Goal: Information Seeking & Learning: Learn about a topic

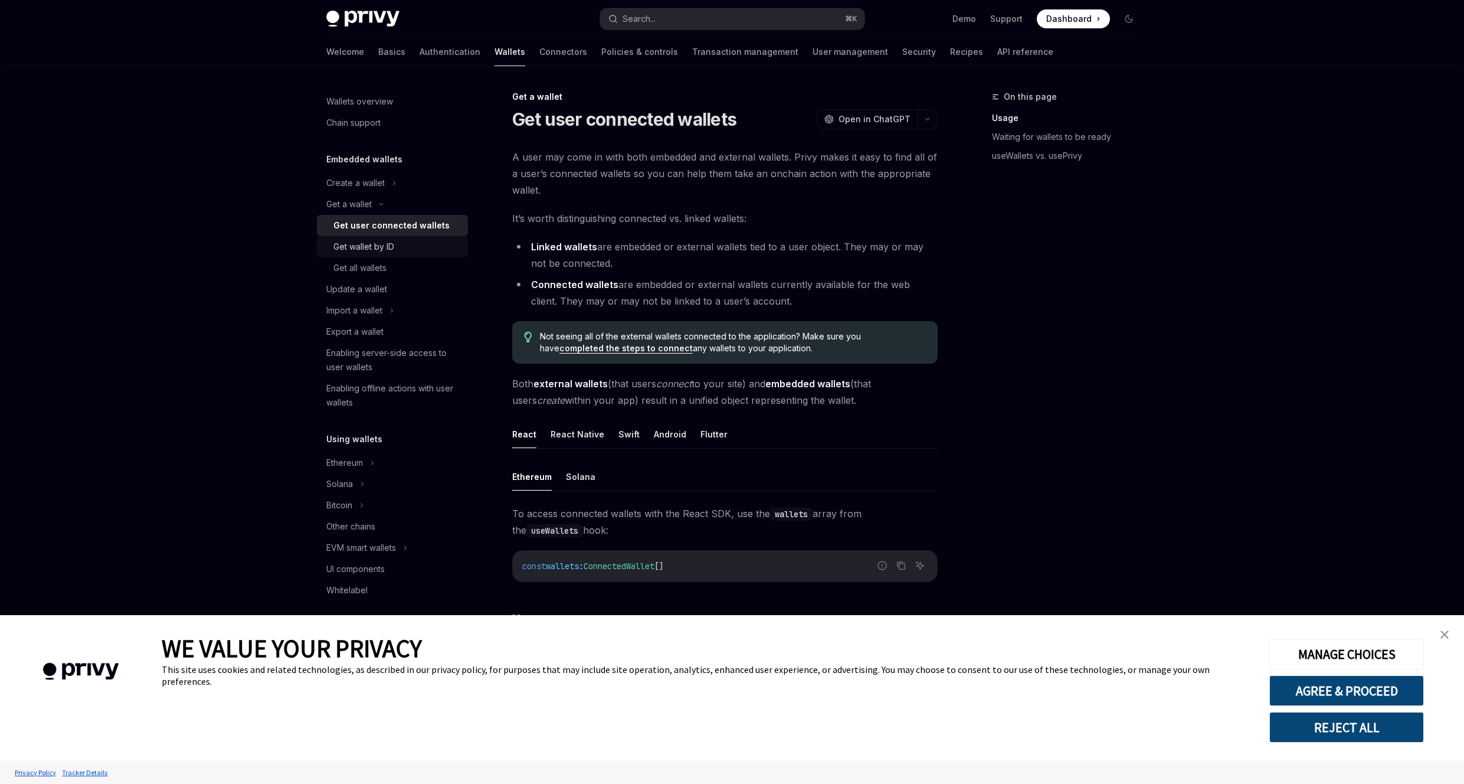
click at [396, 251] on div "Get wallet by ID" at bounding box center [396, 247] width 127 height 14
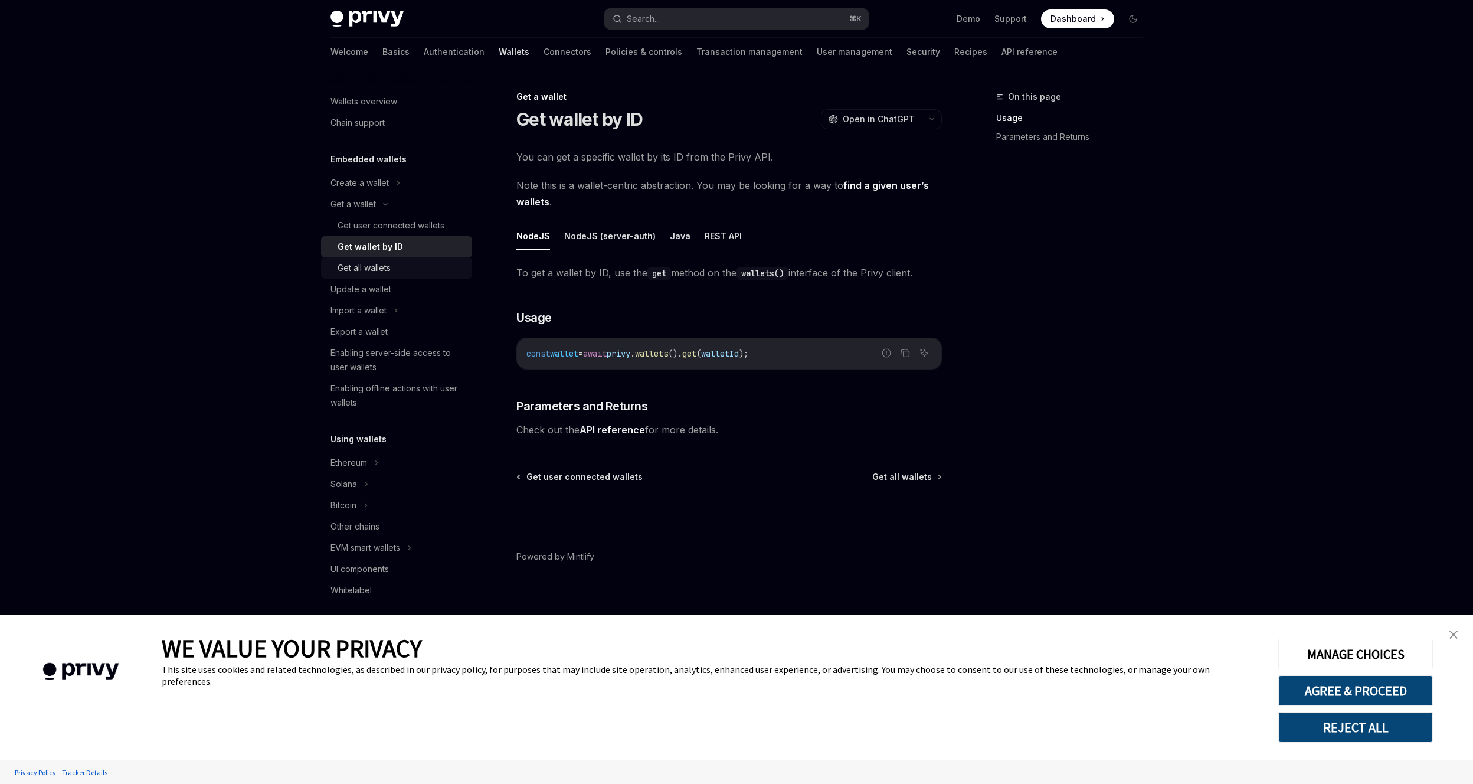
click at [402, 270] on div "Get all wallets" at bounding box center [400, 268] width 127 height 14
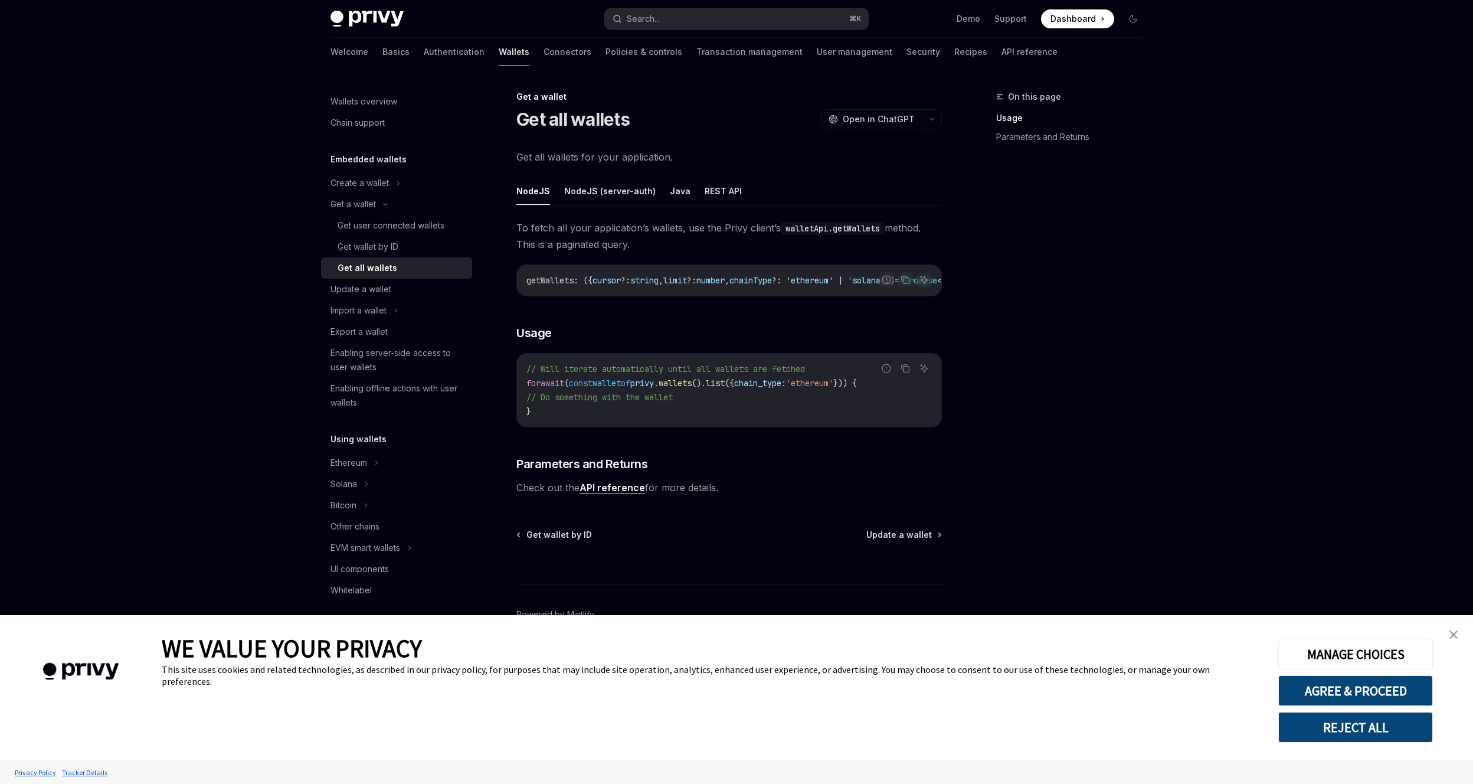
drag, startPoint x: 703, startPoint y: 303, endPoint x: 726, endPoint y: 302, distance: 23.0
click at [722, 302] on div "To fetch all your application’s wallets, use the Privy client’s walletApi.getWa…" at bounding box center [728, 357] width 425 height 276
click at [388, 241] on div "Get wallet by ID" at bounding box center [367, 247] width 61 height 14
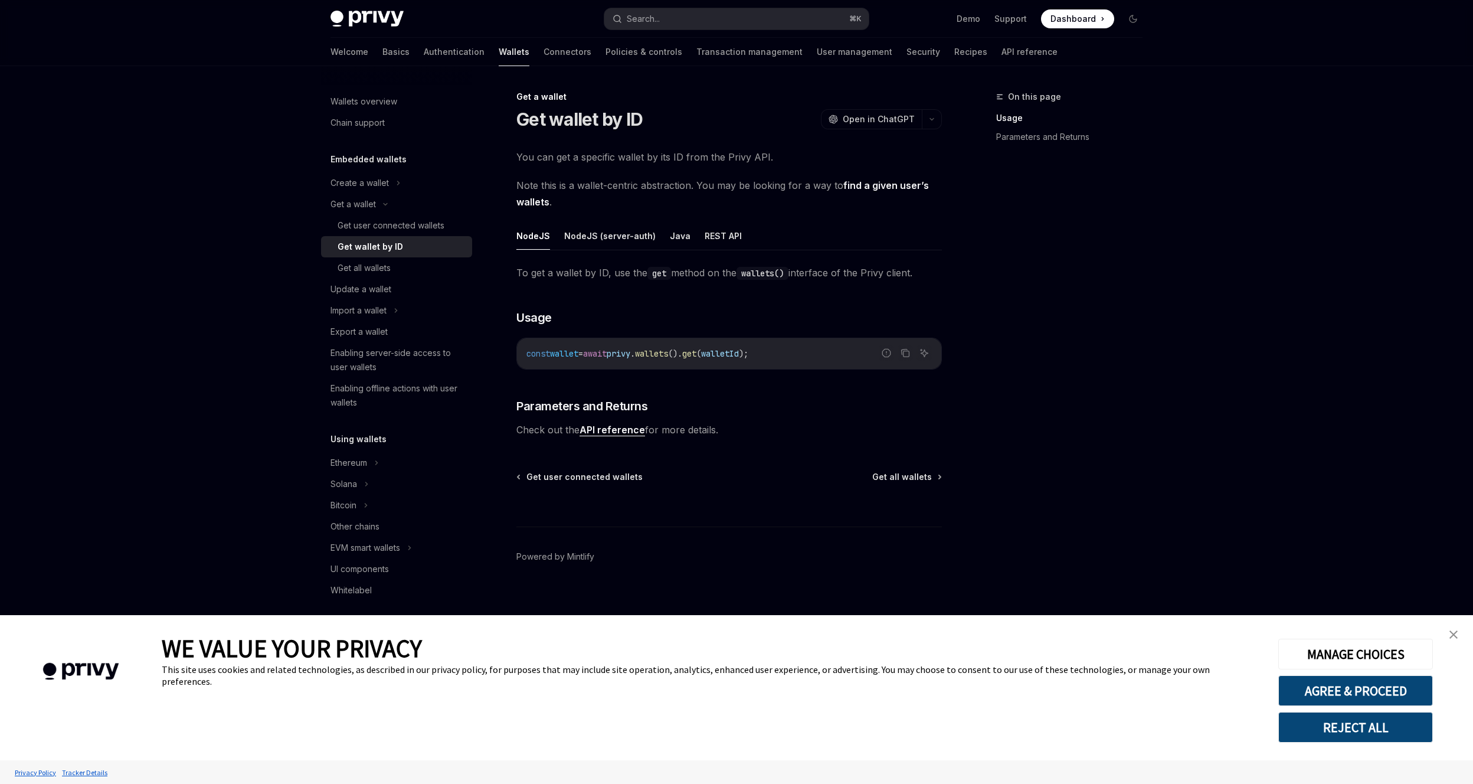
click at [761, 277] on code "wallets()" at bounding box center [762, 273] width 52 height 13
click at [717, 241] on button "REST API" at bounding box center [722, 236] width 37 height 28
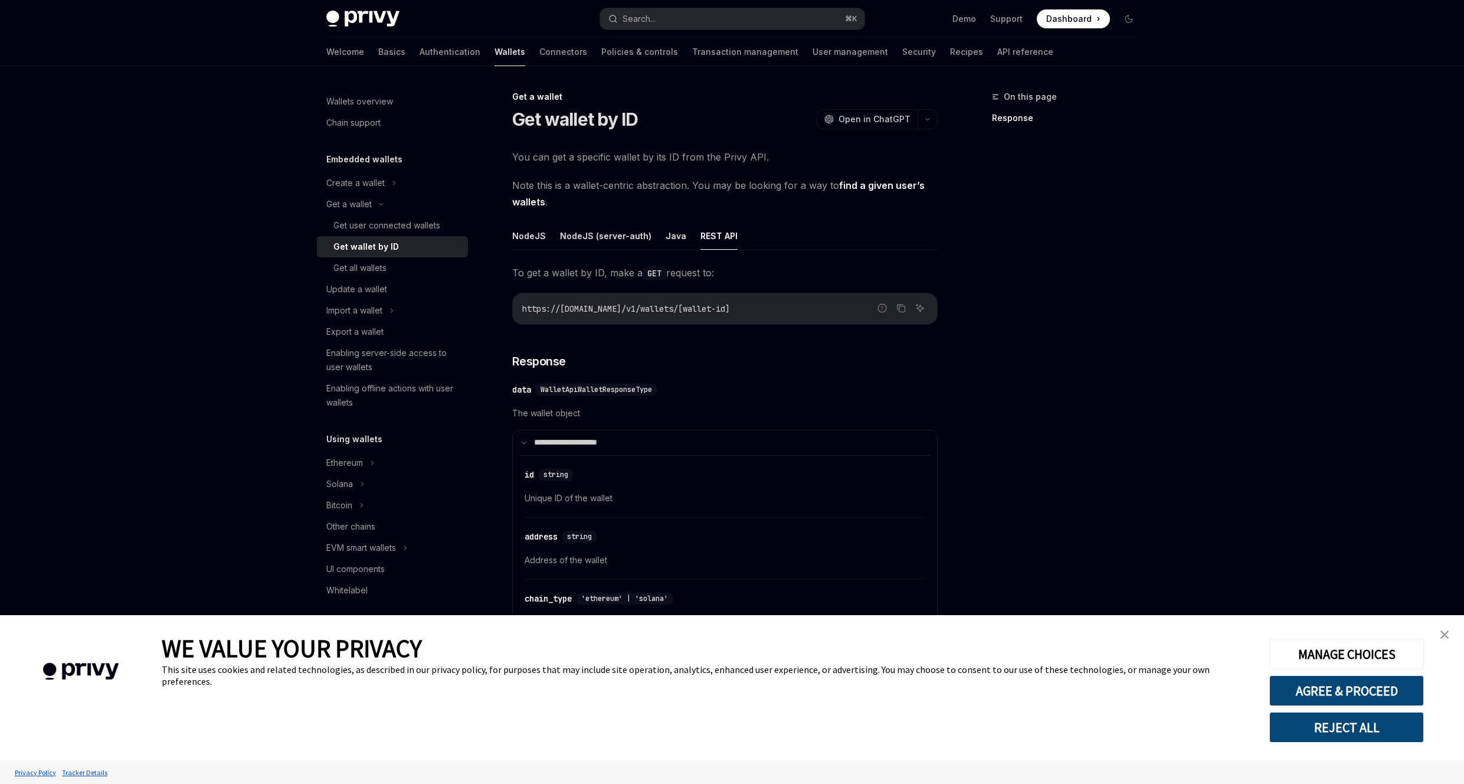
click at [654, 235] on ul "NodeJS NodeJS (server-auth) Java REST API" at bounding box center [724, 236] width 425 height 28
click at [589, 237] on button "NodeJS (server-auth)" at bounding box center [605, 236] width 91 height 28
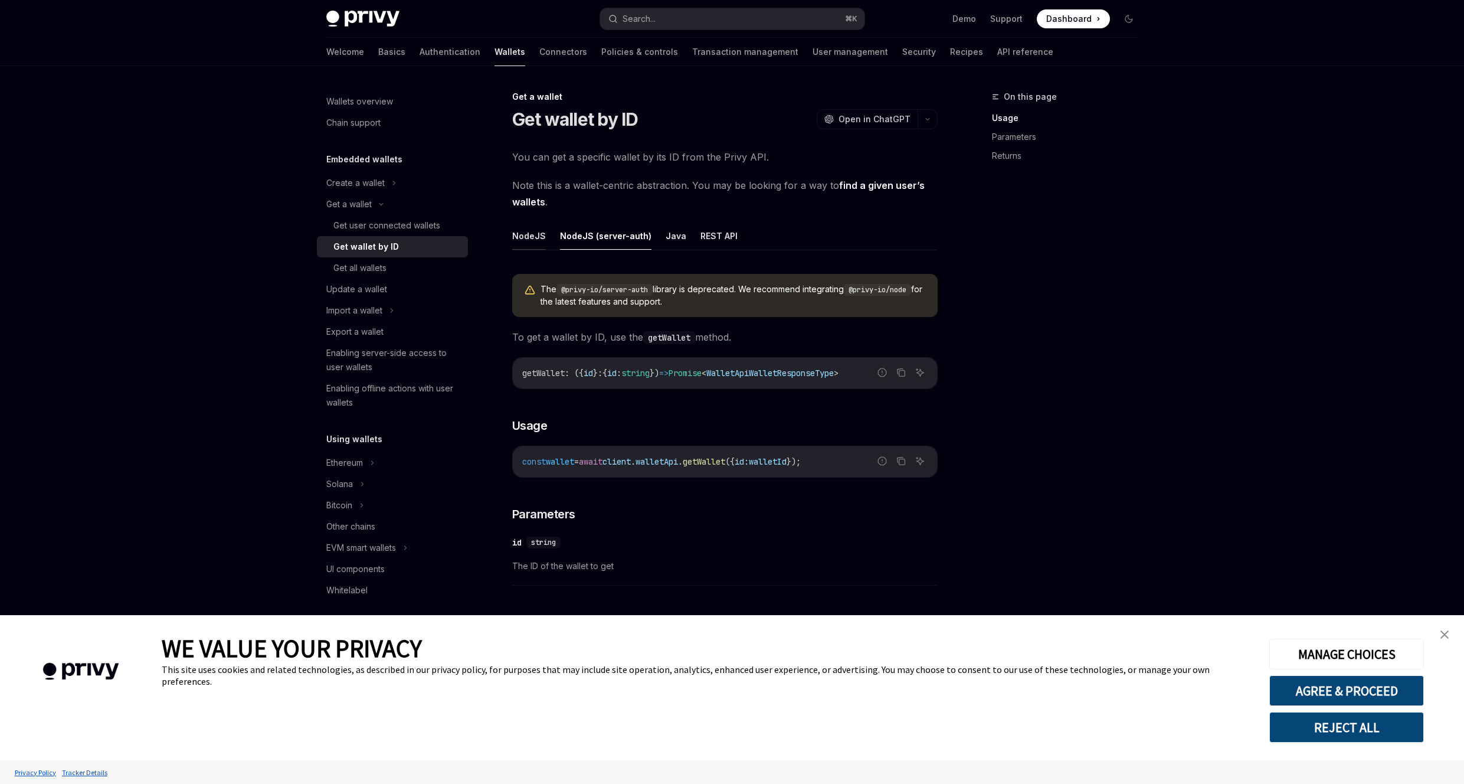
click at [525, 234] on button "NodeJS" at bounding box center [529, 236] width 34 height 28
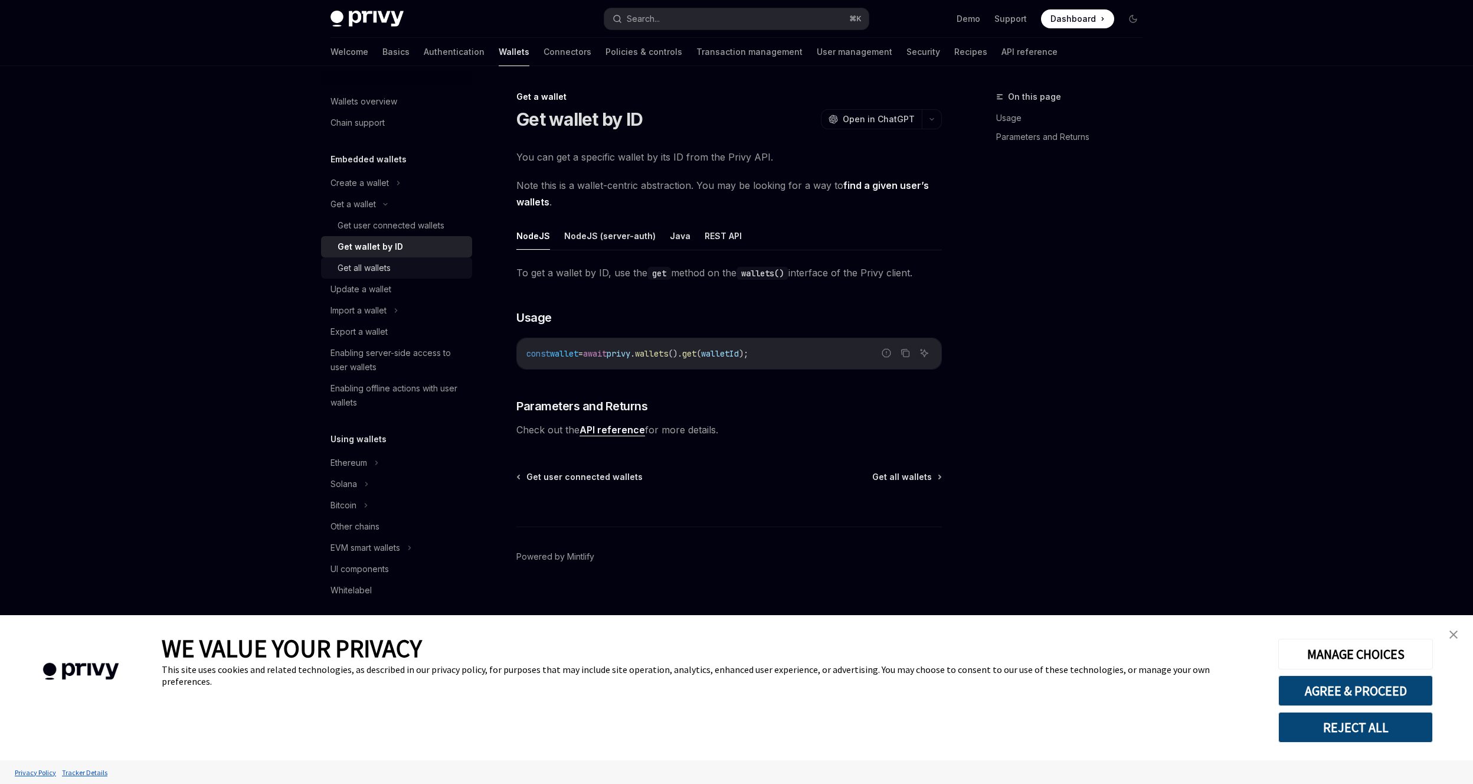
click at [401, 270] on div "Get all wallets" at bounding box center [400, 268] width 127 height 14
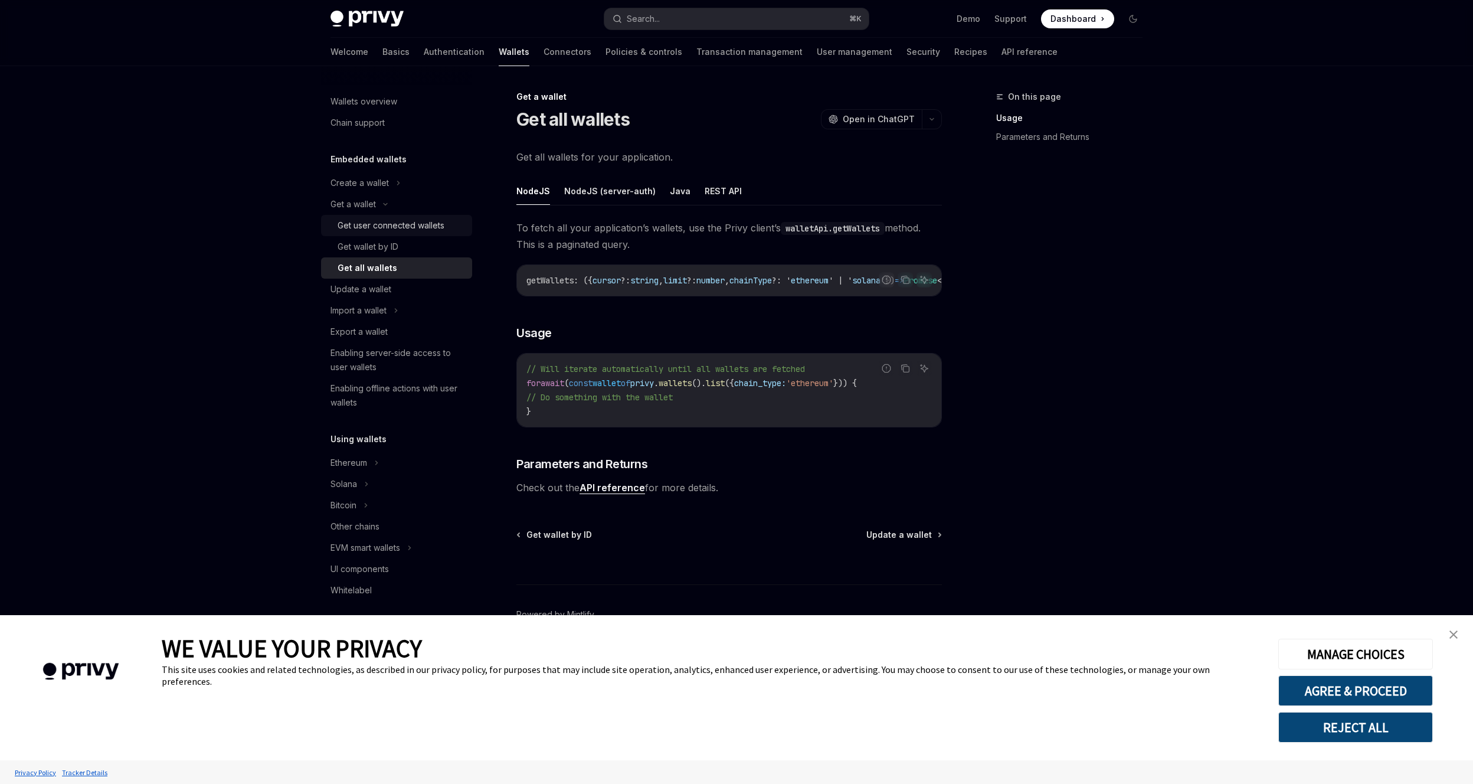
click at [424, 222] on div "Get user connected wallets" at bounding box center [390, 225] width 107 height 14
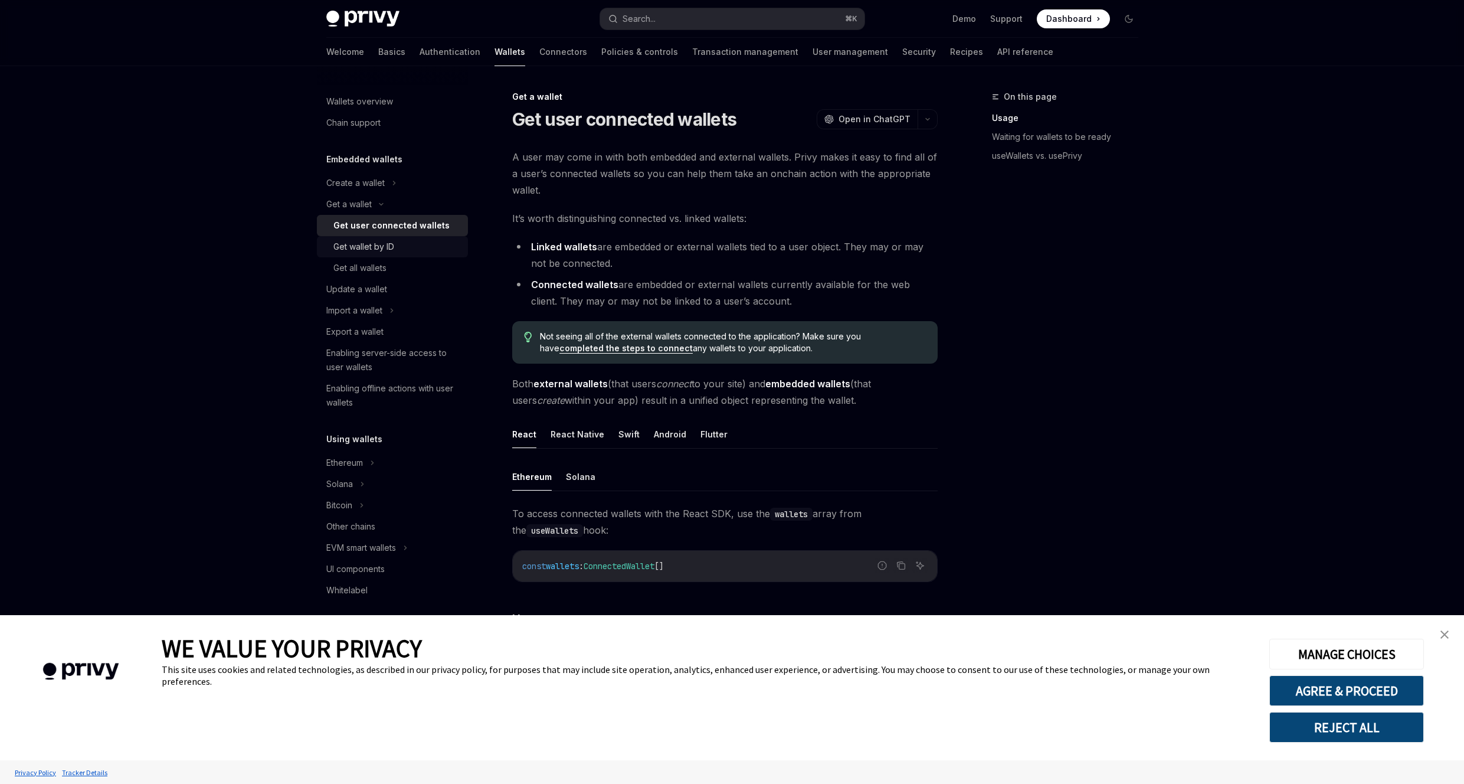
click at [407, 240] on div "Get wallet by ID" at bounding box center [396, 247] width 127 height 14
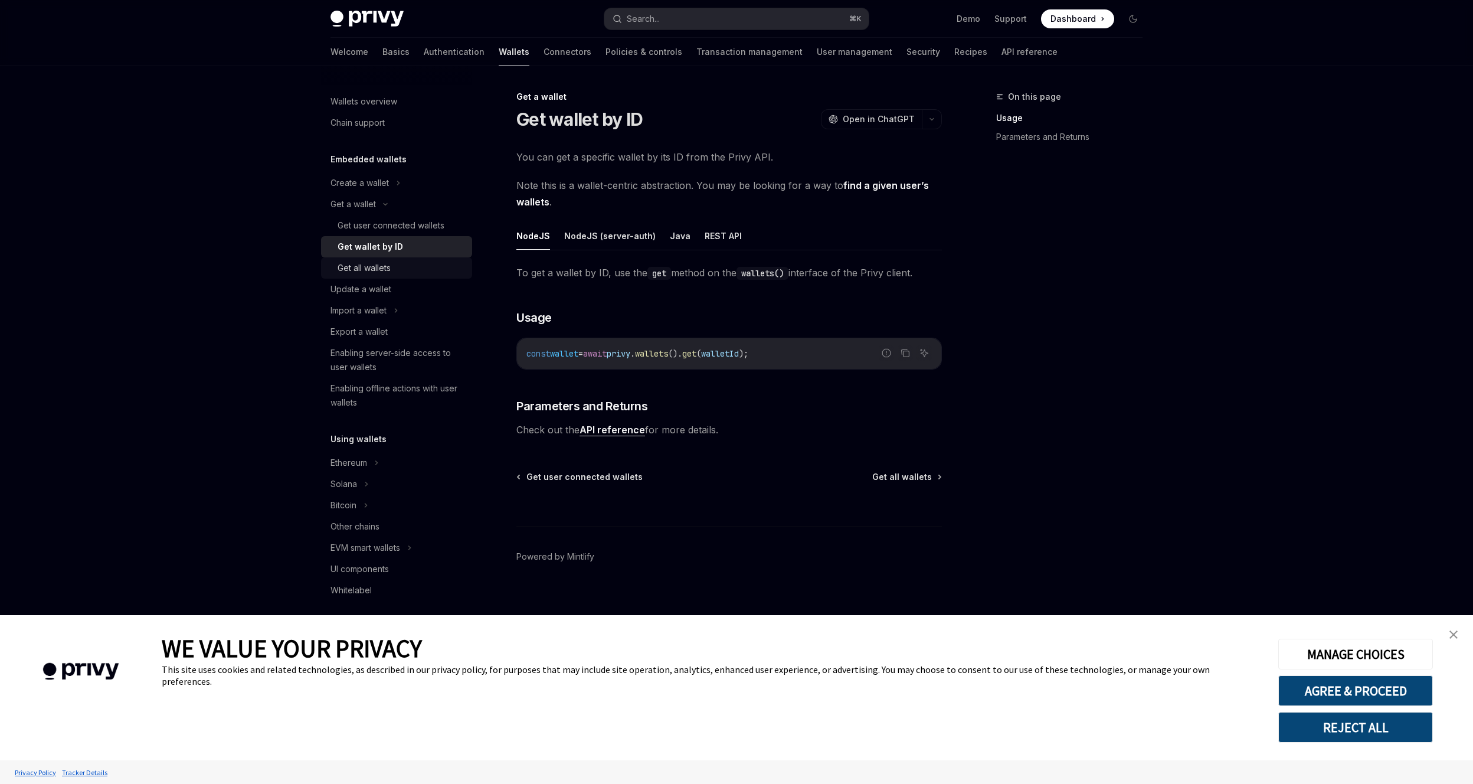
click at [367, 258] on link "Get all wallets" at bounding box center [396, 267] width 151 height 21
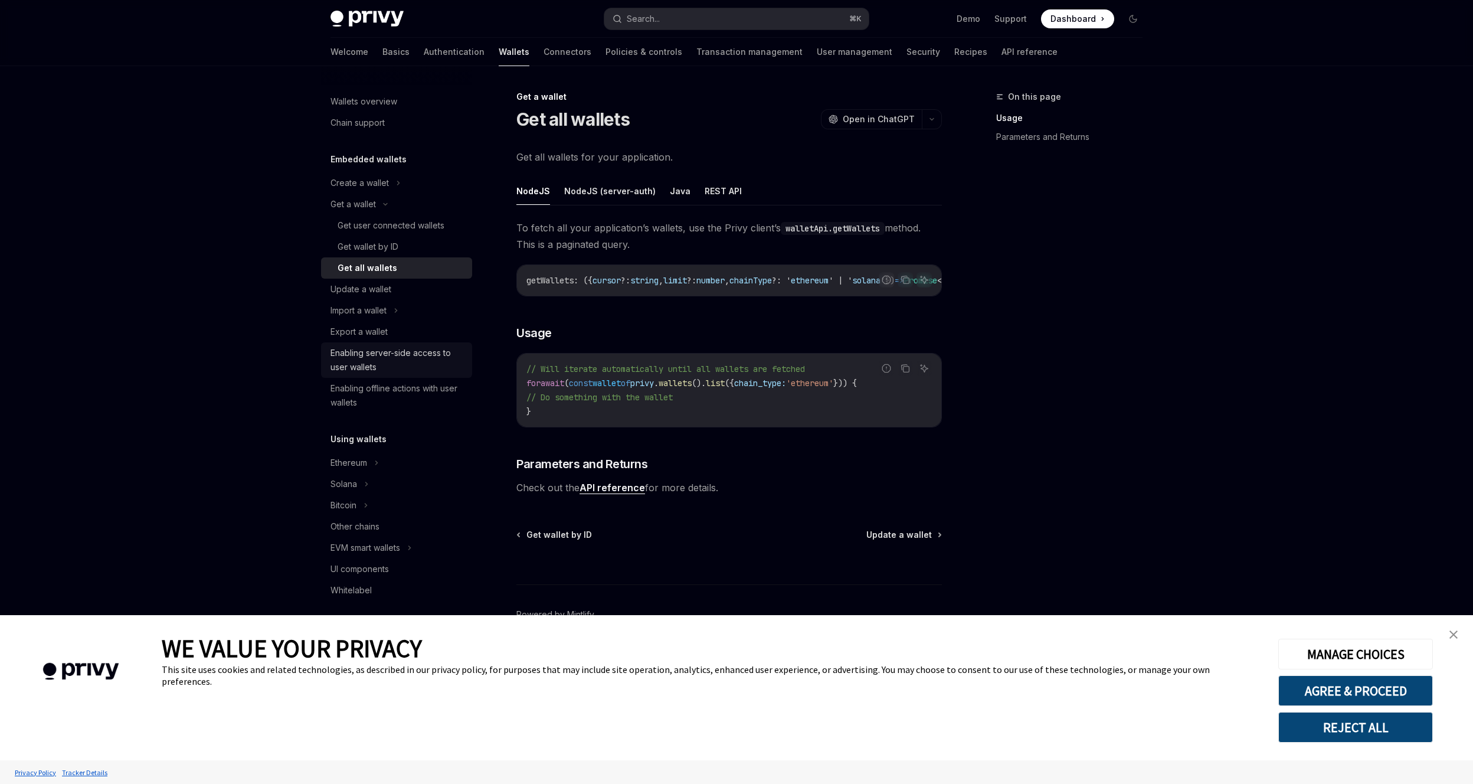
click at [395, 348] on div "Enabling server-side access to user wallets" at bounding box center [397, 360] width 135 height 28
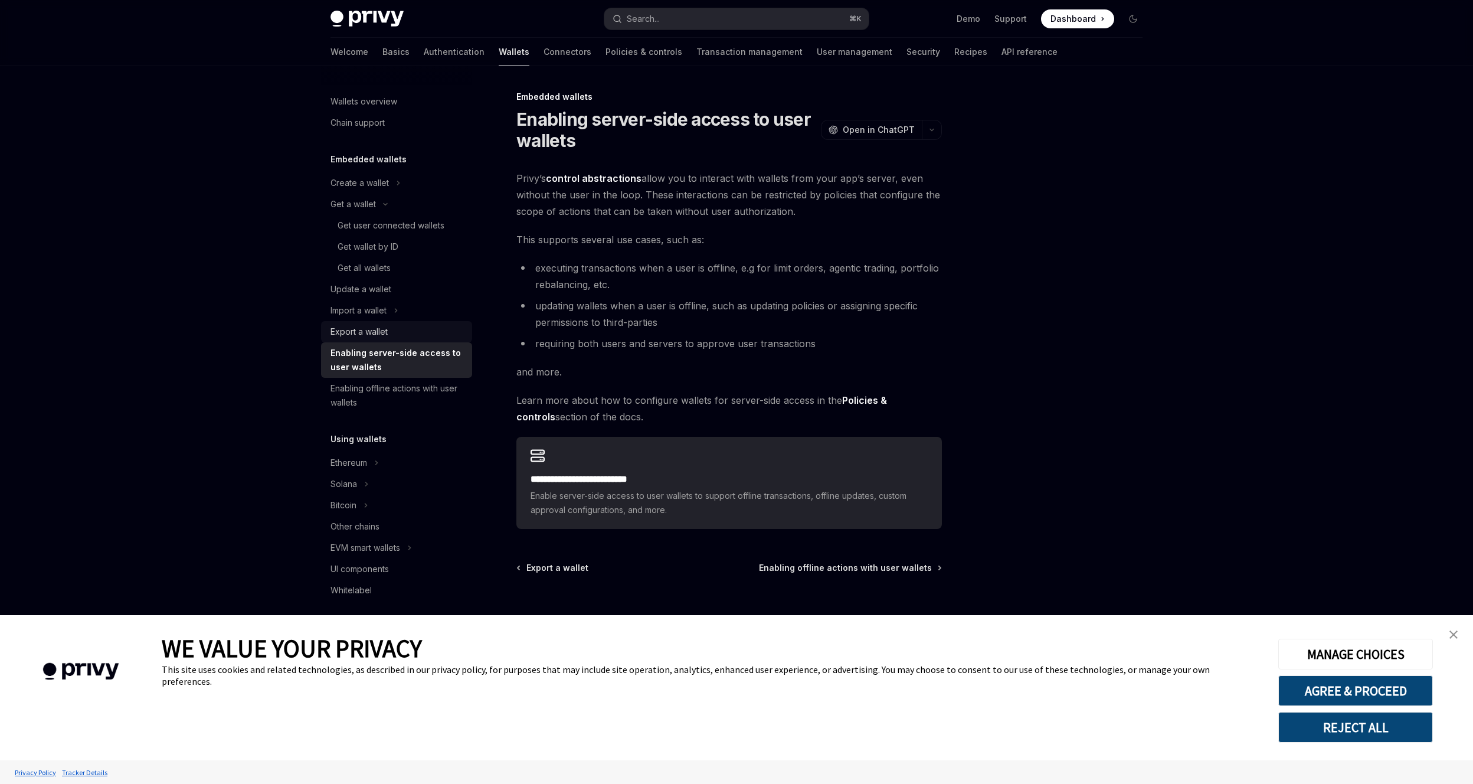
click at [397, 327] on div "Export a wallet" at bounding box center [397, 332] width 135 height 14
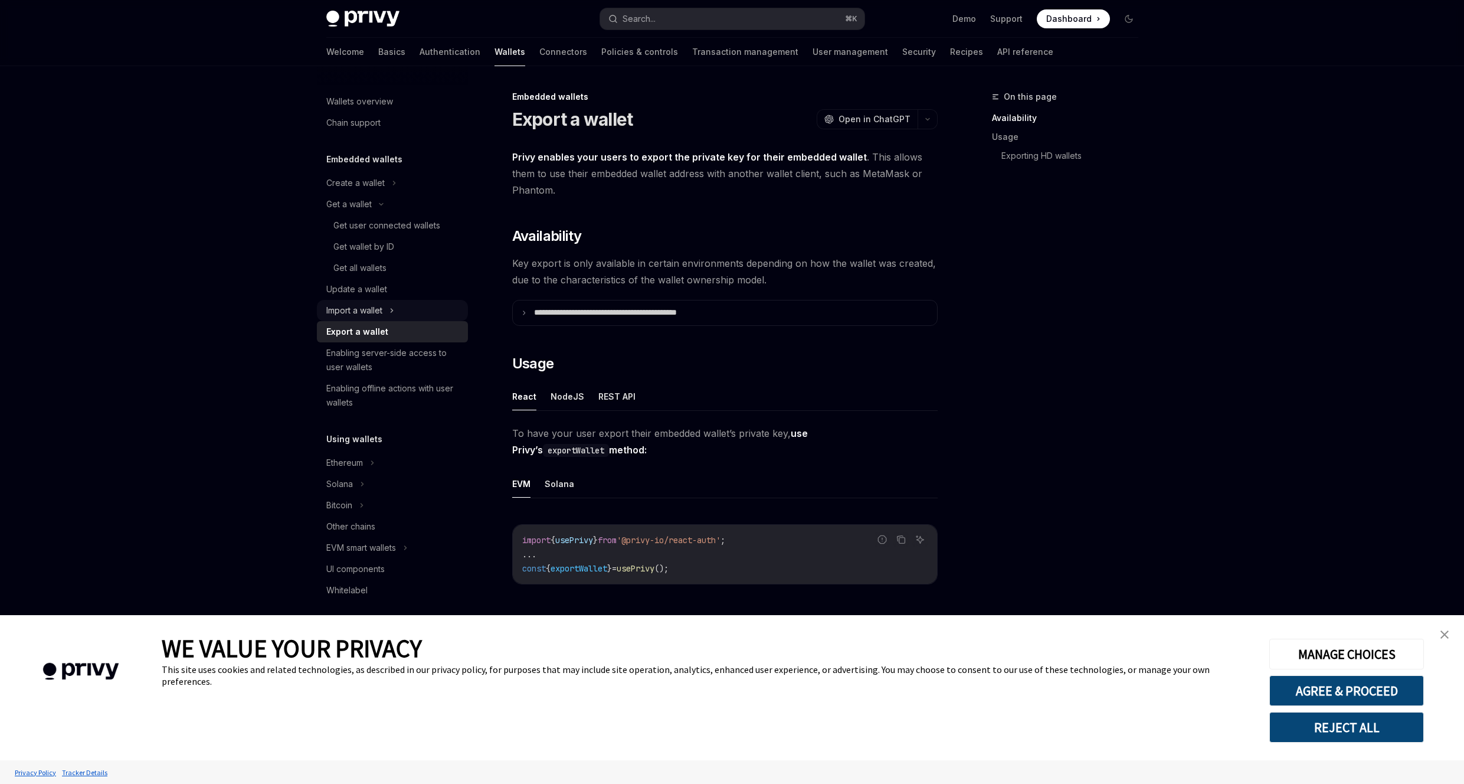
click at [402, 310] on div "Import a wallet" at bounding box center [392, 310] width 151 height 21
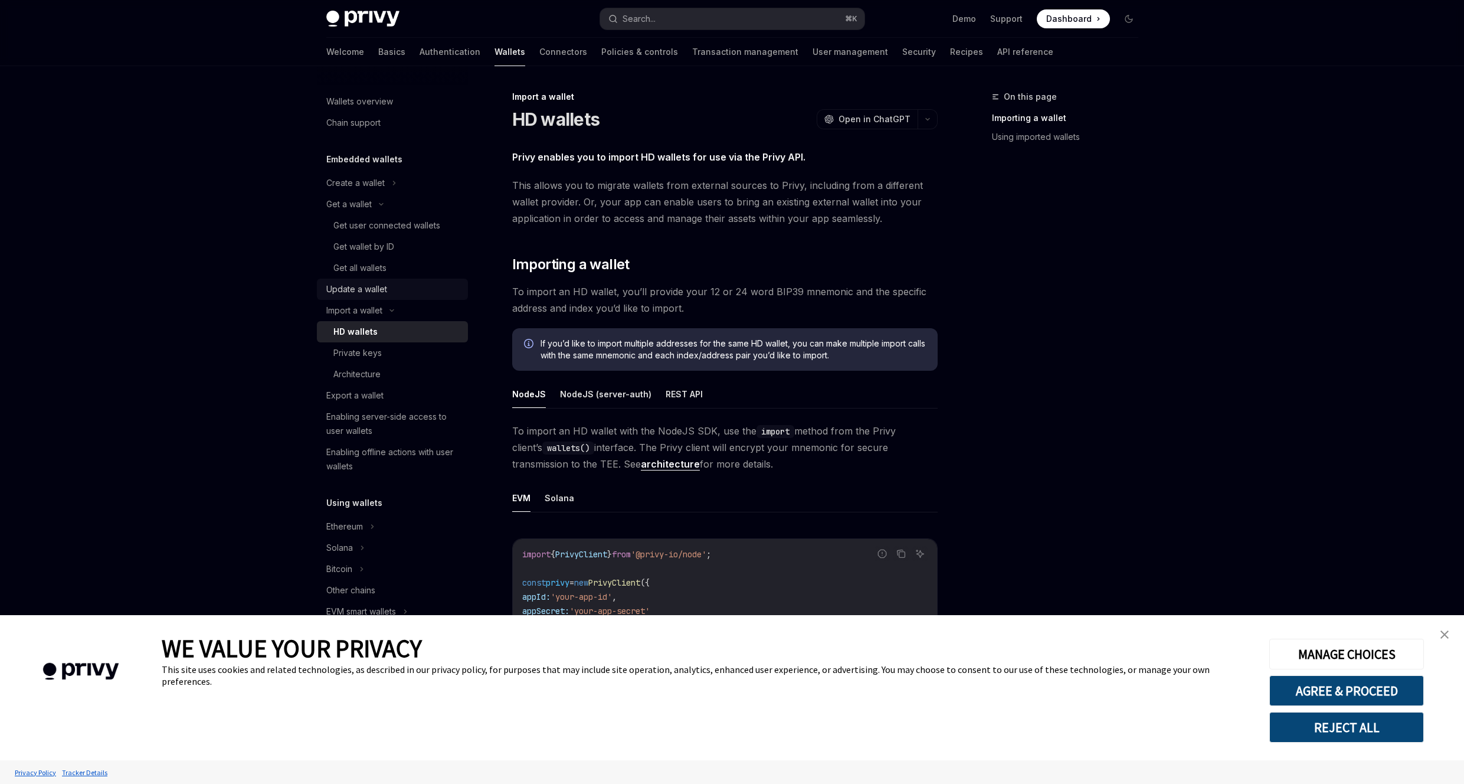
click at [400, 289] on div "Update a wallet" at bounding box center [393, 289] width 135 height 14
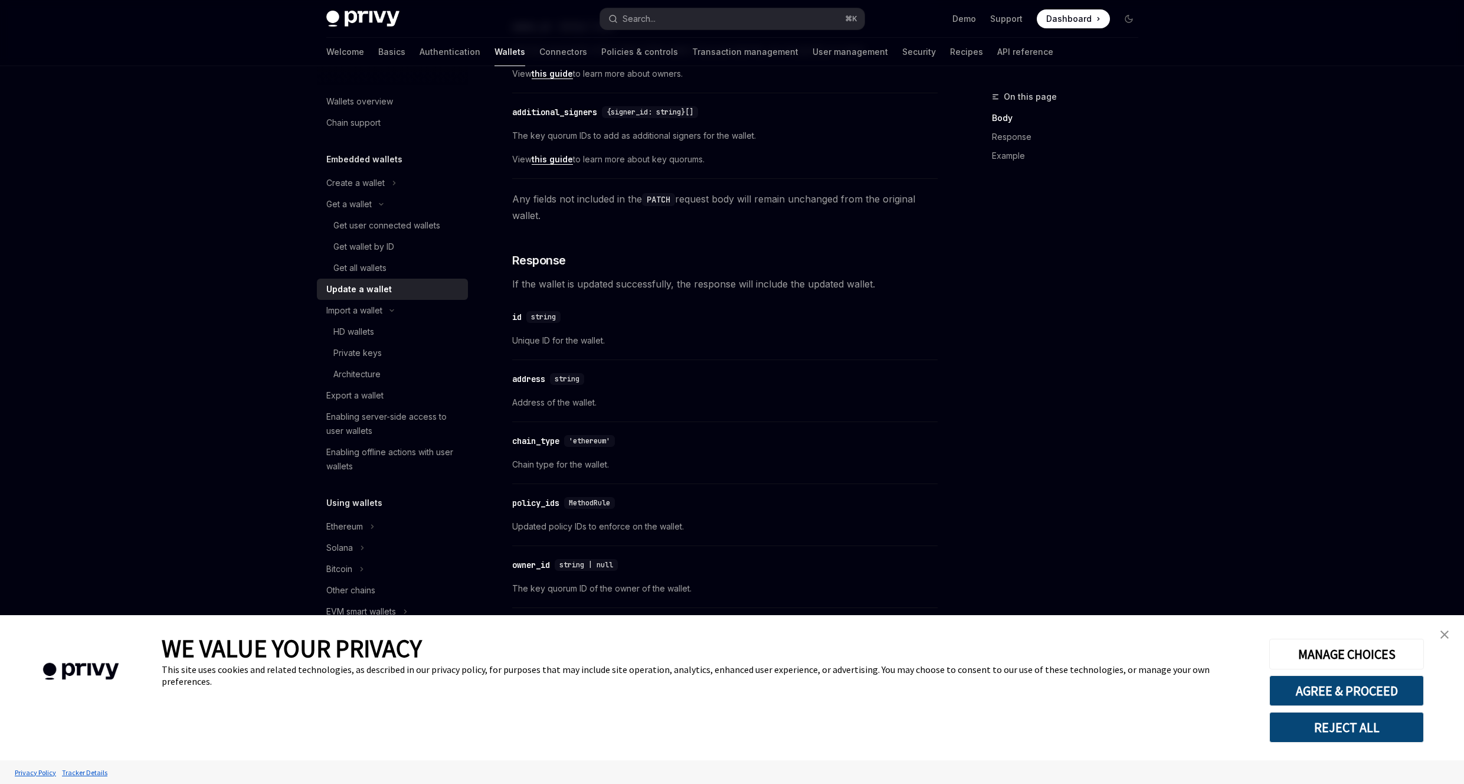
scroll to position [933, 0]
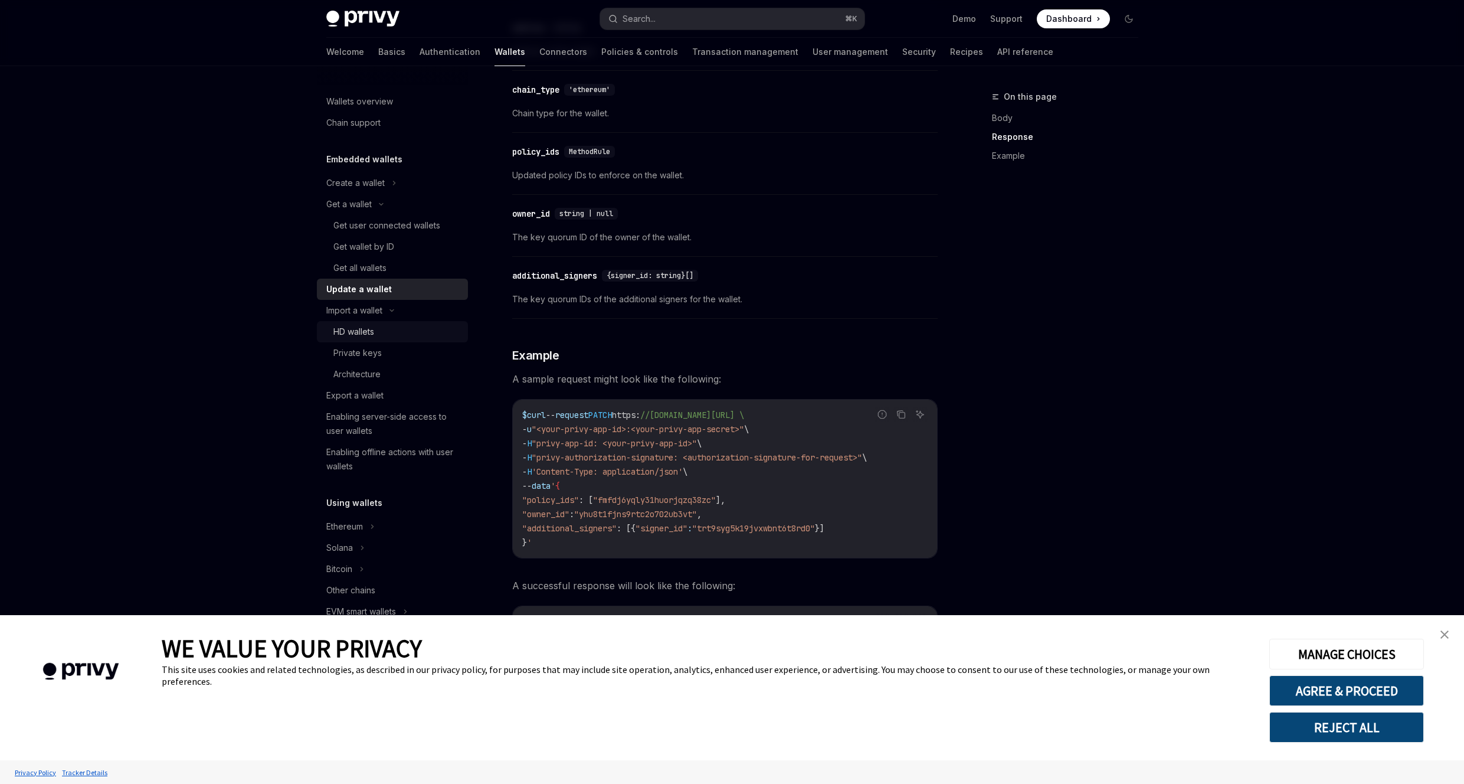
click at [384, 329] on div "HD wallets" at bounding box center [396, 332] width 127 height 14
click at [378, 349] on div "Private keys" at bounding box center [357, 353] width 48 height 14
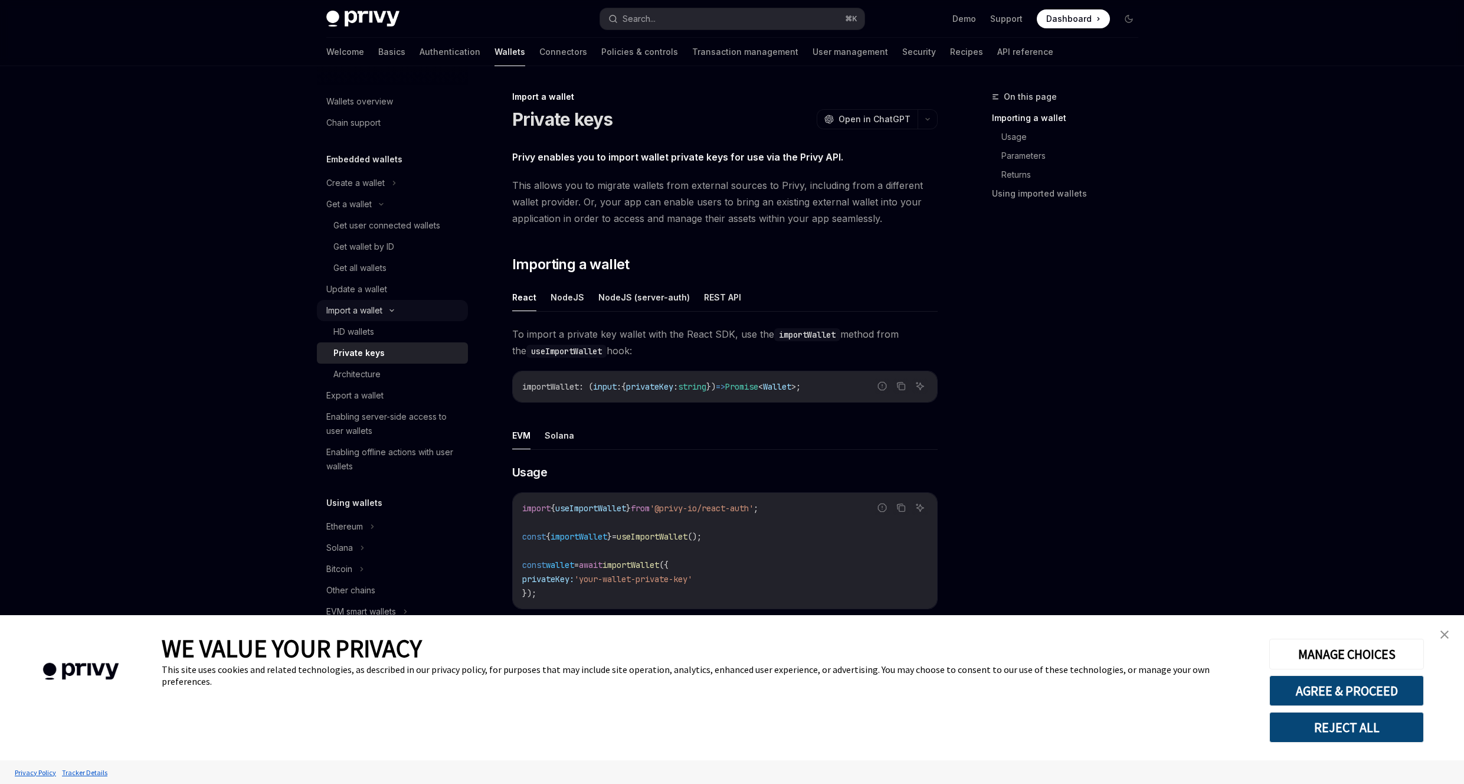
click at [378, 320] on div "Import a wallet" at bounding box center [392, 310] width 151 height 21
click at [378, 322] on link "Export a wallet" at bounding box center [392, 331] width 151 height 21
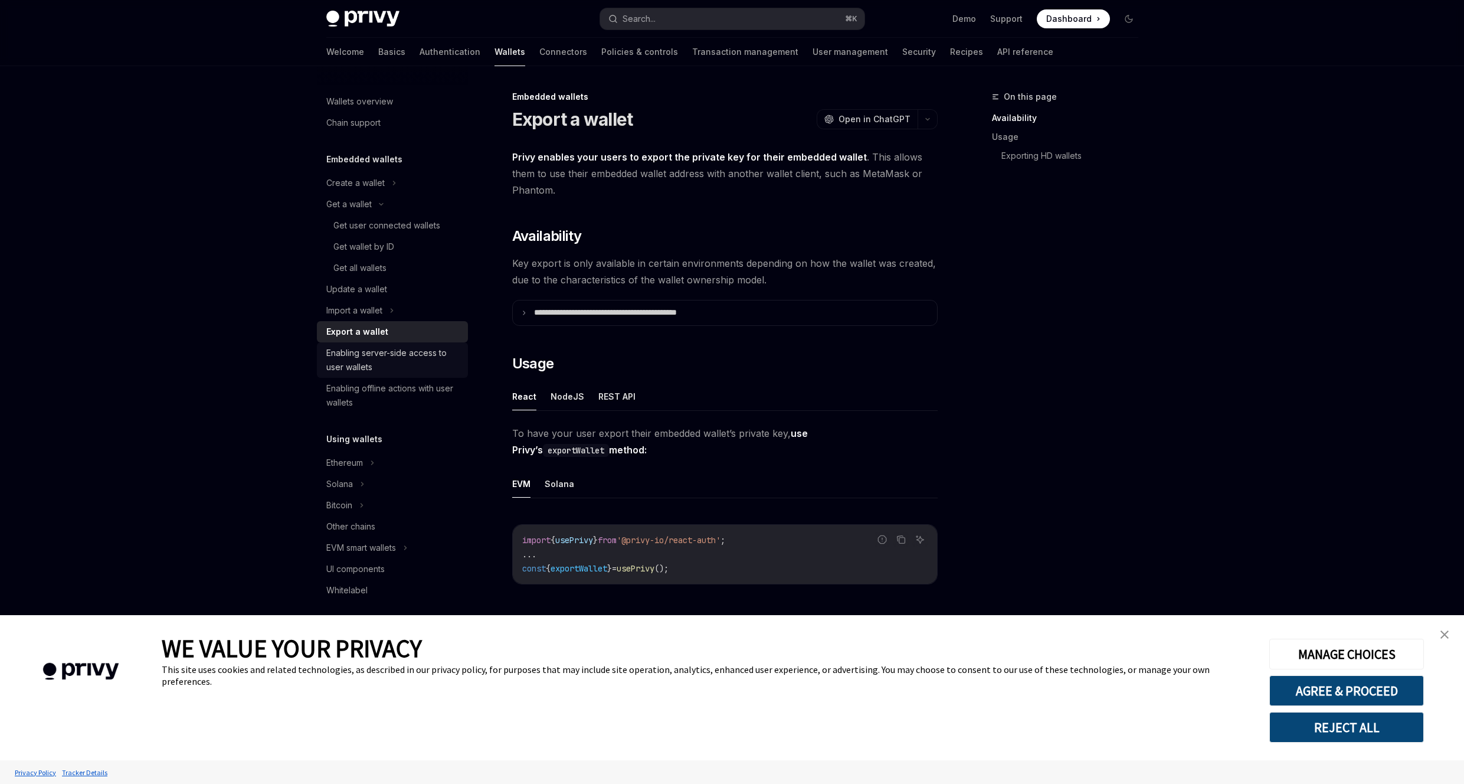
click at [381, 351] on div "Enabling server-side access to user wallets" at bounding box center [393, 360] width 135 height 28
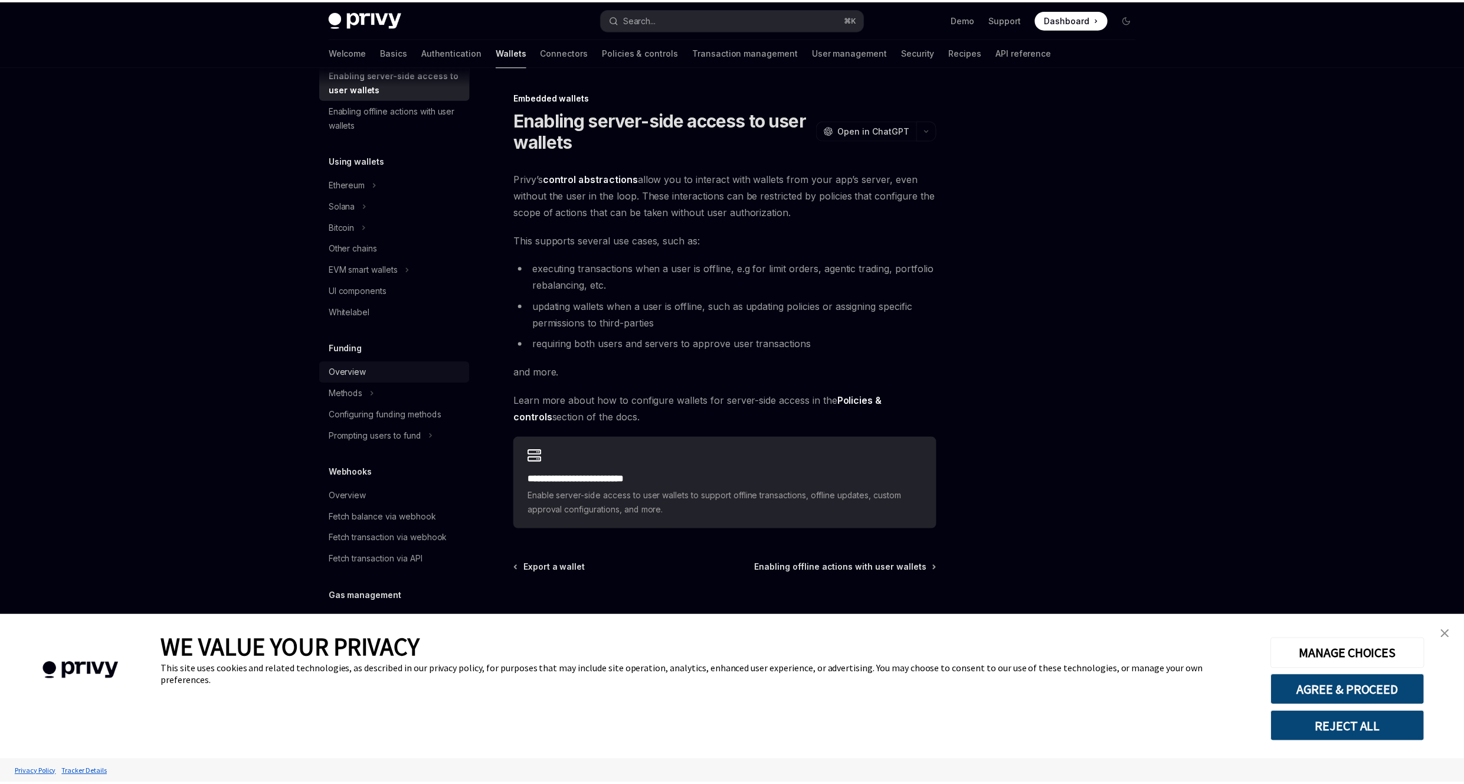
scroll to position [294, 0]
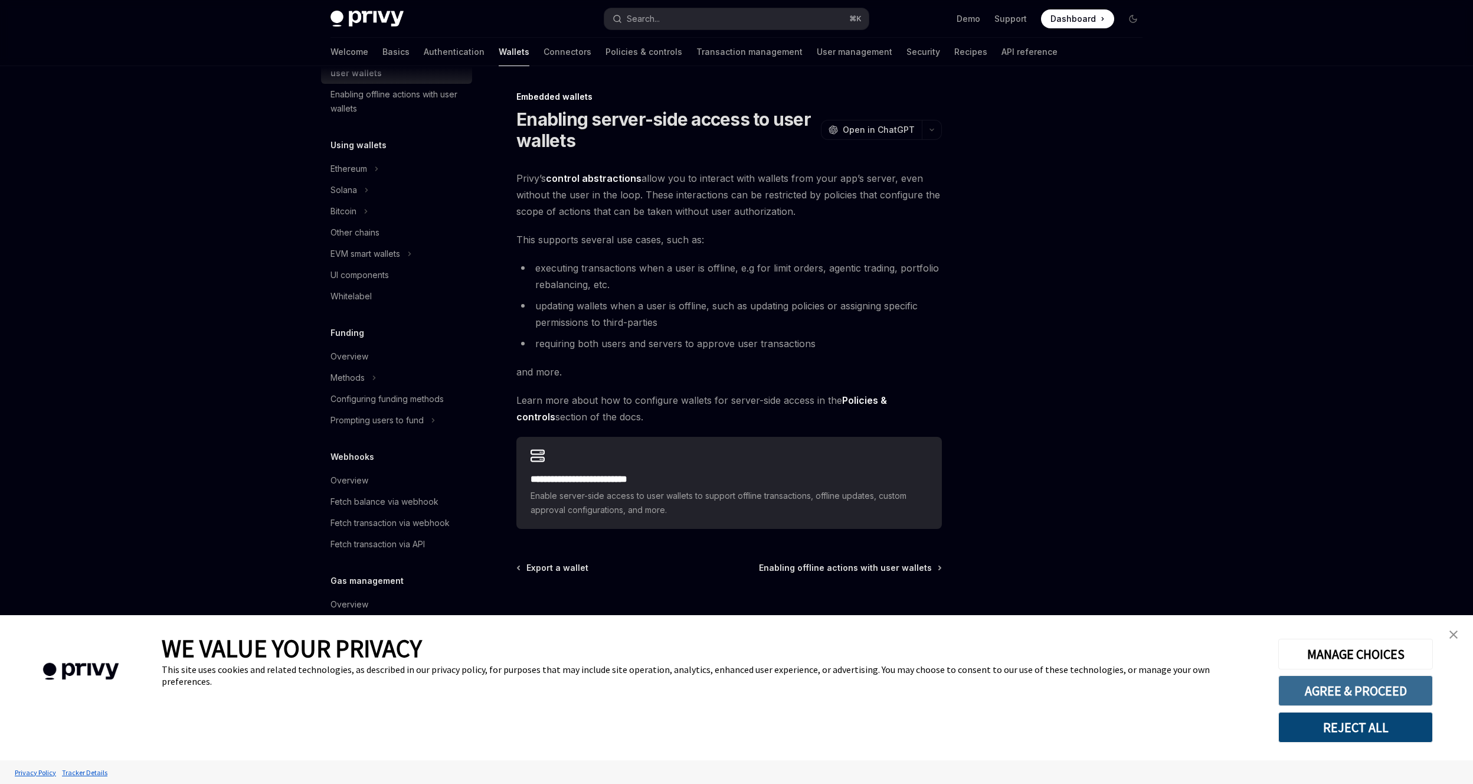
click at [1400, 694] on button "AGREE & PROCEED" at bounding box center [1355, 690] width 155 height 31
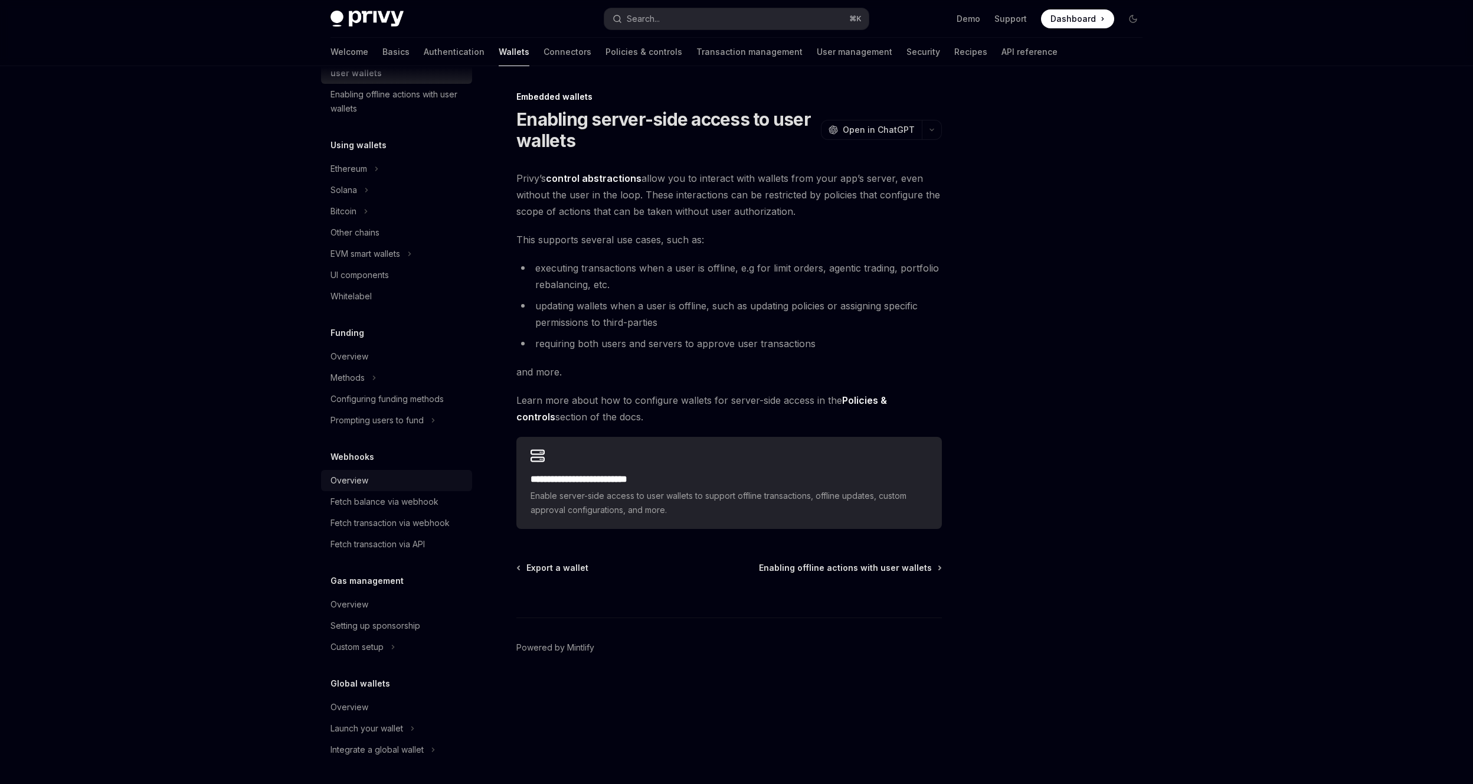
click at [347, 471] on link "Overview" at bounding box center [396, 480] width 151 height 21
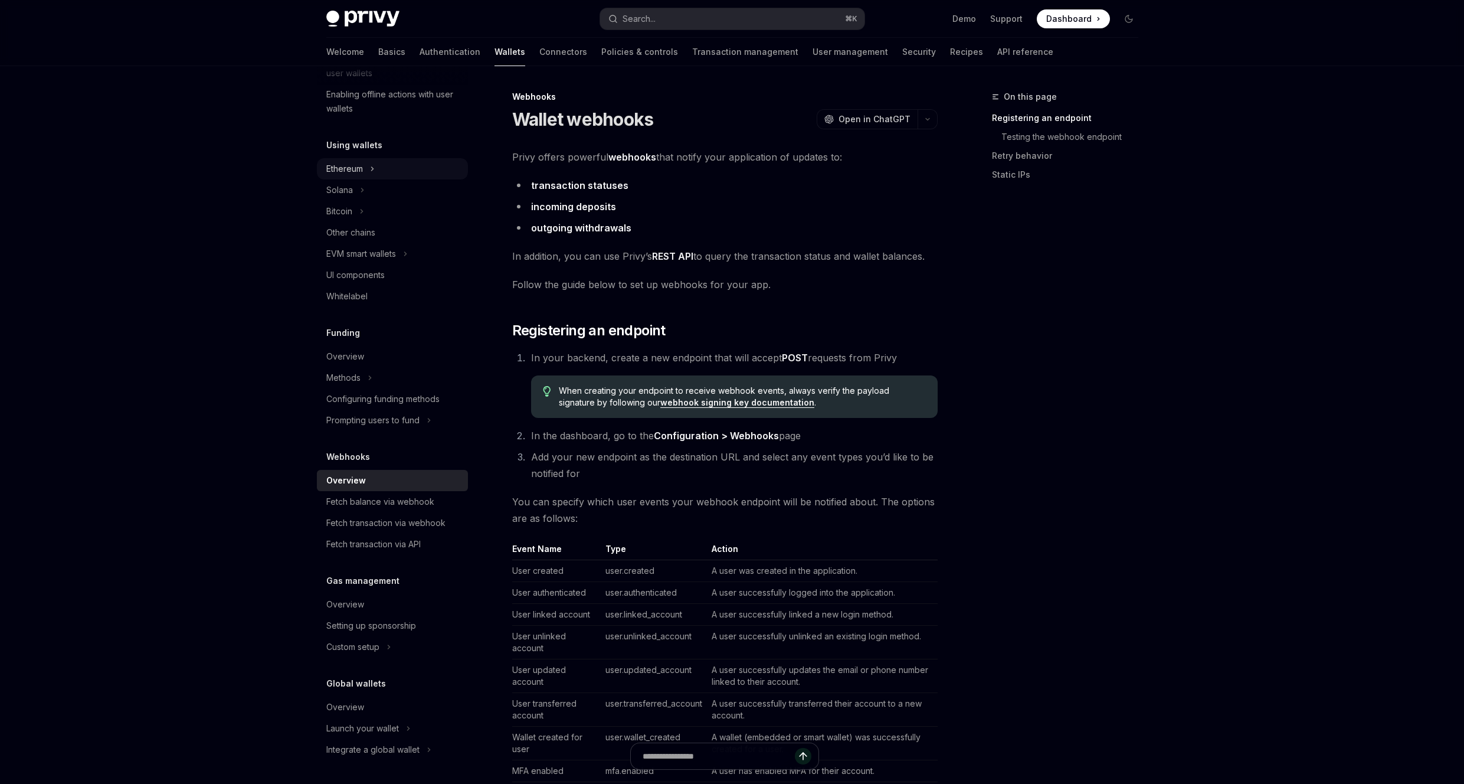
click at [360, 172] on div "Ethereum" at bounding box center [344, 169] width 37 height 14
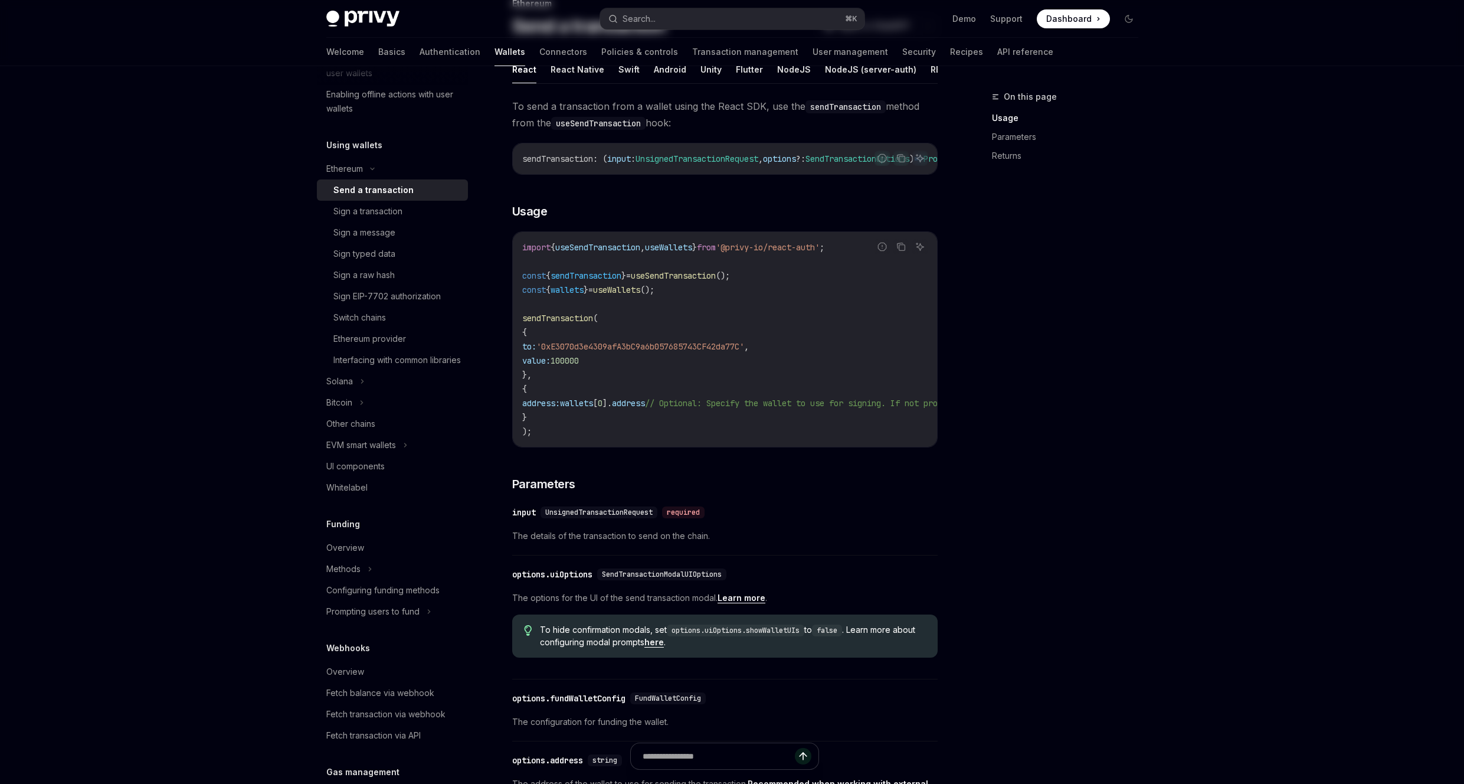
scroll to position [491, 0]
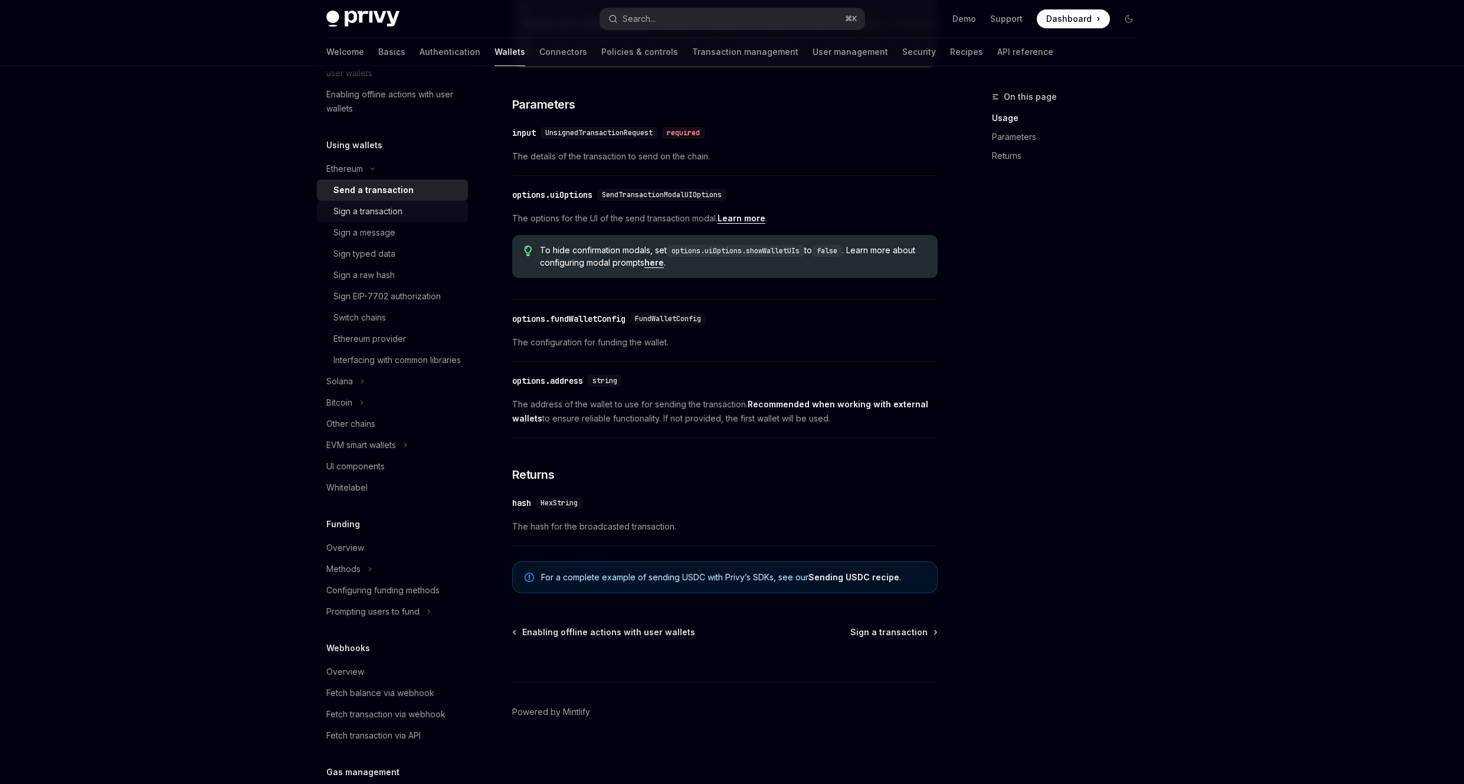
click at [383, 215] on div "Sign a transaction" at bounding box center [367, 211] width 69 height 14
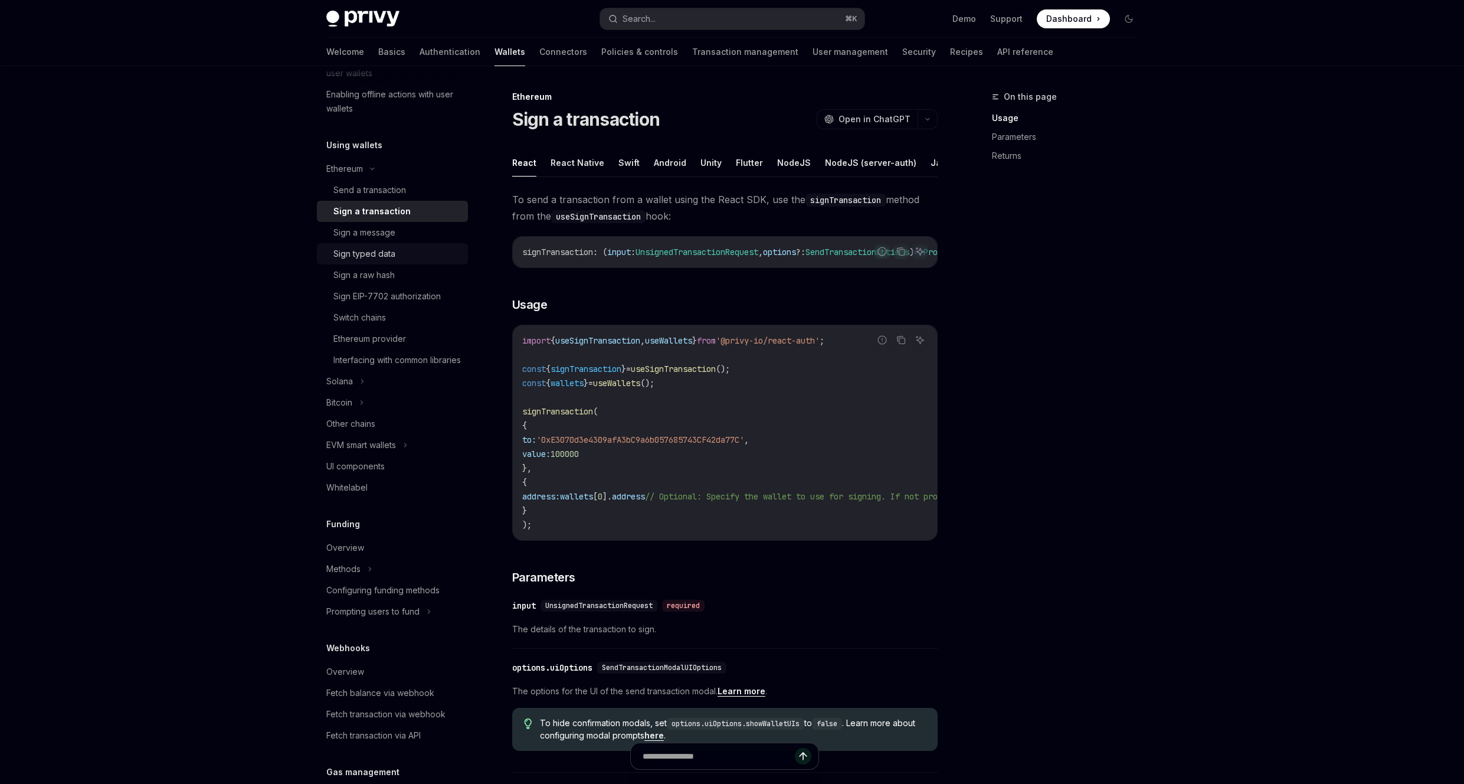
click at [389, 253] on div "Sign typed data" at bounding box center [364, 254] width 62 height 14
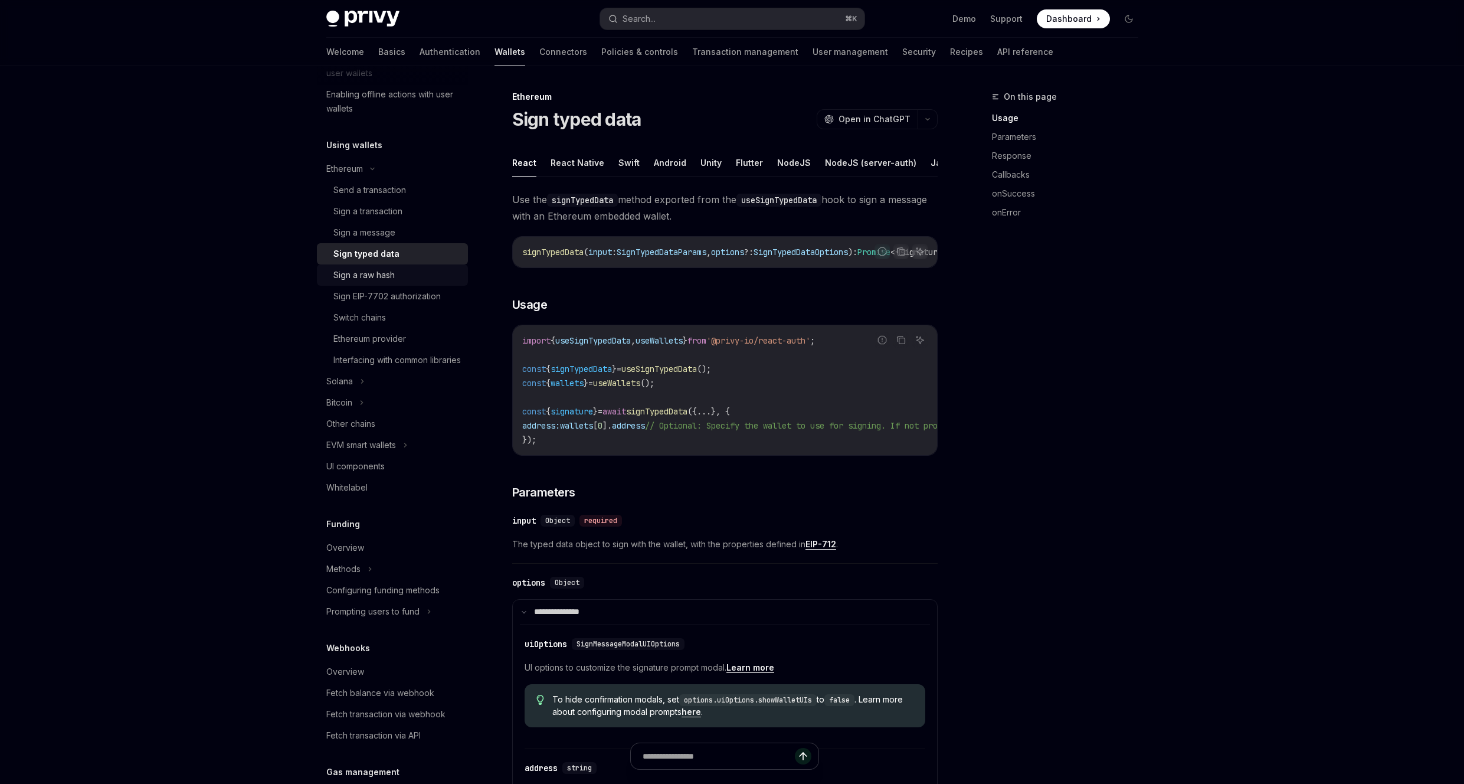
click at [391, 274] on div "Sign a raw hash" at bounding box center [363, 275] width 61 height 14
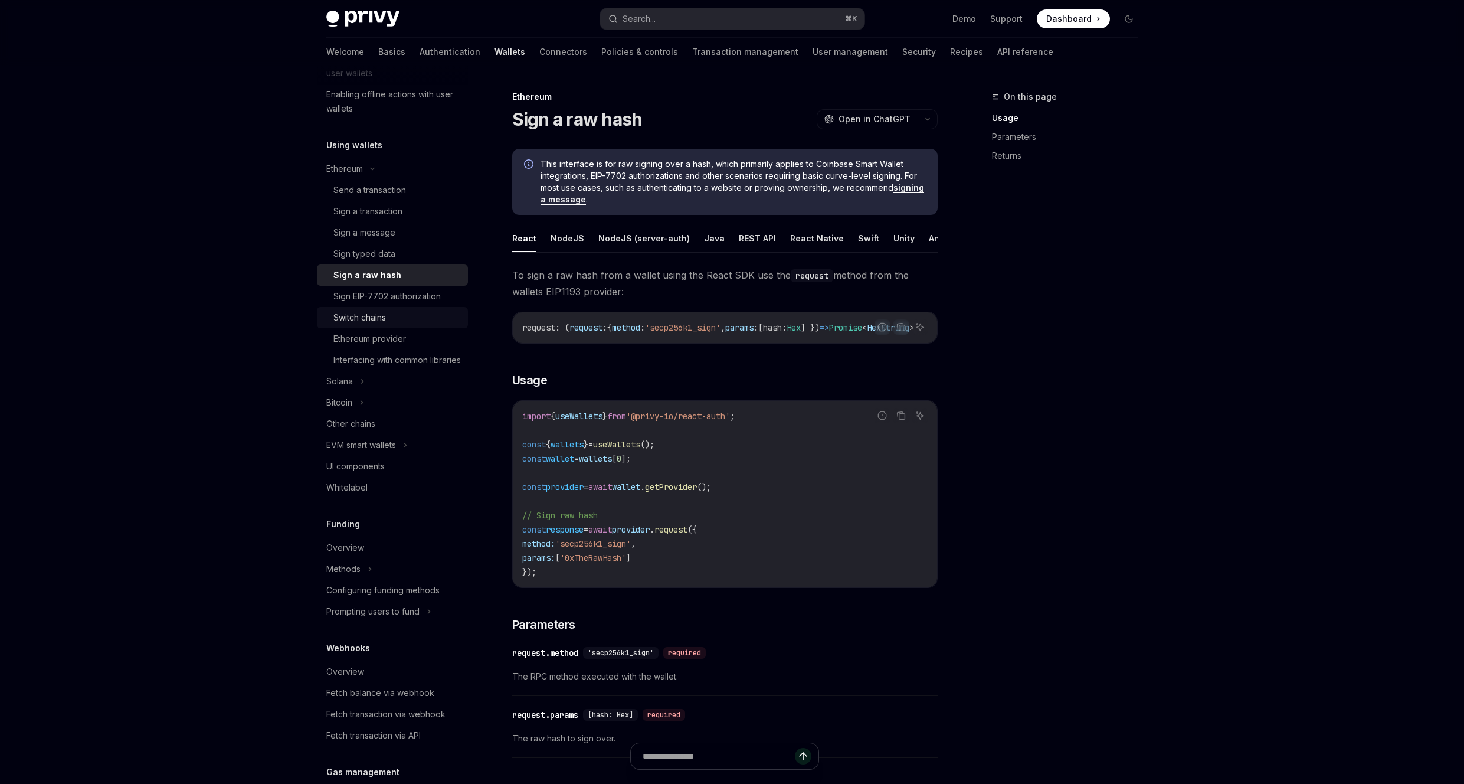
click at [403, 307] on link "Switch chains" at bounding box center [392, 317] width 151 height 21
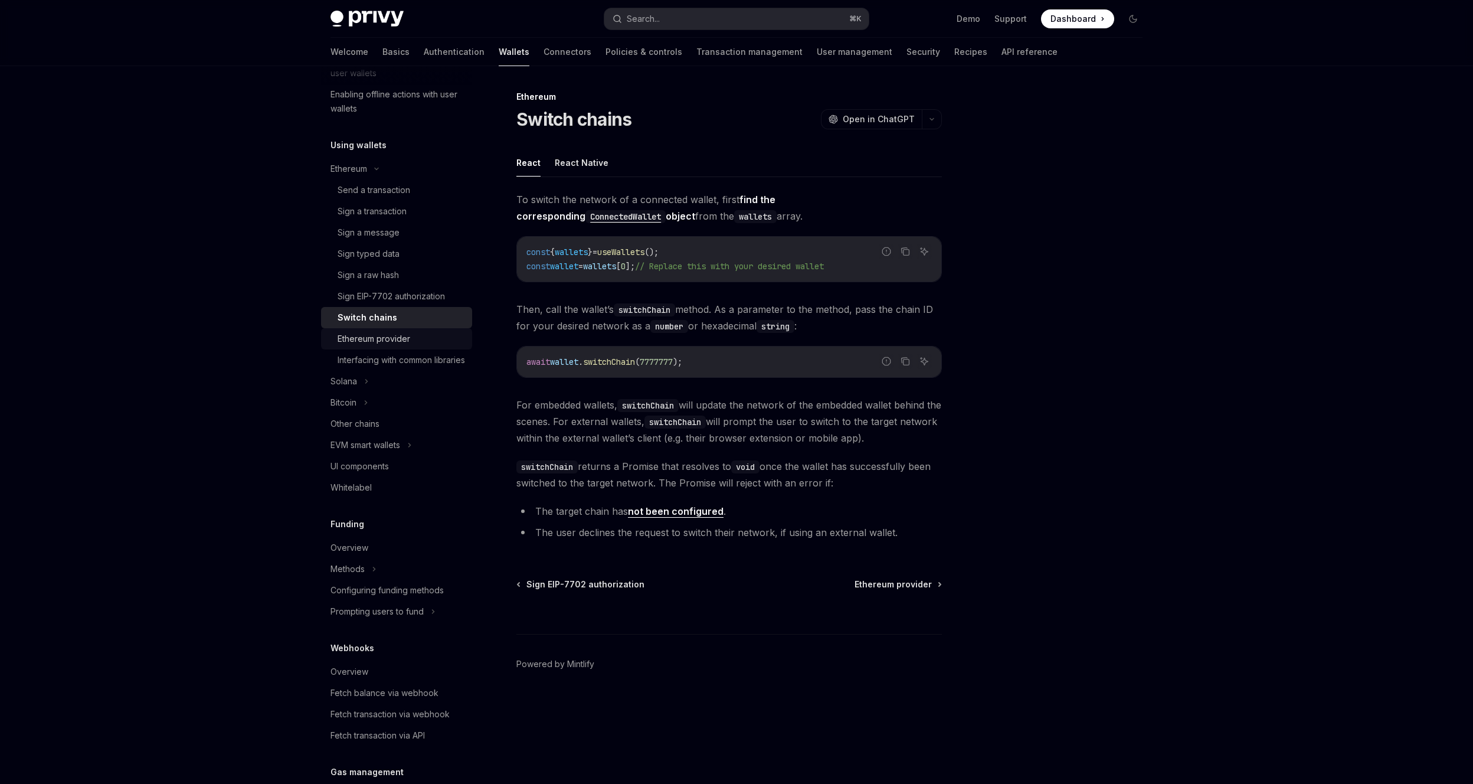
click at [427, 342] on div "Ethereum provider" at bounding box center [400, 339] width 127 height 14
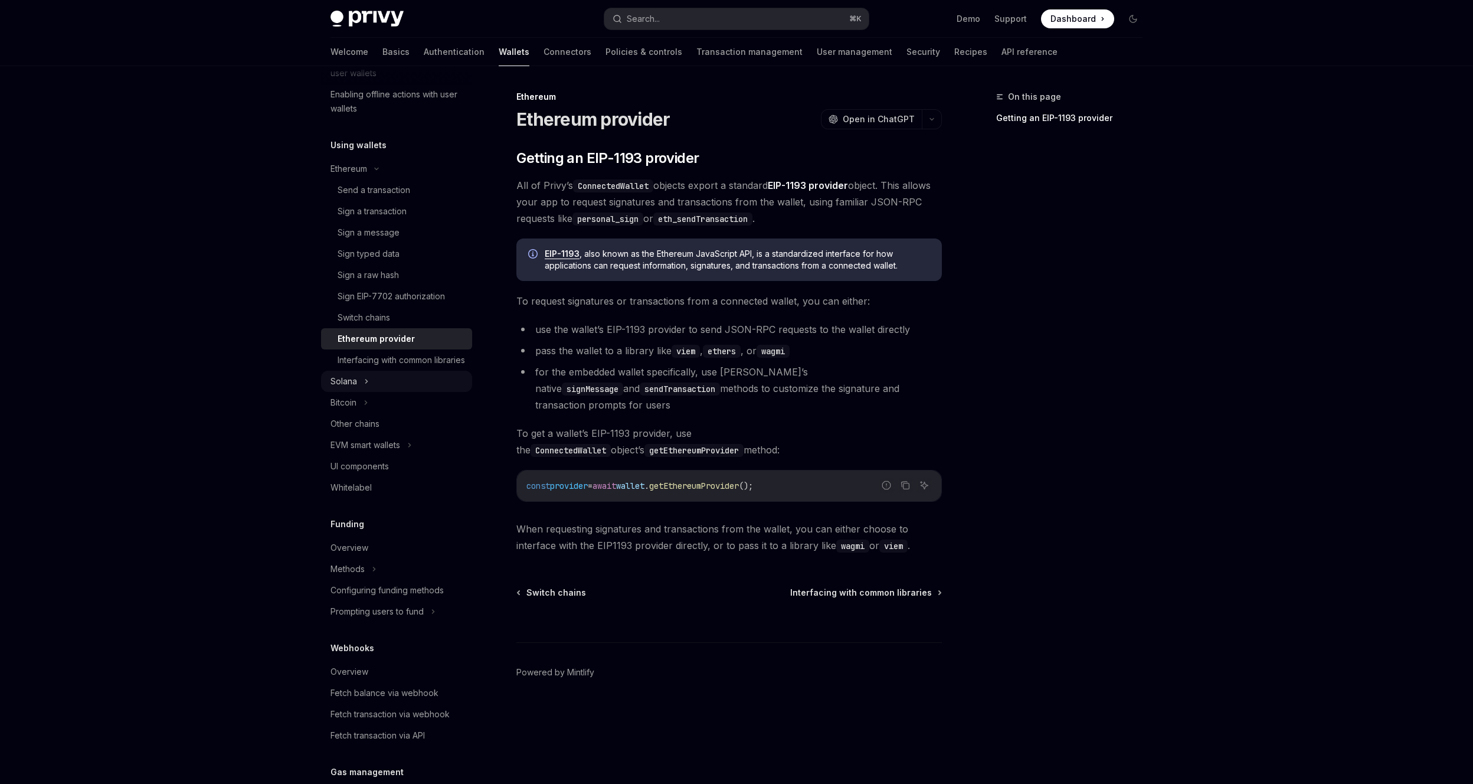
click at [390, 392] on div "Solana" at bounding box center [396, 381] width 151 height 21
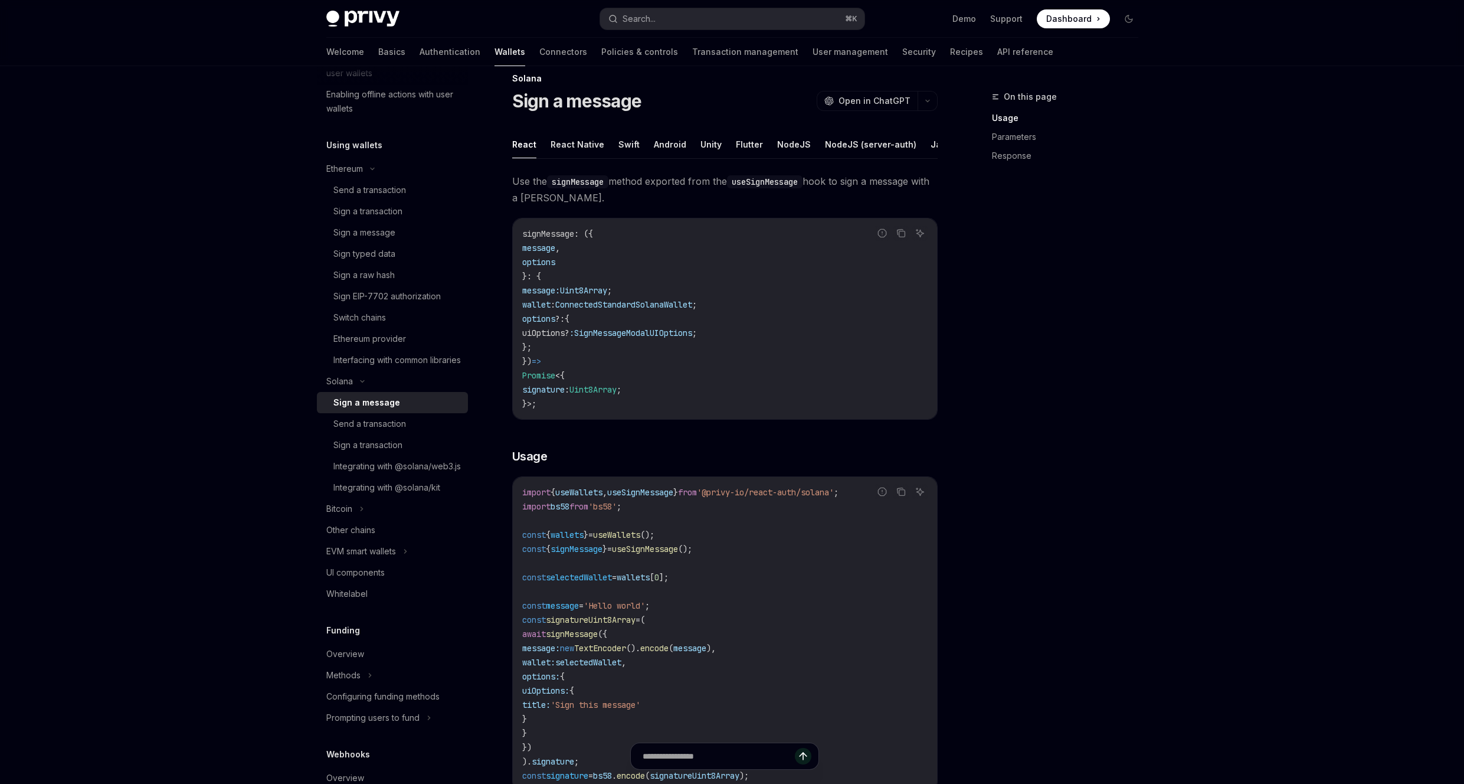
scroll to position [54, 0]
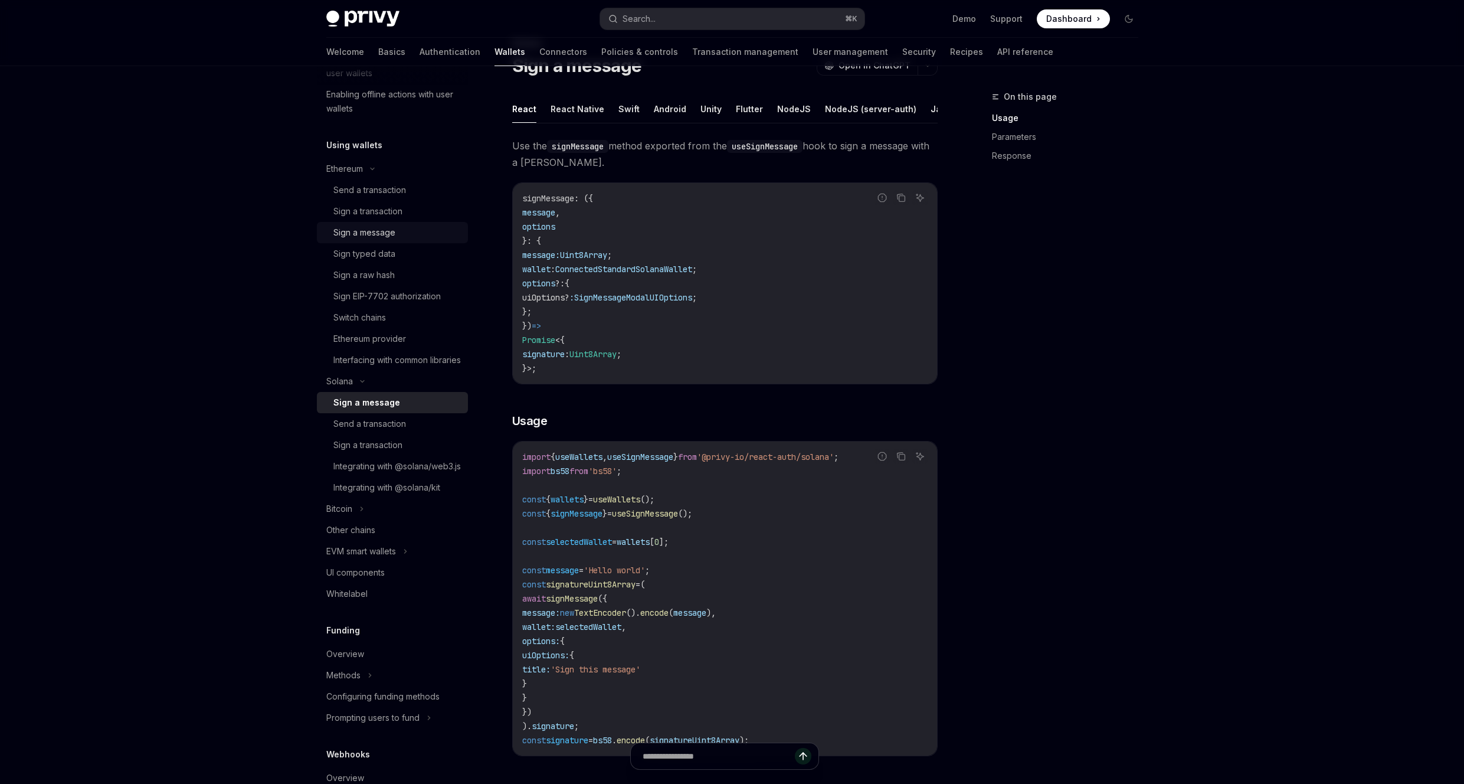
click at [393, 233] on div "Sign a message" at bounding box center [364, 232] width 62 height 14
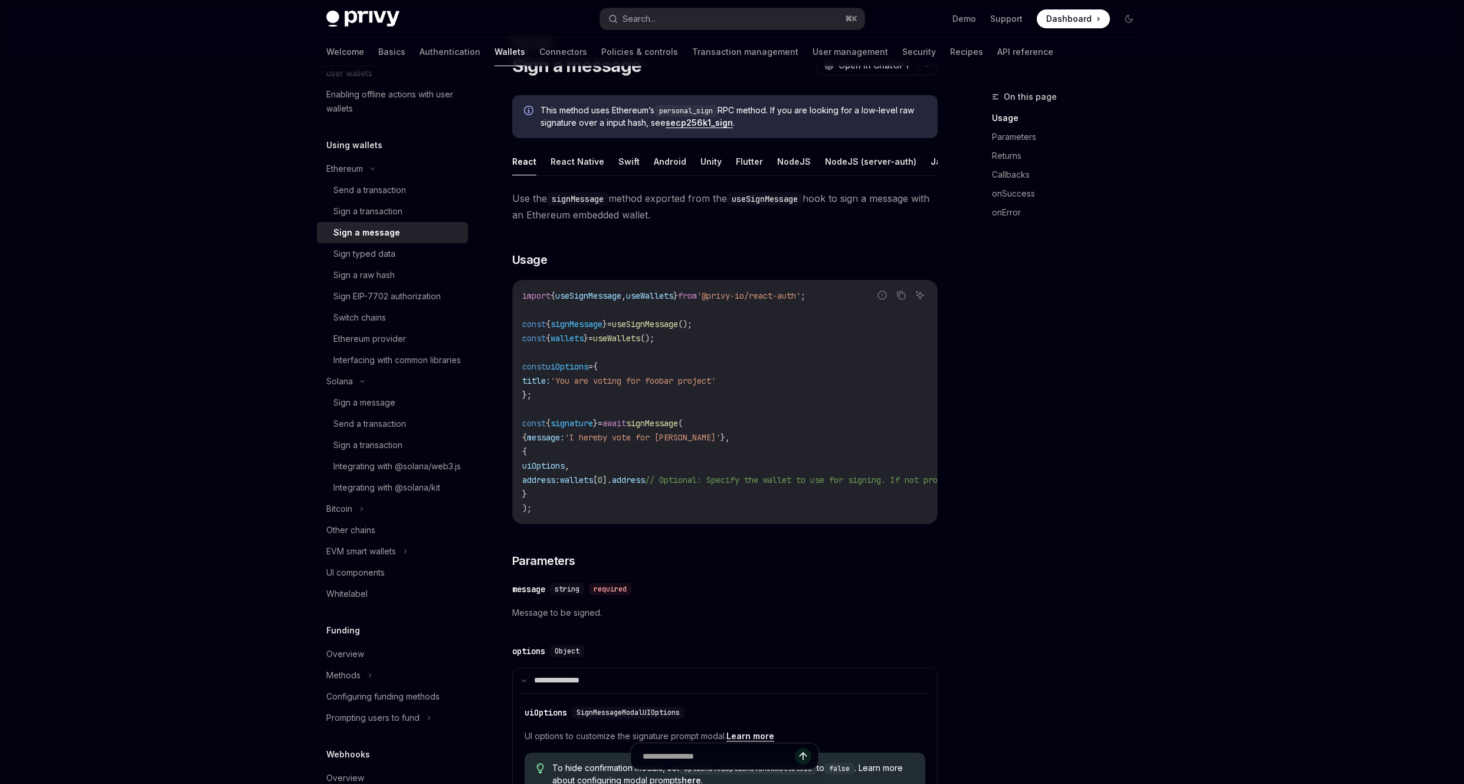
scroll to position [0, 48]
click at [882, 161] on button "Java" at bounding box center [892, 162] width 21 height 28
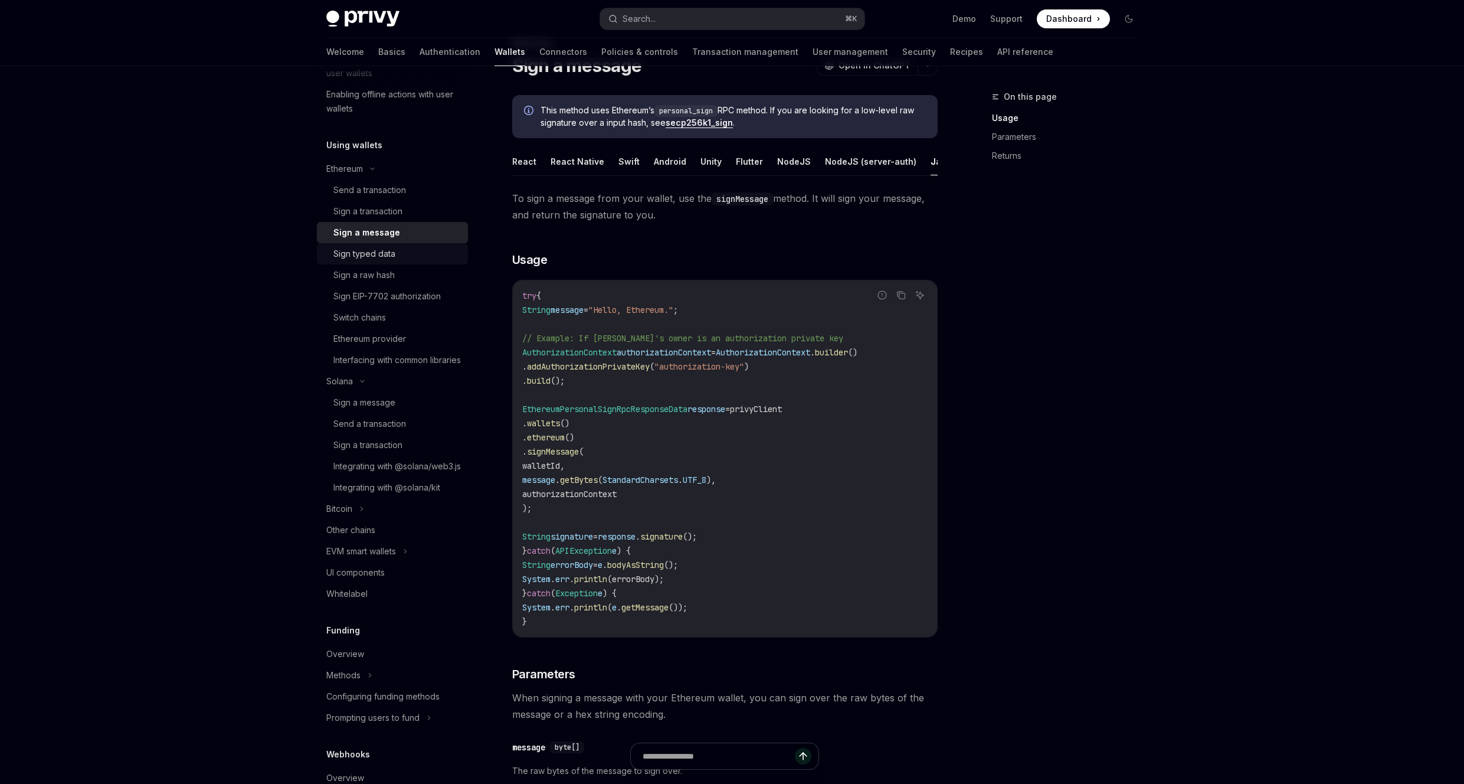
click at [396, 260] on div "Sign typed data" at bounding box center [396, 254] width 127 height 14
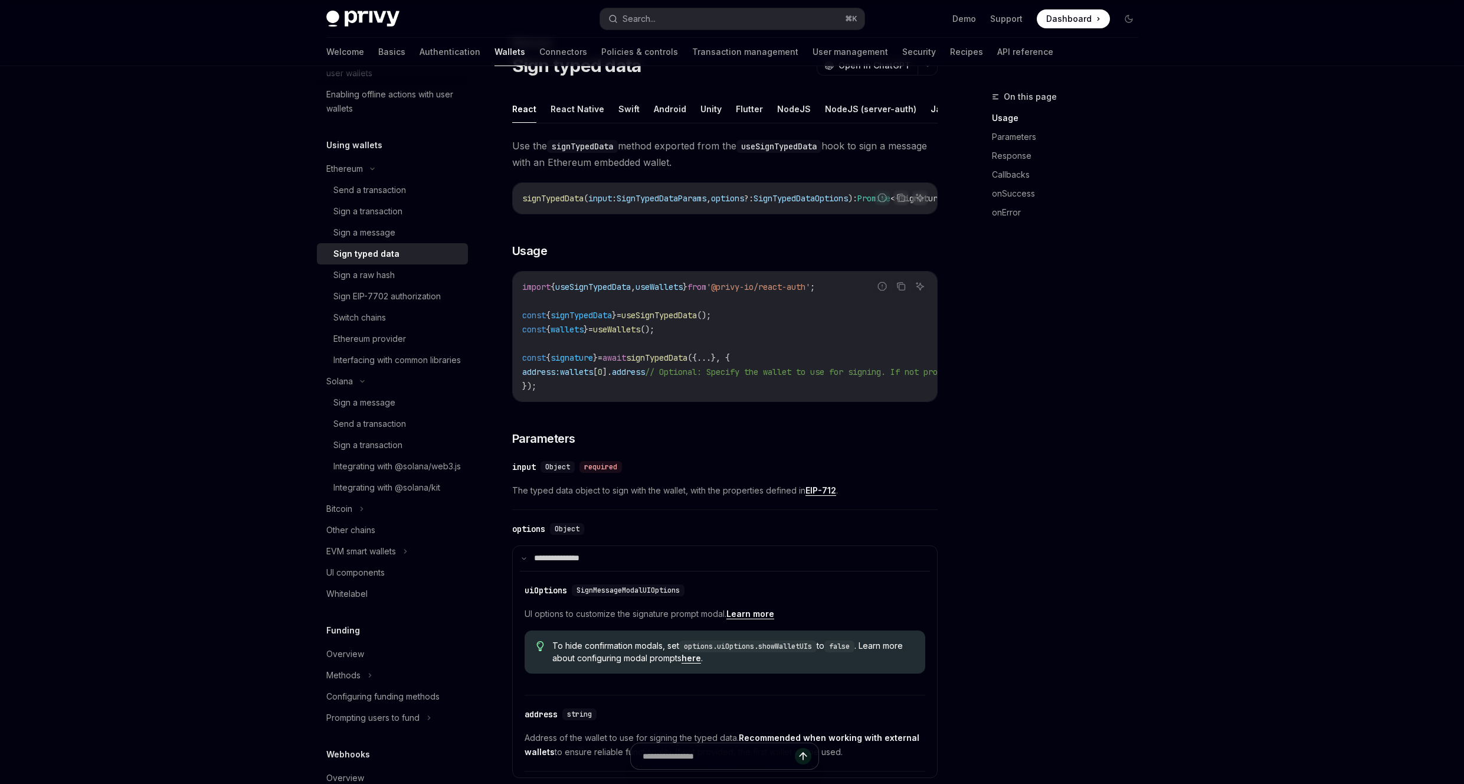
drag, startPoint x: 810, startPoint y: 220, endPoint x: 827, endPoint y: 220, distance: 16.5
click at [827, 214] on div "signTypedData ( input : SignTypedDataParams , options ?: SignTypedDataOptions )…" at bounding box center [725, 198] width 424 height 31
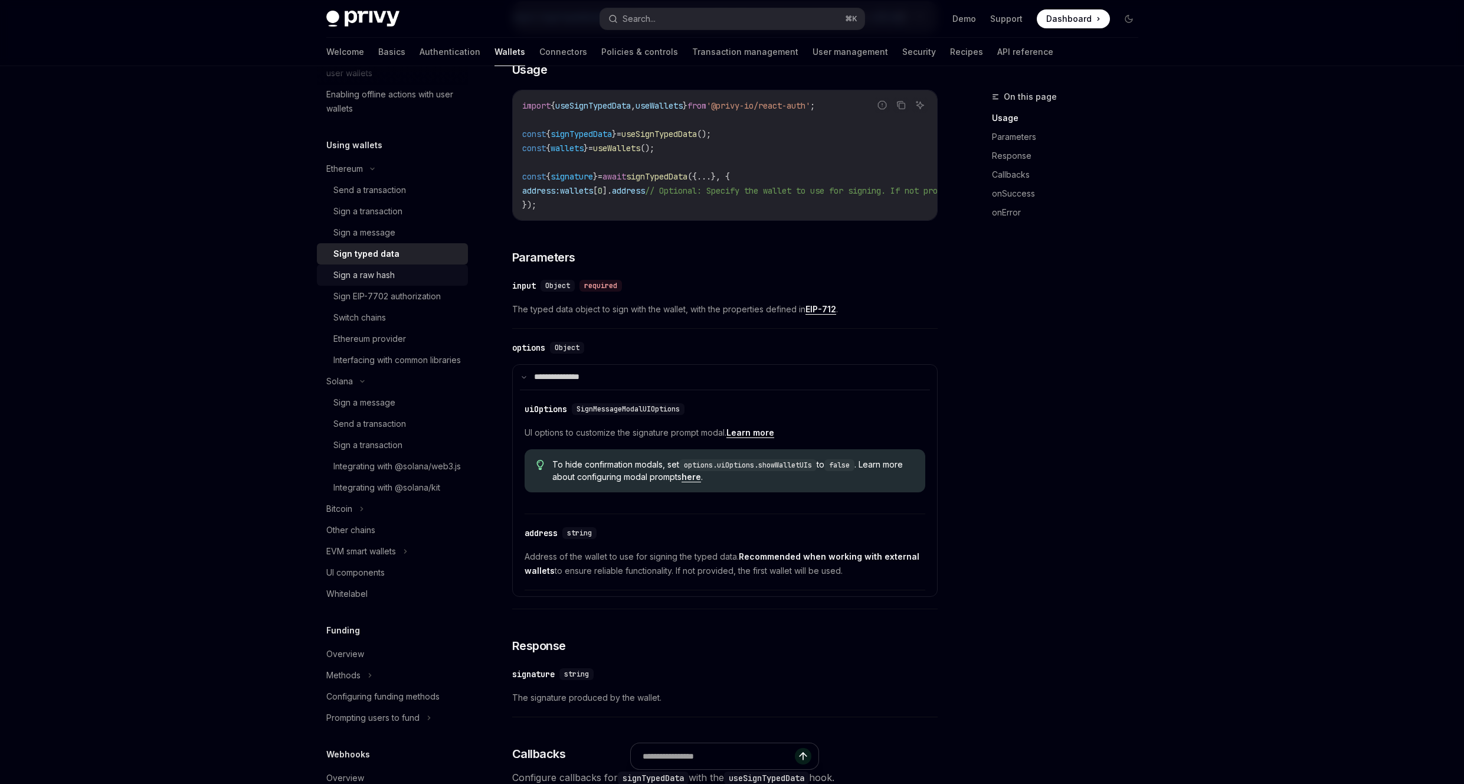
click at [415, 272] on div "Sign a raw hash" at bounding box center [396, 275] width 127 height 14
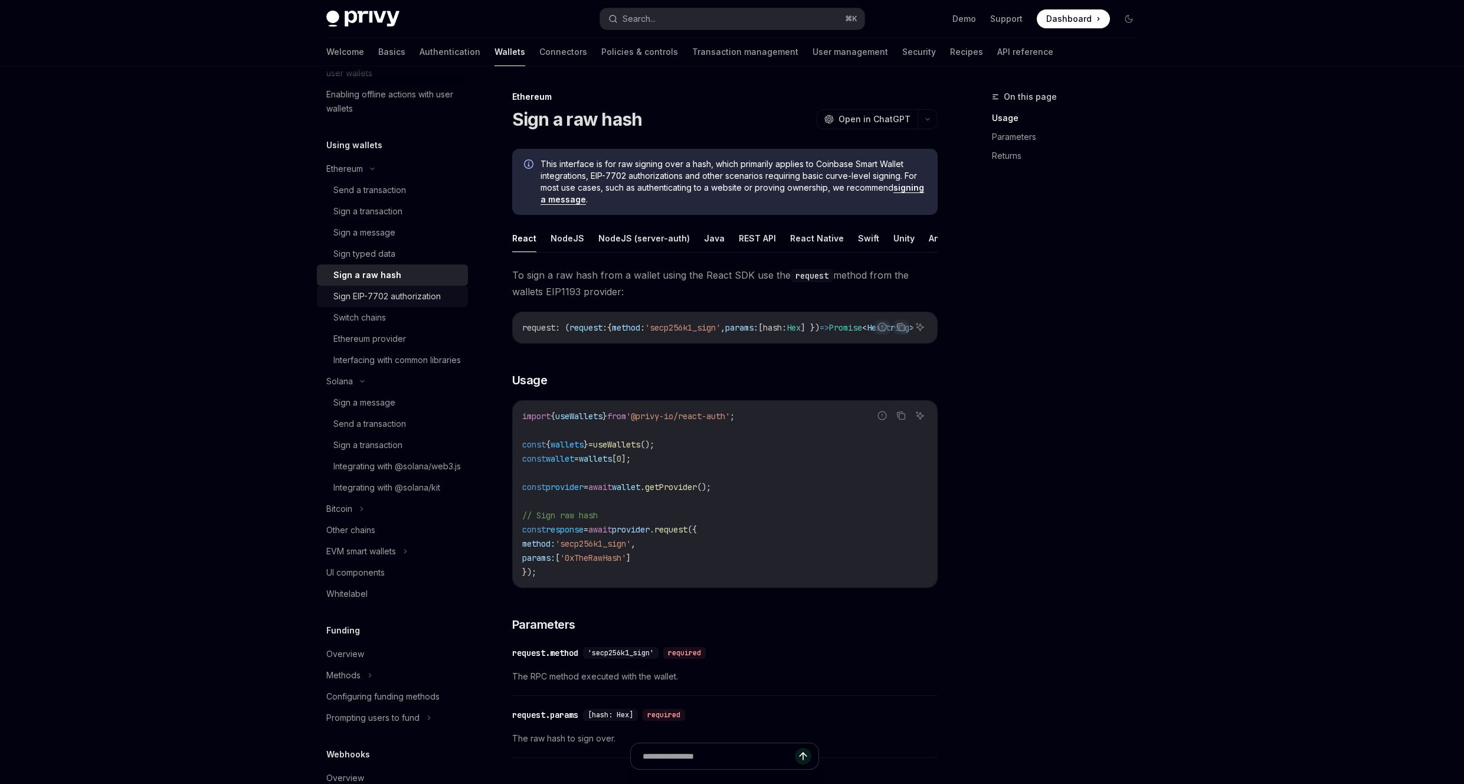
click at [418, 297] on div "Sign EIP-7702 authorization" at bounding box center [386, 296] width 107 height 14
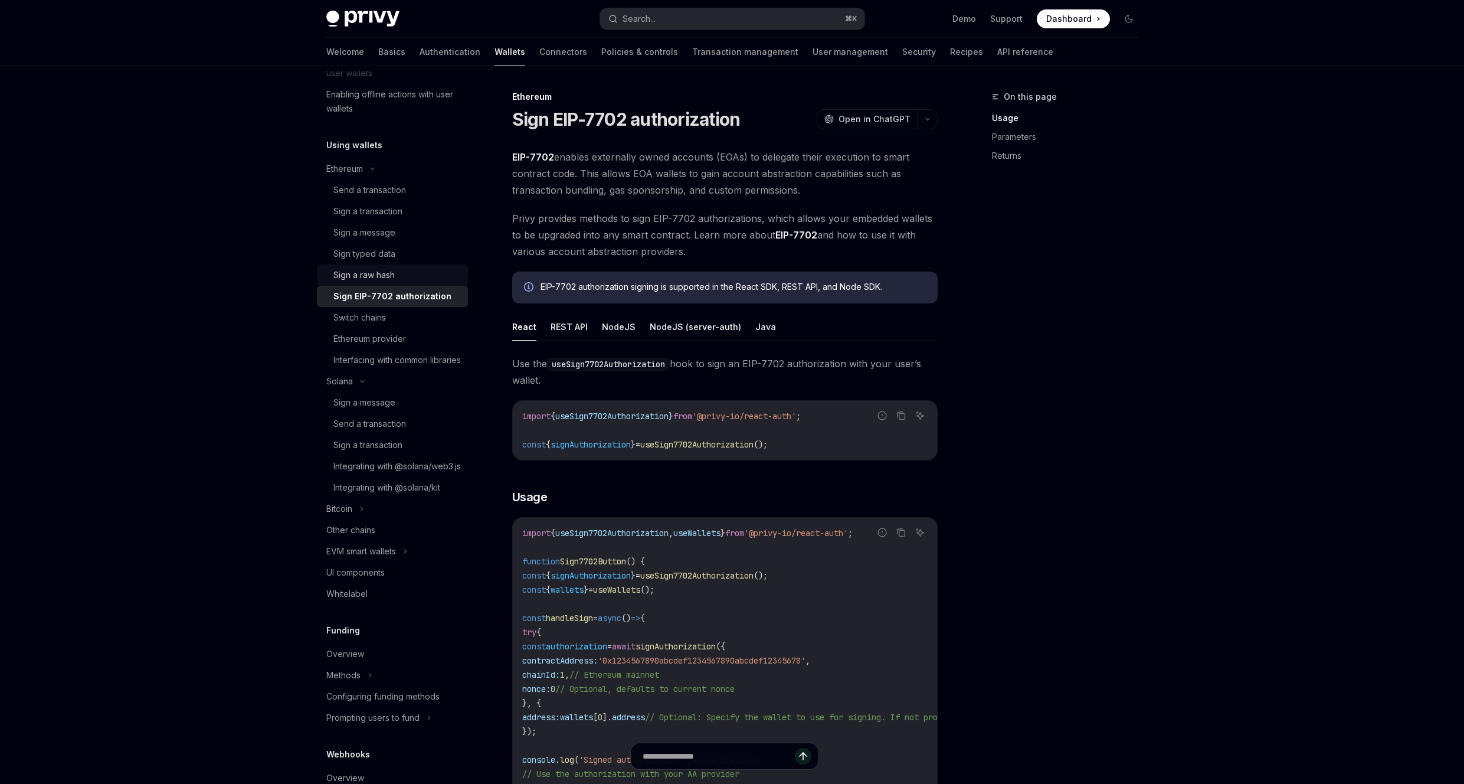
click at [399, 269] on div "Sign a raw hash" at bounding box center [396, 275] width 127 height 14
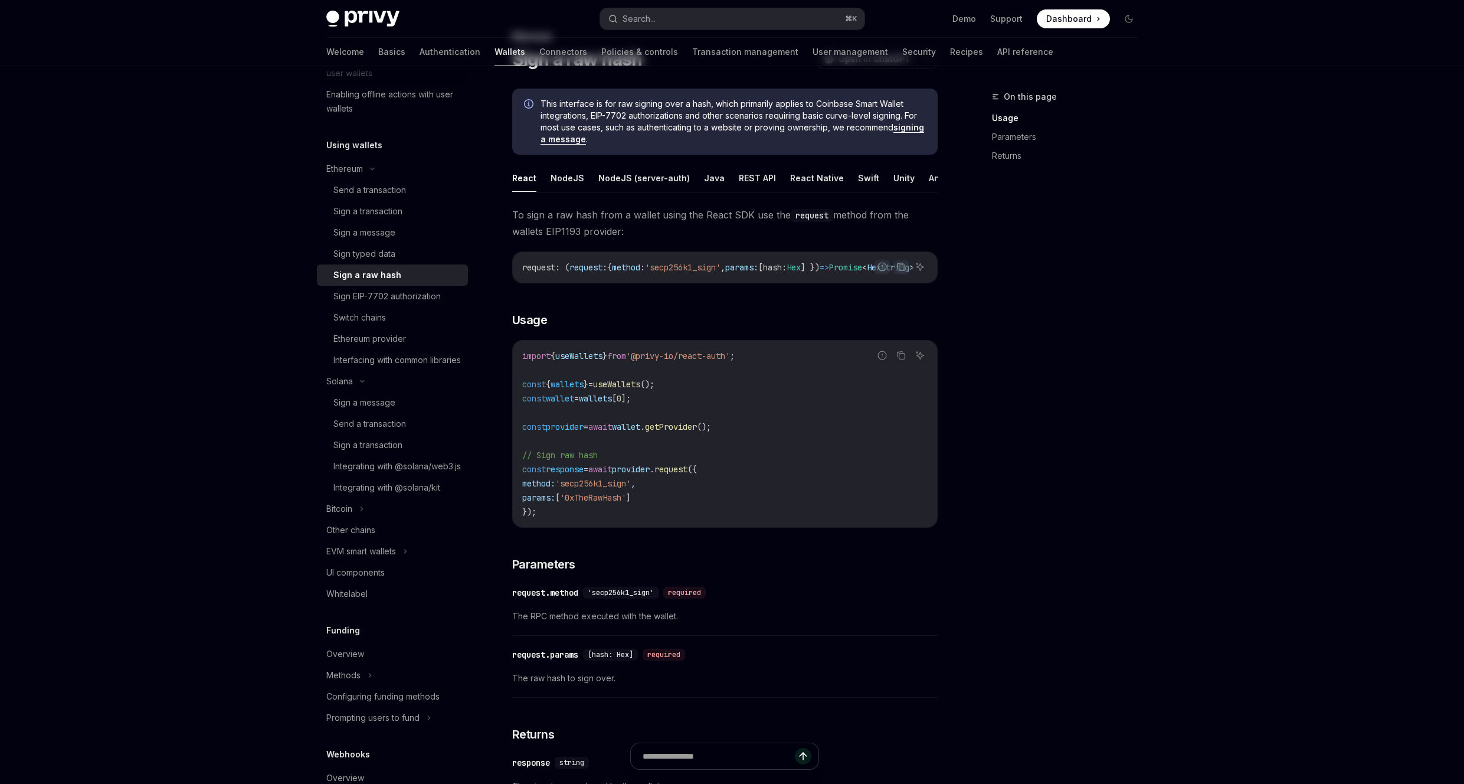
scroll to position [223, 0]
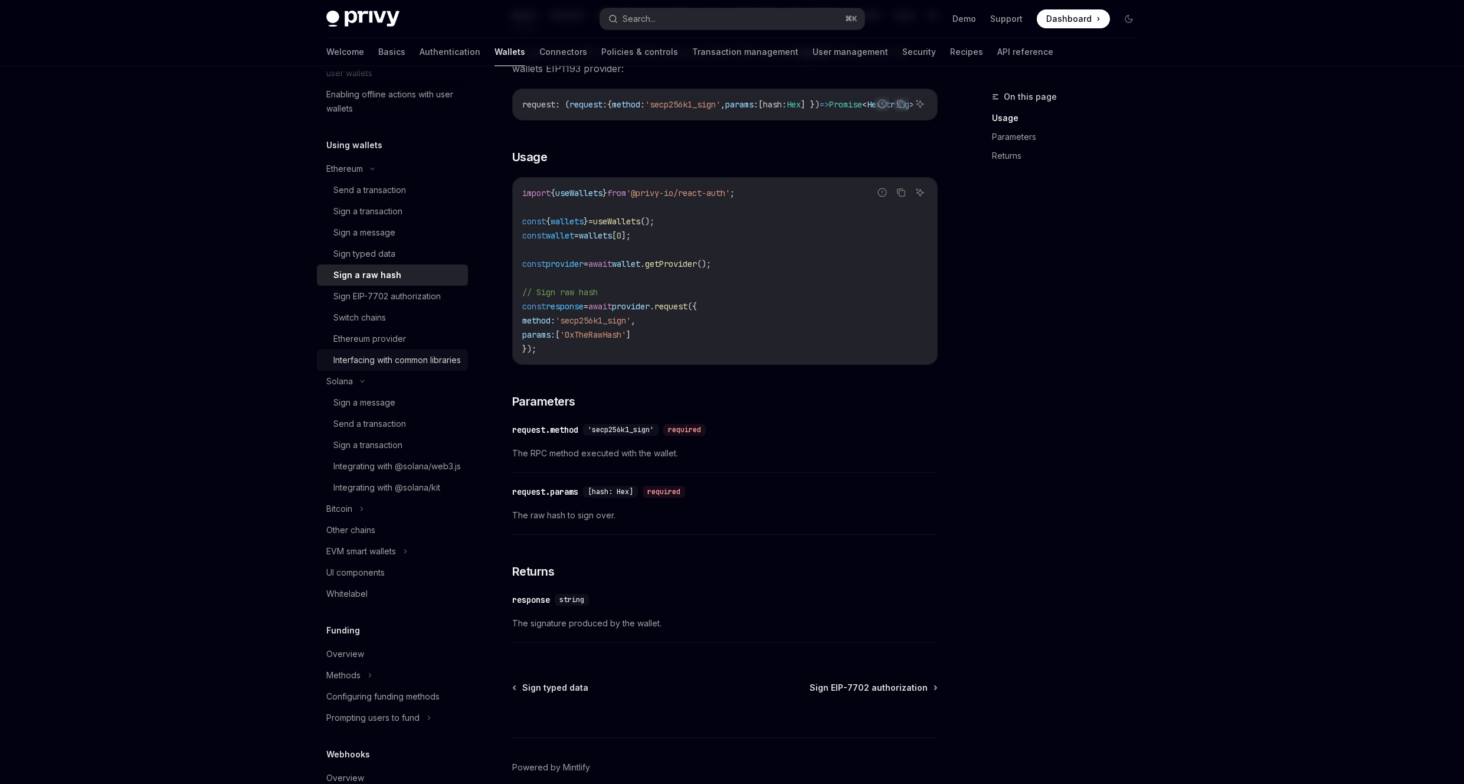
click at [407, 362] on div "Interfacing with common libraries" at bounding box center [396, 360] width 127 height 14
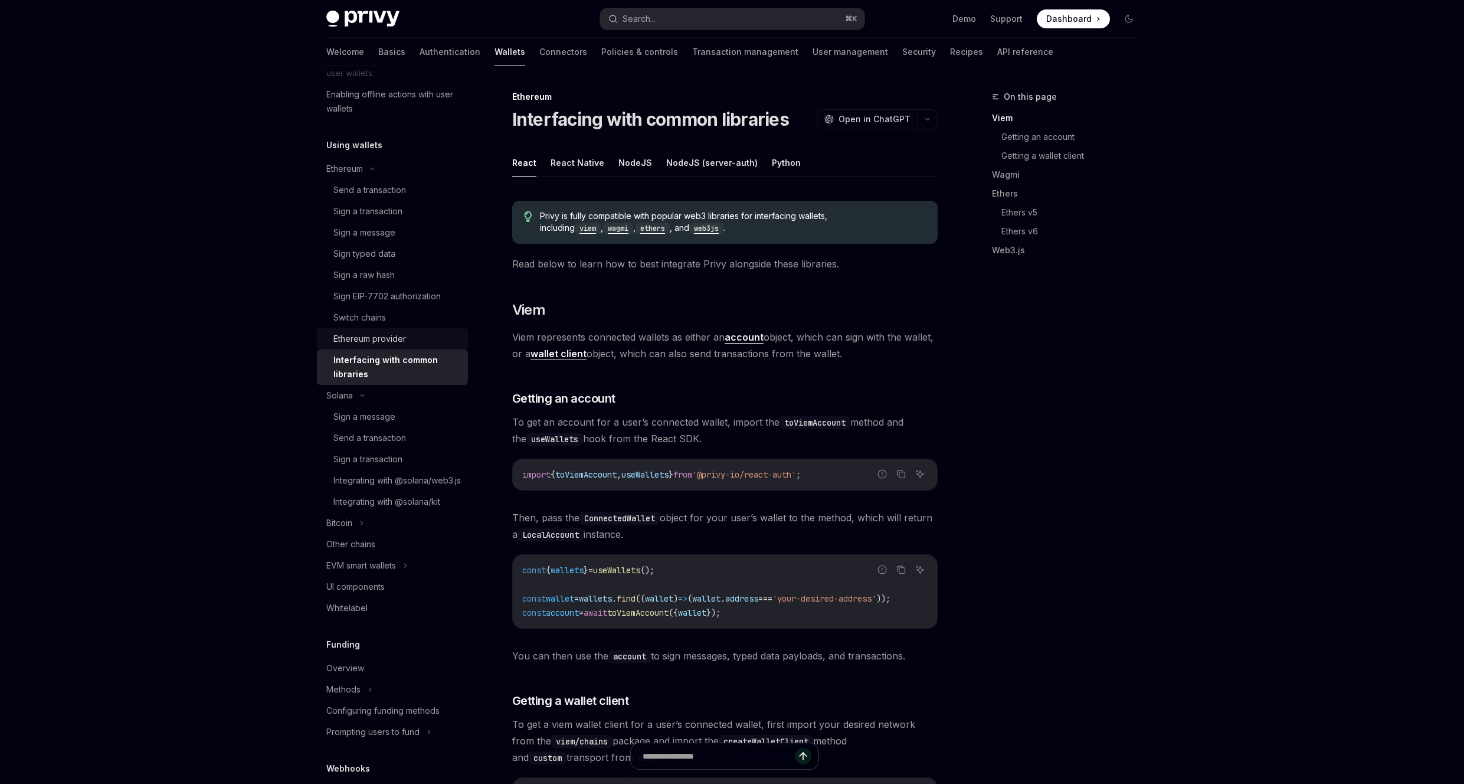
click at [404, 338] on div "Ethereum provider" at bounding box center [369, 339] width 73 height 14
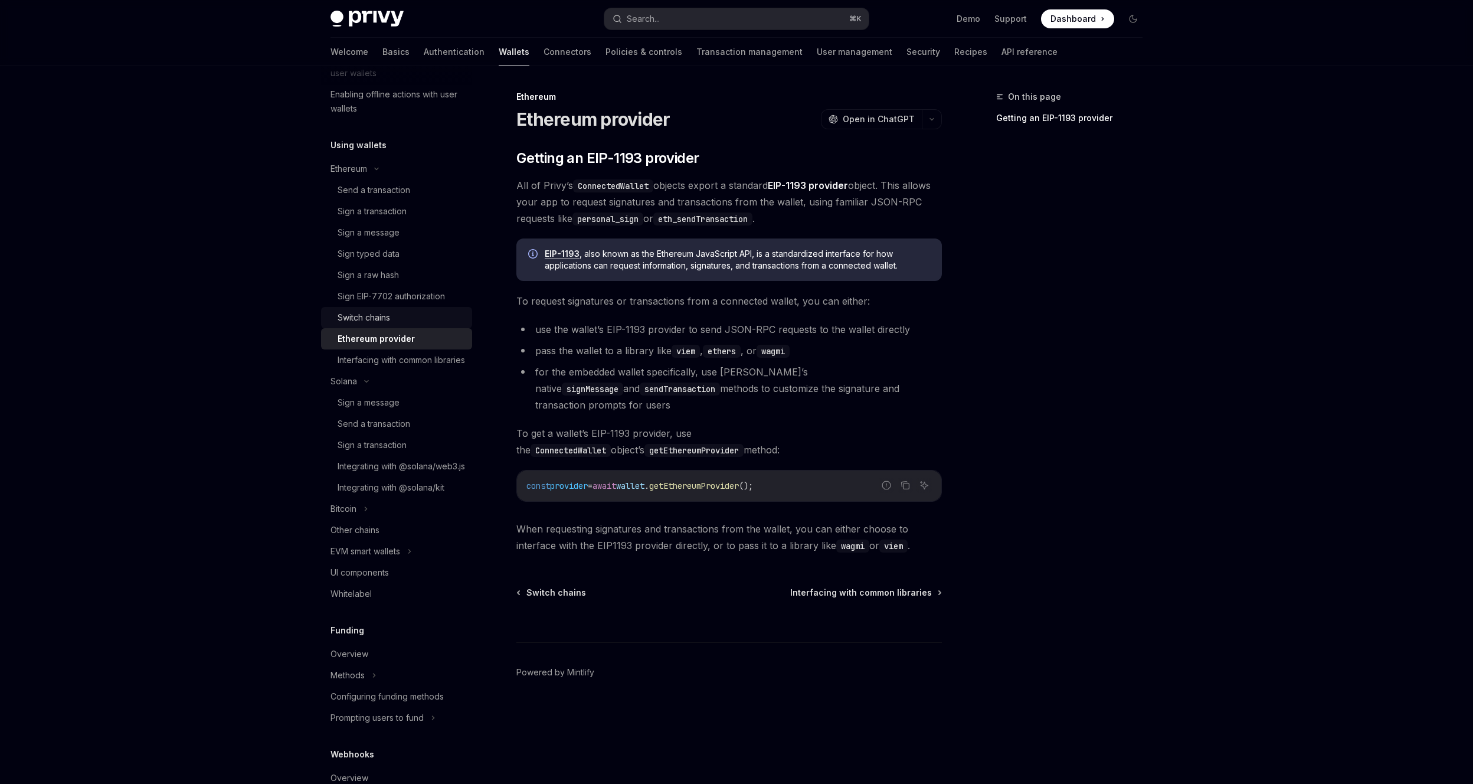
click at [393, 310] on div "Switch chains" at bounding box center [400, 317] width 127 height 14
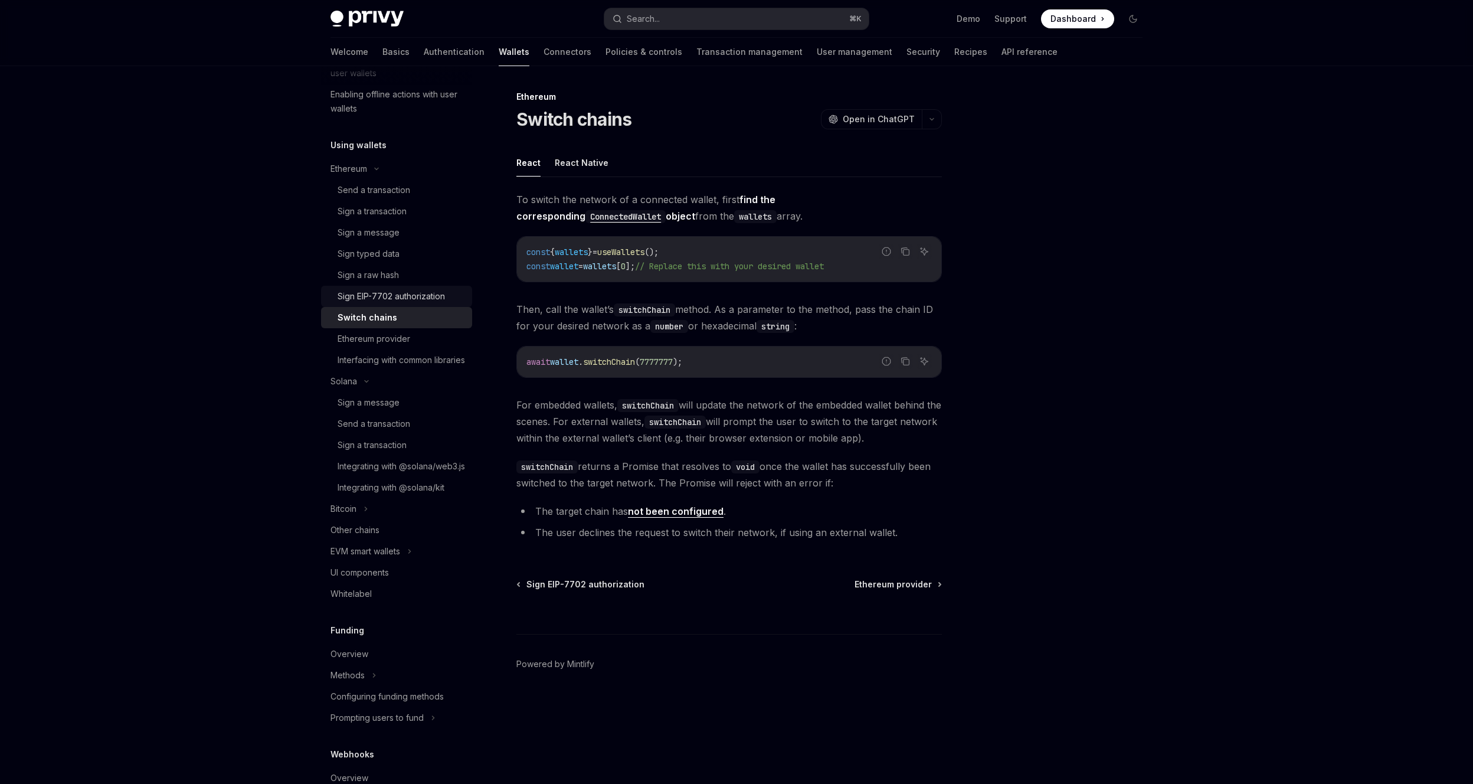
click at [409, 297] on div "Sign EIP-7702 authorization" at bounding box center [390, 296] width 107 height 14
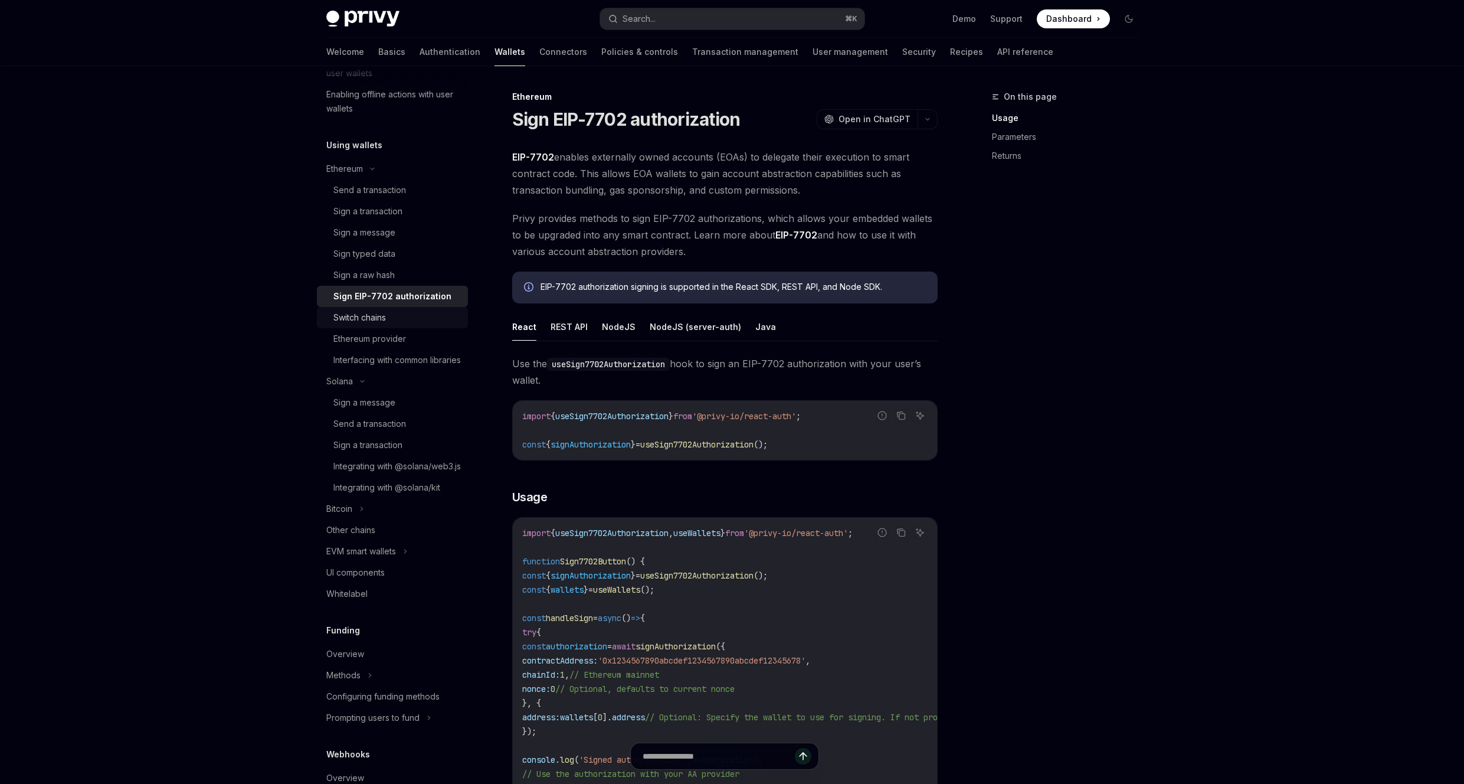
click at [408, 307] on link "Switch chains" at bounding box center [392, 317] width 151 height 21
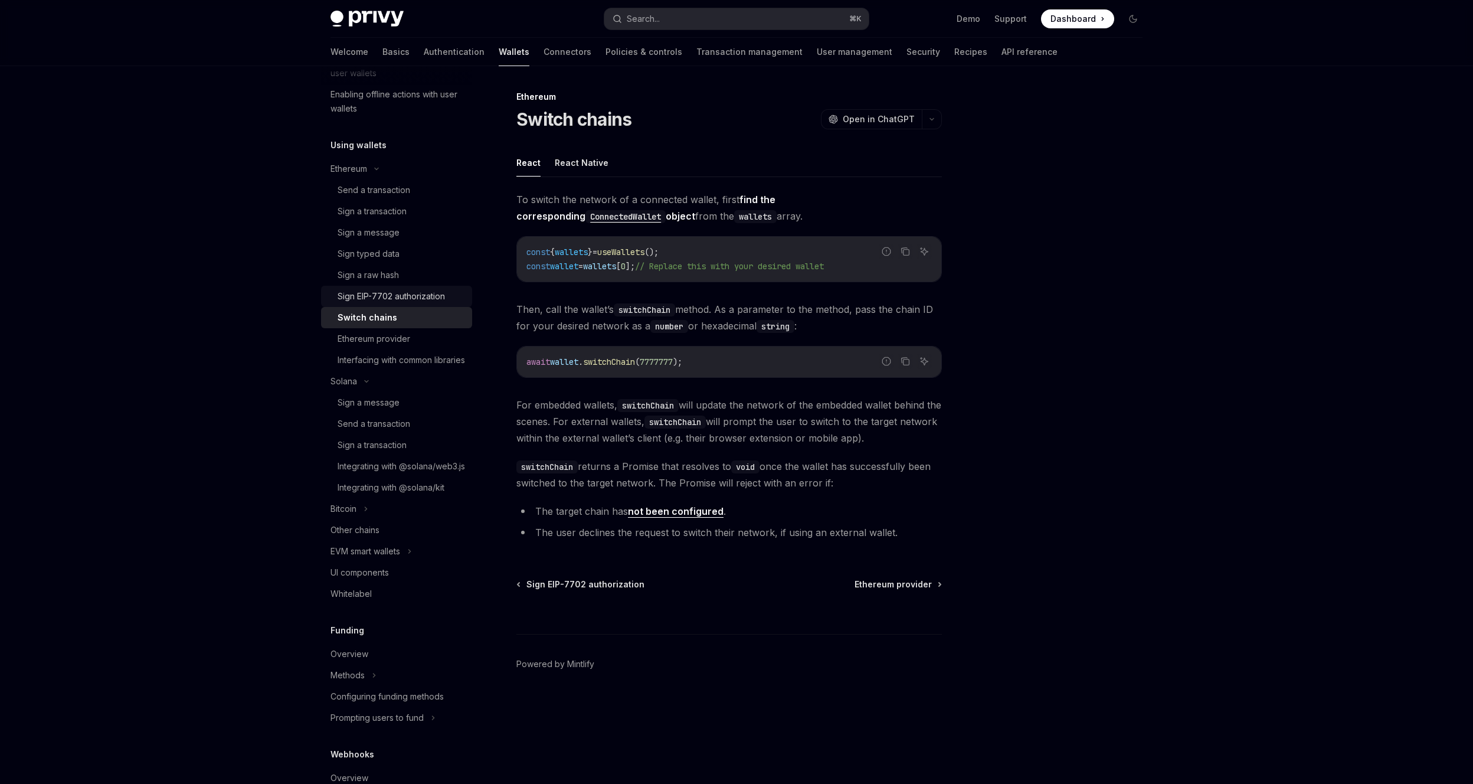
click at [413, 299] on div "Sign EIP-7702 authorization" at bounding box center [390, 296] width 107 height 14
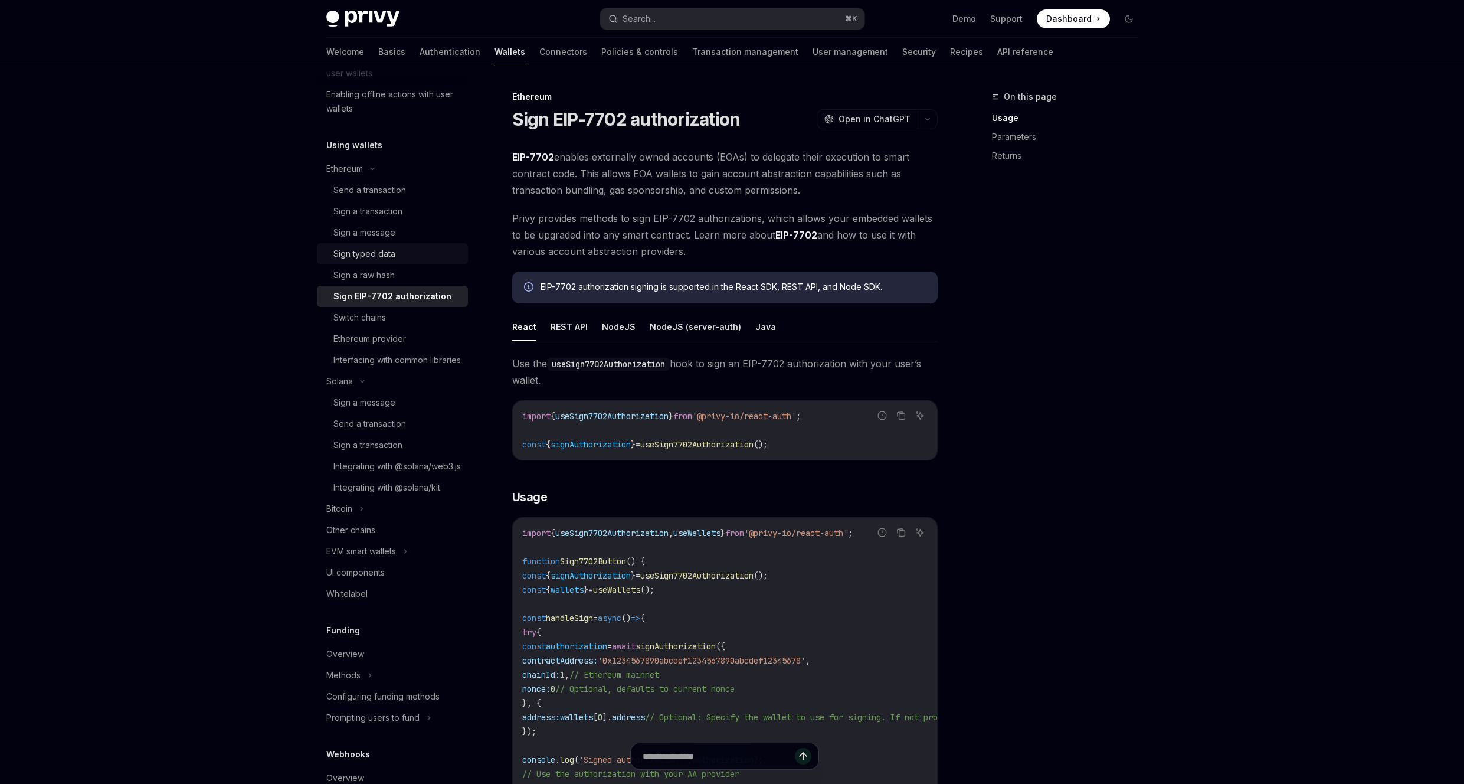
click at [405, 258] on div "Sign typed data" at bounding box center [396, 254] width 127 height 14
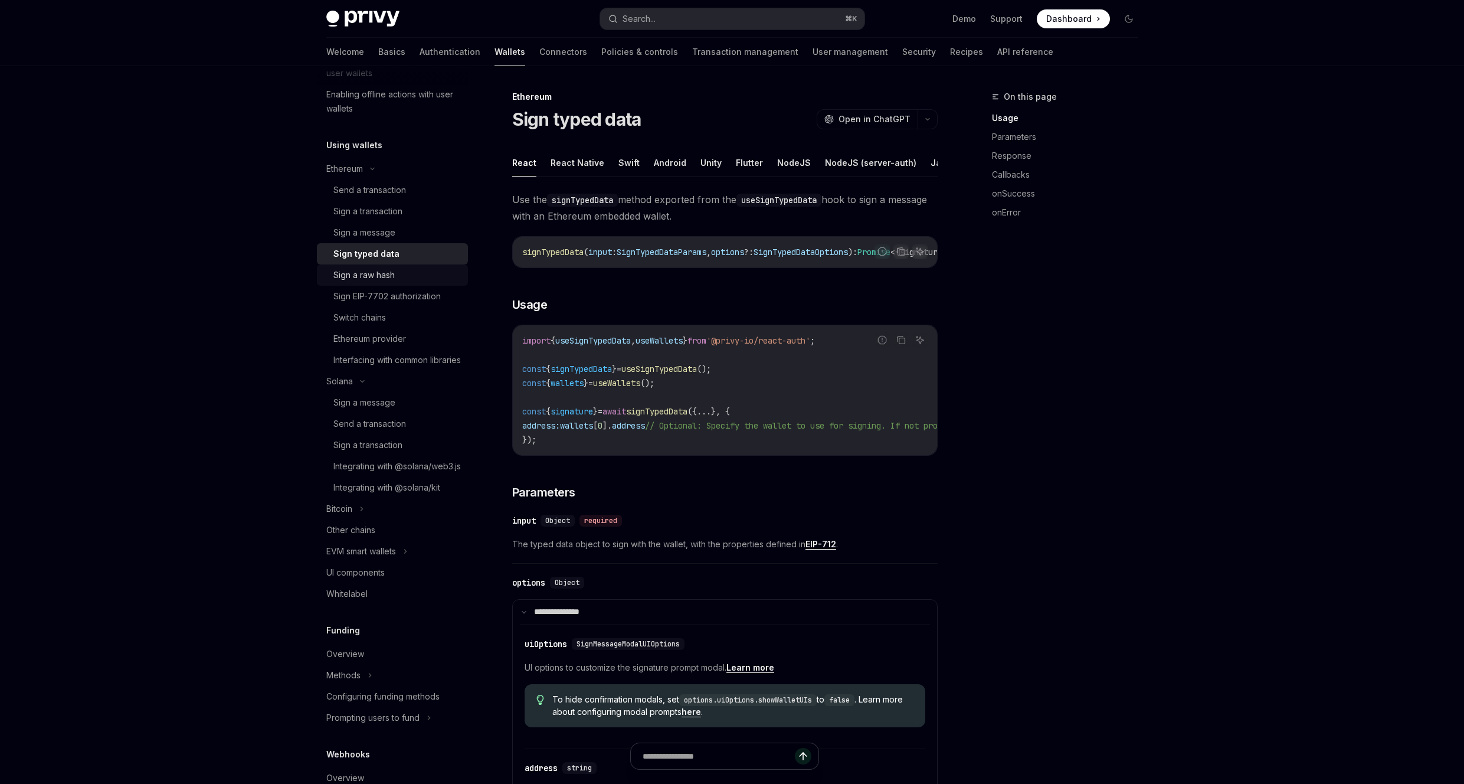
click at [396, 269] on div "Sign a raw hash" at bounding box center [396, 275] width 127 height 14
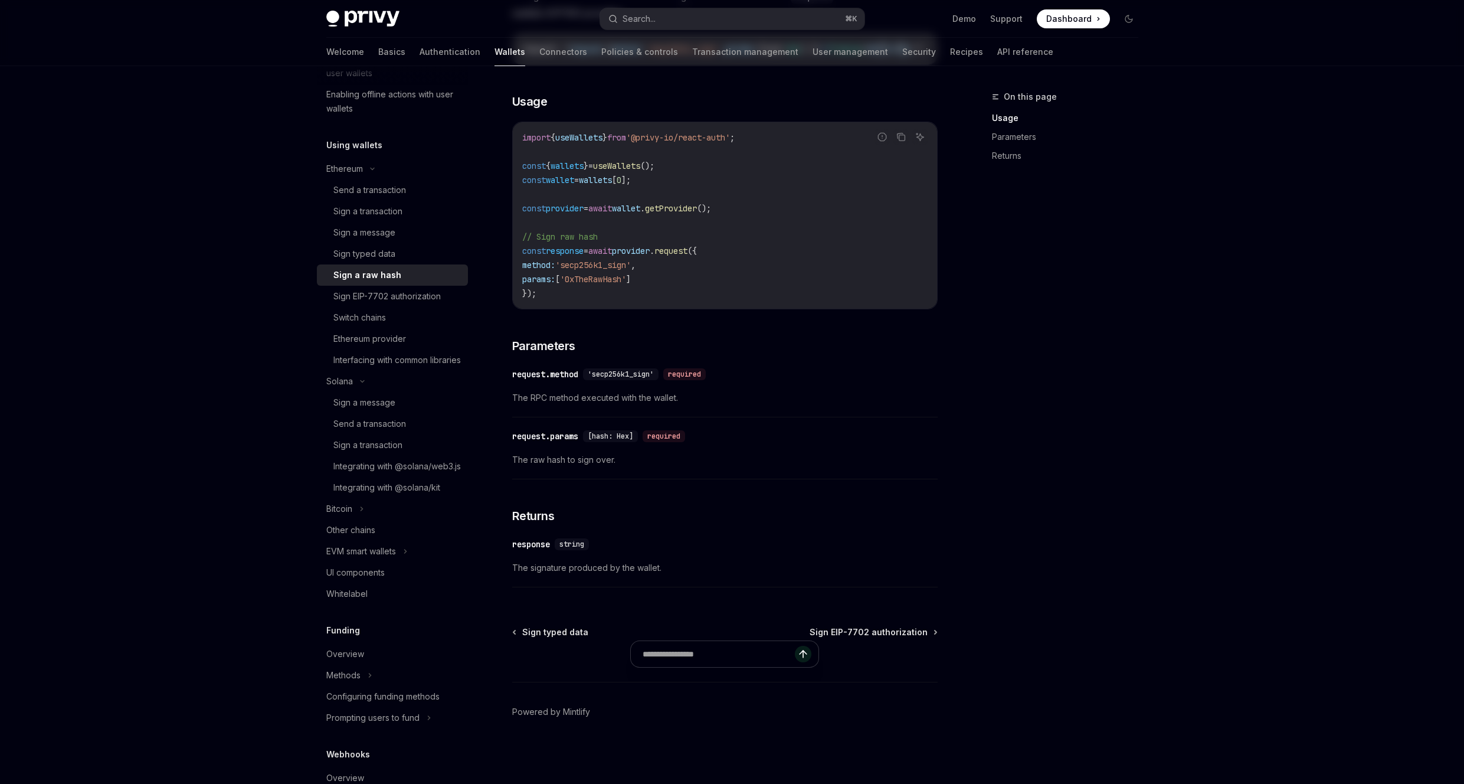
scroll to position [292, 0]
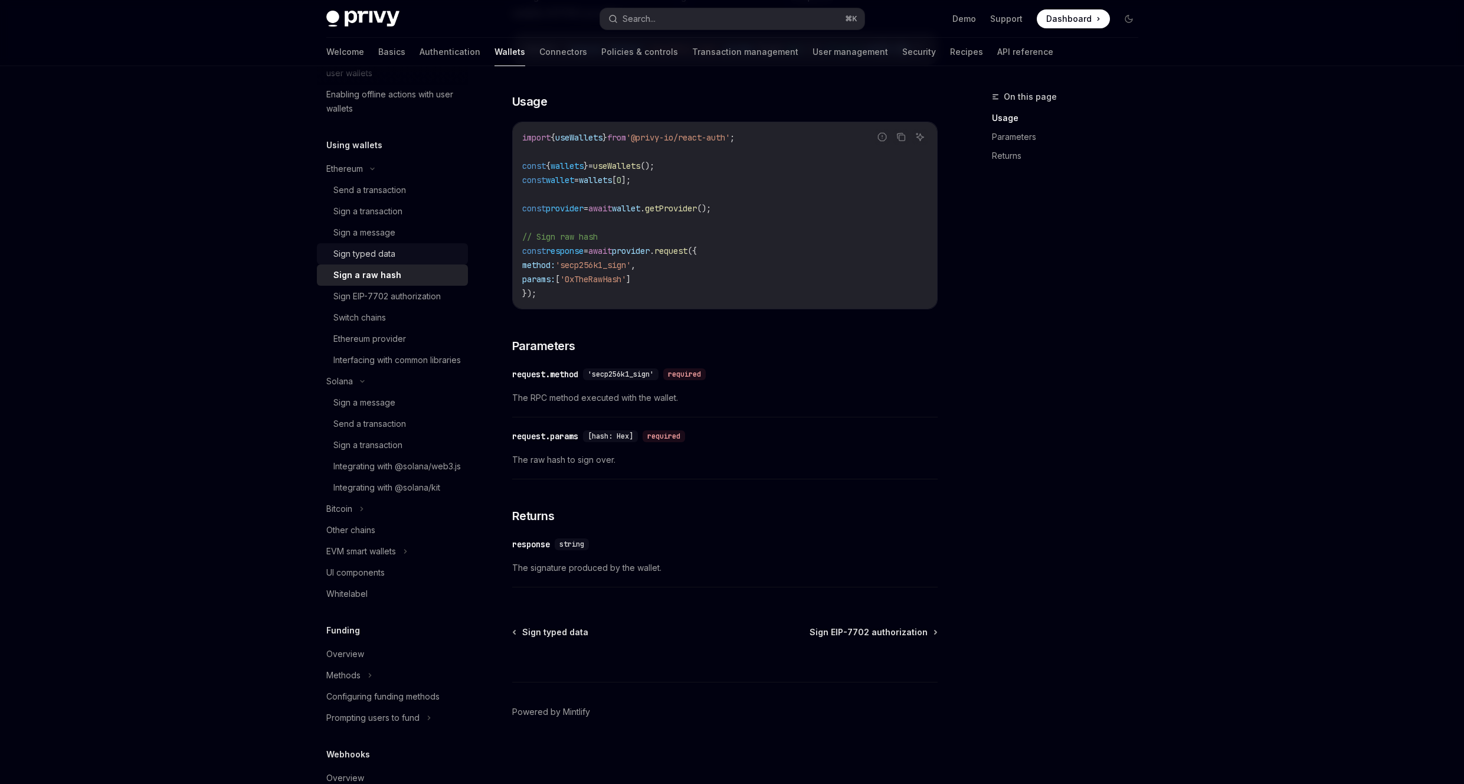
click at [370, 249] on div "Sign typed data" at bounding box center [364, 254] width 62 height 14
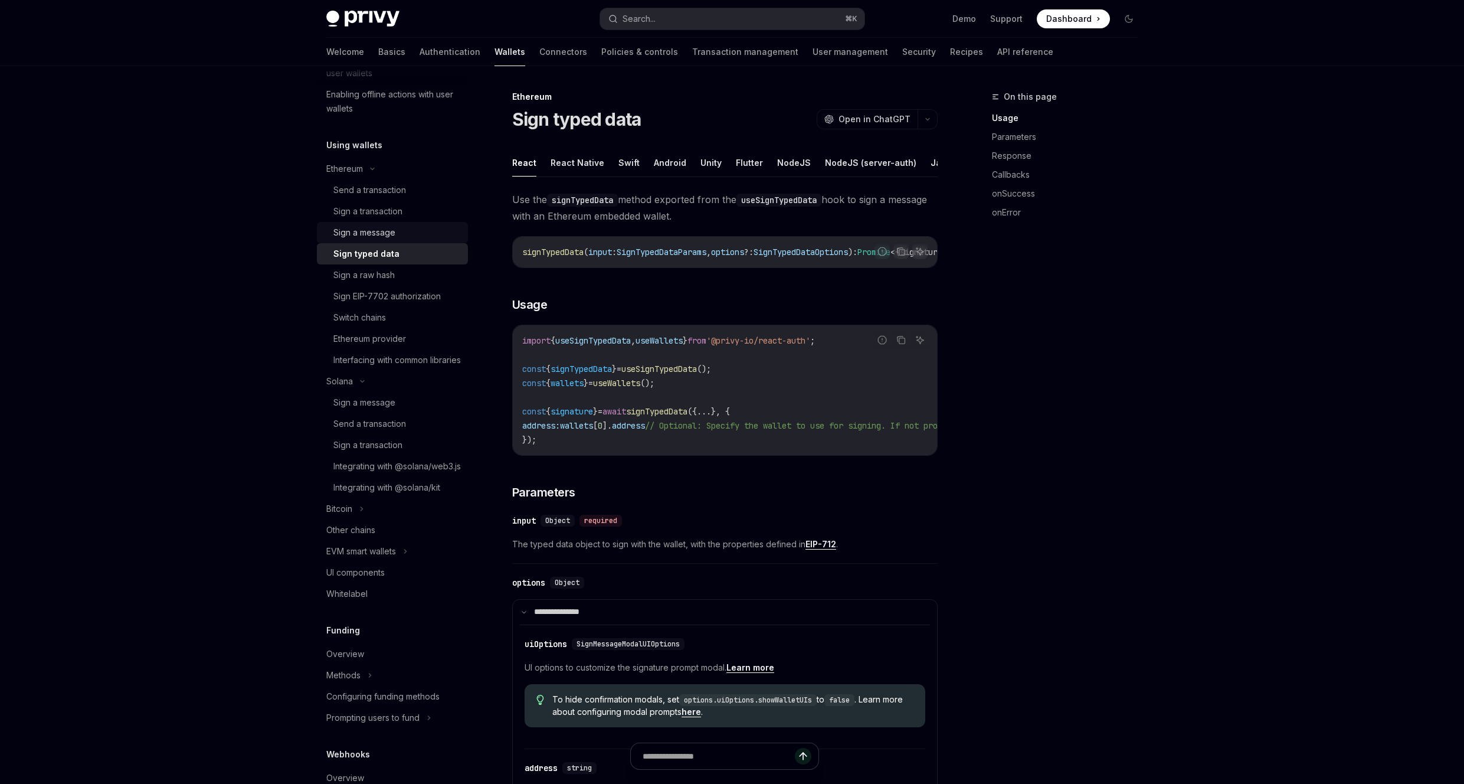
click at [409, 230] on div "Sign a message" at bounding box center [396, 232] width 127 height 14
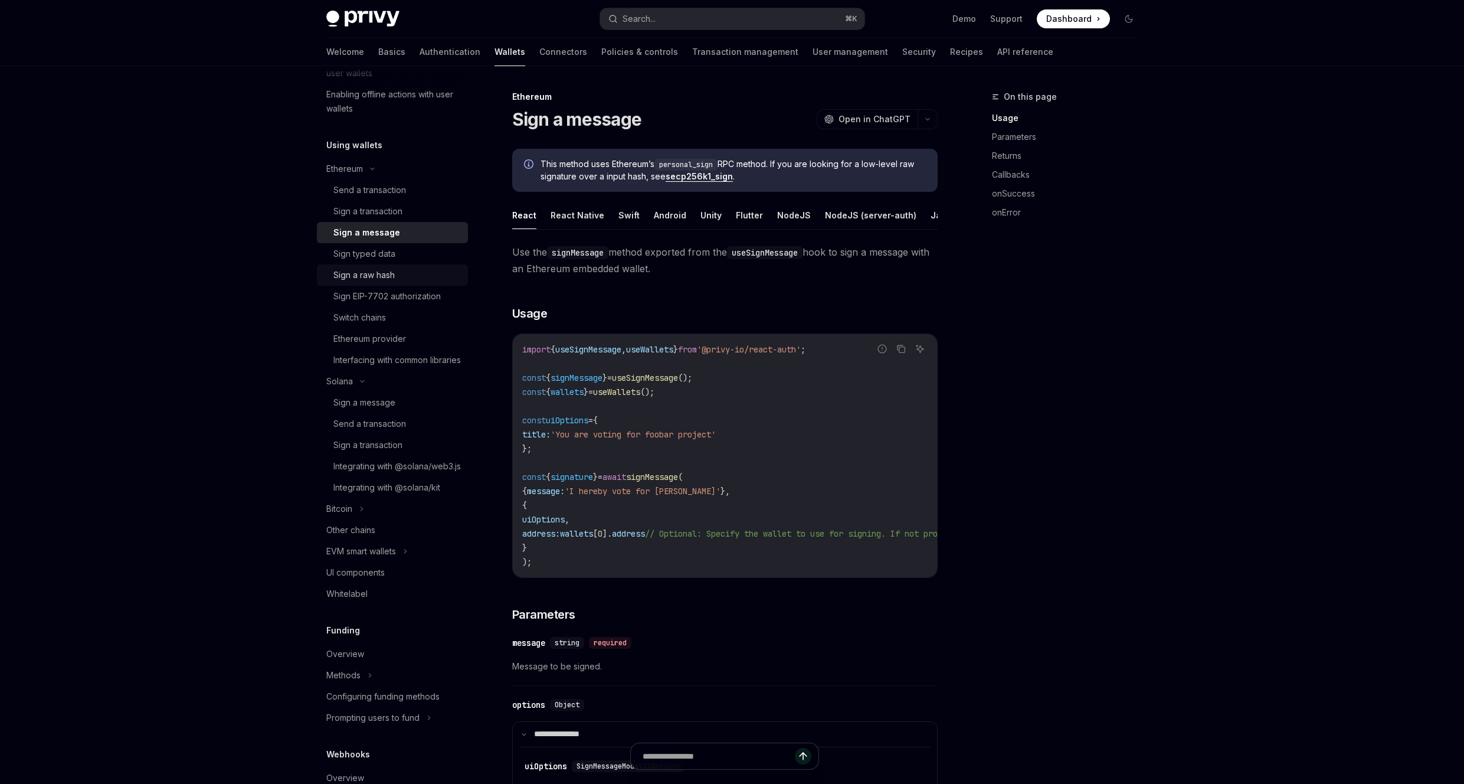
click at [398, 266] on link "Sign a raw hash" at bounding box center [392, 274] width 151 height 21
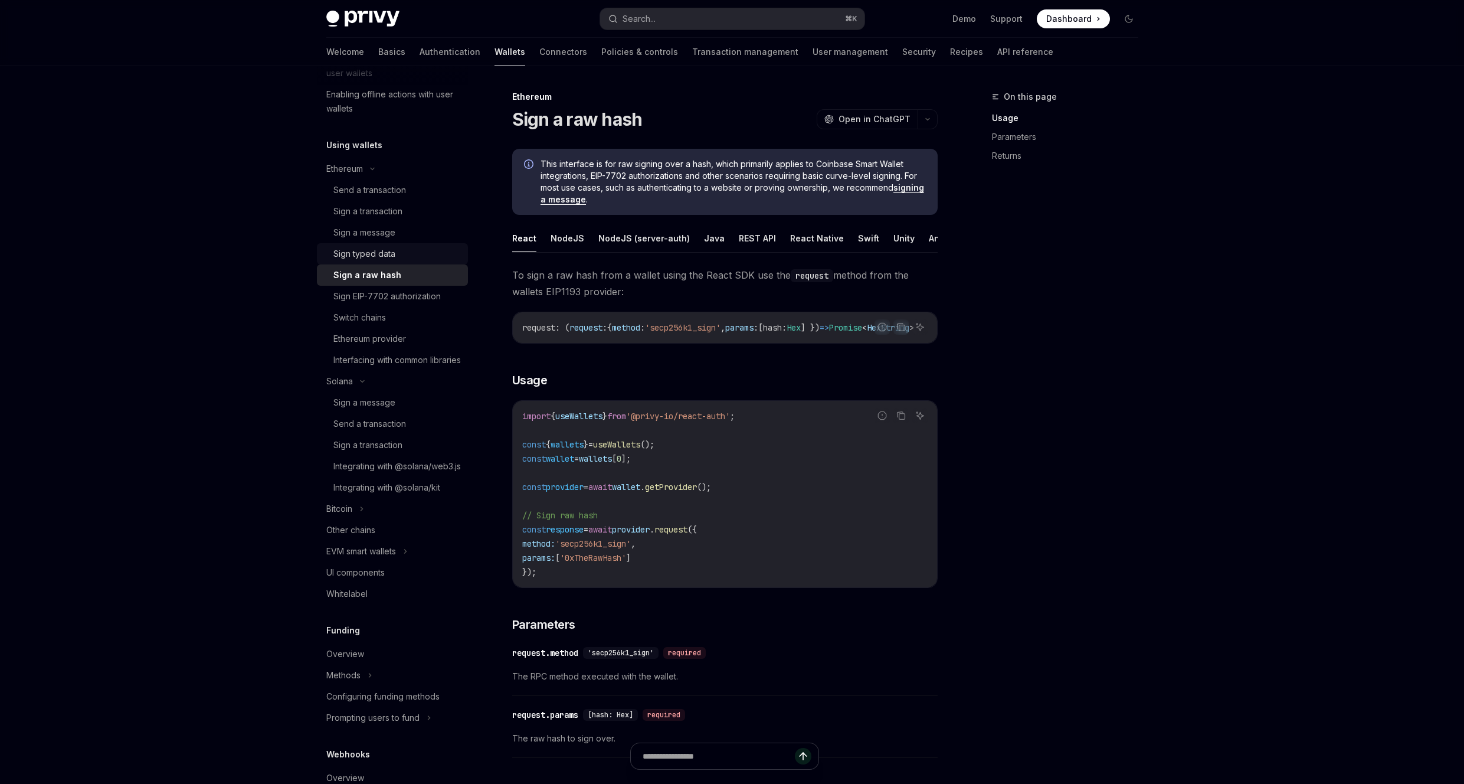
click at [418, 248] on div "Sign typed data" at bounding box center [396, 254] width 127 height 14
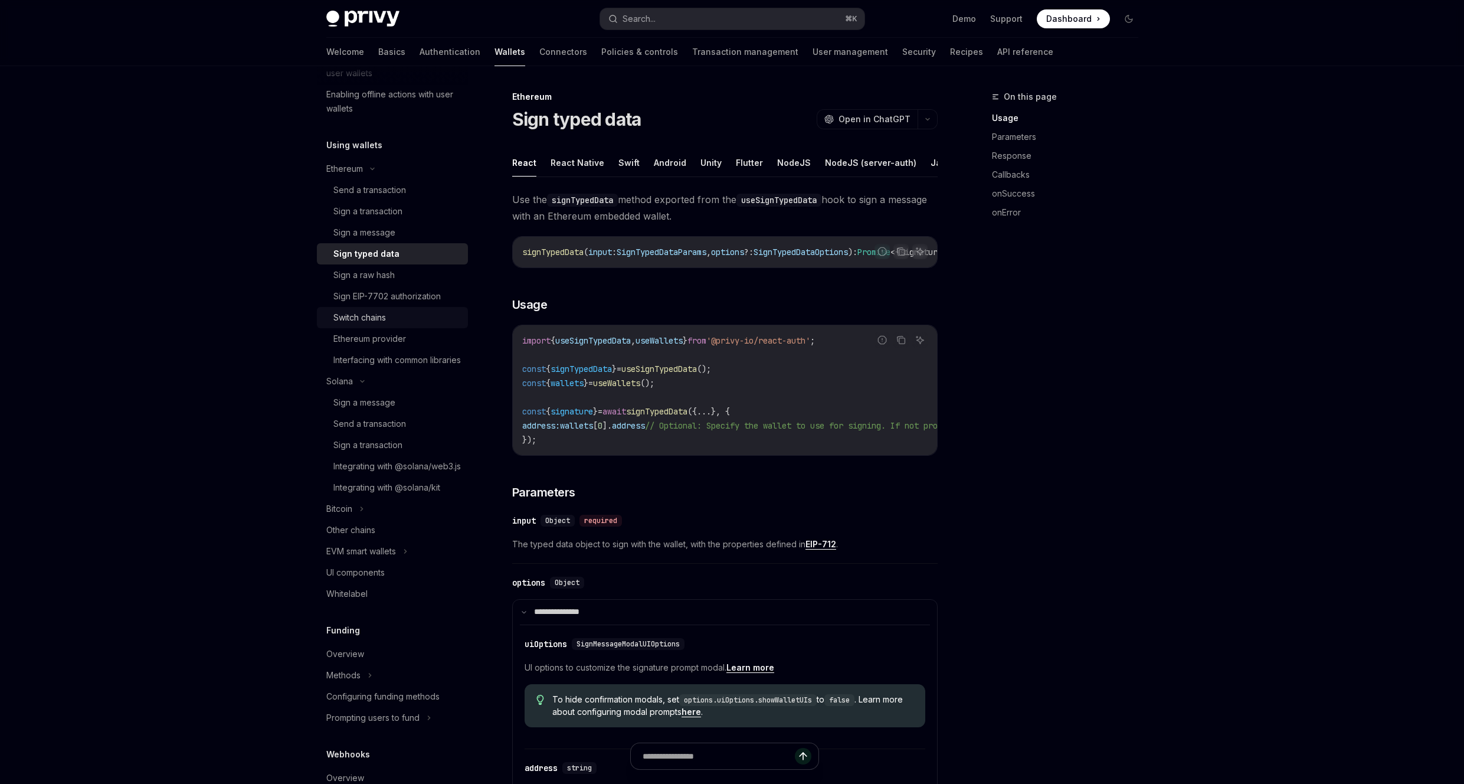
click at [407, 308] on link "Switch chains" at bounding box center [392, 317] width 151 height 21
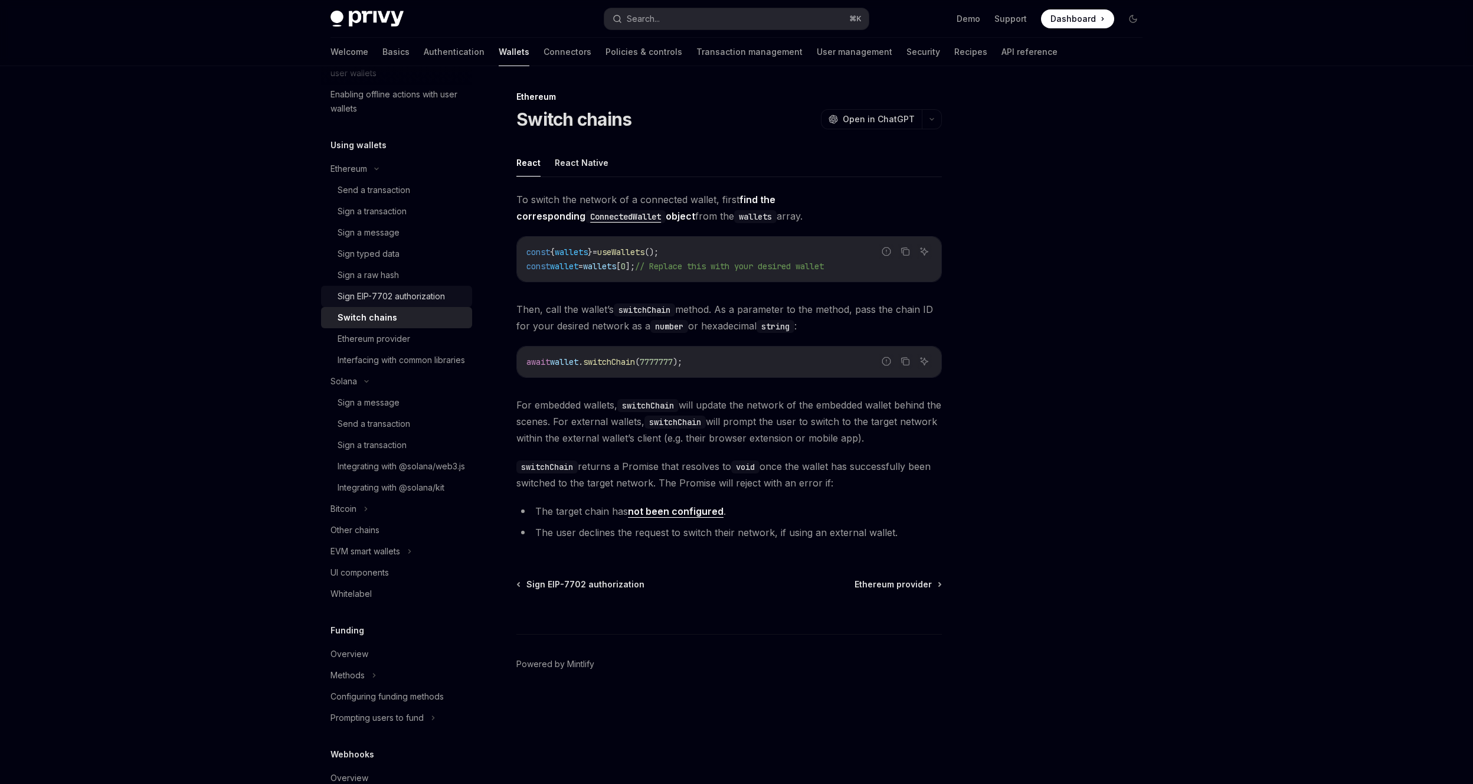
click at [430, 289] on div "Sign EIP-7702 authorization" at bounding box center [390, 296] width 107 height 14
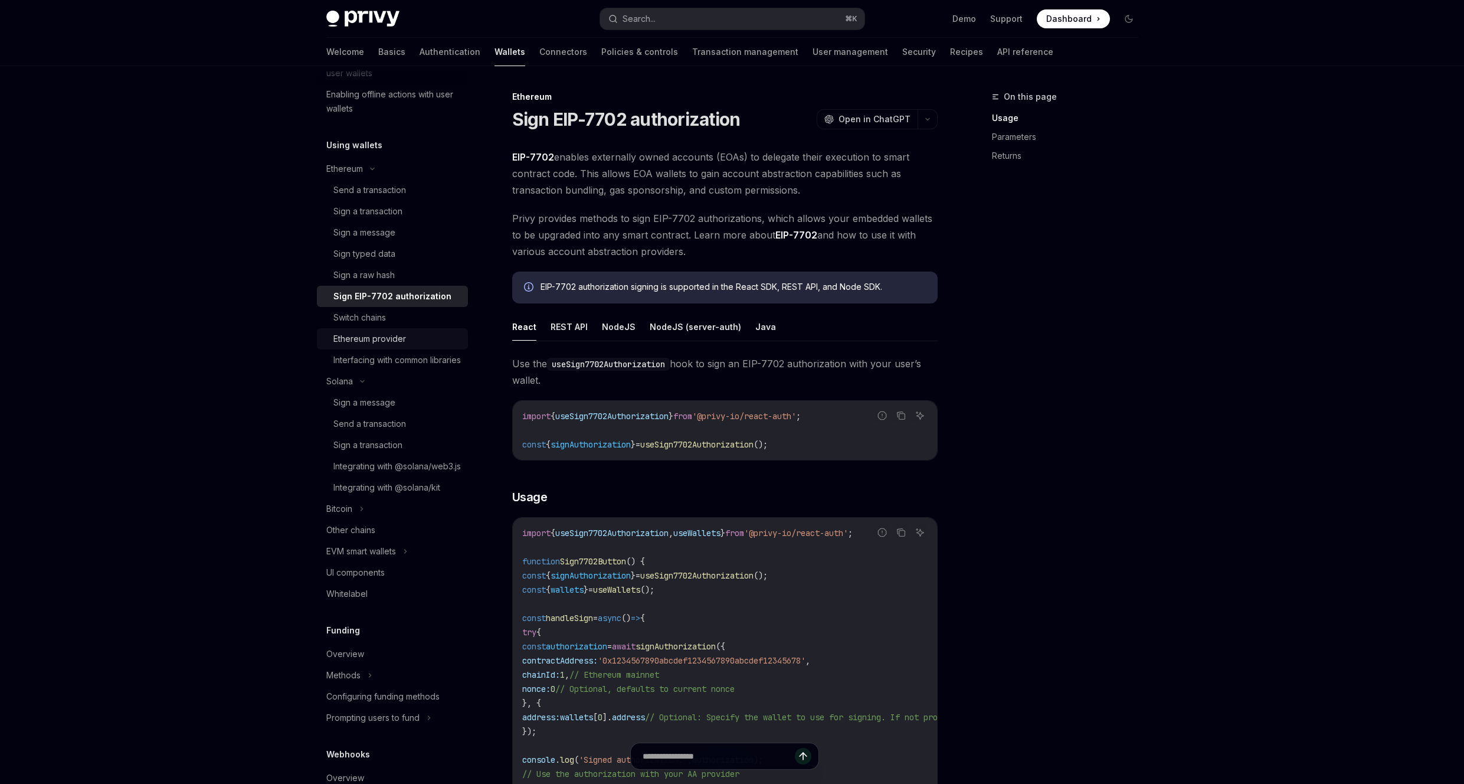
click at [417, 344] on div "Ethereum provider" at bounding box center [396, 339] width 127 height 14
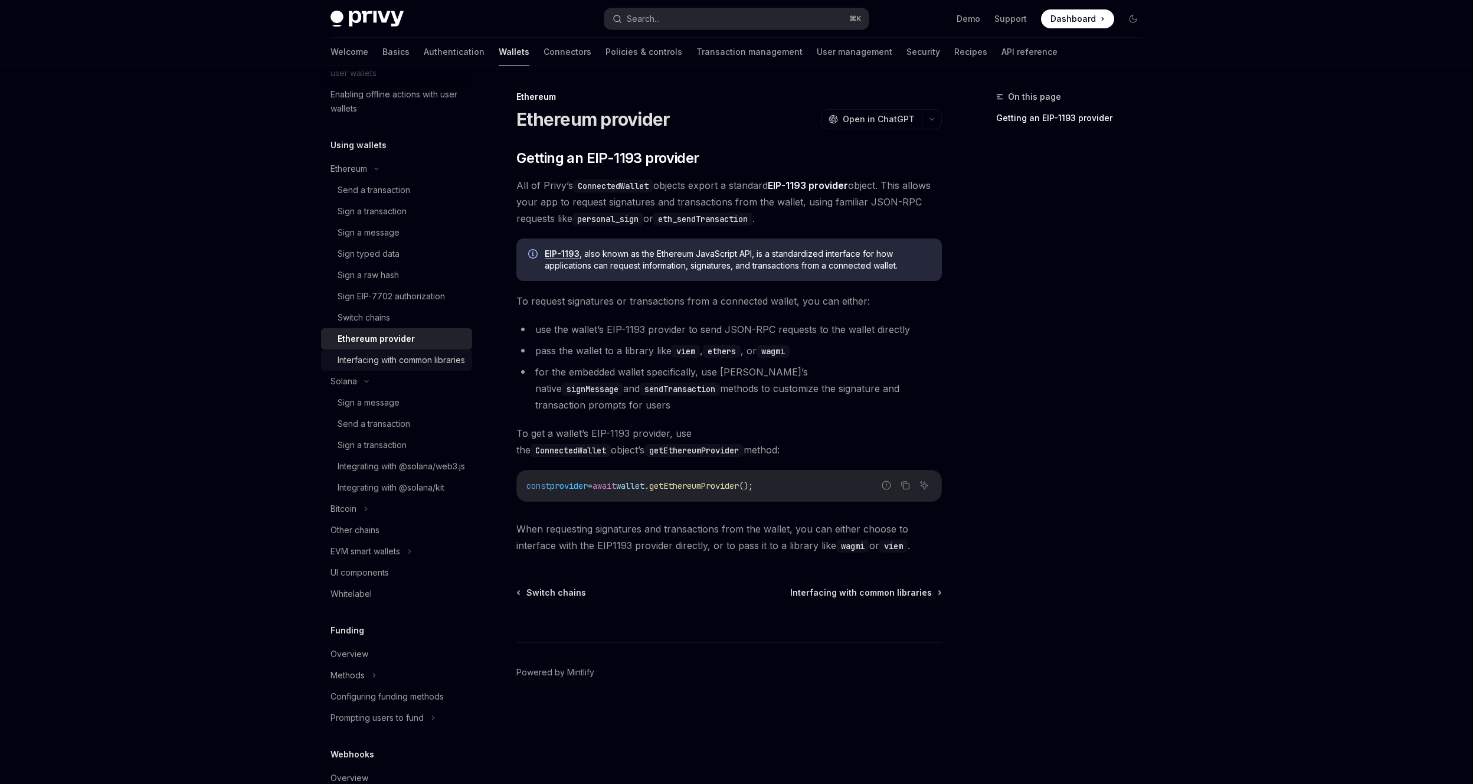
click at [387, 354] on div "Interfacing with common libraries" at bounding box center [400, 360] width 127 height 14
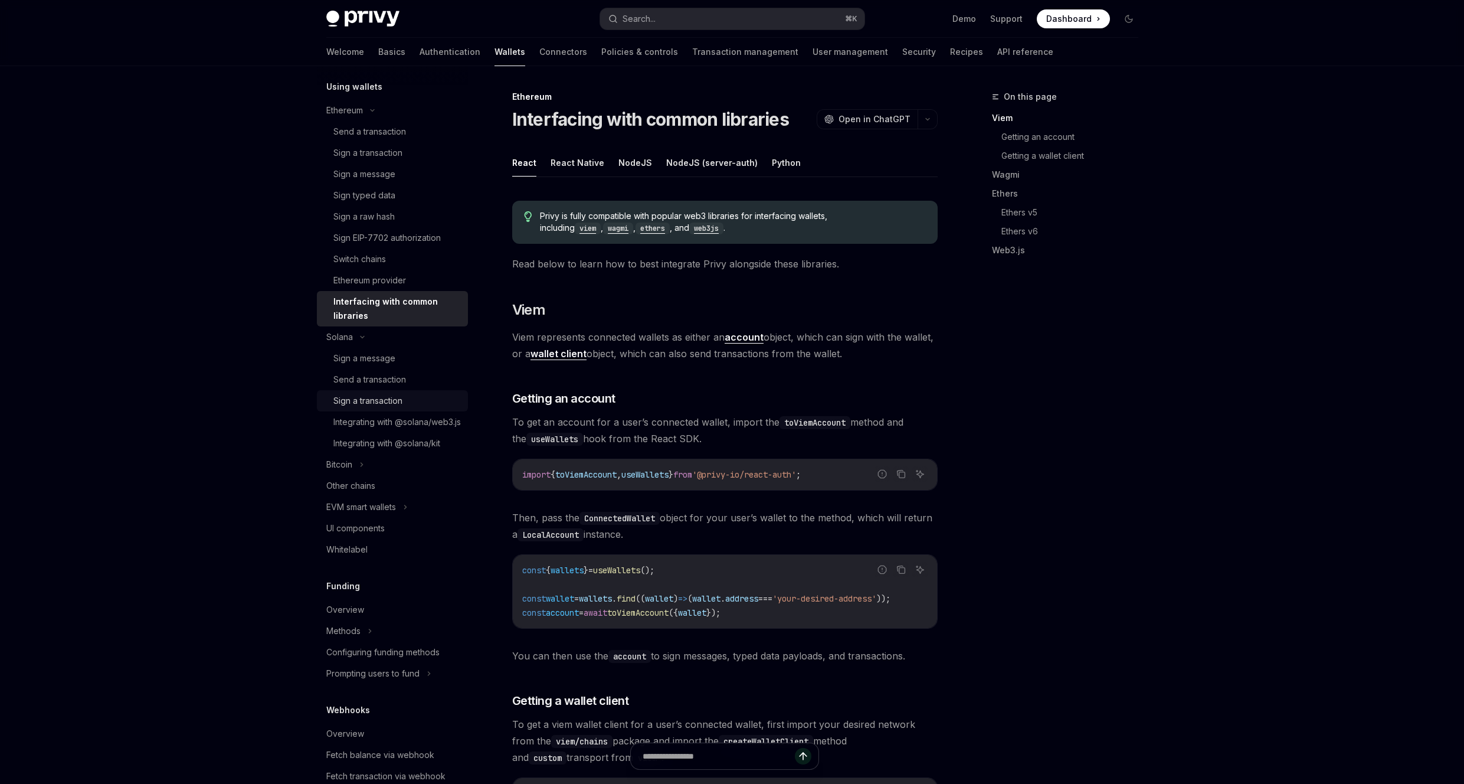
scroll to position [354, 0]
click at [380, 376] on div "Send a transaction" at bounding box center [369, 378] width 73 height 14
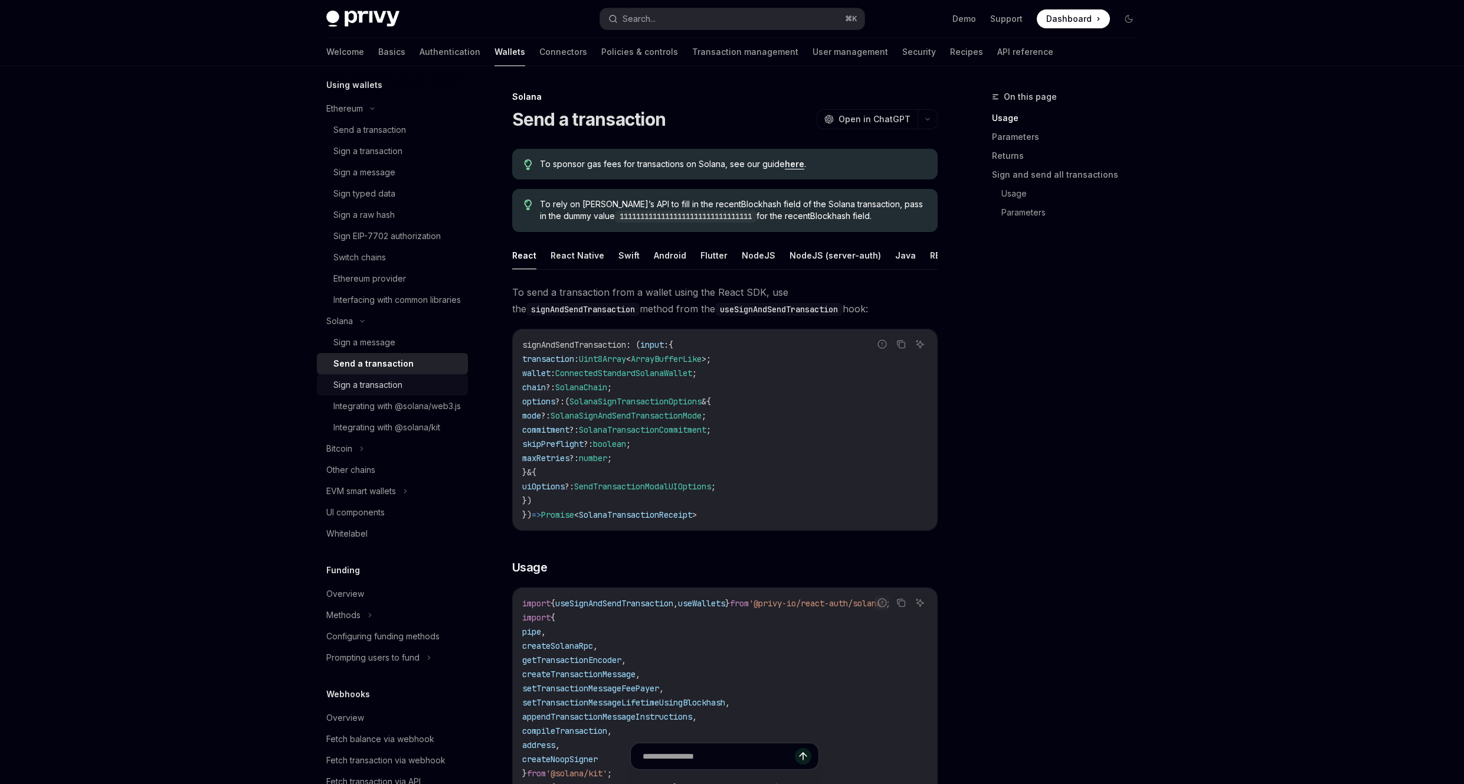
click at [402, 392] on div "Sign a transaction" at bounding box center [367, 385] width 69 height 14
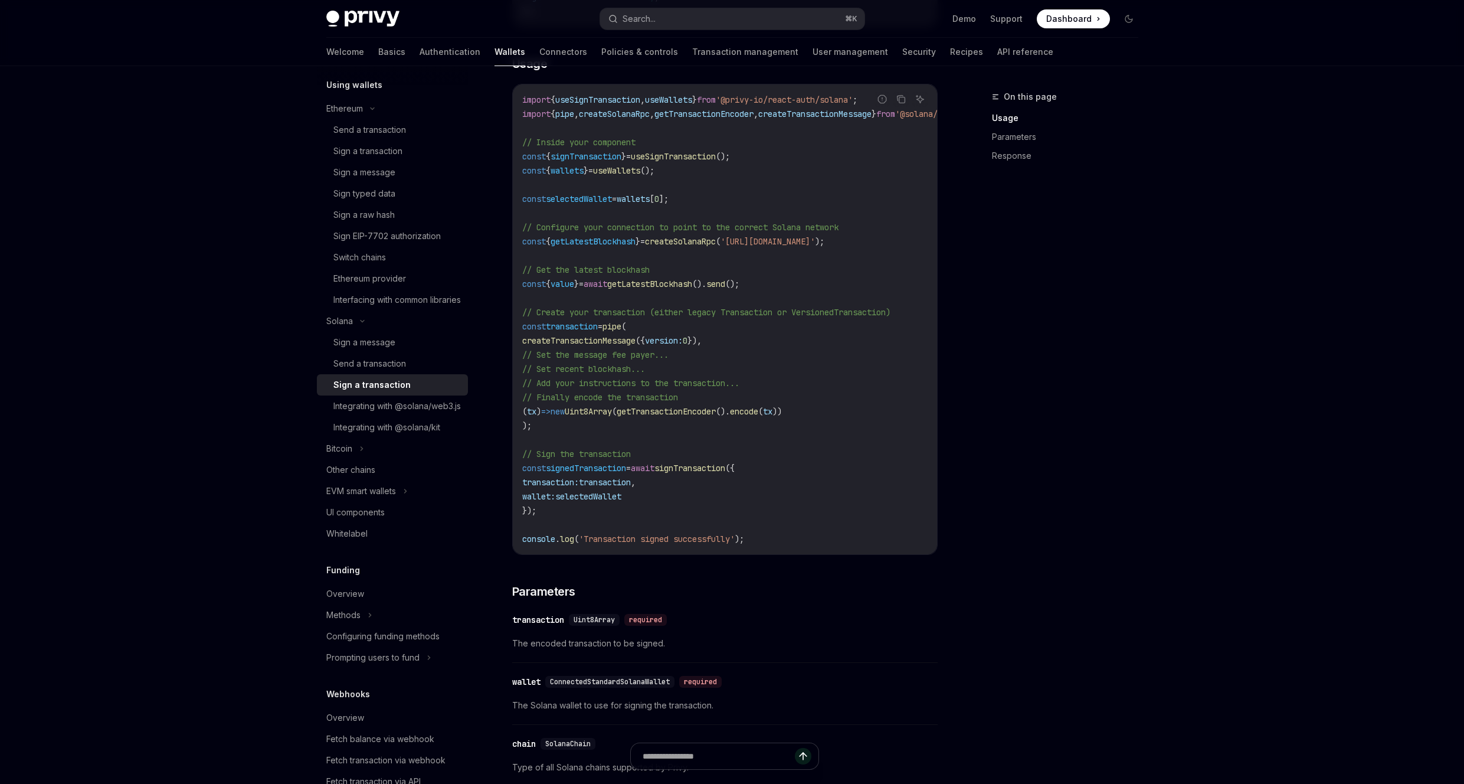
scroll to position [696, 0]
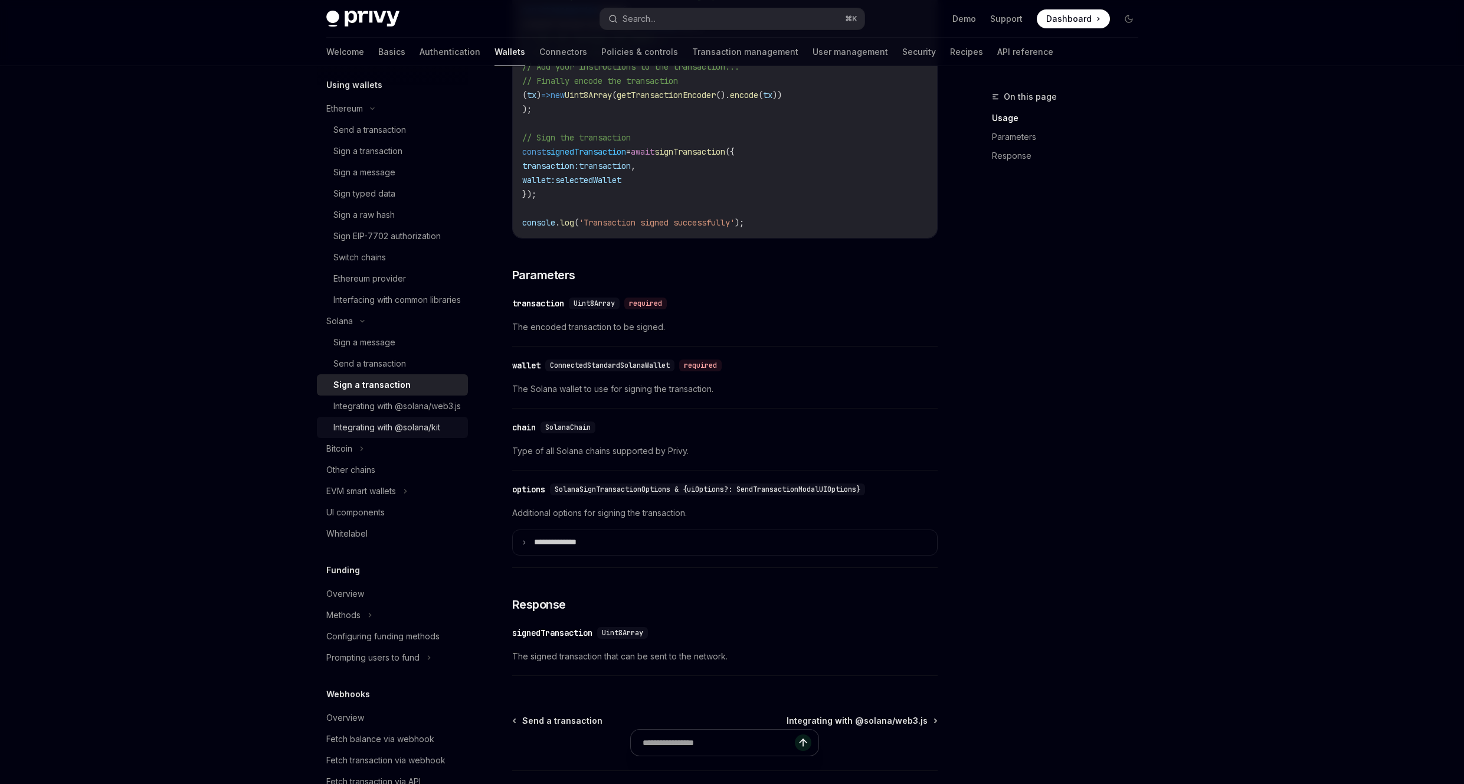
click at [379, 434] on div "Integrating with @solana/kit" at bounding box center [386, 427] width 107 height 14
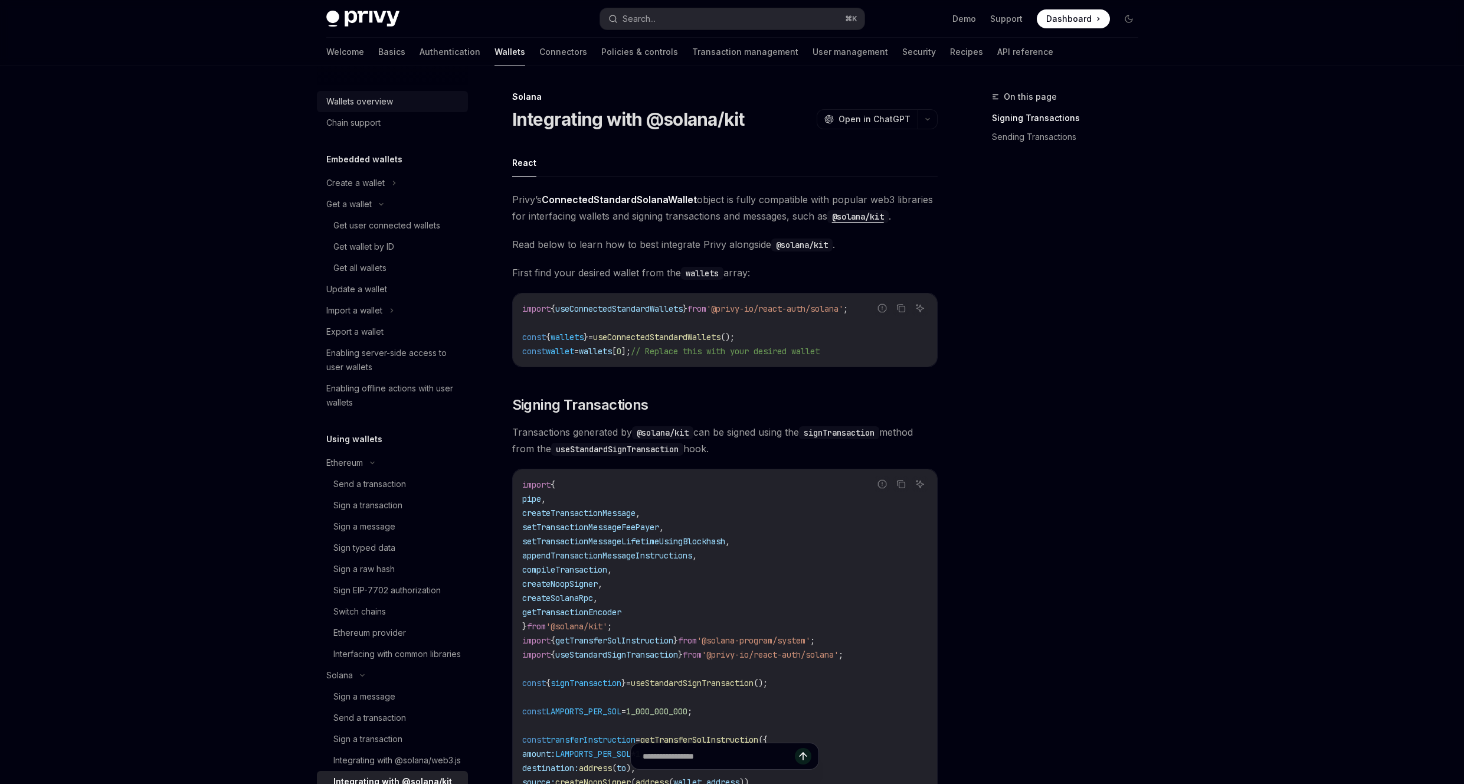
click at [372, 100] on div "Wallets overview" at bounding box center [359, 101] width 67 height 14
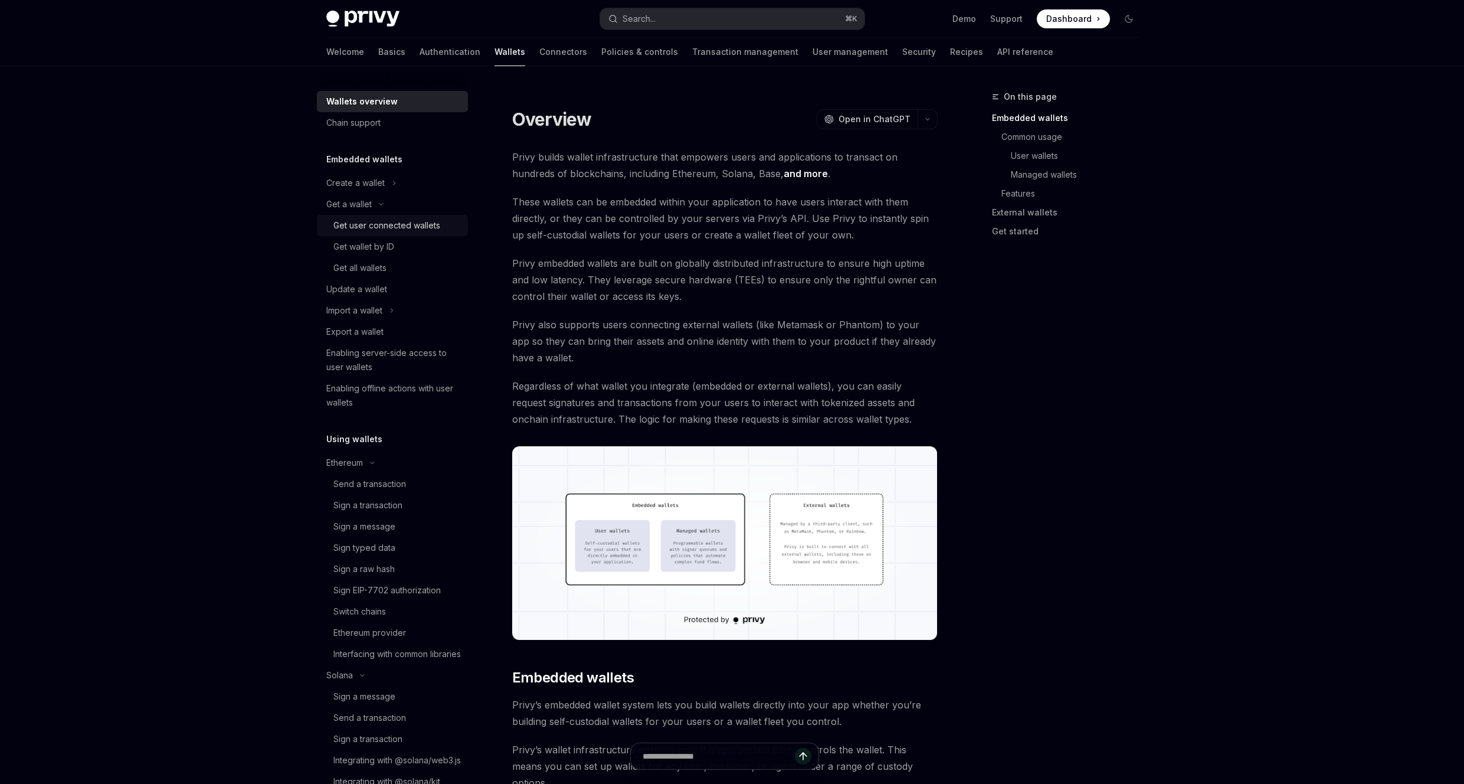
click at [376, 225] on div "Get user connected wallets" at bounding box center [386, 225] width 107 height 14
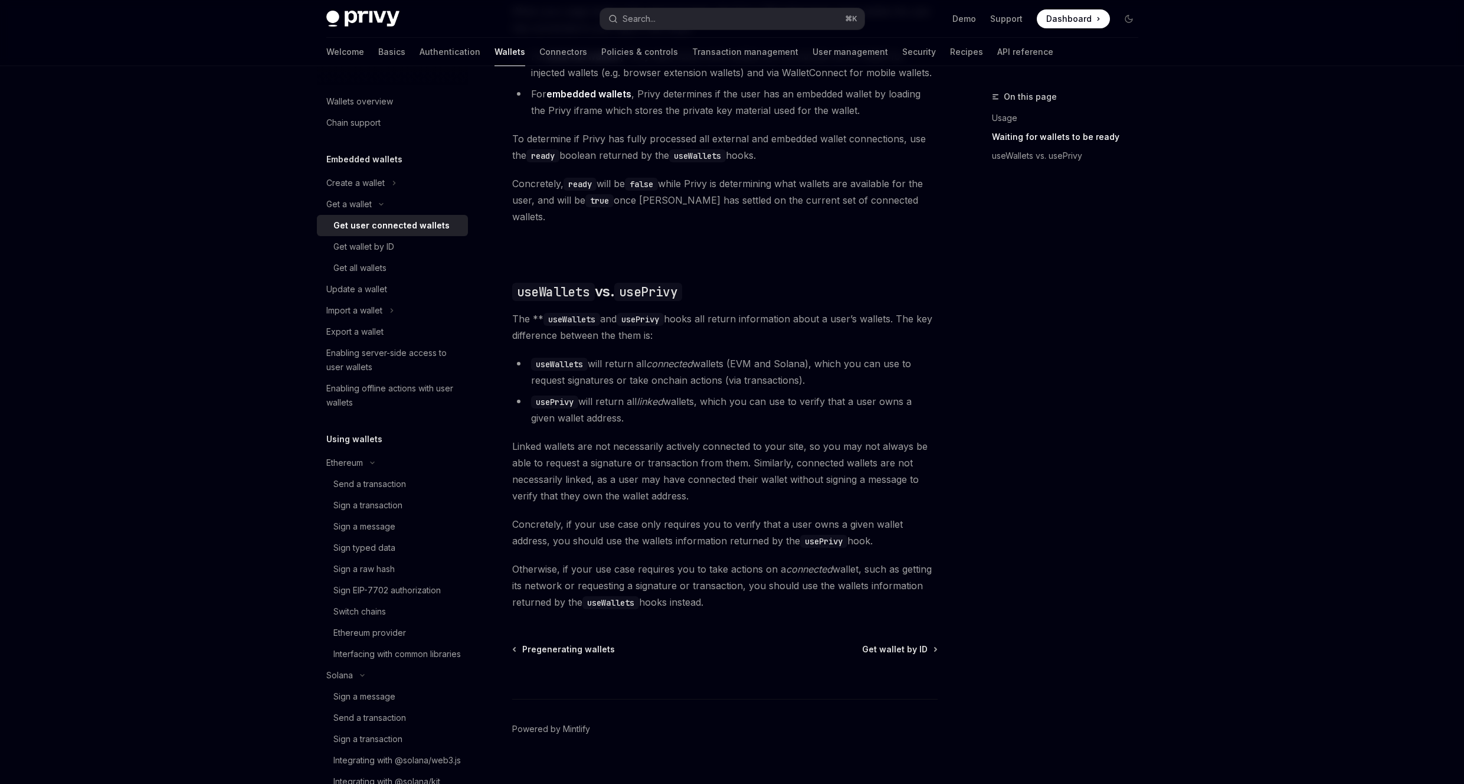
scroll to position [793, 0]
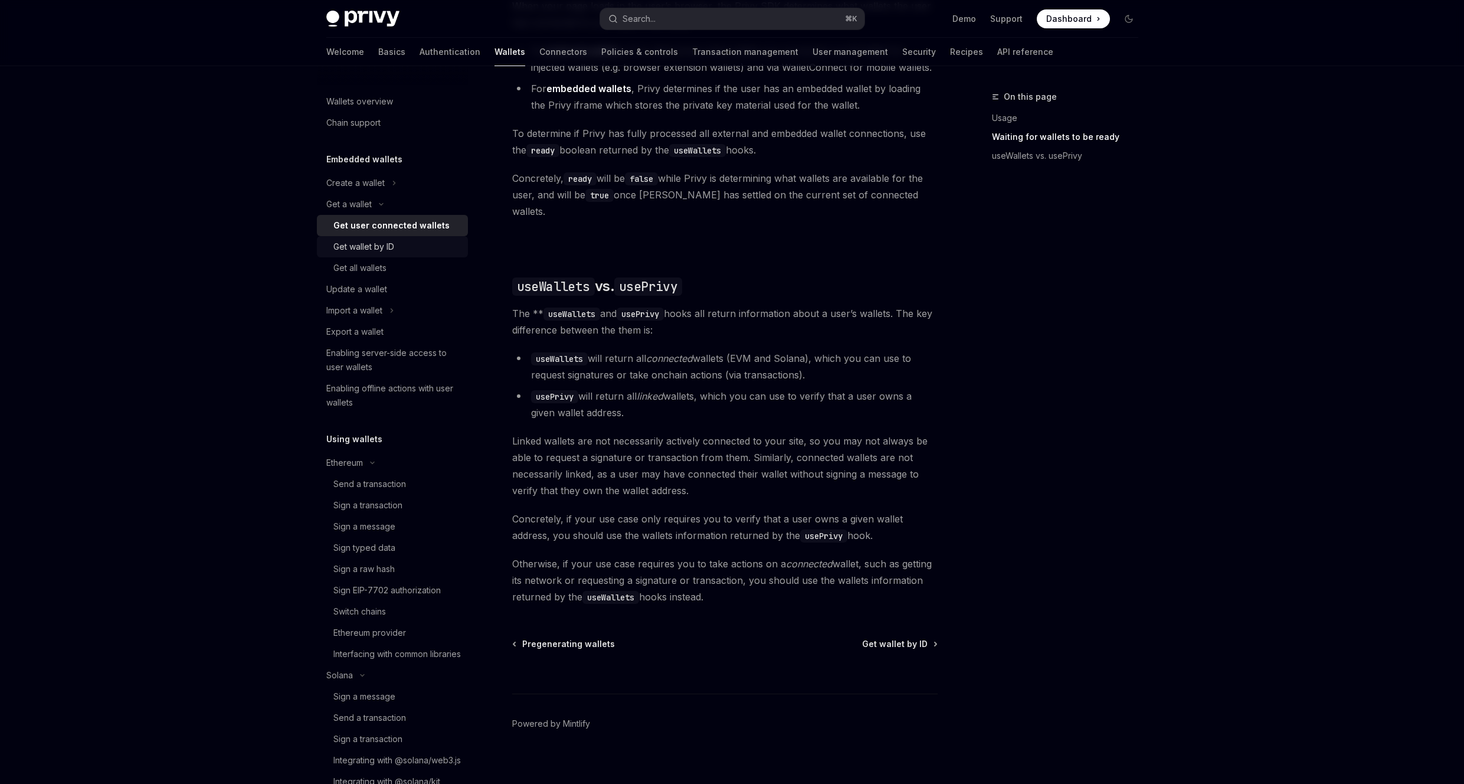
click at [385, 251] on div "Get wallet by ID" at bounding box center [363, 247] width 61 height 14
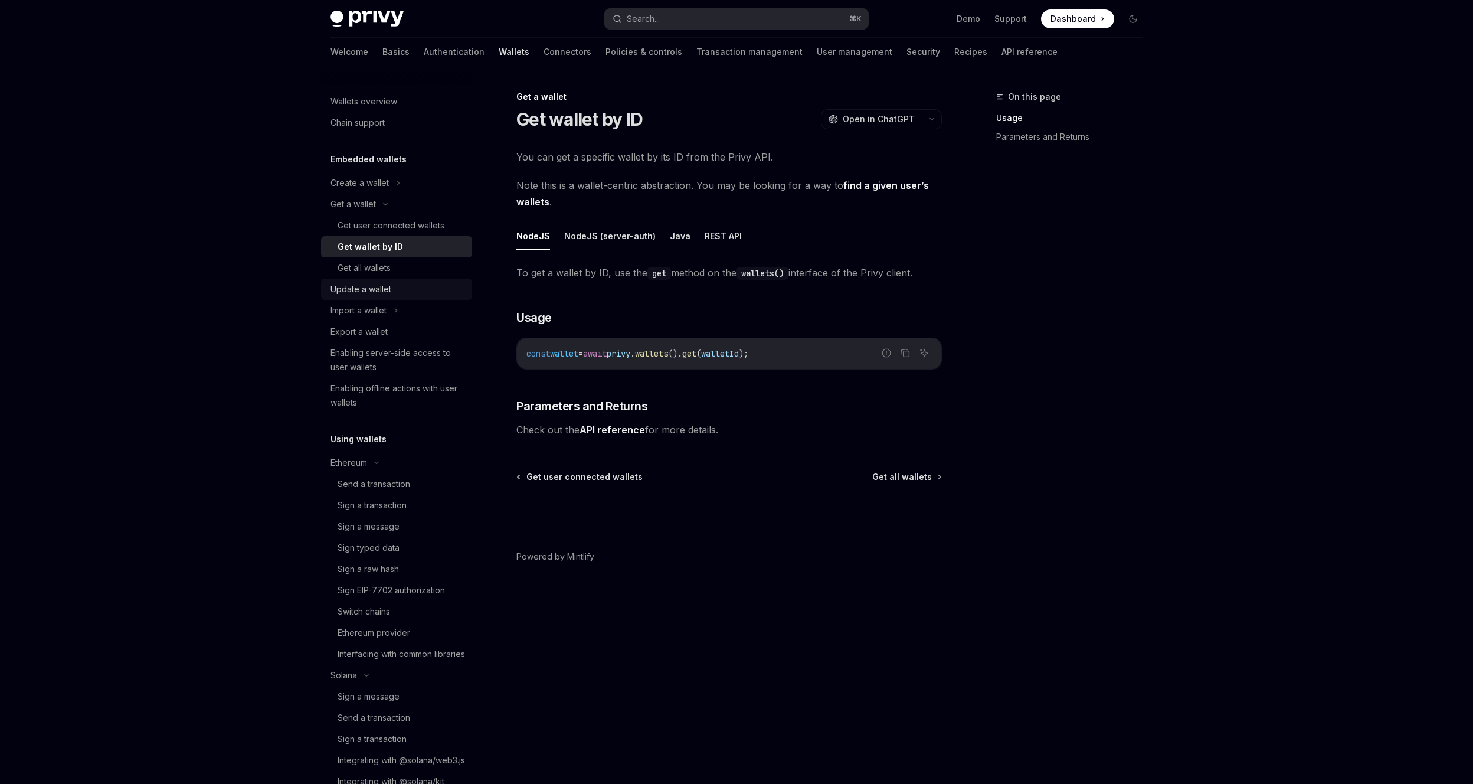
click at [377, 283] on div "Update a wallet" at bounding box center [360, 289] width 61 height 14
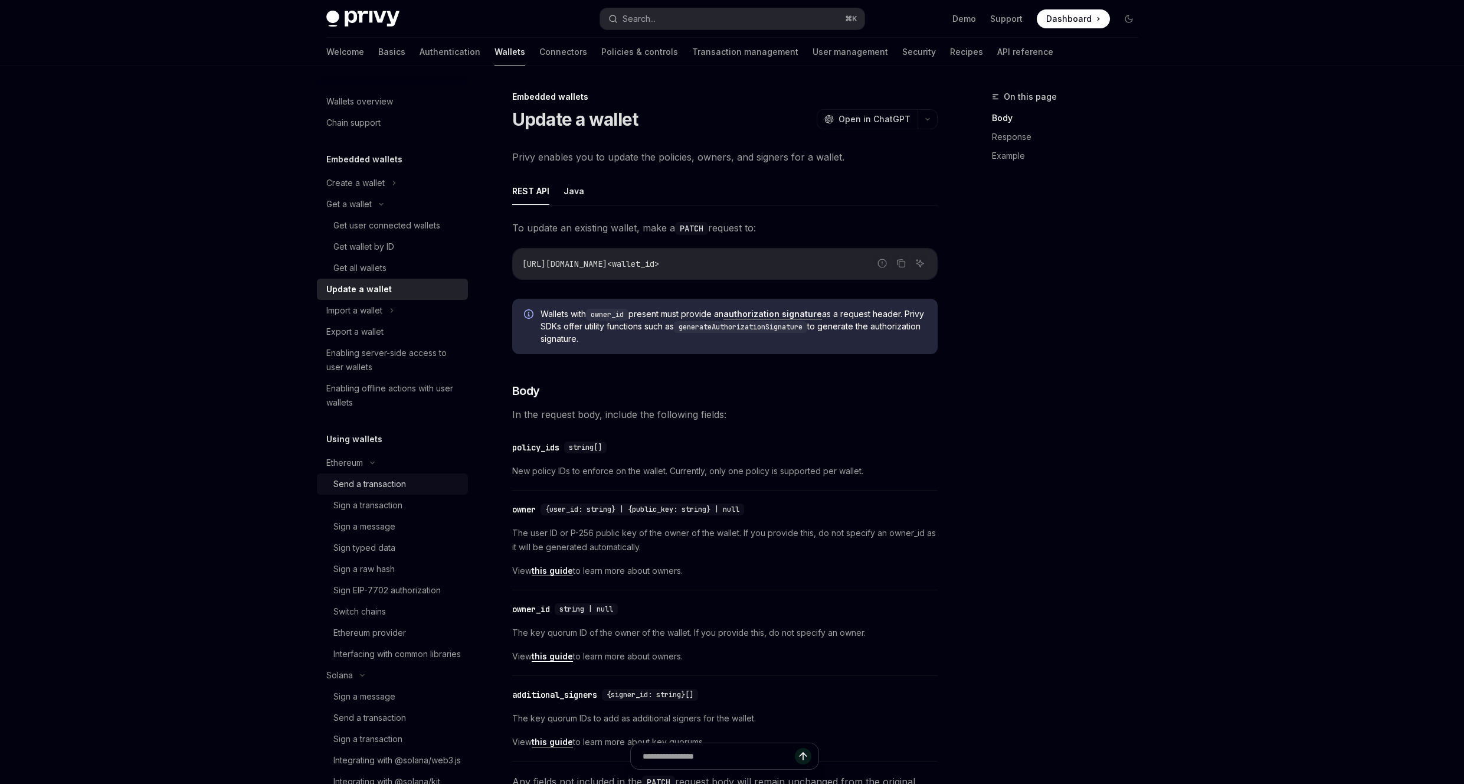
click at [407, 481] on div "Send a transaction" at bounding box center [396, 484] width 127 height 14
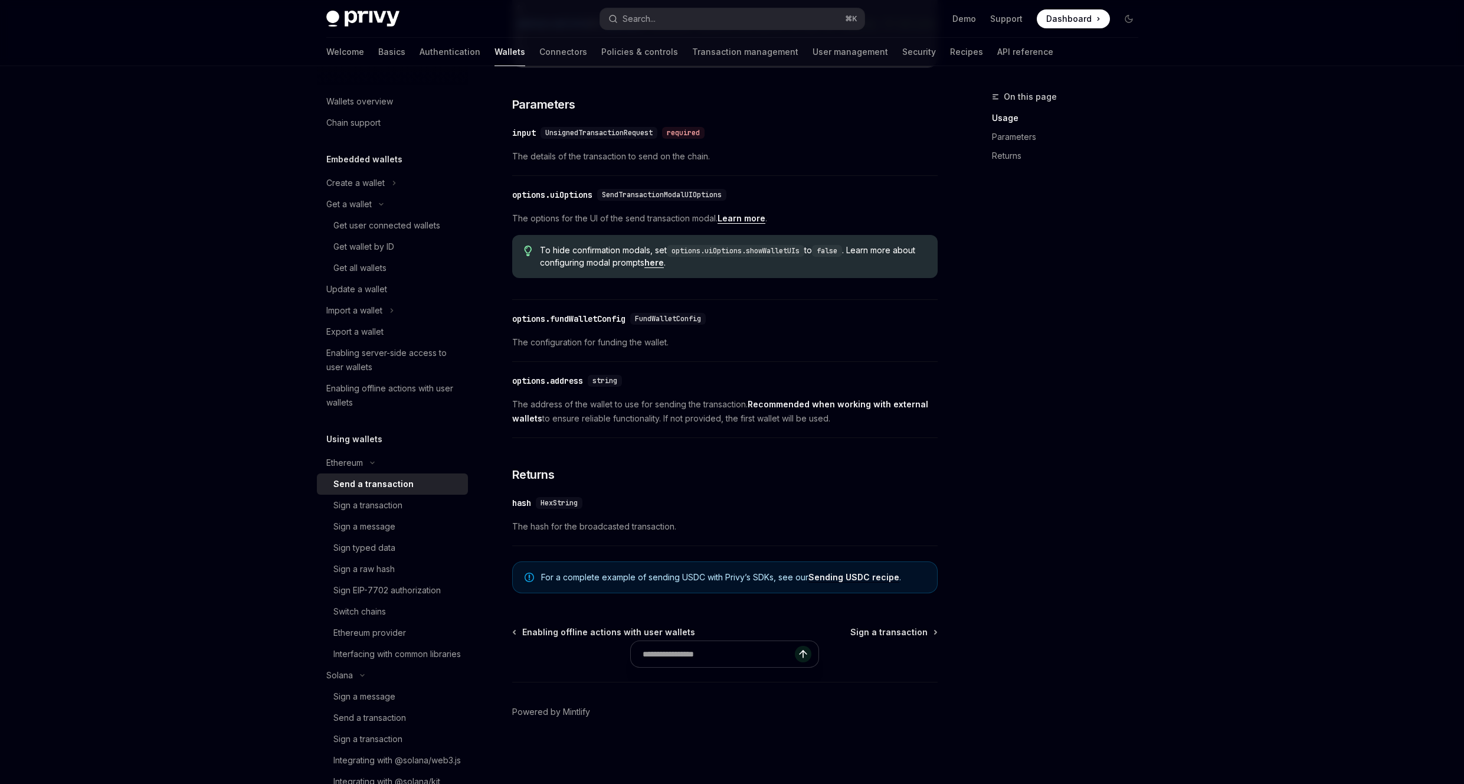
scroll to position [491, 0]
click at [405, 518] on link "Sign a message" at bounding box center [392, 526] width 151 height 21
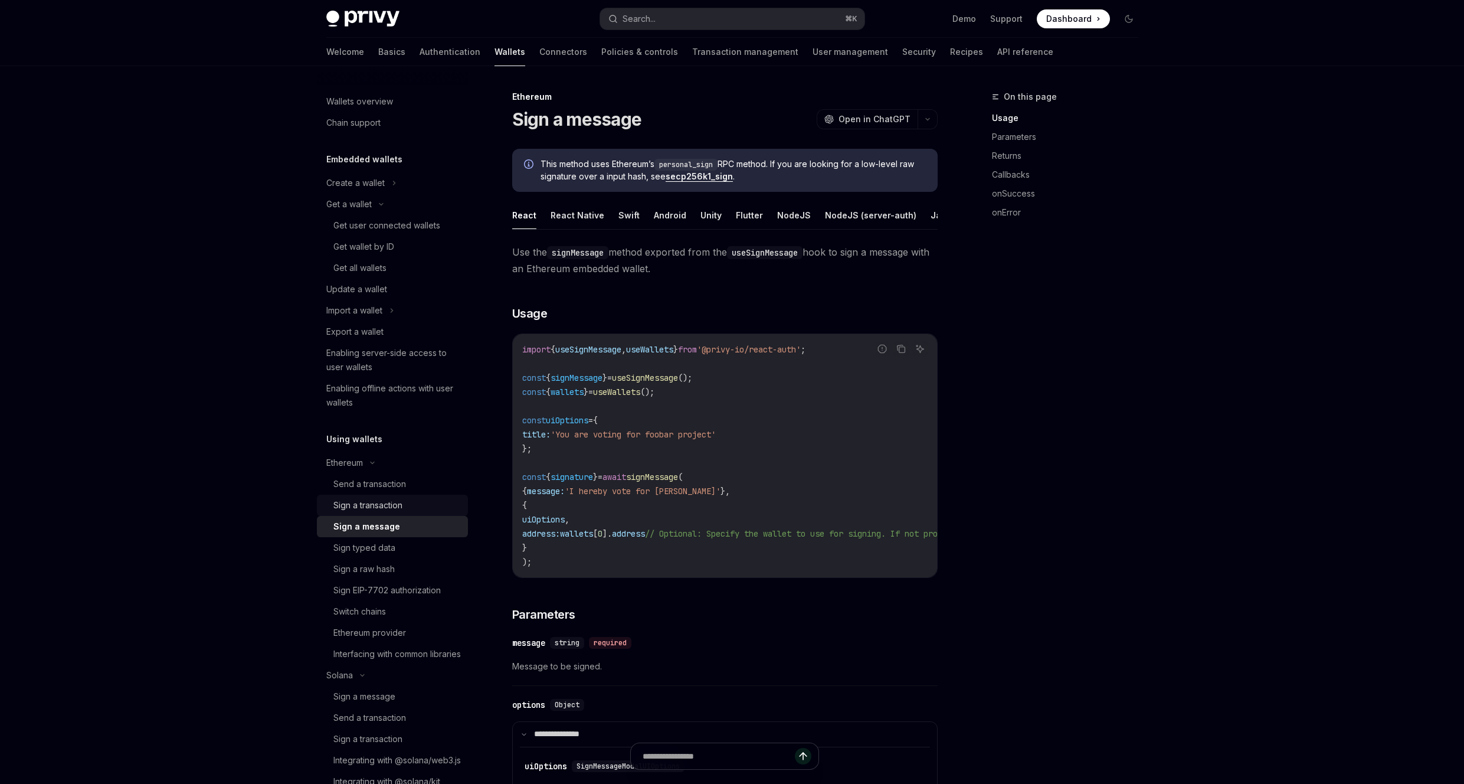
click at [407, 510] on div "Sign a transaction" at bounding box center [396, 505] width 127 height 14
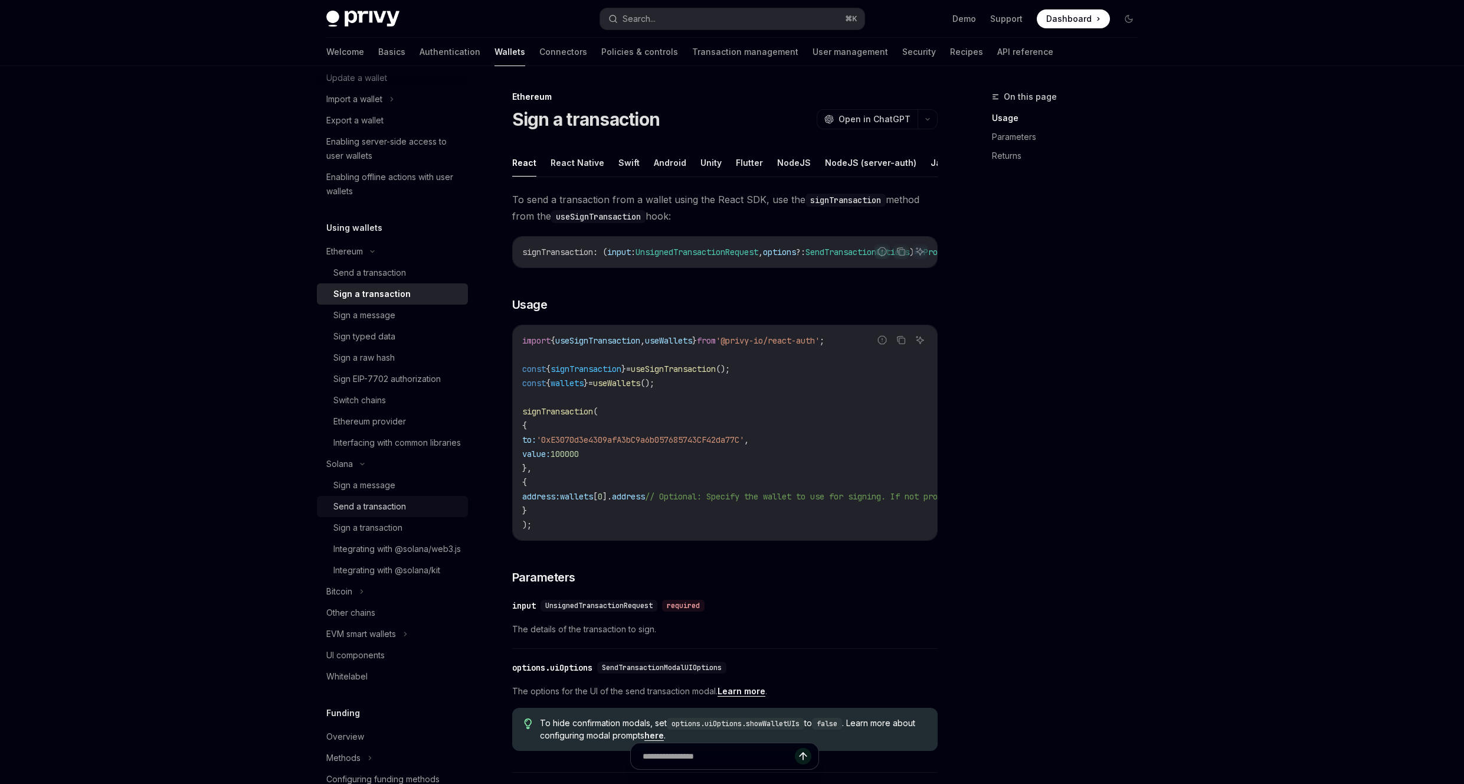
scroll to position [212, 0]
click at [373, 601] on div "Bitcoin" at bounding box center [392, 589] width 151 height 21
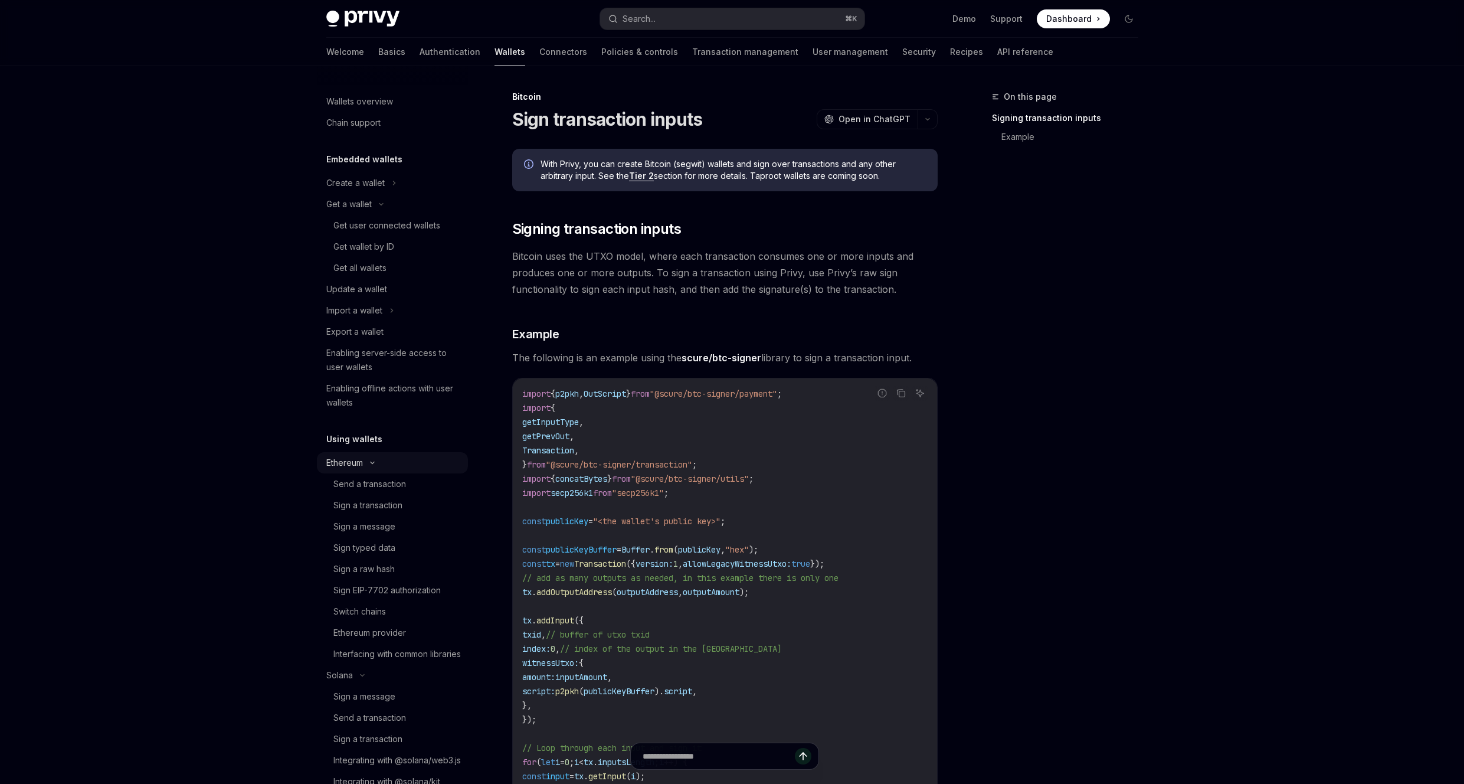
click at [372, 465] on div "Ethereum" at bounding box center [392, 462] width 151 height 21
click at [373, 188] on div "Create a wallet" at bounding box center [355, 183] width 58 height 14
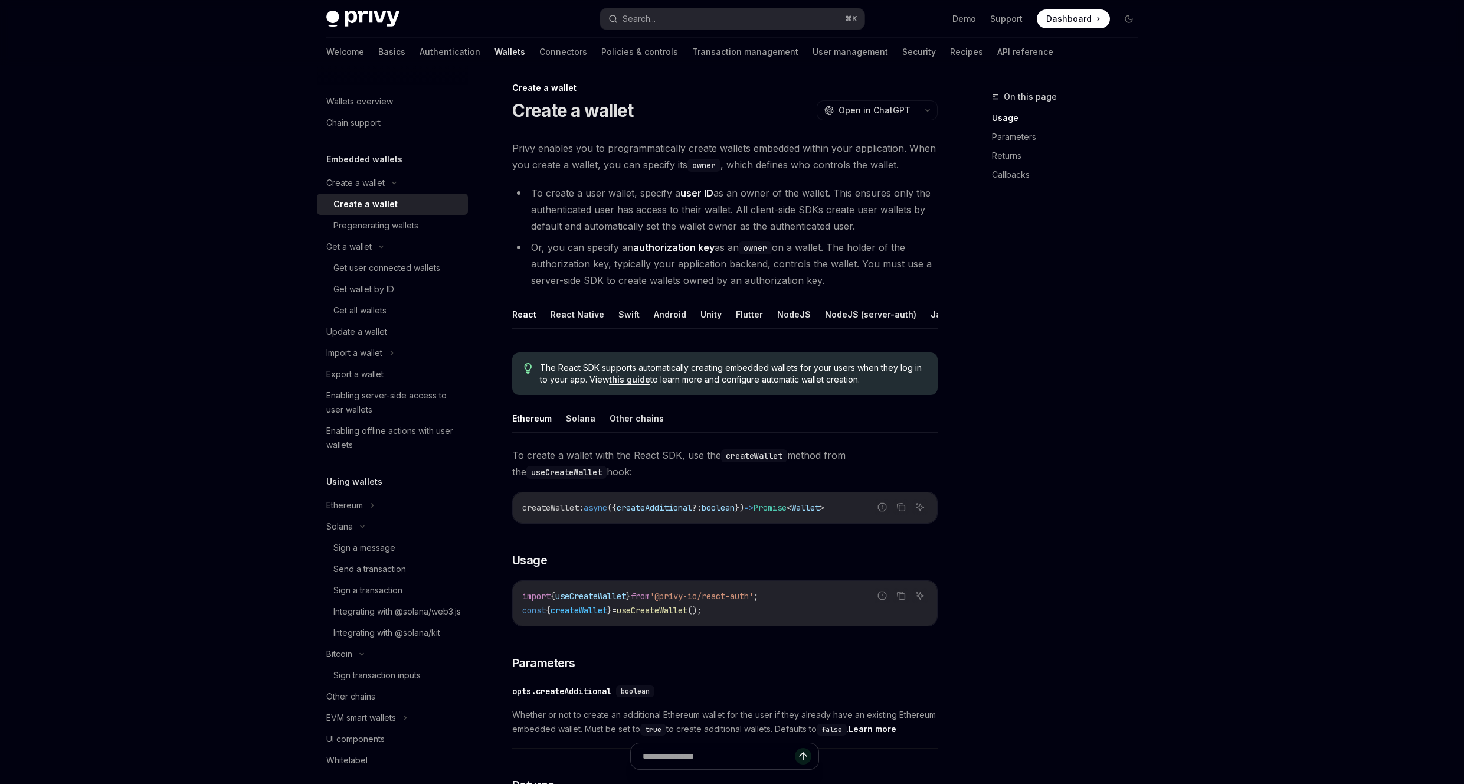
scroll to position [11, 0]
click at [914, 314] on ul "React React Native Swift Android Unity Flutter NodeJS NodeJS (server-auth) Java…" at bounding box center [724, 313] width 425 height 28
click at [930, 314] on button "Java" at bounding box center [940, 313] width 21 height 28
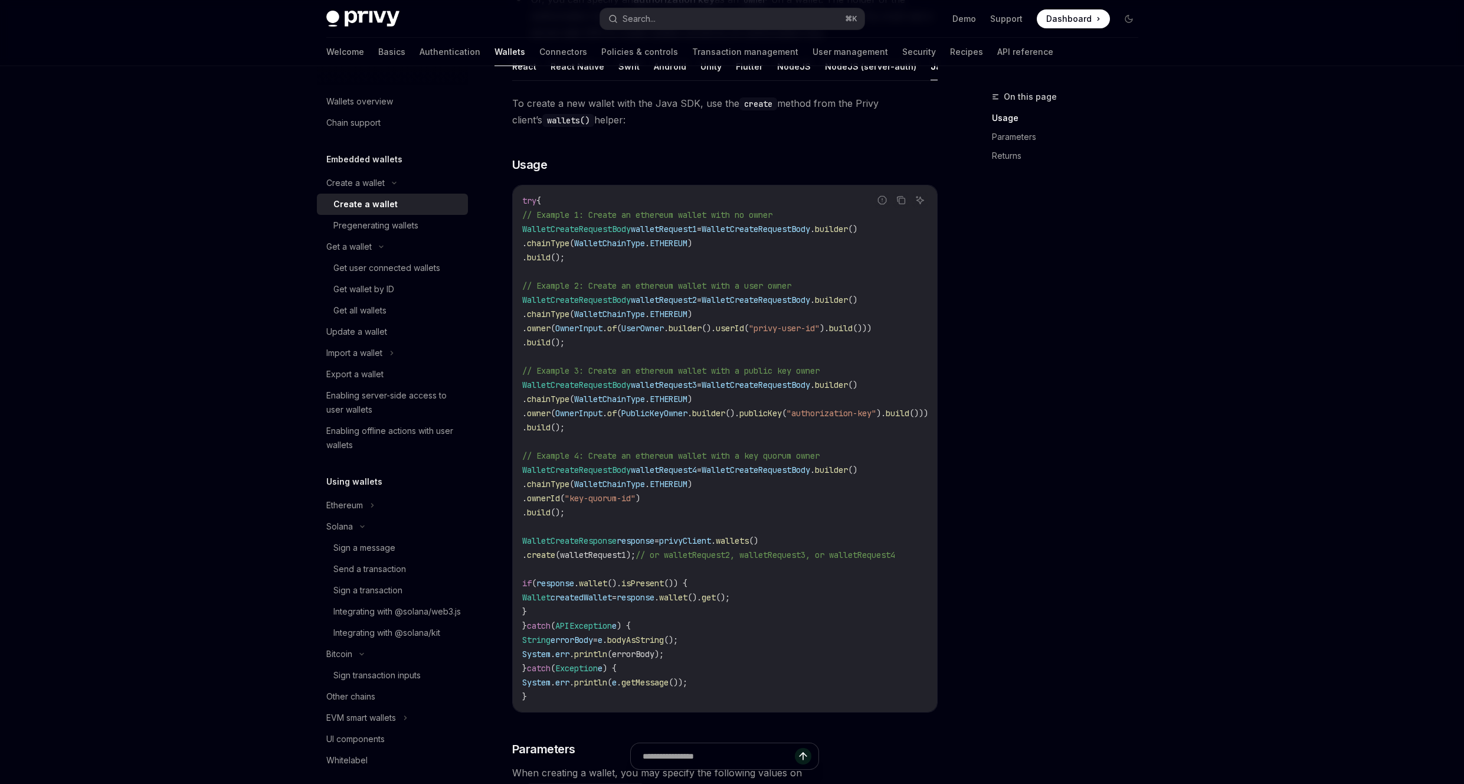
scroll to position [276, 0]
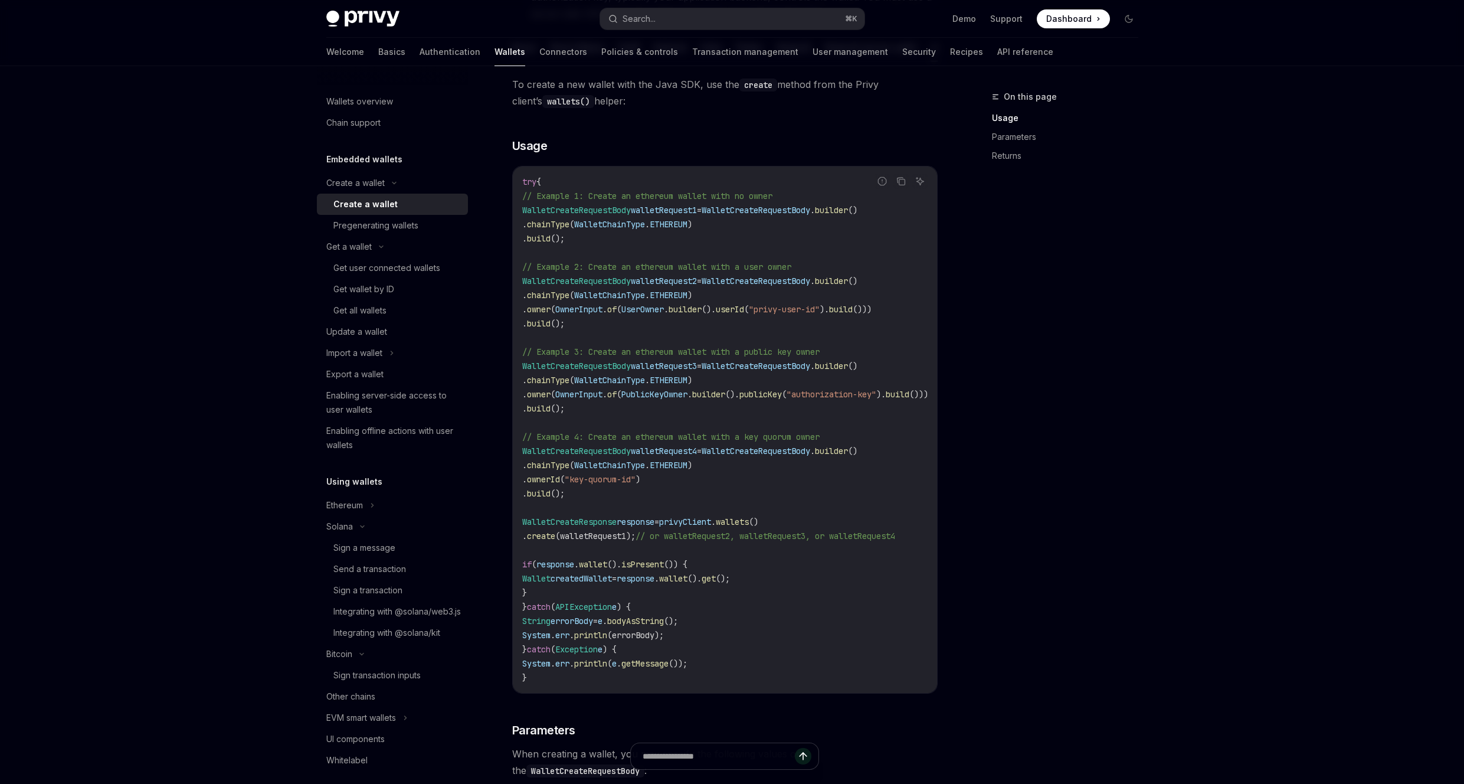
click at [635, 541] on span "(walletRequest1);" at bounding box center [595, 535] width 80 height 11
click at [697, 215] on span "walletRequest1" at bounding box center [664, 210] width 66 height 11
click at [679, 286] on span "walletRequest2" at bounding box center [664, 281] width 66 height 11
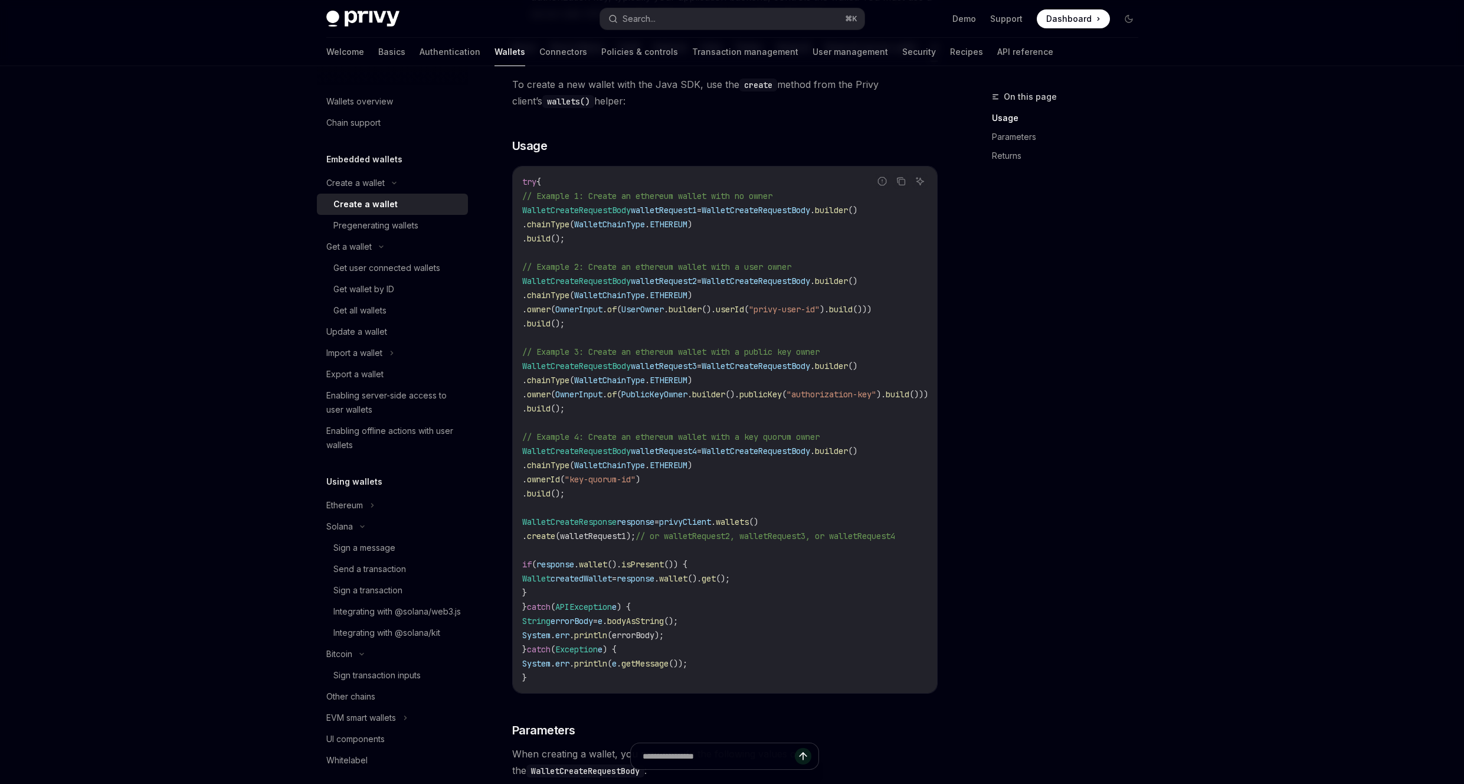
click at [679, 286] on span "walletRequest2" at bounding box center [664, 281] width 66 height 11
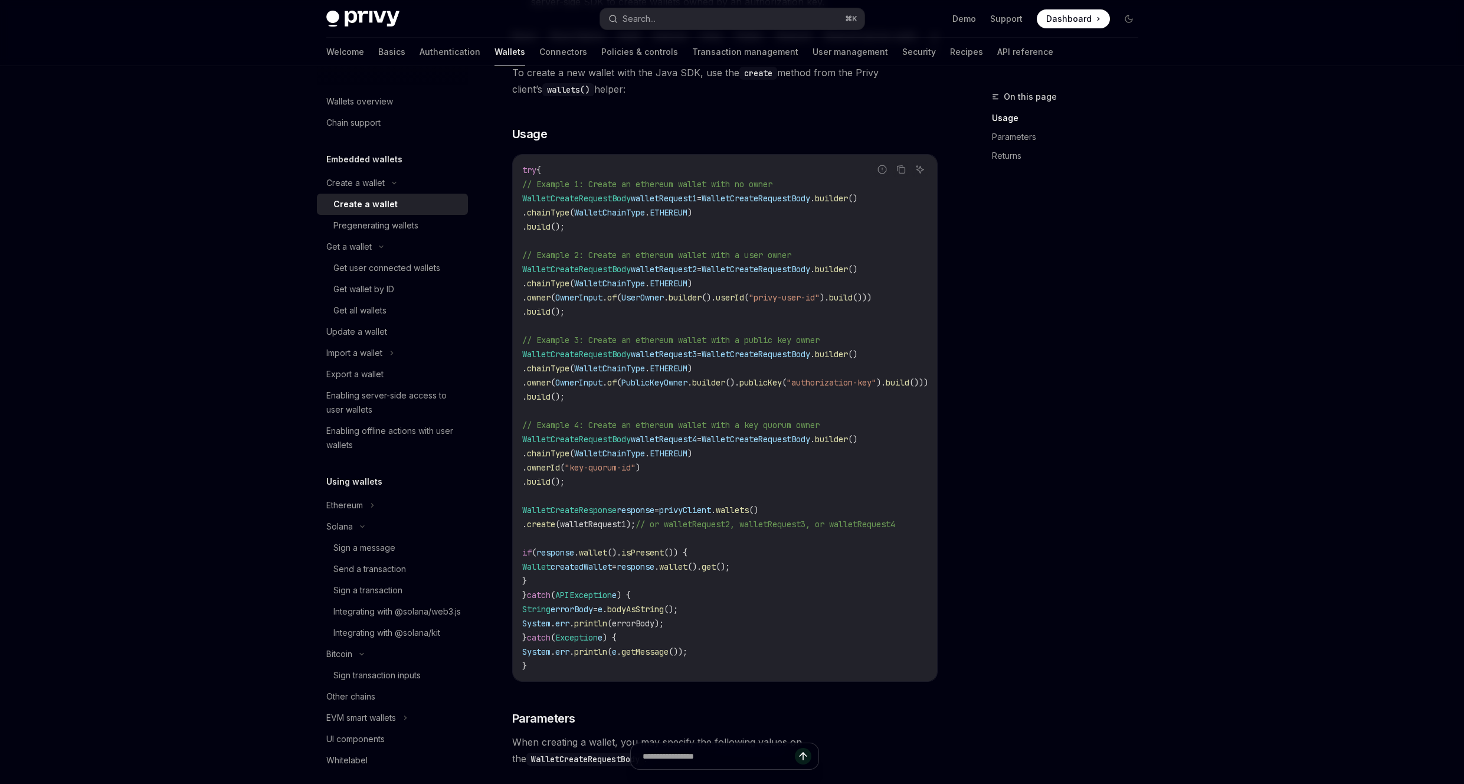
scroll to position [289, 0]
click at [387, 228] on div "Pregenerating wallets" at bounding box center [375, 225] width 85 height 14
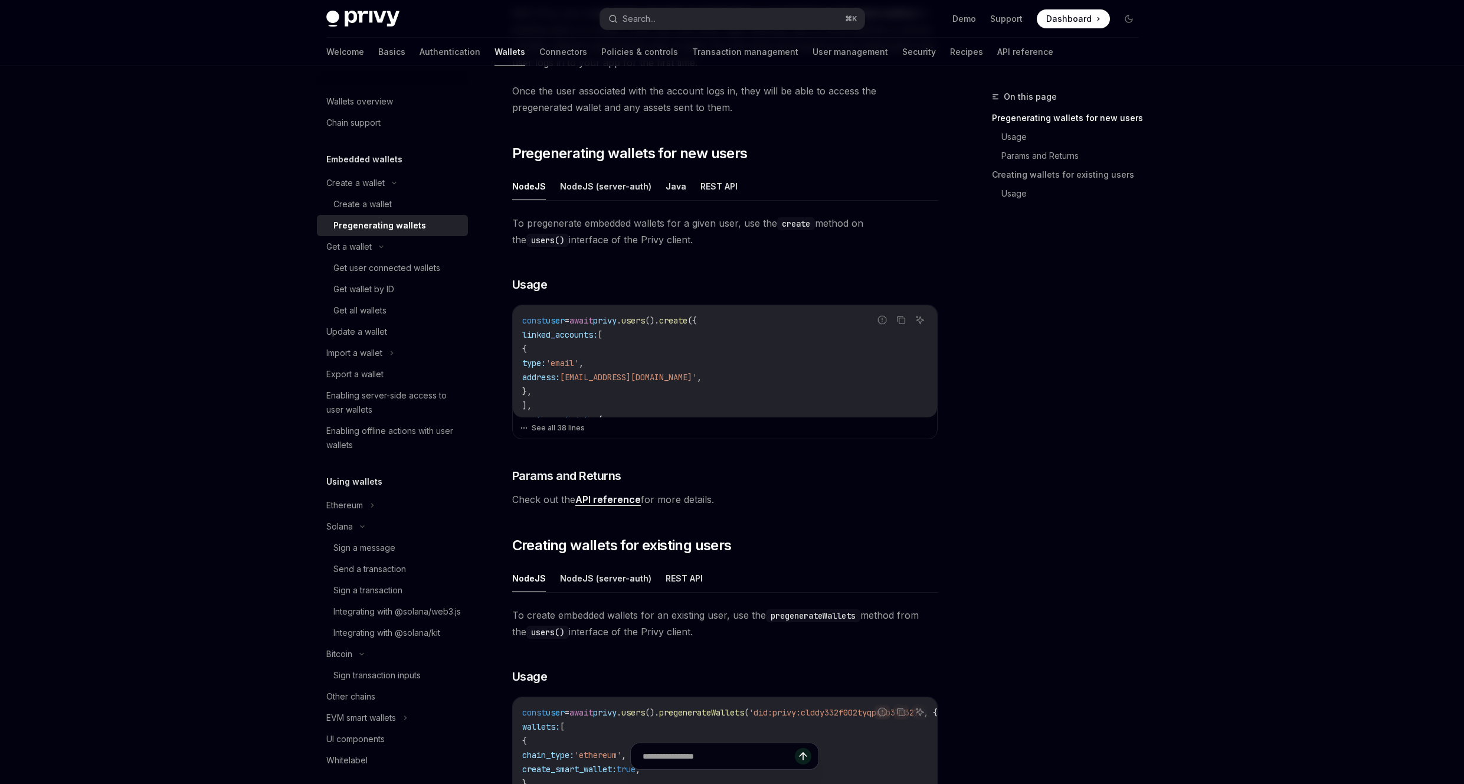
scroll to position [141, 0]
click at [666, 196] on button "Java" at bounding box center [676, 189] width 21 height 28
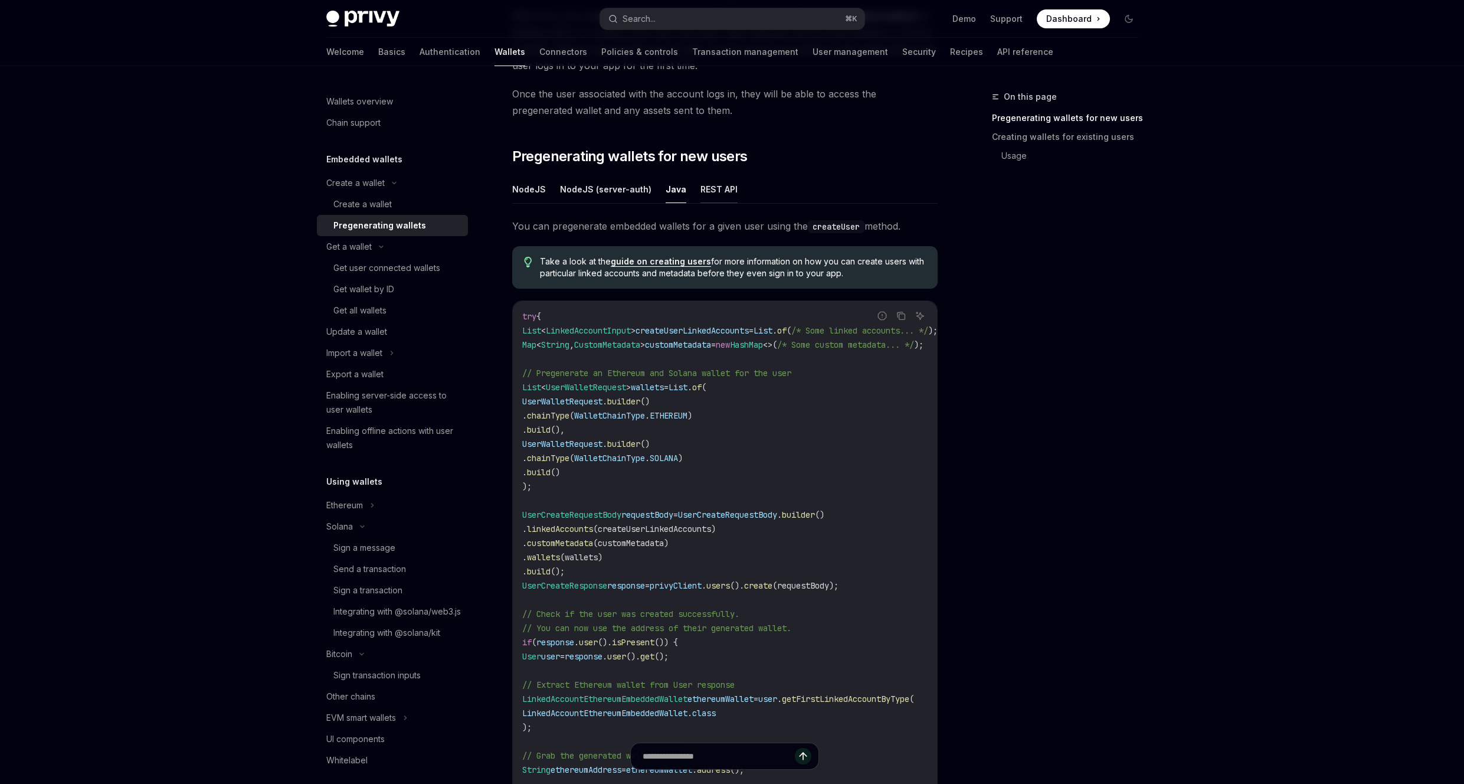
click at [704, 192] on button "REST API" at bounding box center [718, 189] width 37 height 28
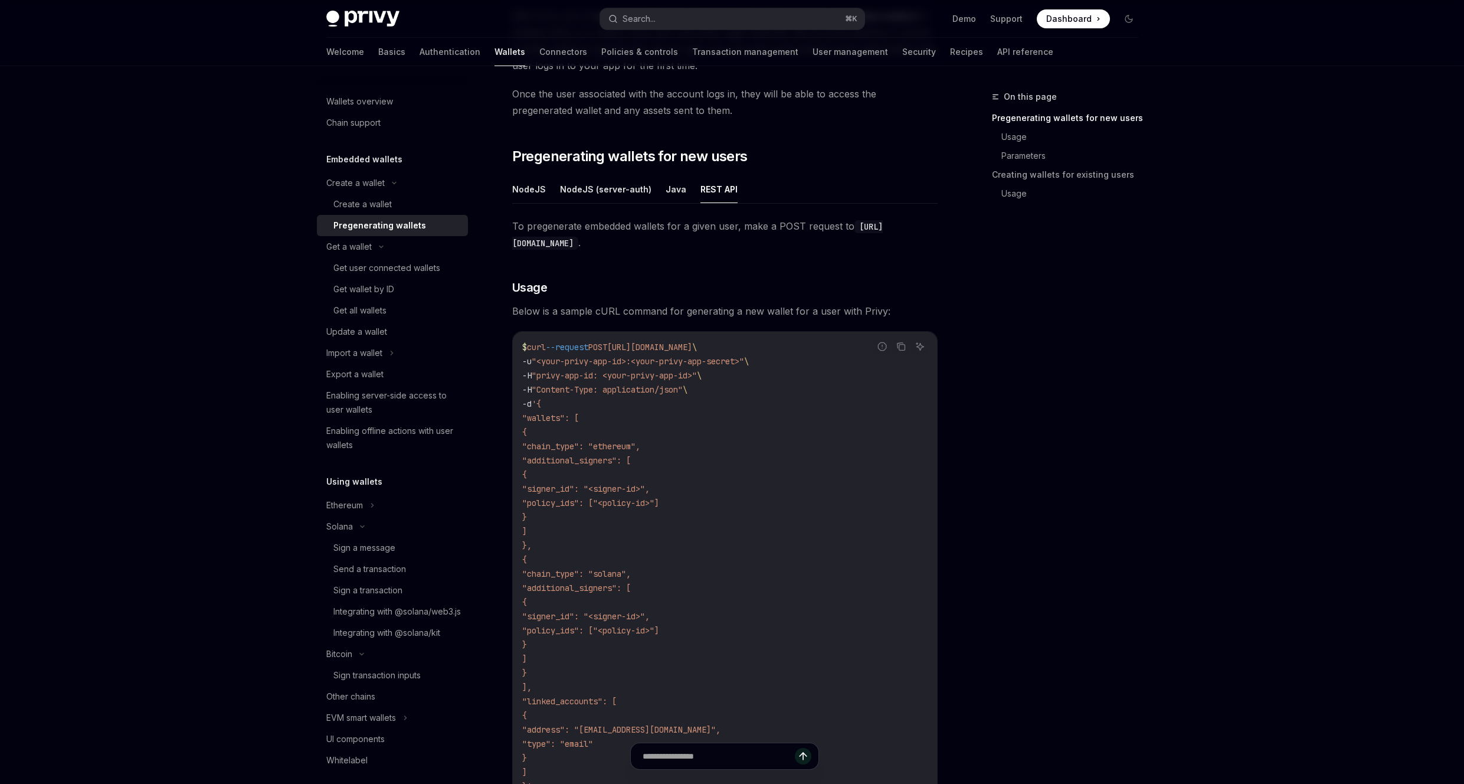
click at [672, 203] on ul "NodeJS NodeJS (server-auth) Java REST API" at bounding box center [724, 189] width 425 height 28
click at [668, 198] on button "Java" at bounding box center [676, 189] width 21 height 28
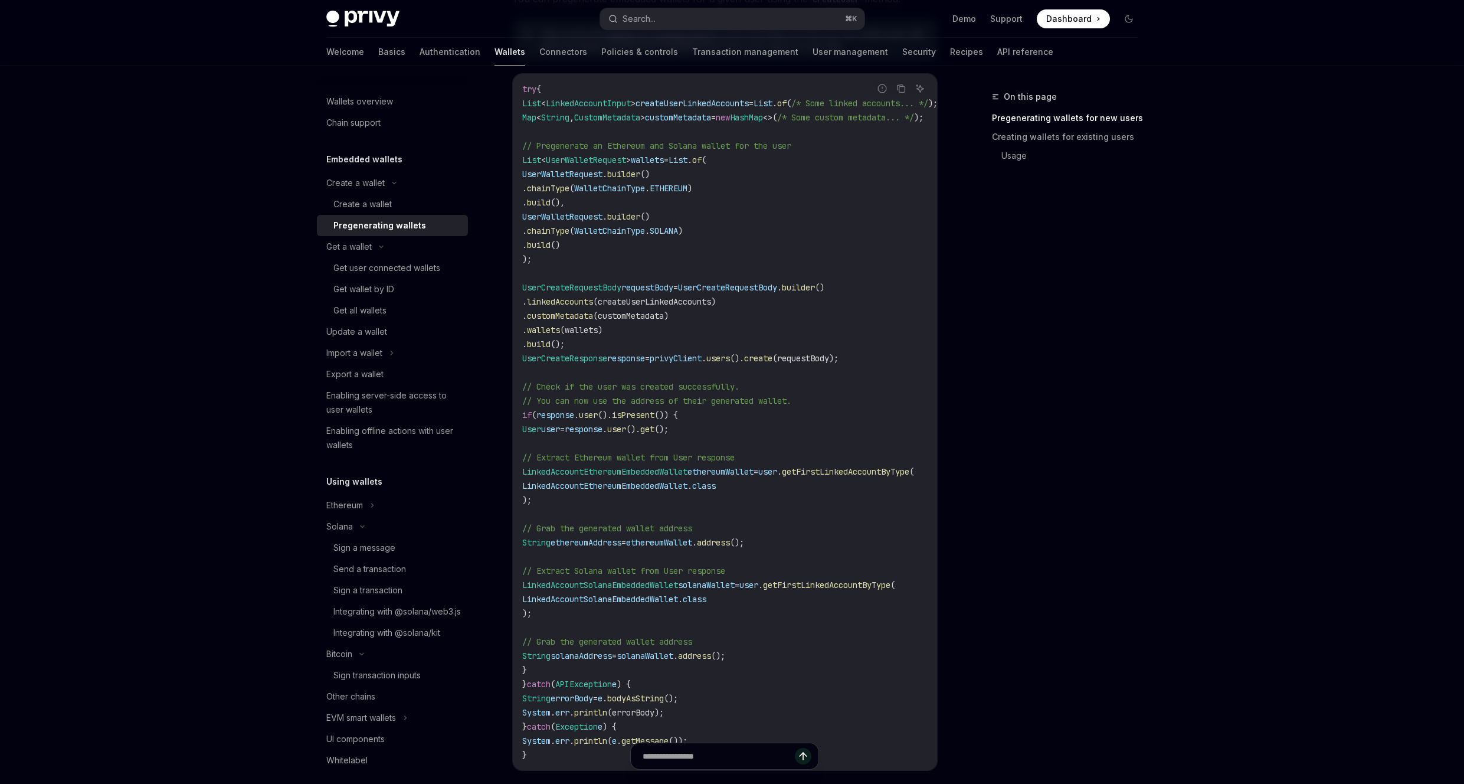
scroll to position [523, 0]
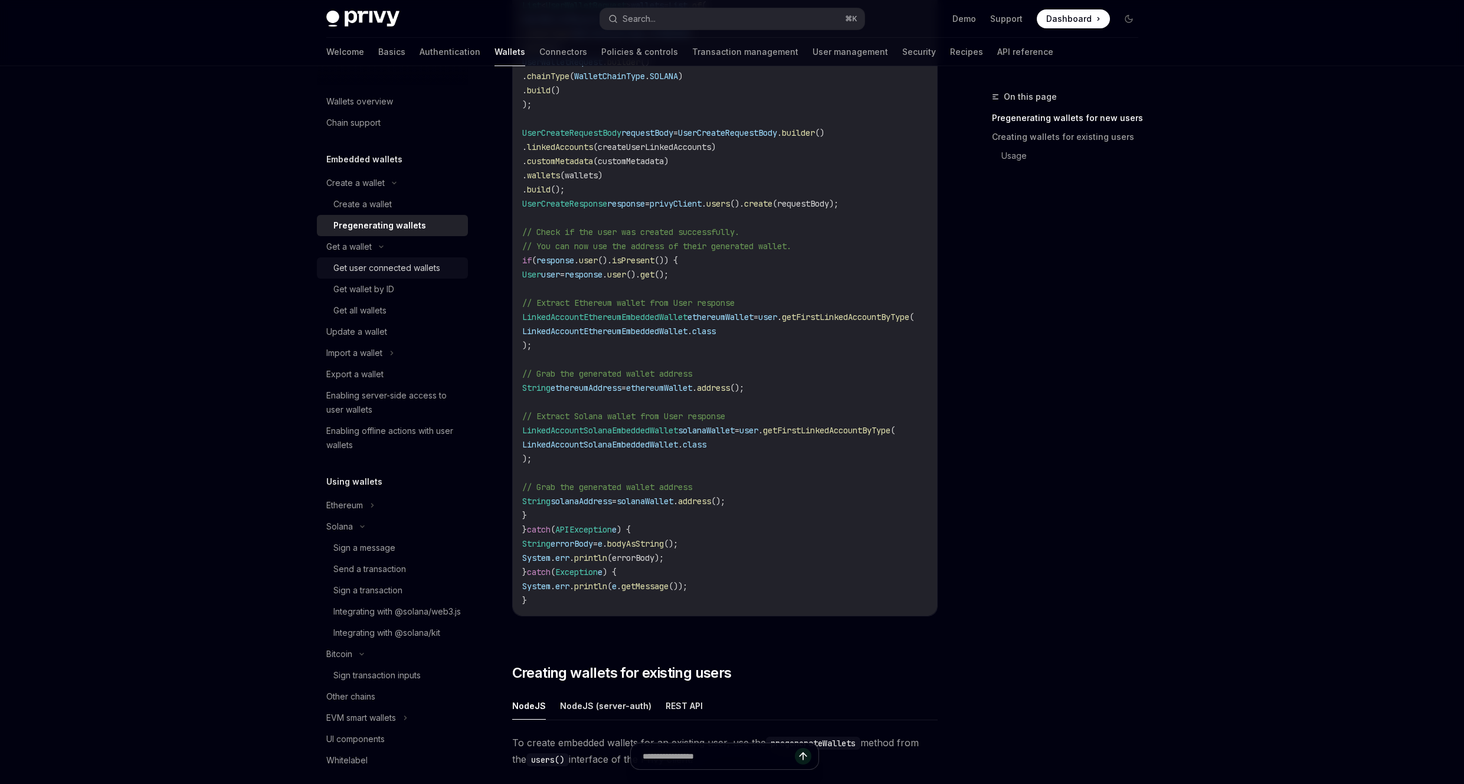
click at [395, 277] on link "Get user connected wallets" at bounding box center [392, 267] width 151 height 21
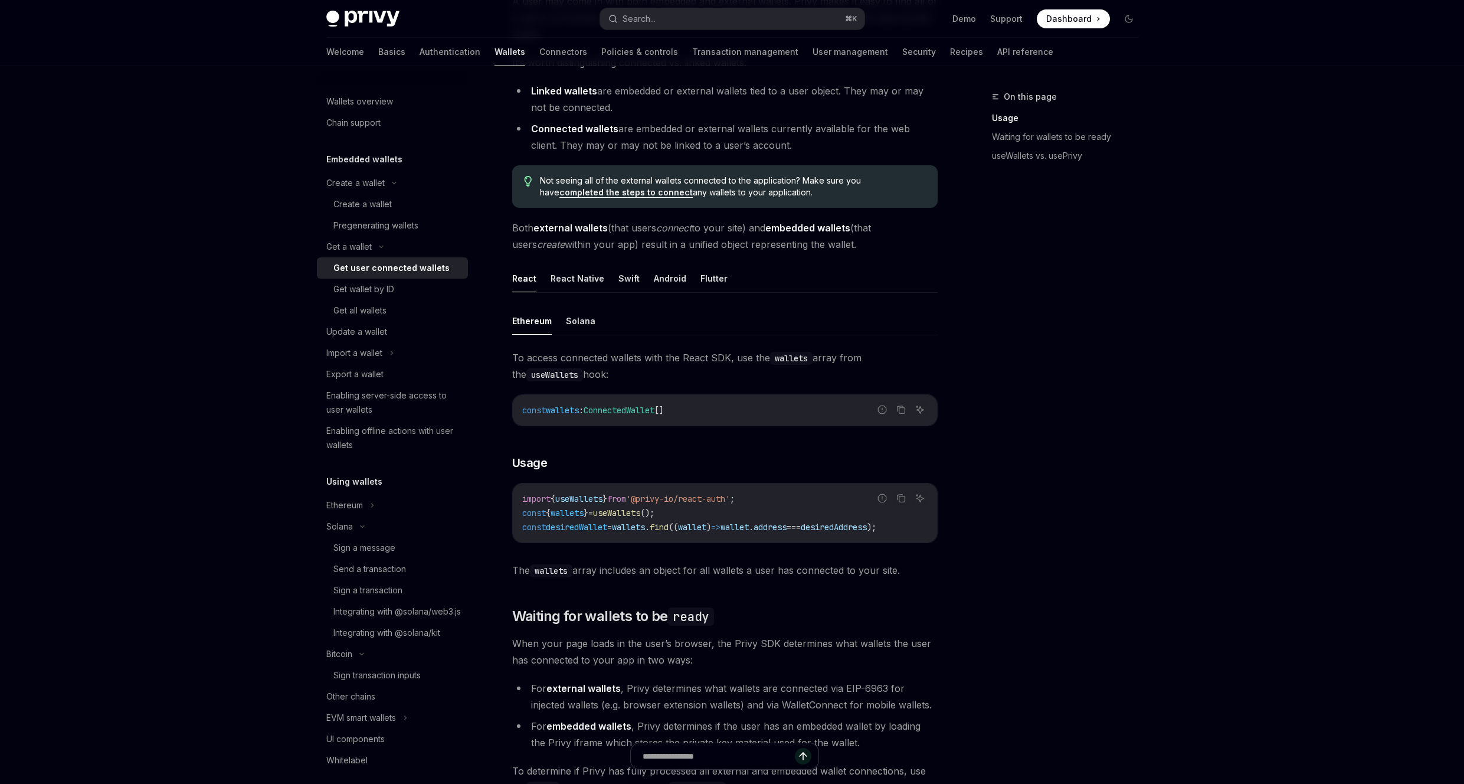
scroll to position [215, 0]
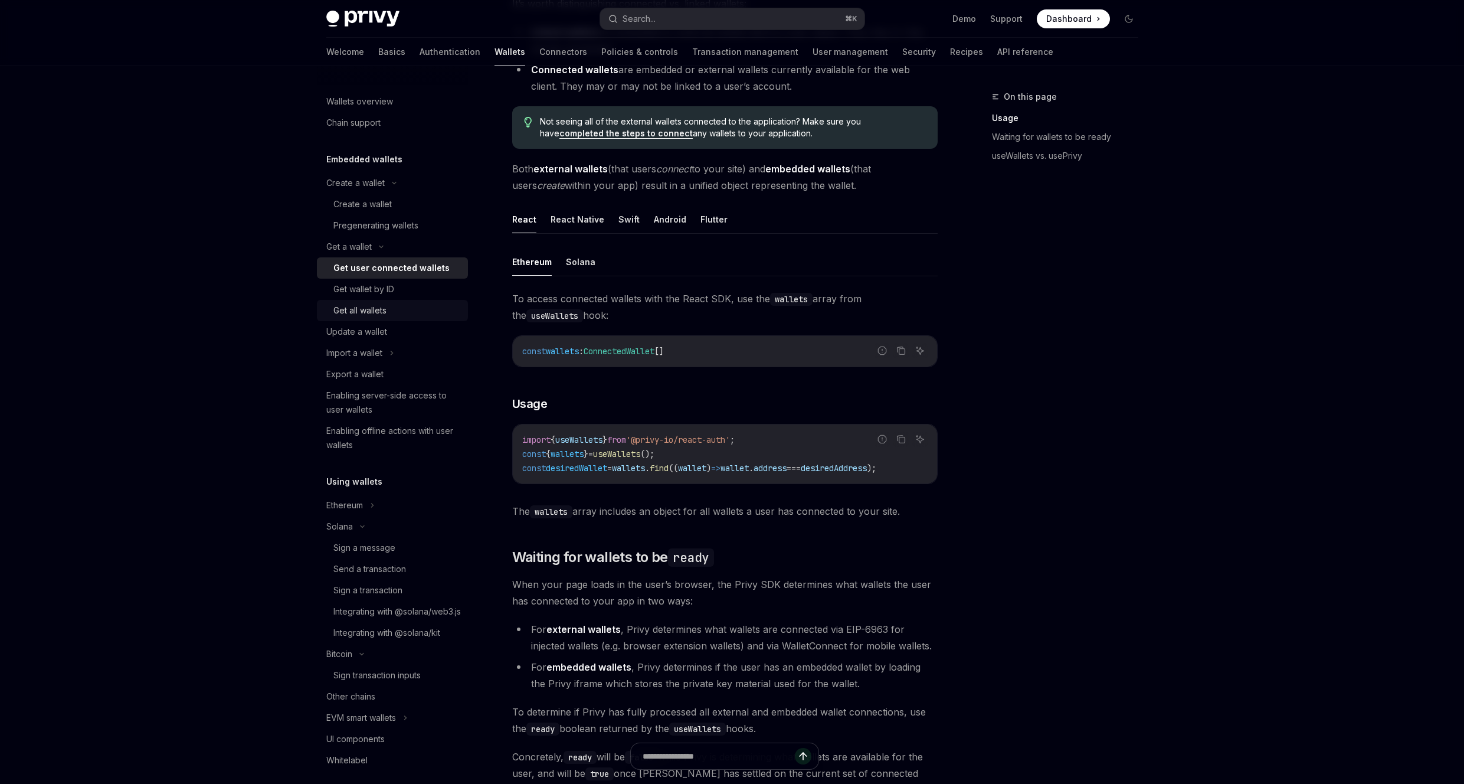
click at [424, 300] on link "Get all wallets" at bounding box center [392, 310] width 151 height 21
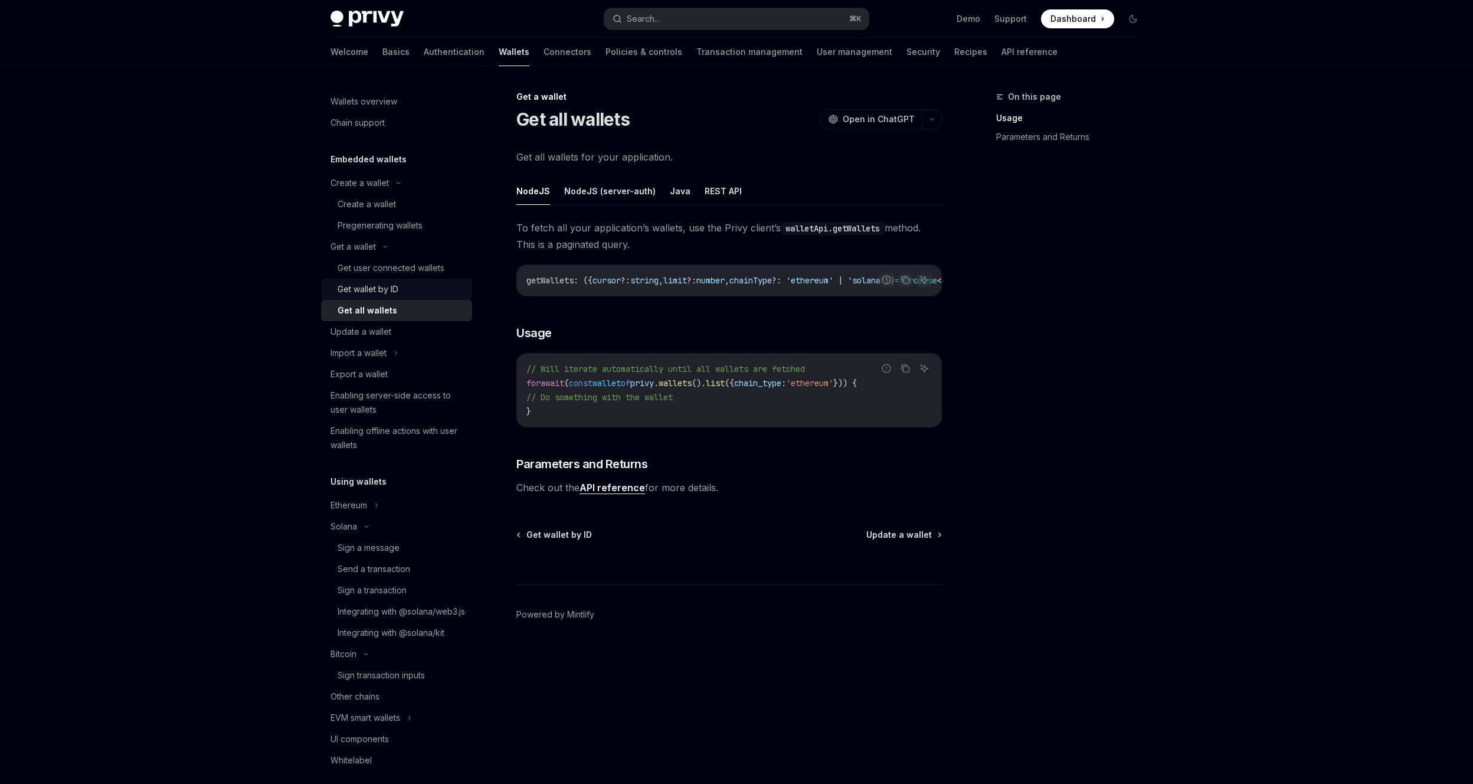
click at [416, 287] on div "Get wallet by ID" at bounding box center [400, 289] width 127 height 14
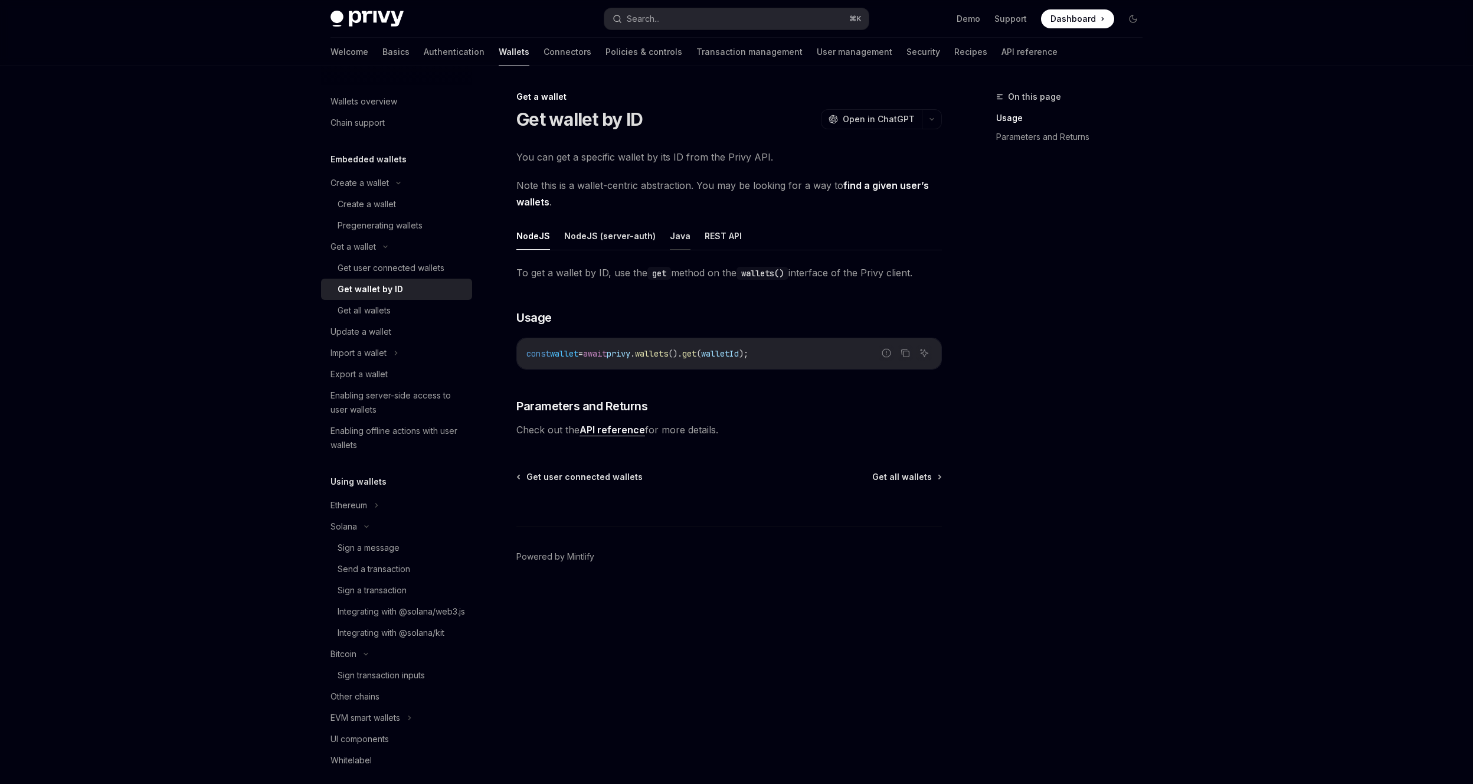
click at [674, 240] on button "Java" at bounding box center [680, 236] width 21 height 28
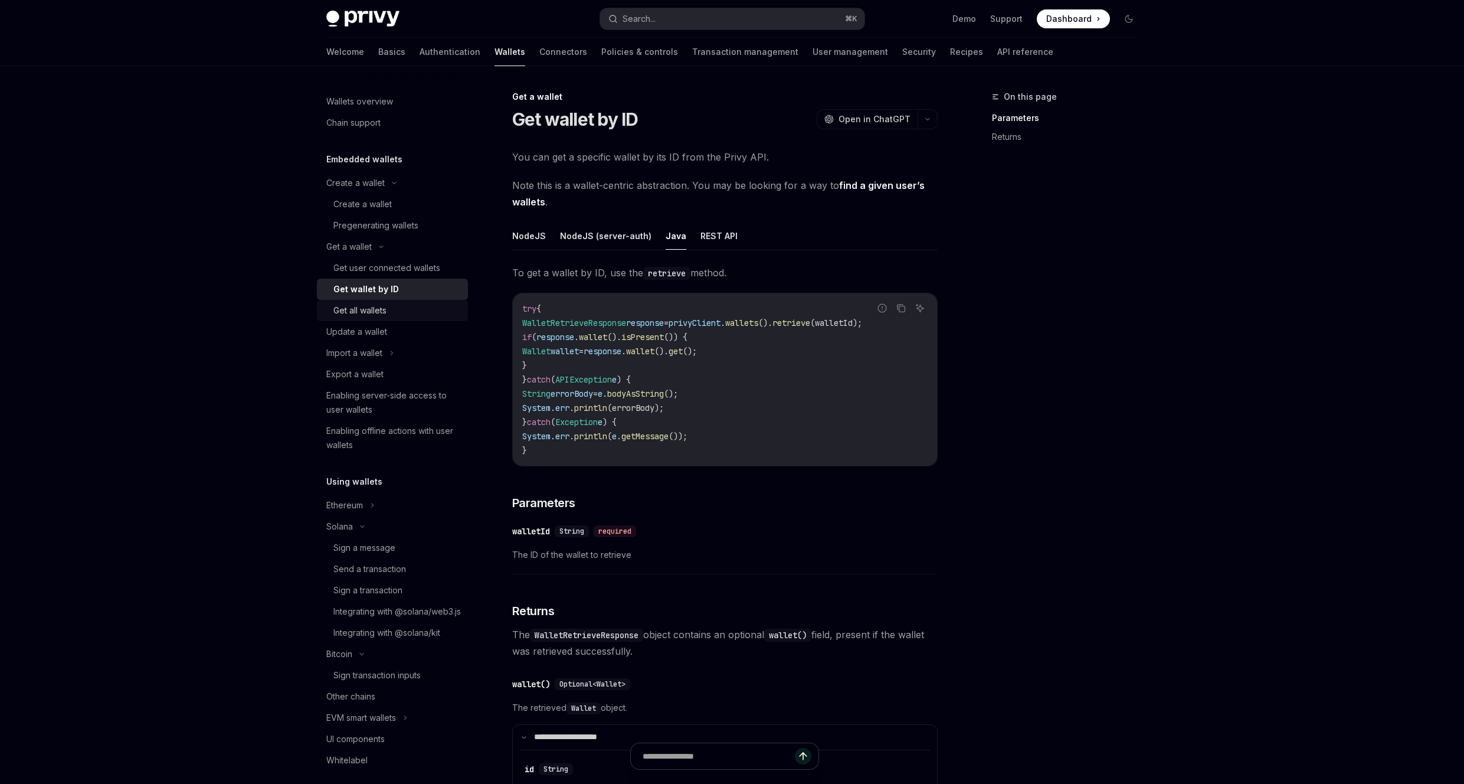
click at [417, 310] on div "Get all wallets" at bounding box center [396, 310] width 127 height 14
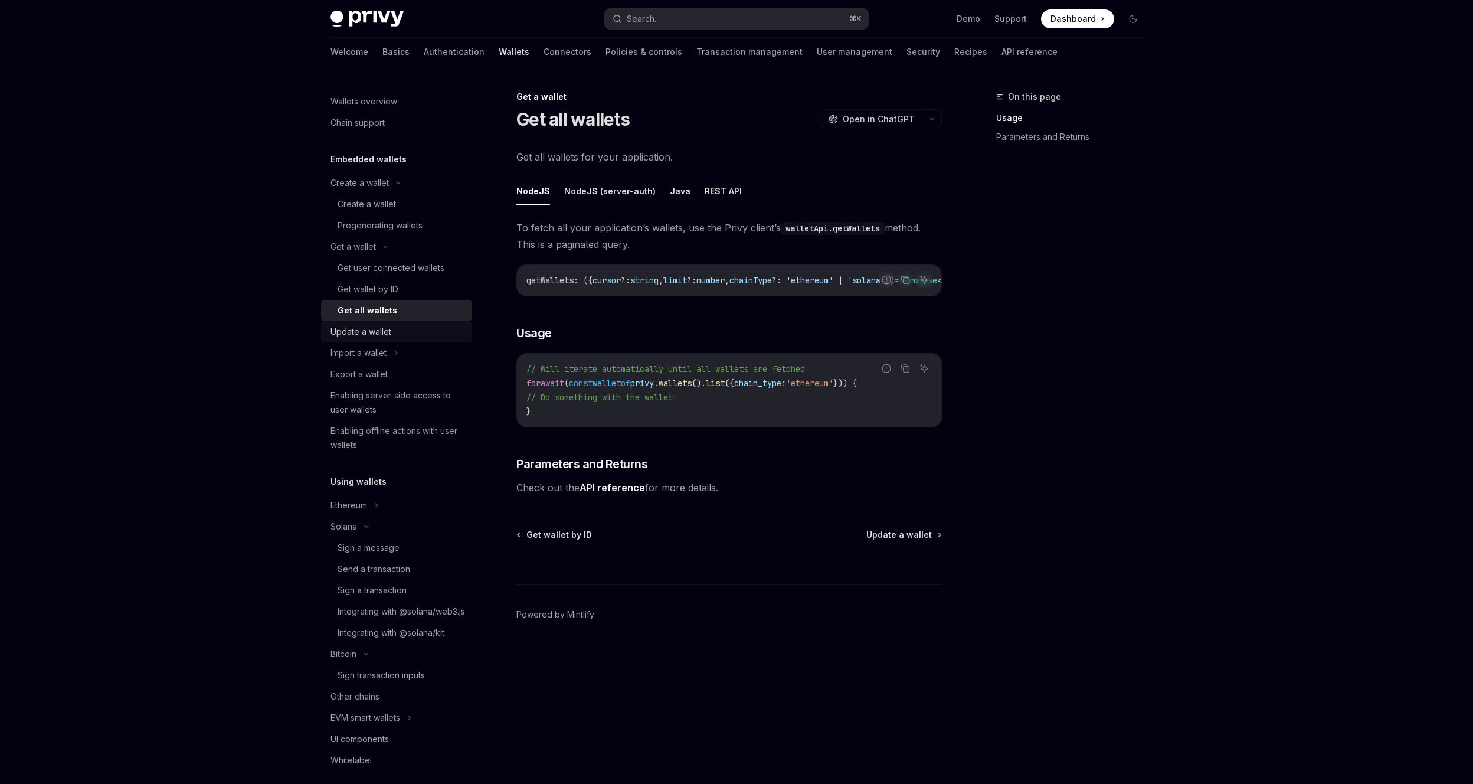
click at [402, 338] on div "Update a wallet" at bounding box center [397, 332] width 135 height 14
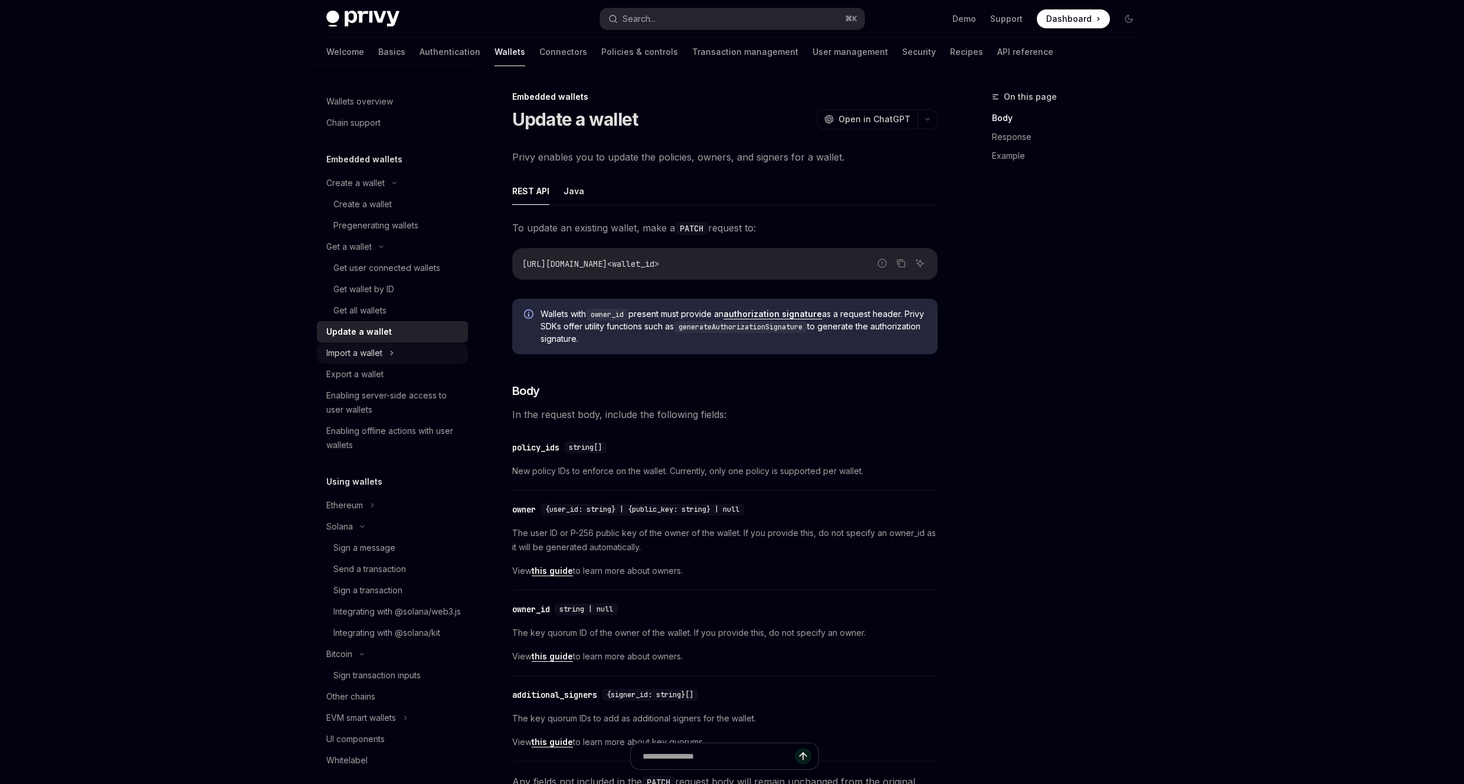
click at [389, 354] on div "Import a wallet" at bounding box center [392, 352] width 151 height 21
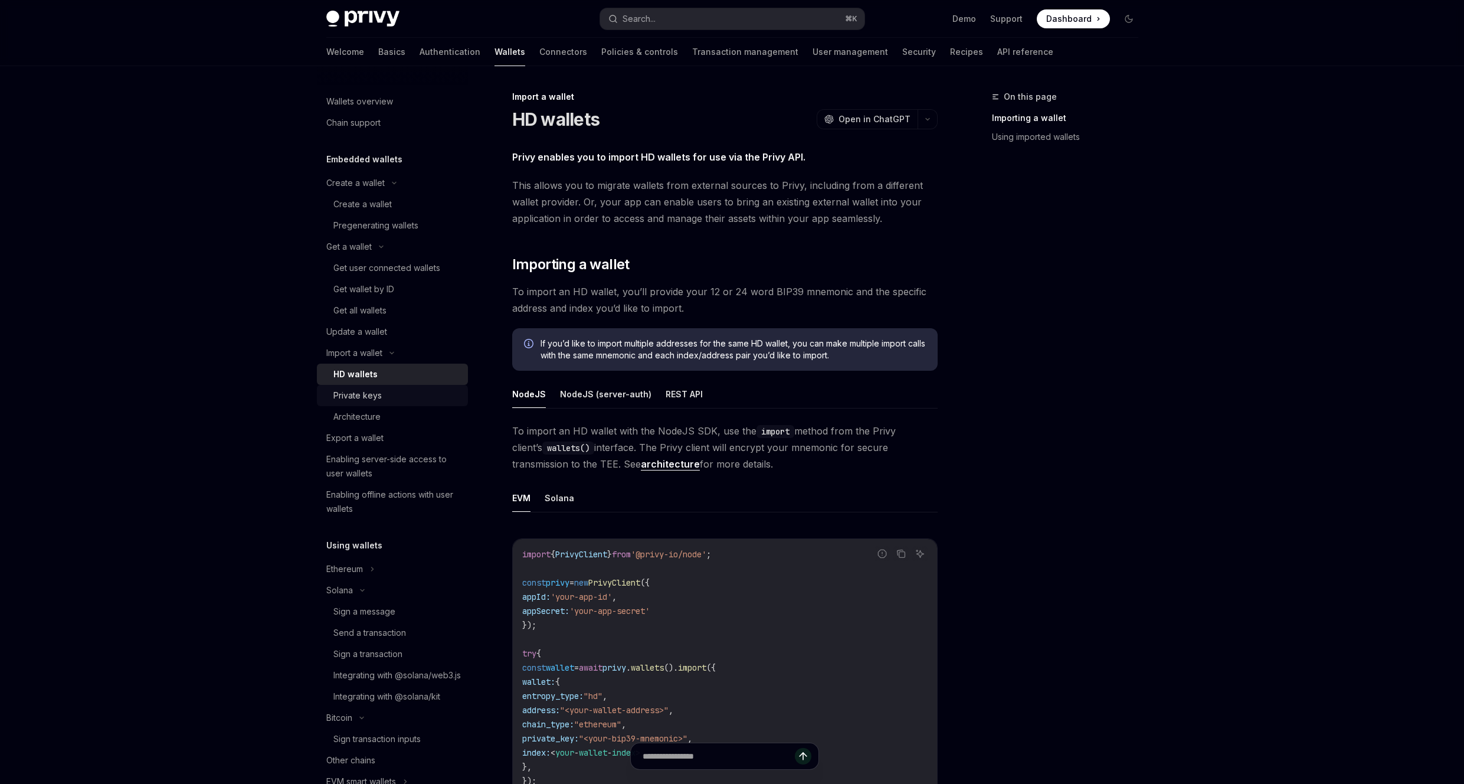
click at [391, 402] on link "Private keys" at bounding box center [392, 395] width 151 height 21
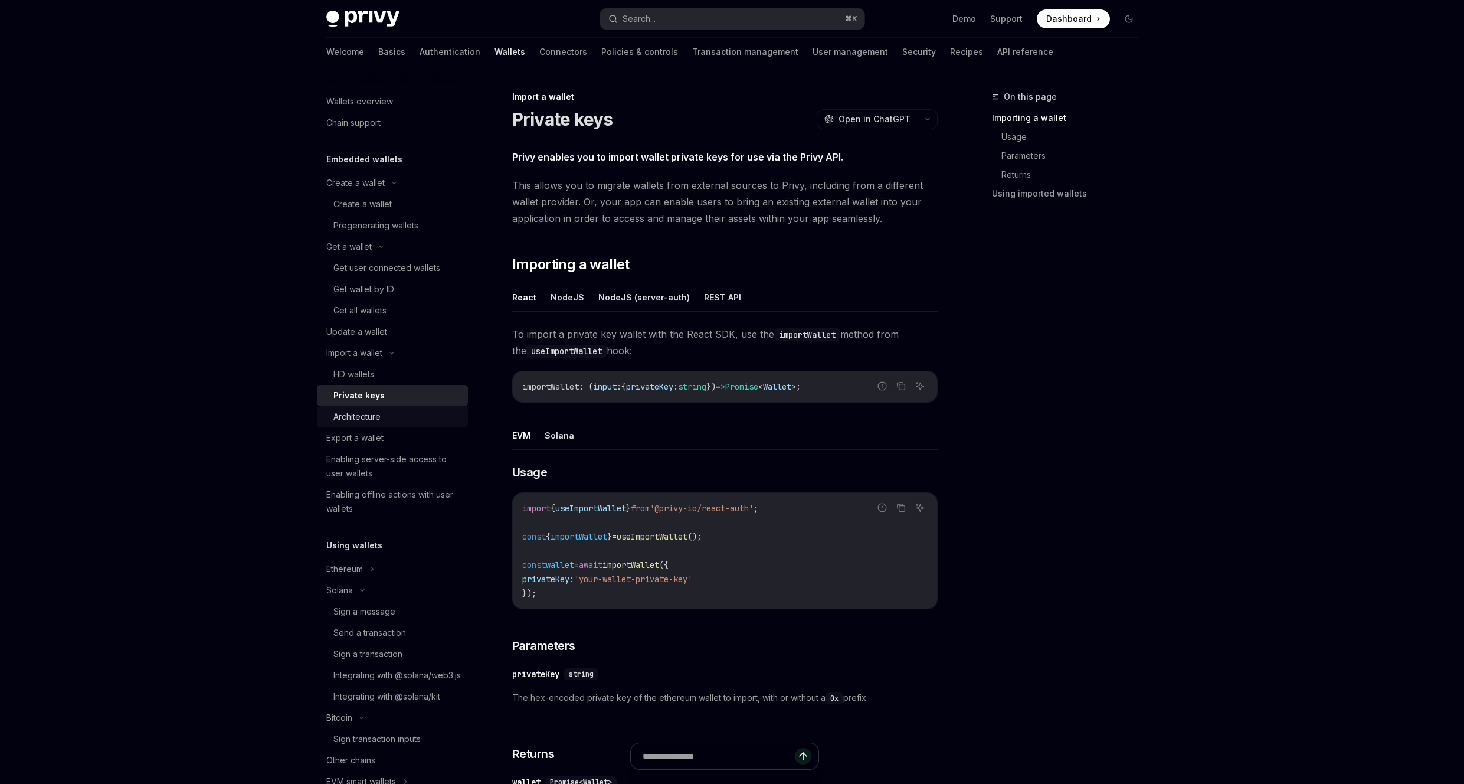
click at [383, 417] on div "Architecture" at bounding box center [396, 416] width 127 height 14
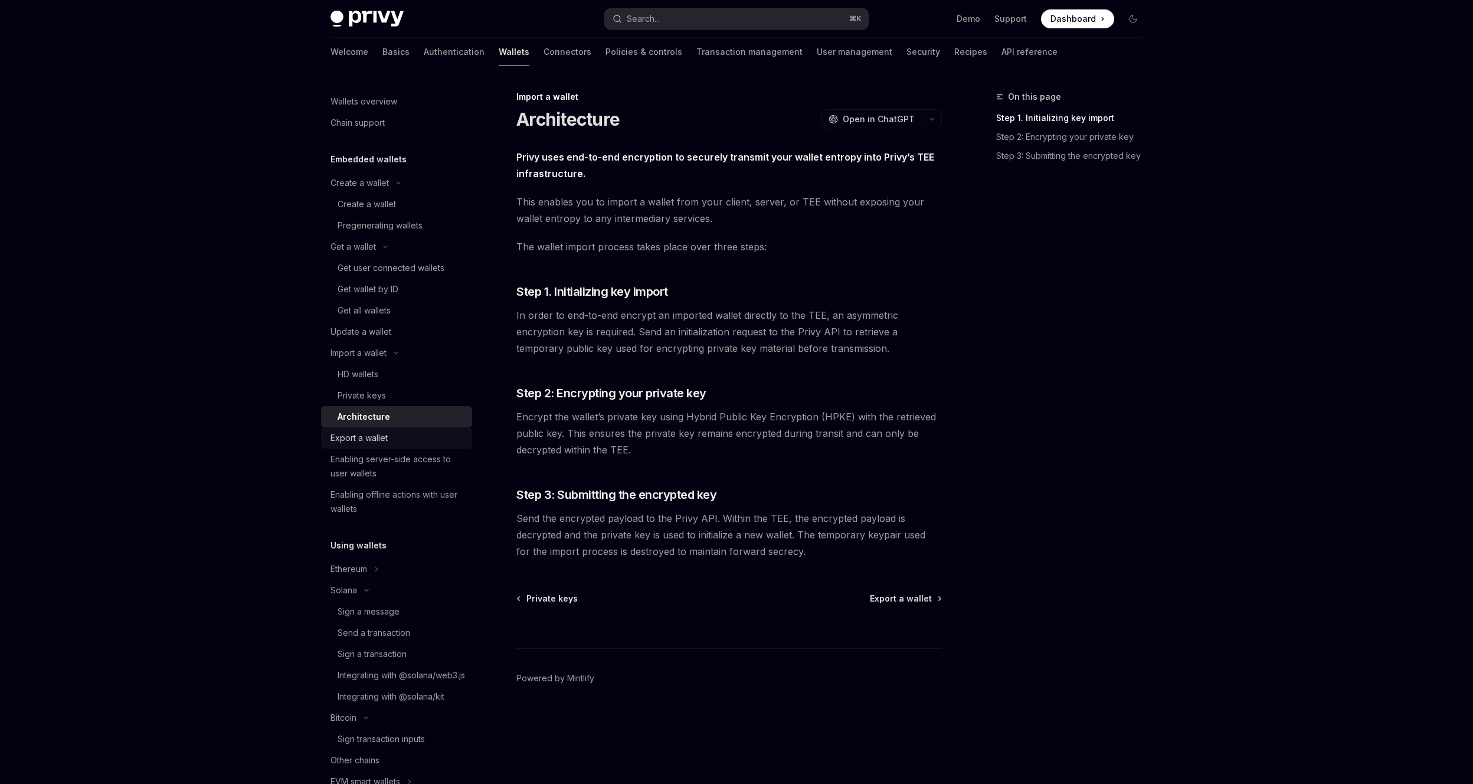
click at [396, 431] on div "Export a wallet" at bounding box center [397, 438] width 135 height 14
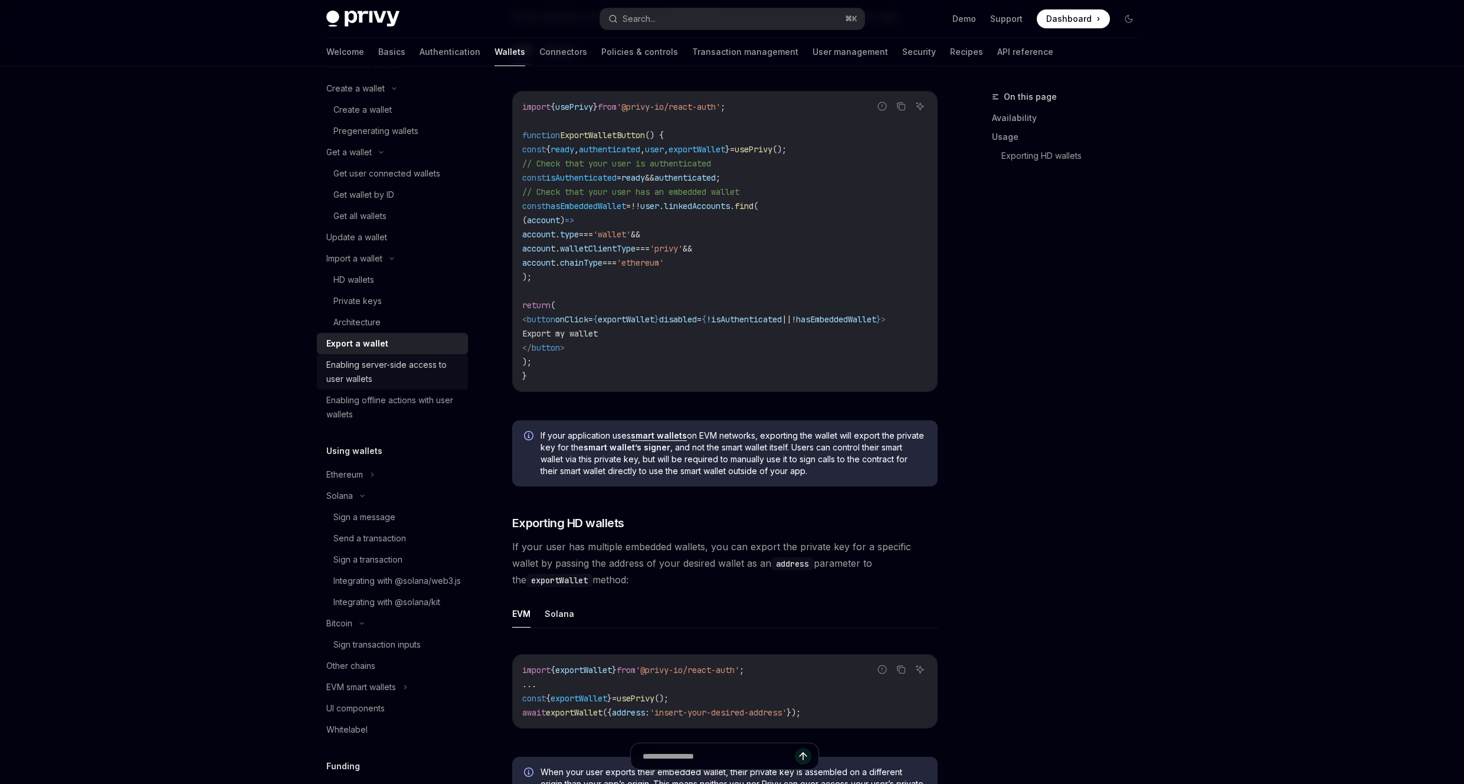
scroll to position [102, 0]
click at [411, 366] on div "Enabling server-side access to user wallets" at bounding box center [393, 364] width 135 height 28
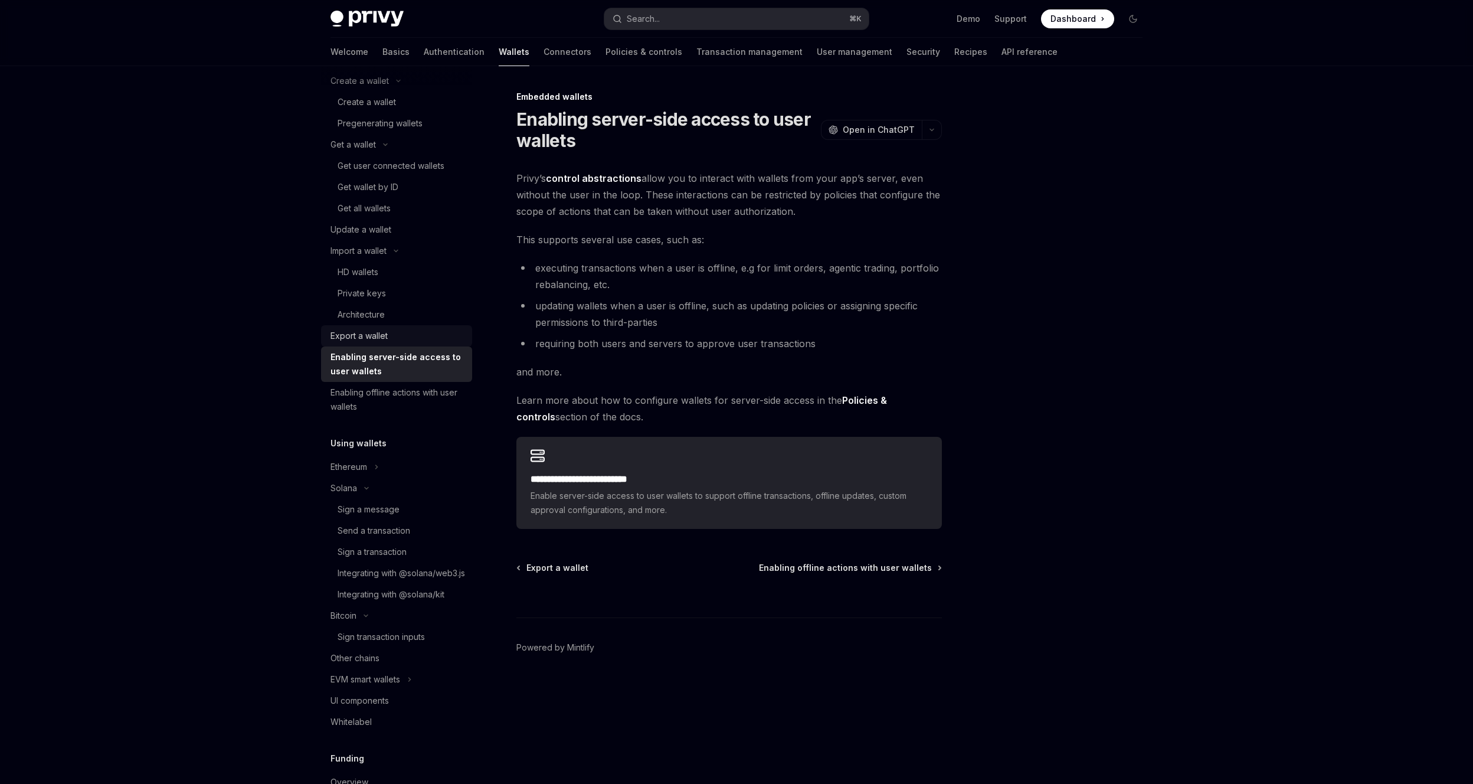
click at [394, 329] on div "Export a wallet" at bounding box center [397, 336] width 135 height 14
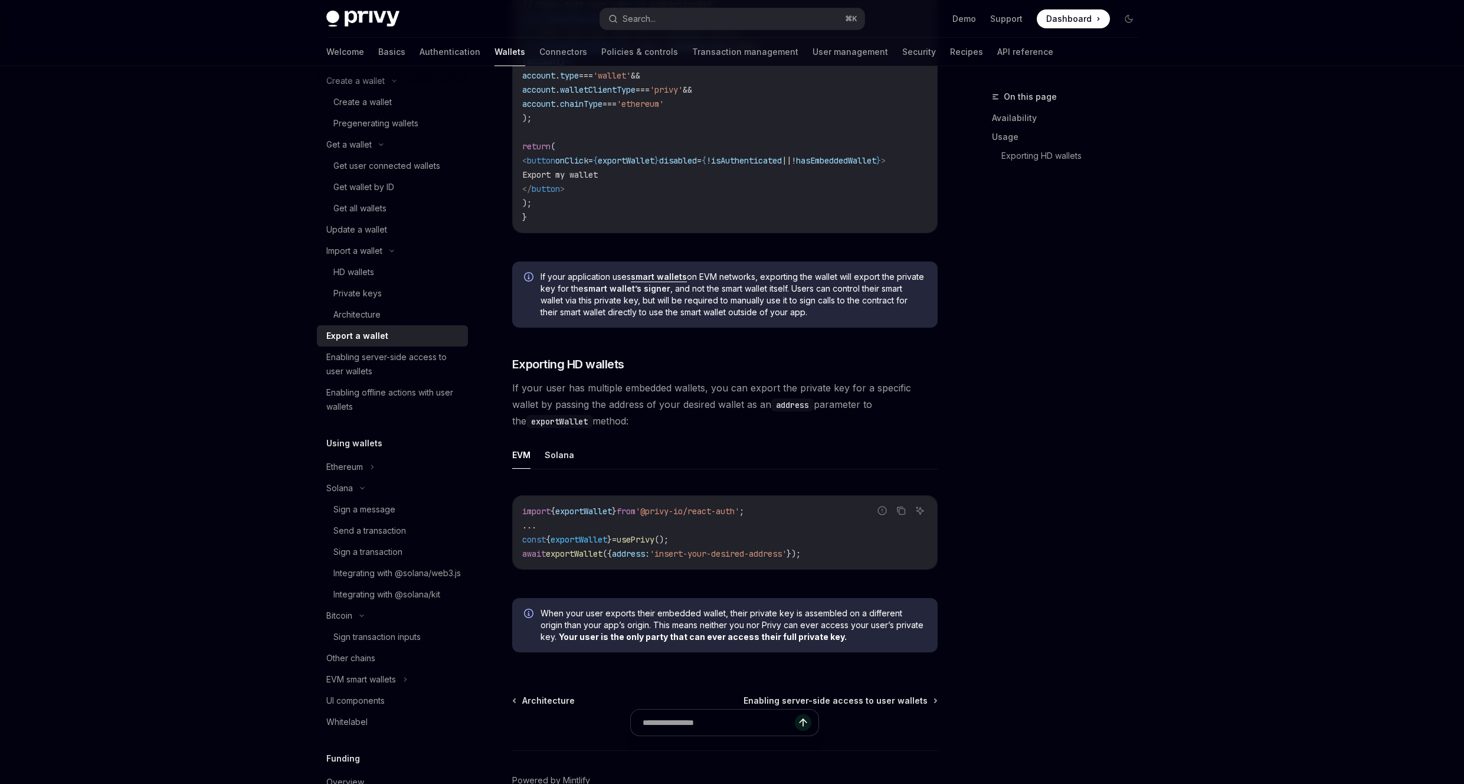
scroll to position [945, 0]
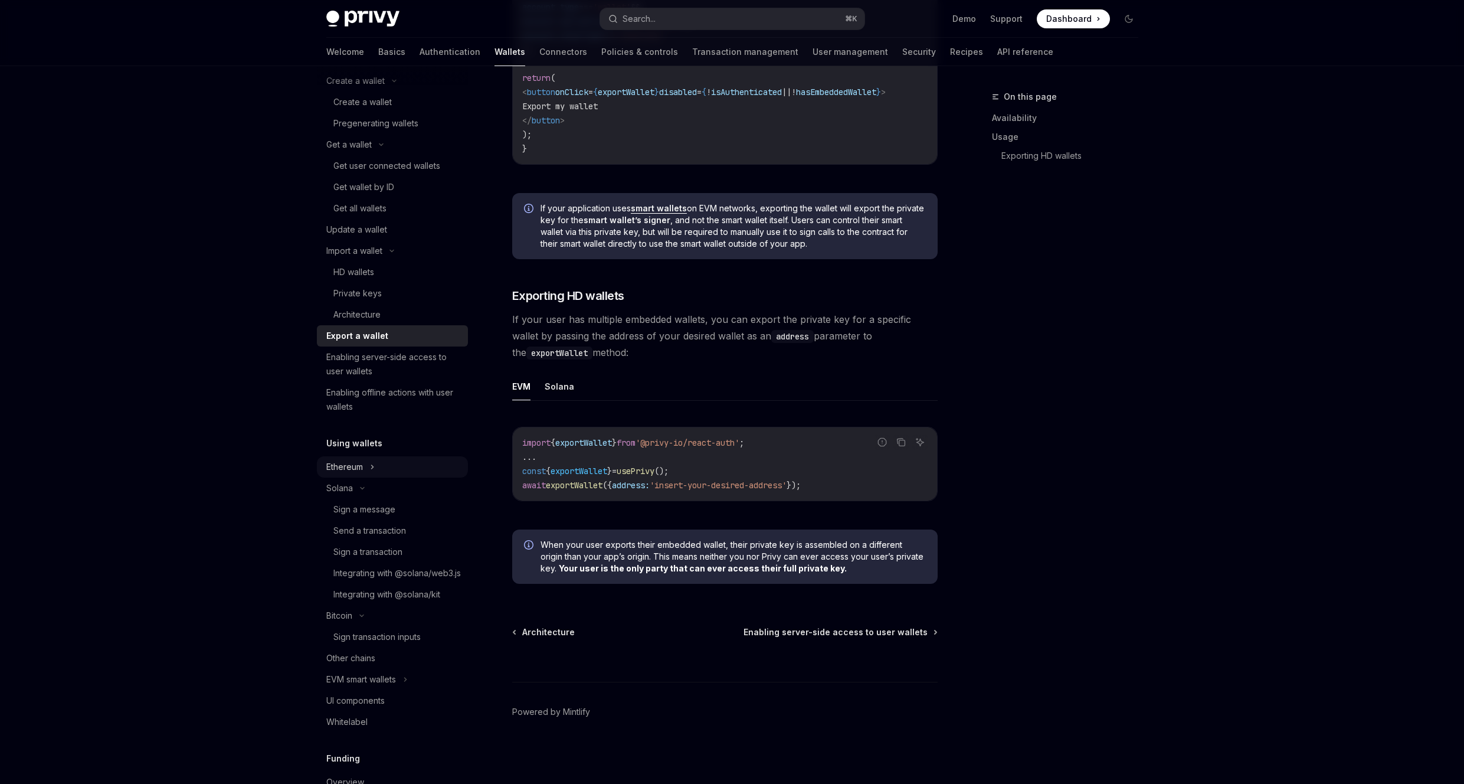
click at [409, 476] on div "Ethereum" at bounding box center [392, 466] width 151 height 21
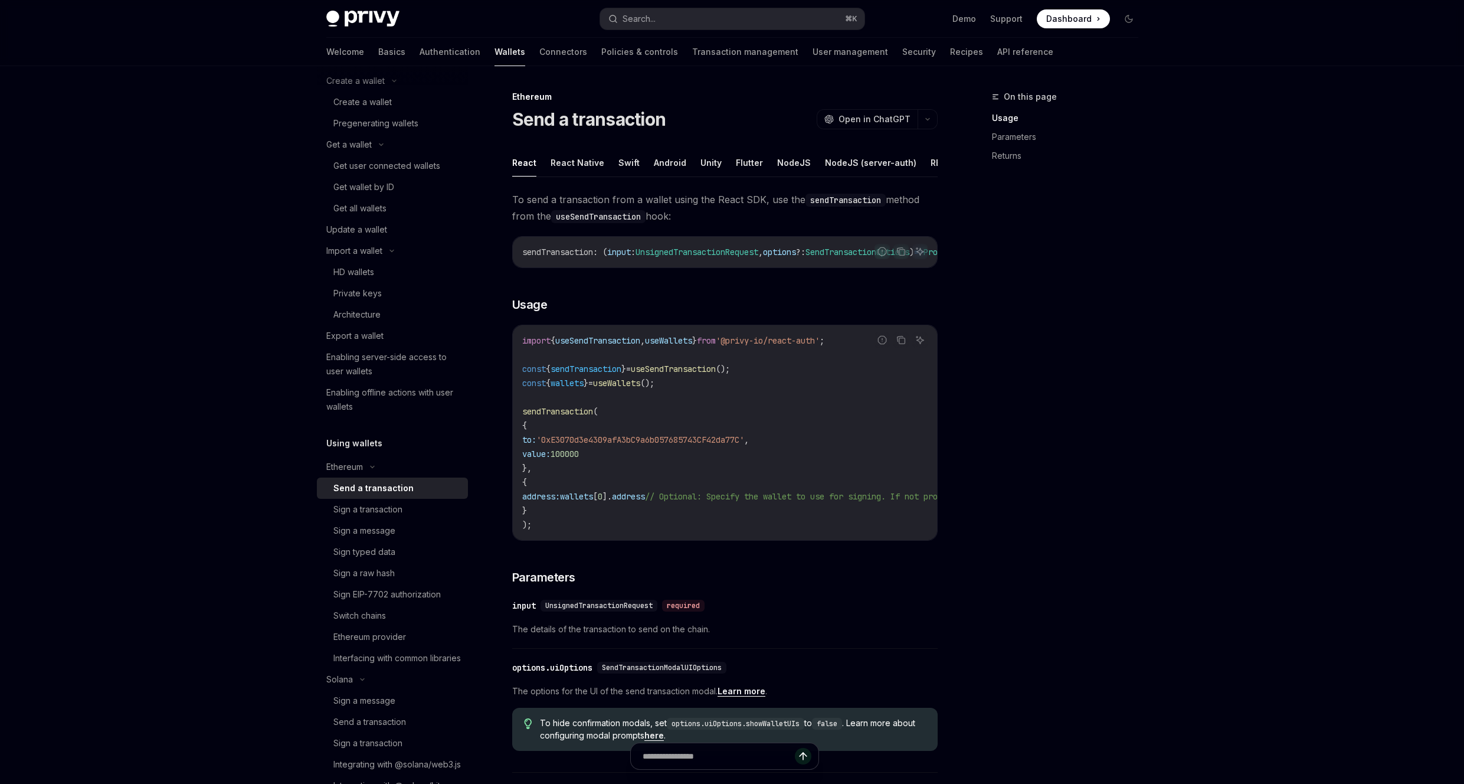
click at [407, 484] on div "Send a transaction" at bounding box center [373, 488] width 80 height 14
click at [909, 162] on ul "React React Native Swift Android Unity Flutter NodeJS NodeJS (server-auth) REST…" at bounding box center [724, 163] width 425 height 28
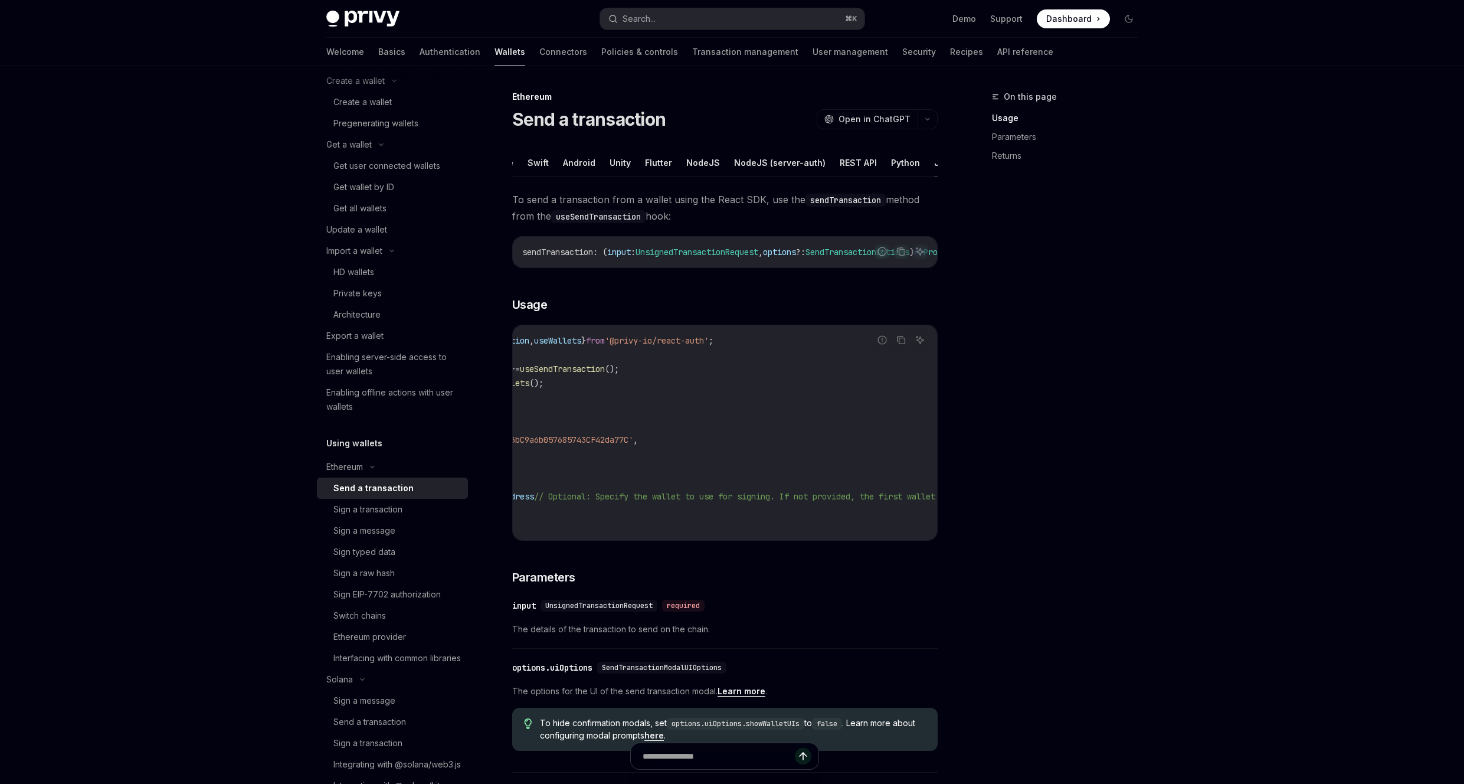
click at [935, 165] on button "Java" at bounding box center [944, 163] width 21 height 28
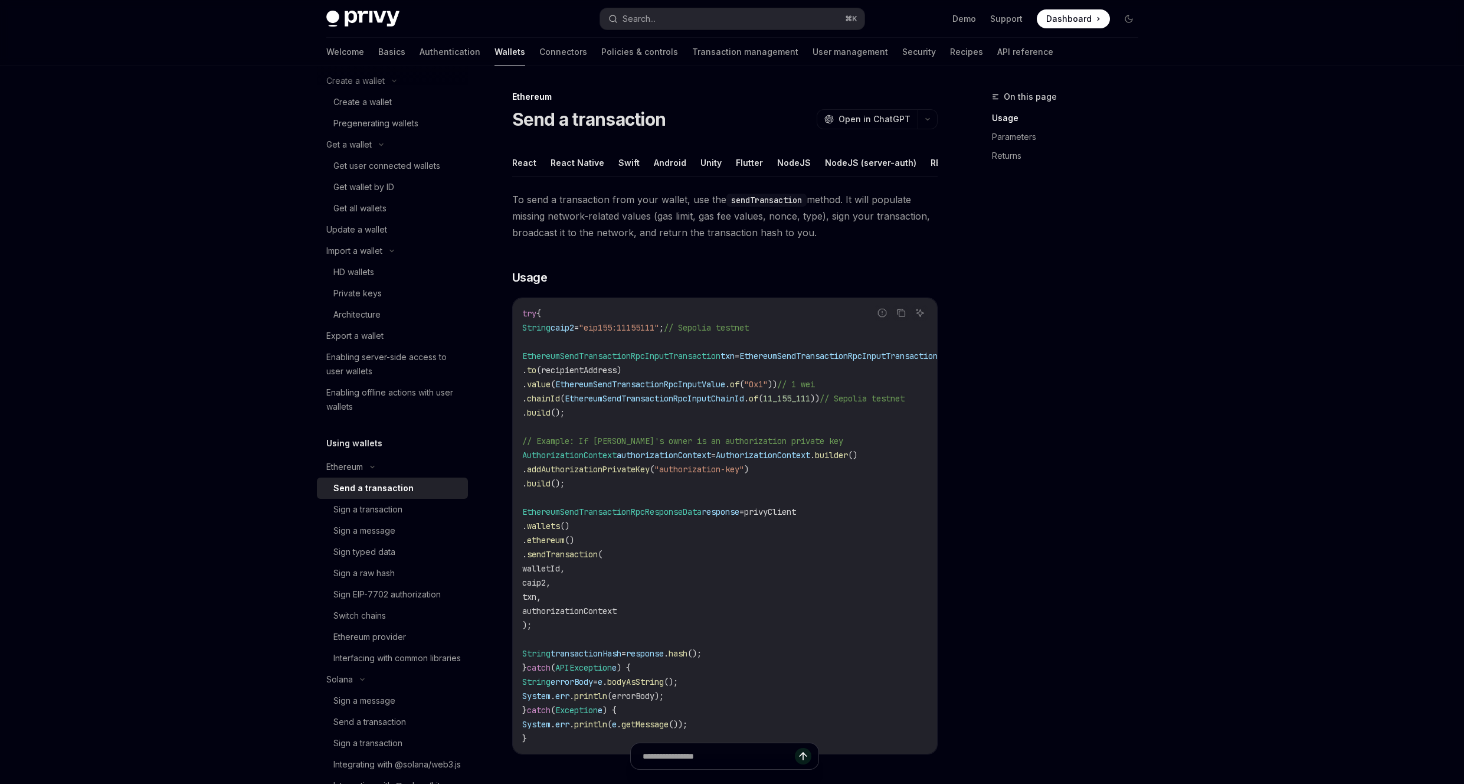
click at [587, 322] on code "try { String caip2 = "eip155:11155111" ; // Sepolia testnet EthereumSendTransac…" at bounding box center [767, 525] width 491 height 439
click at [586, 322] on code "try { String caip2 = "eip155:11155111" ; // Sepolia testnet EthereumSendTransac…" at bounding box center [767, 525] width 491 height 439
click at [574, 333] on span "caip2" at bounding box center [562, 327] width 24 height 11
click at [735, 361] on span "txn" at bounding box center [727, 355] width 14 height 11
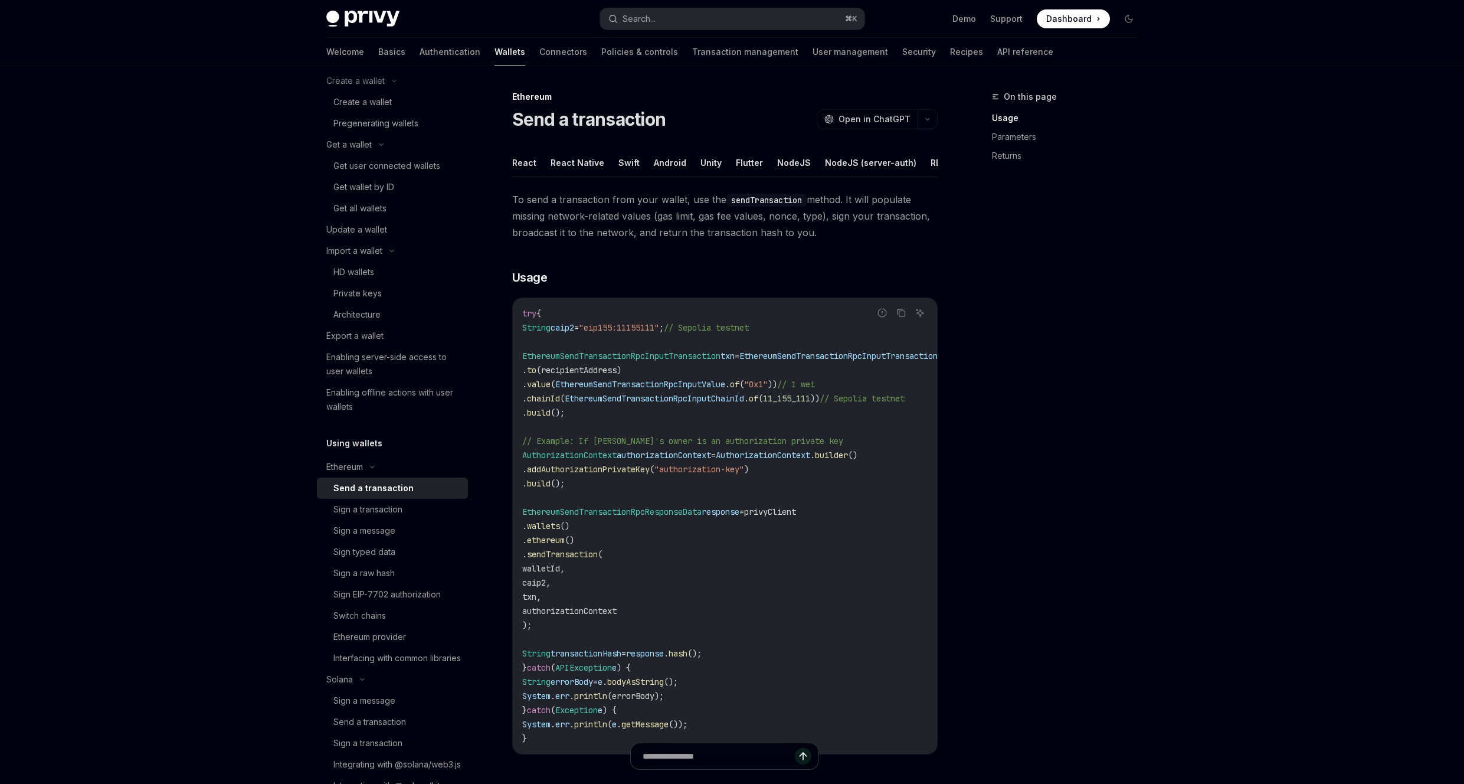
click at [735, 361] on span "txn" at bounding box center [727, 355] width 14 height 11
click at [810, 404] on span "11_155_111" at bounding box center [786, 398] width 47 height 11
click at [623, 361] on span "EthereumSendTransactionRpcInputTransaction" at bounding box center [621, 355] width 198 height 11
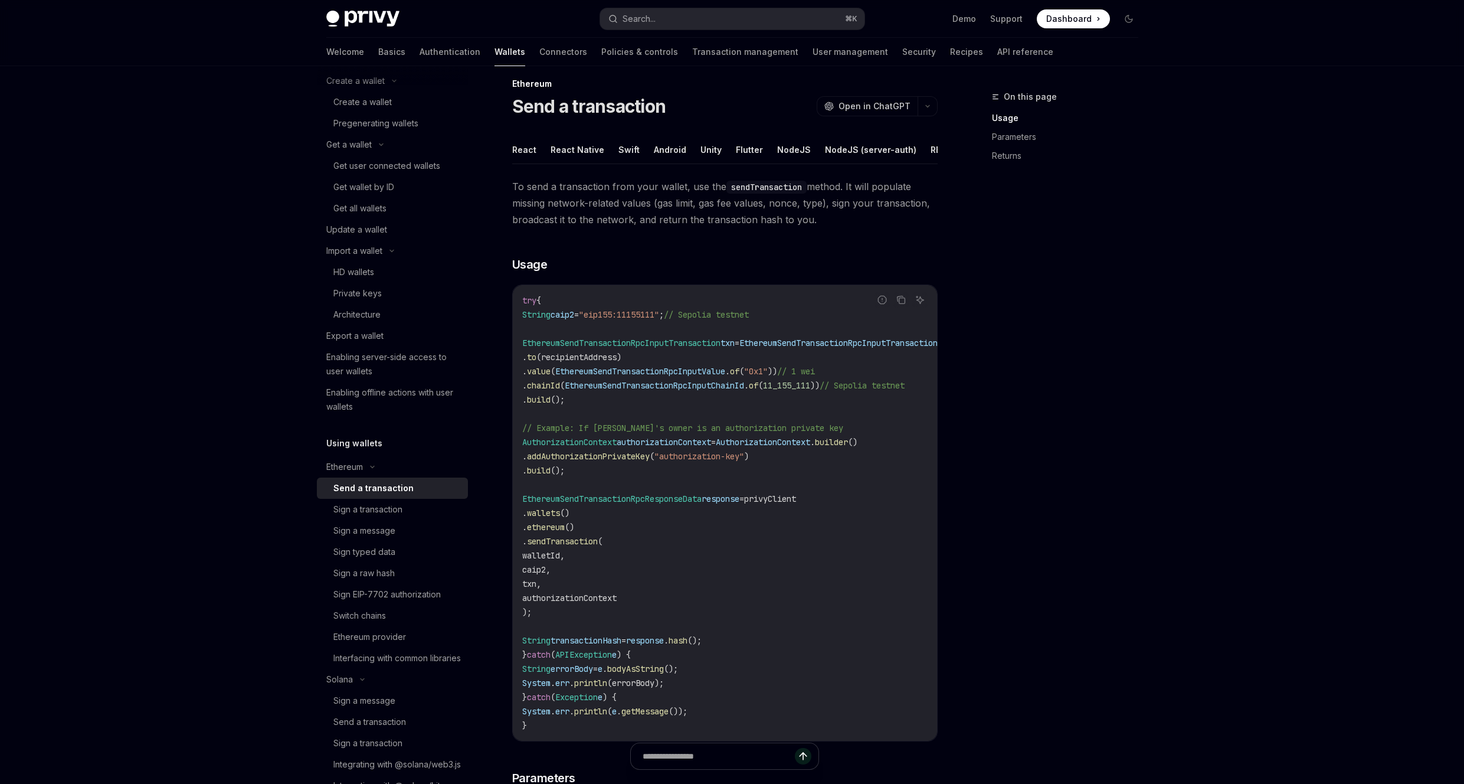
click at [717, 376] on span "EthereumSendTransactionRpcInputValue" at bounding box center [640, 371] width 170 height 11
click at [744, 391] on span "EthereumSendTransactionRpcInputChainId" at bounding box center [654, 385] width 179 height 11
click at [810, 391] on span "11_155_111" at bounding box center [786, 385] width 47 height 11
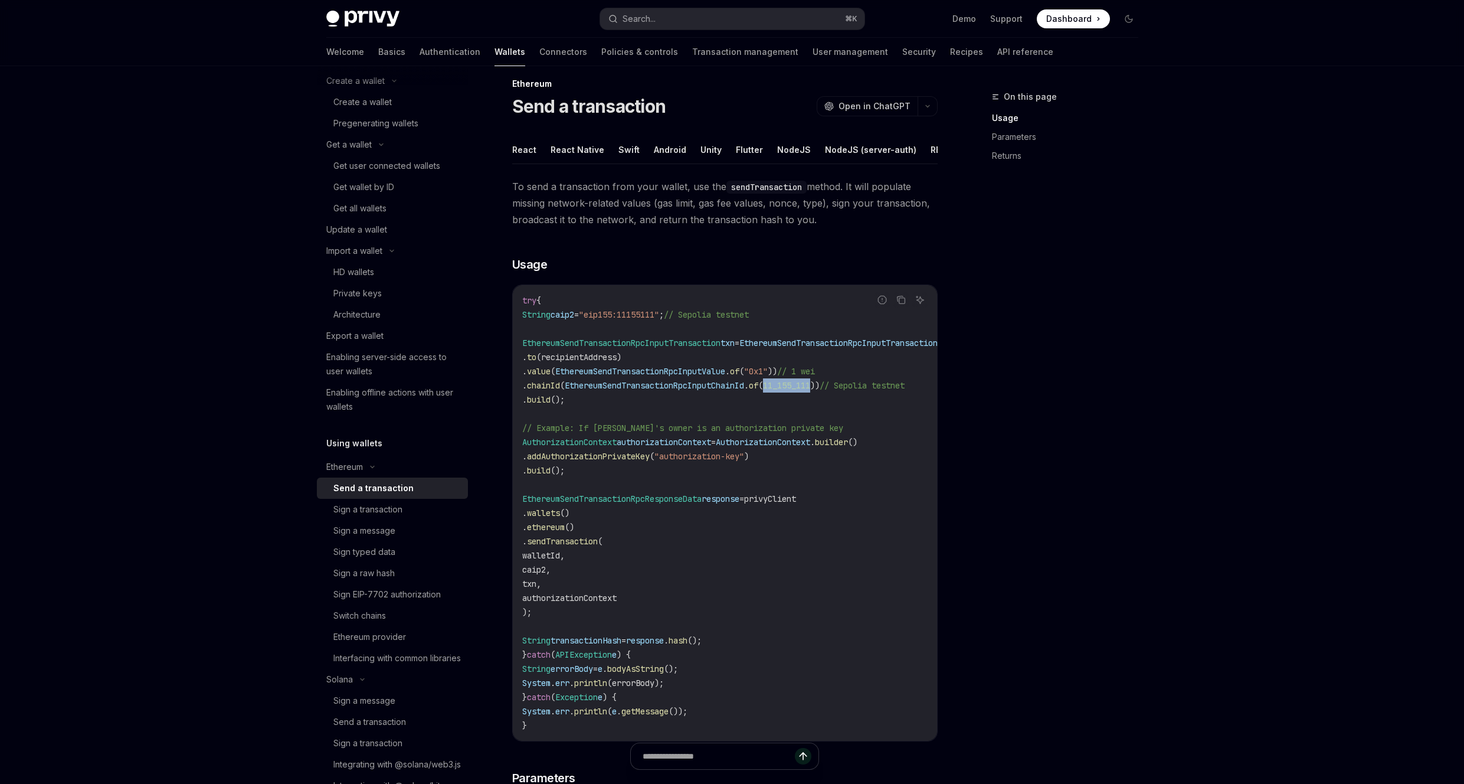
click at [810, 391] on span "11_155_111" at bounding box center [786, 385] width 47 height 11
click at [408, 508] on div "Sign a transaction" at bounding box center [396, 509] width 127 height 14
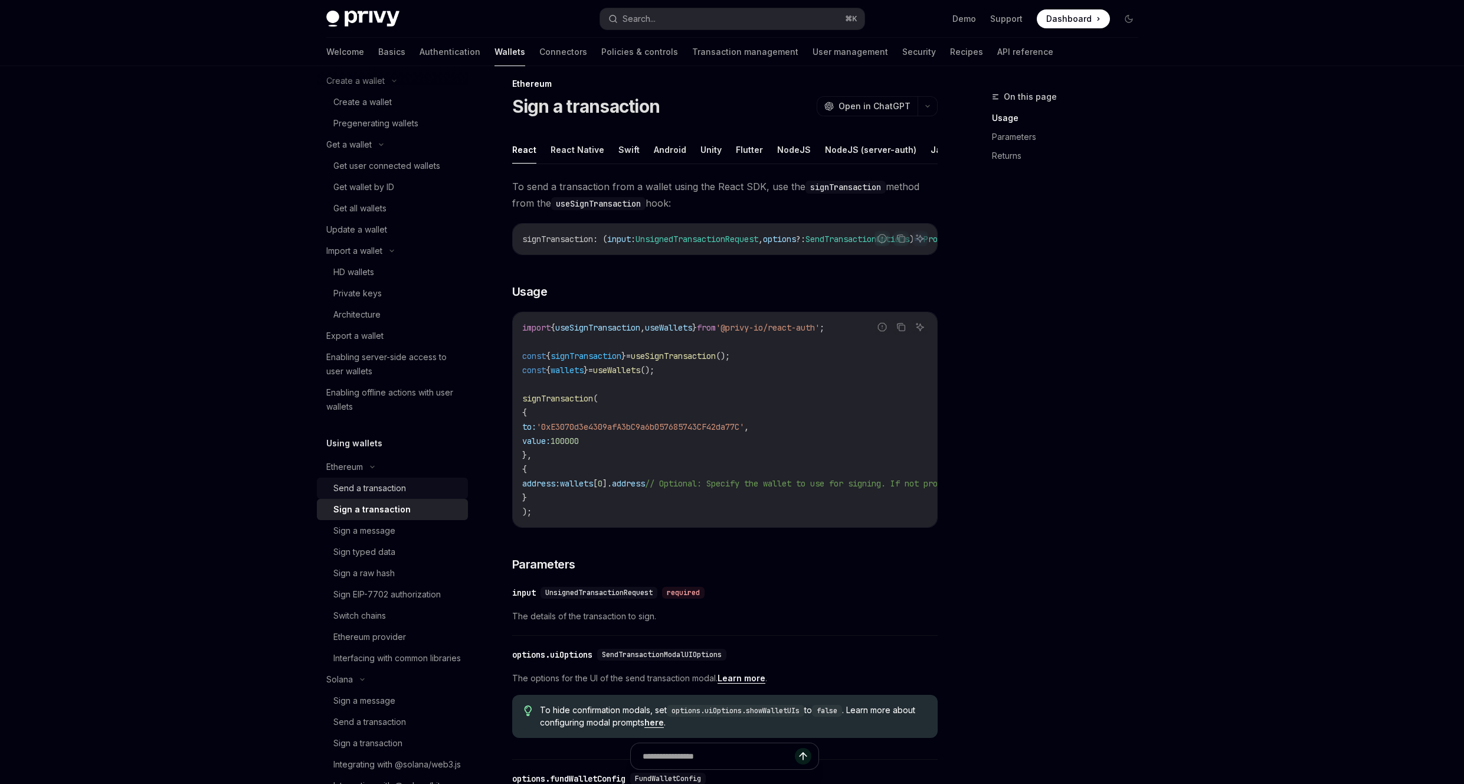
click at [409, 483] on div "Send a transaction" at bounding box center [396, 488] width 127 height 14
click at [741, 268] on div "To send a transaction from a wallet using the React SDK, use the sendTransactio…" at bounding box center [724, 594] width 425 height 833
click at [598, 148] on button "React Native" at bounding box center [577, 150] width 54 height 28
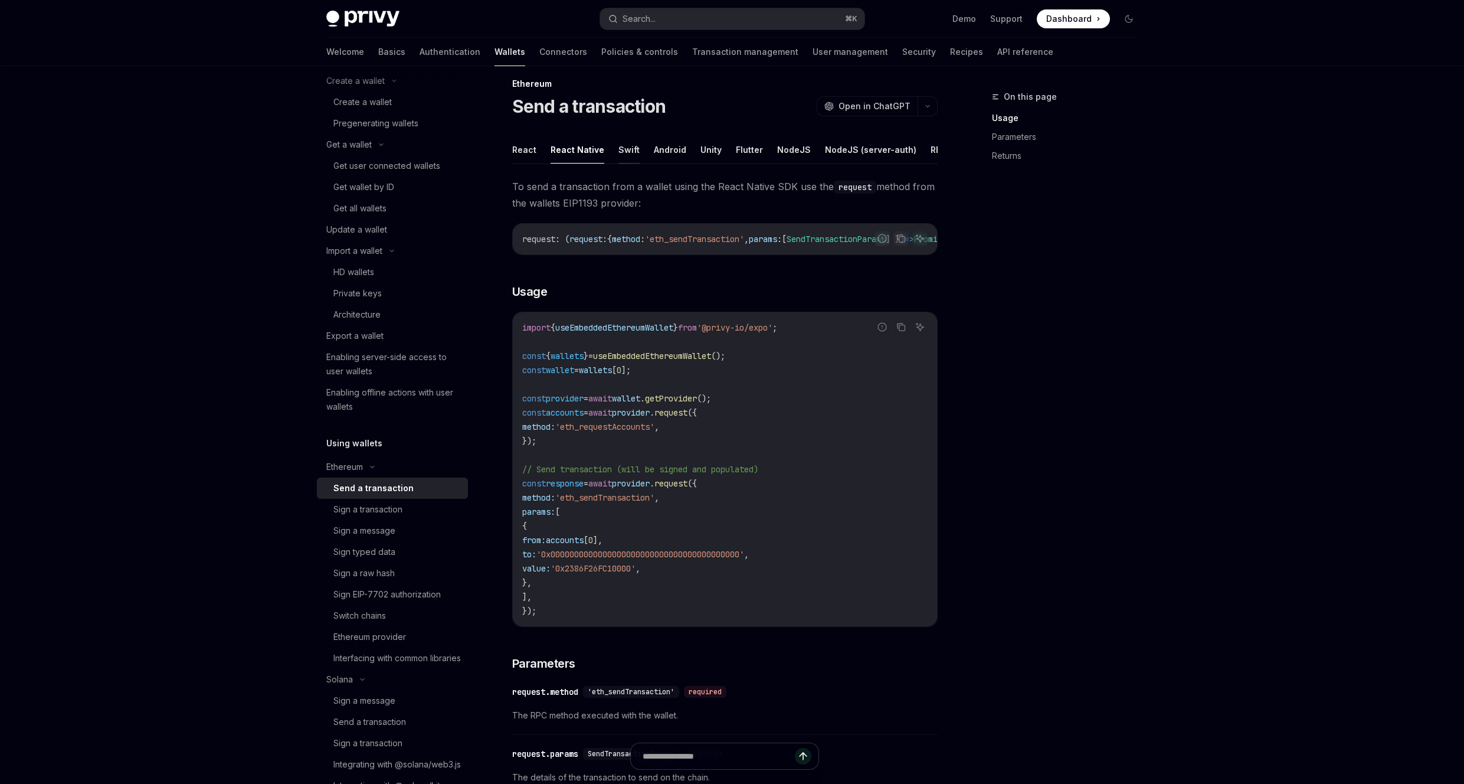
click at [630, 146] on button "Swift" at bounding box center [628, 150] width 21 height 28
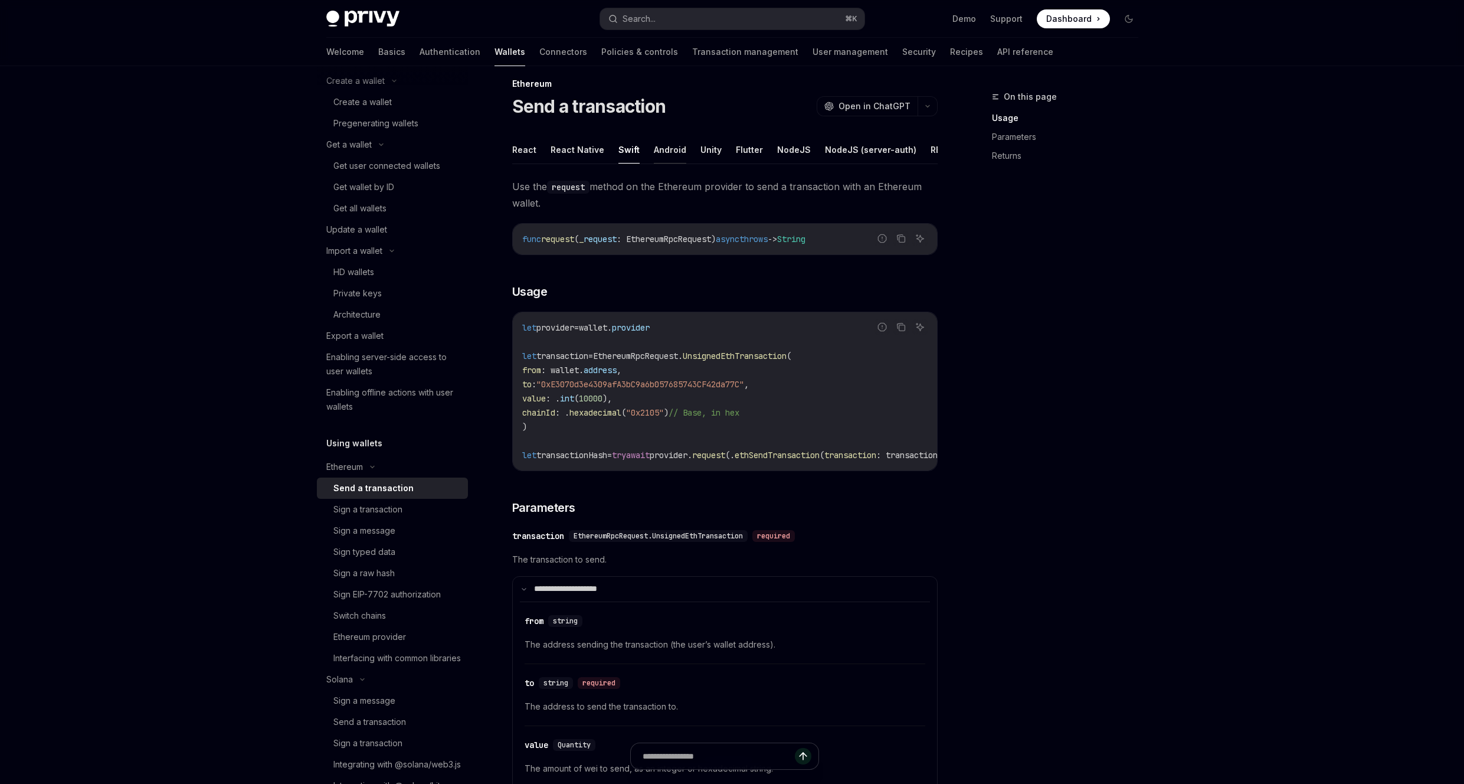
click at [673, 150] on button "Android" at bounding box center [670, 150] width 32 height 28
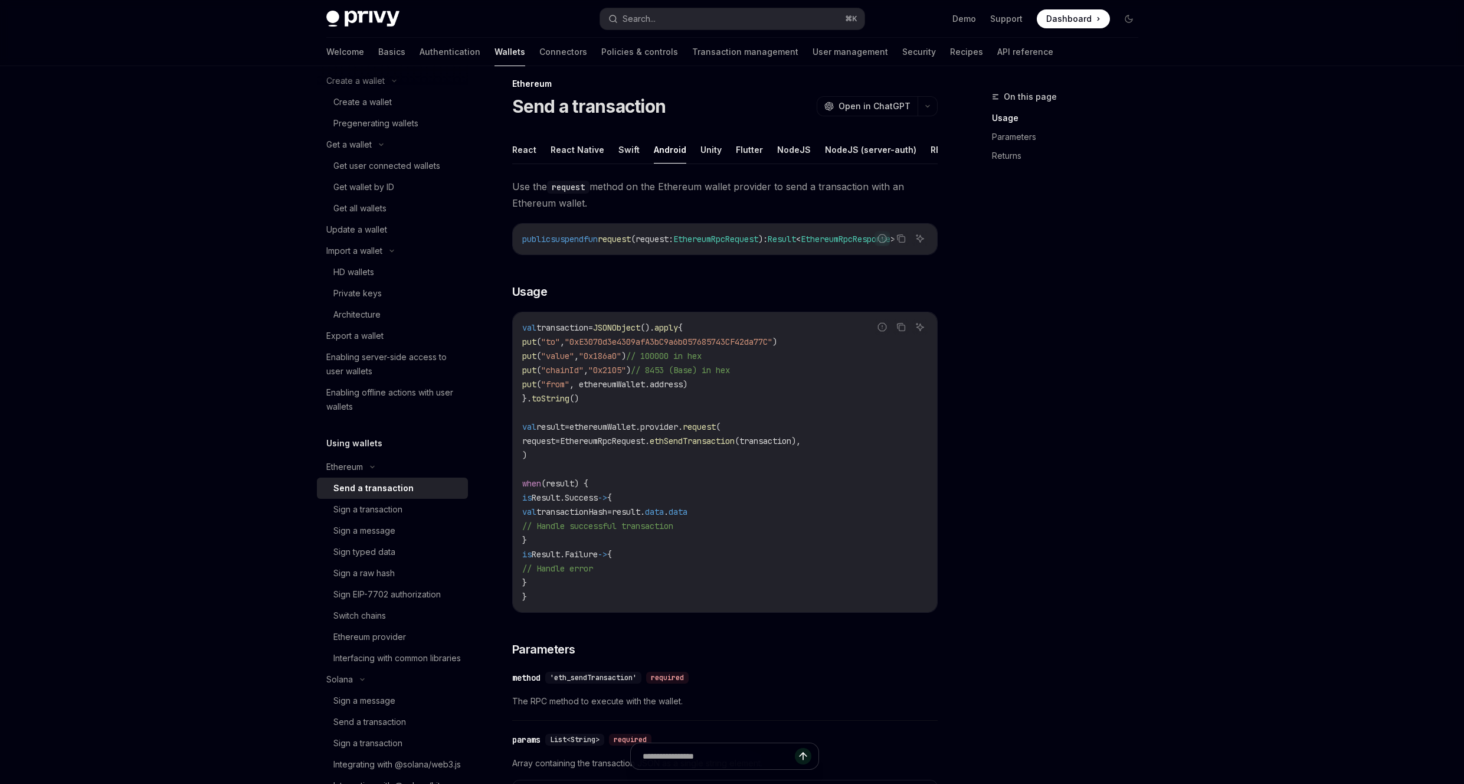
click at [801, 146] on ul "React React Native Swift Android Unity Flutter NodeJS NodeJS (server-auth) REST…" at bounding box center [724, 150] width 425 height 28
click at [624, 150] on button "Swift" at bounding box center [628, 150] width 21 height 28
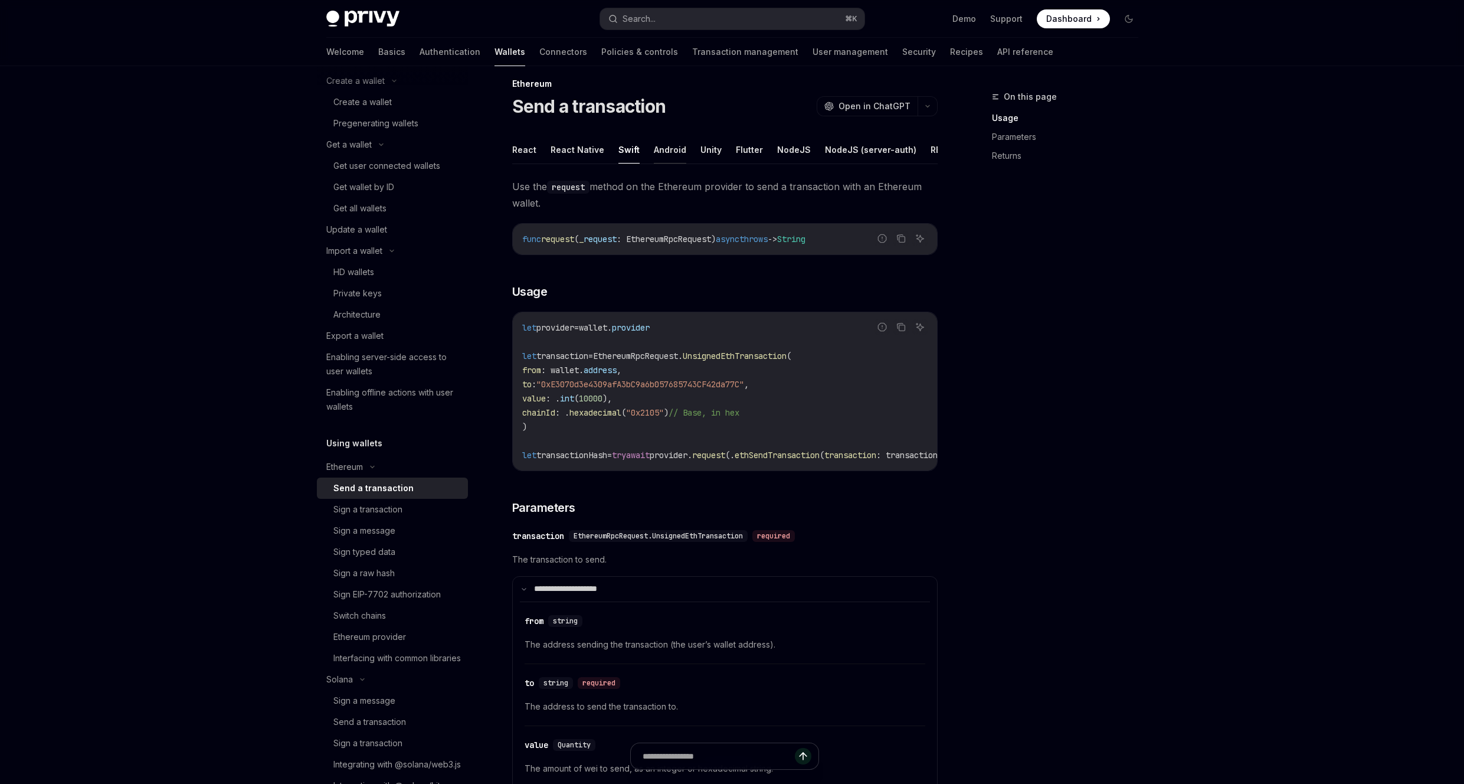
click at [666, 149] on button "Android" at bounding box center [670, 150] width 32 height 28
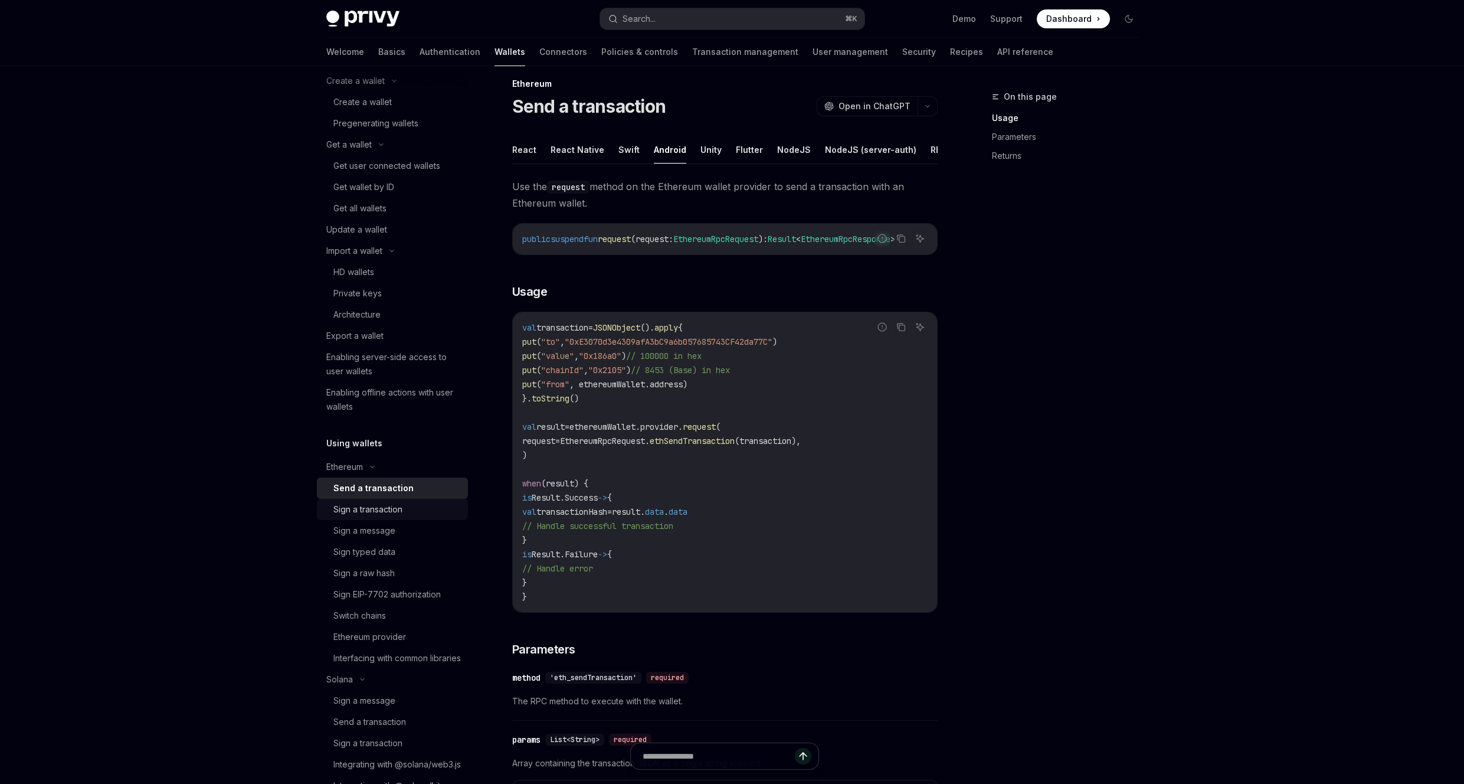
click at [382, 504] on div "Sign a transaction" at bounding box center [367, 509] width 69 height 14
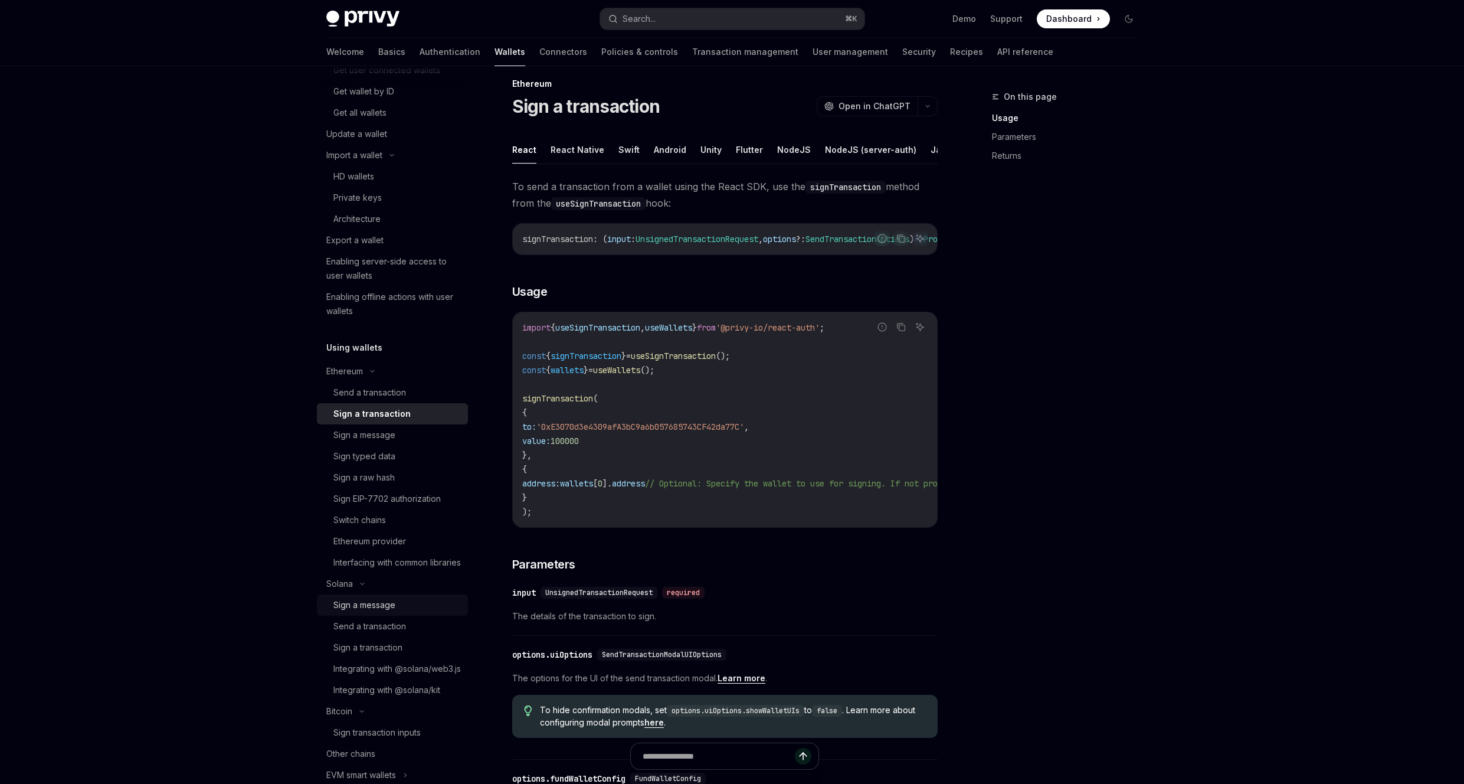
scroll to position [199, 0]
click at [393, 611] on div "Sign a message" at bounding box center [364, 603] width 62 height 14
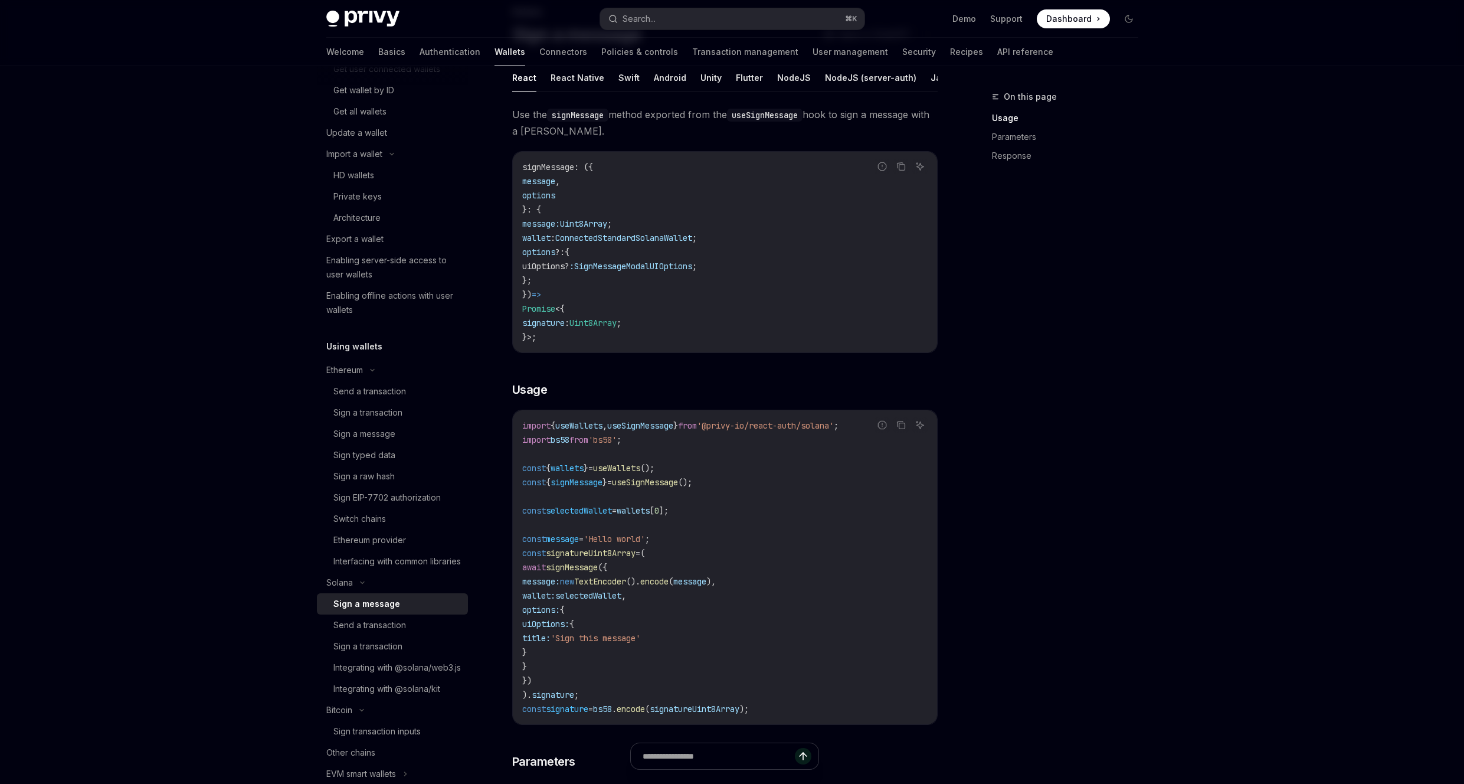
scroll to position [76, 0]
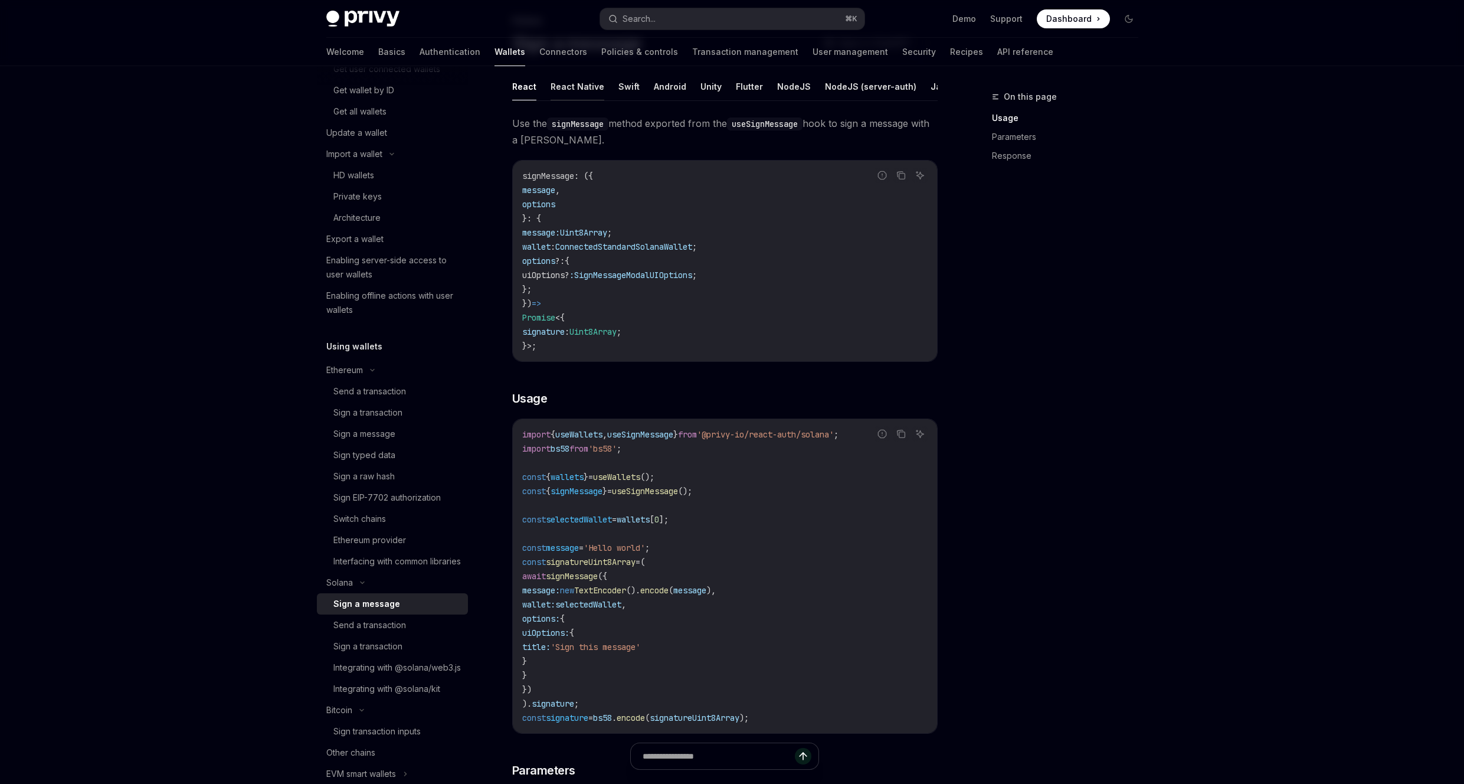
click at [563, 90] on button "React Native" at bounding box center [577, 87] width 54 height 28
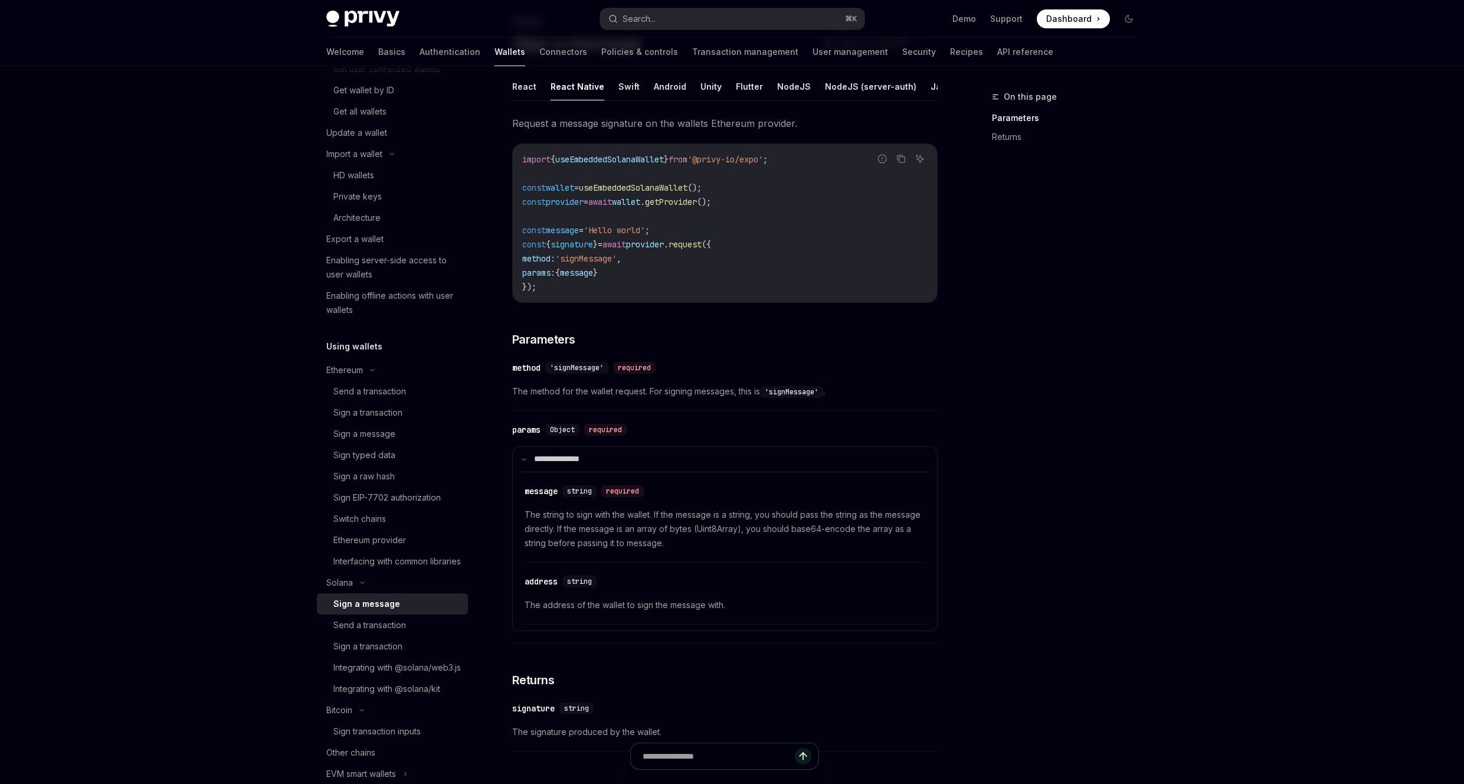
drag, startPoint x: 725, startPoint y: 85, endPoint x: 719, endPoint y: 87, distance: 6.9
click at [725, 85] on ul "React React Native Swift Android Unity Flutter NodeJS NodeJS (server-auth) Java…" at bounding box center [724, 87] width 425 height 28
drag, startPoint x: 690, startPoint y: 89, endPoint x: 674, endPoint y: 89, distance: 15.3
click at [689, 89] on ul "React React Native Swift Android Unity Flutter NodeJS NodeJS (server-auth) Java…" at bounding box center [724, 87] width 425 height 28
click at [665, 87] on button "Android" at bounding box center [670, 87] width 32 height 28
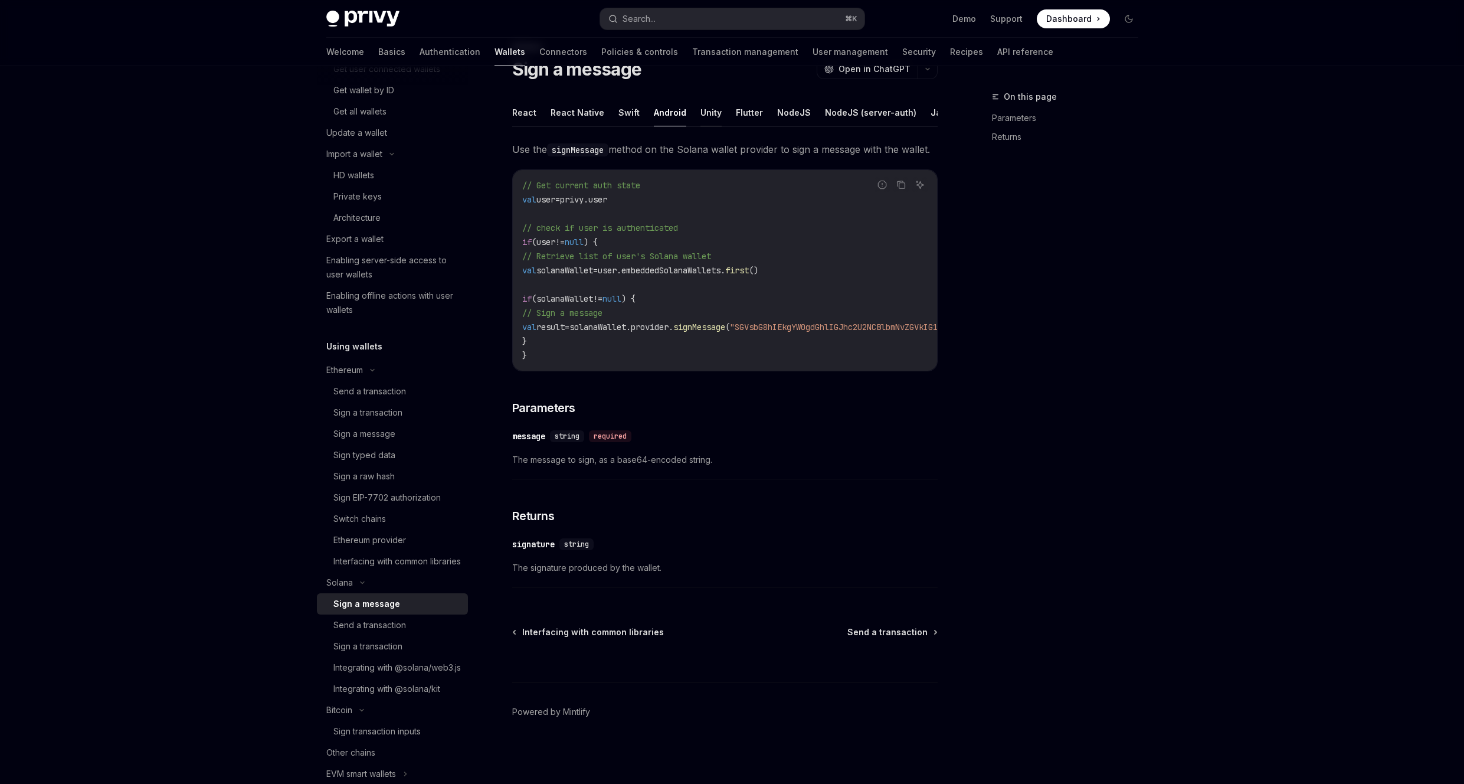
click at [704, 103] on button "Unity" at bounding box center [710, 113] width 21 height 28
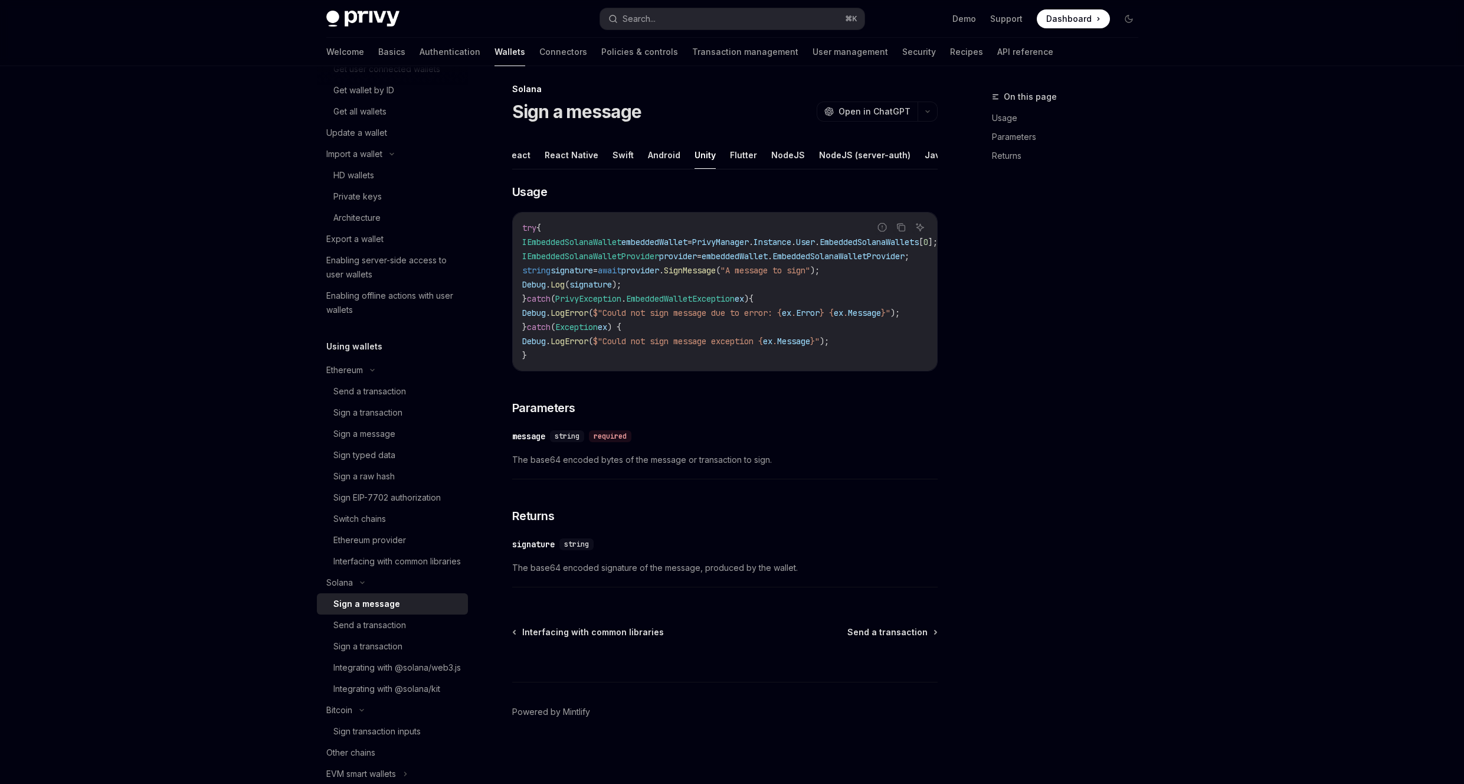
scroll to position [0, 48]
click at [882, 141] on button "Java" at bounding box center [892, 155] width 21 height 28
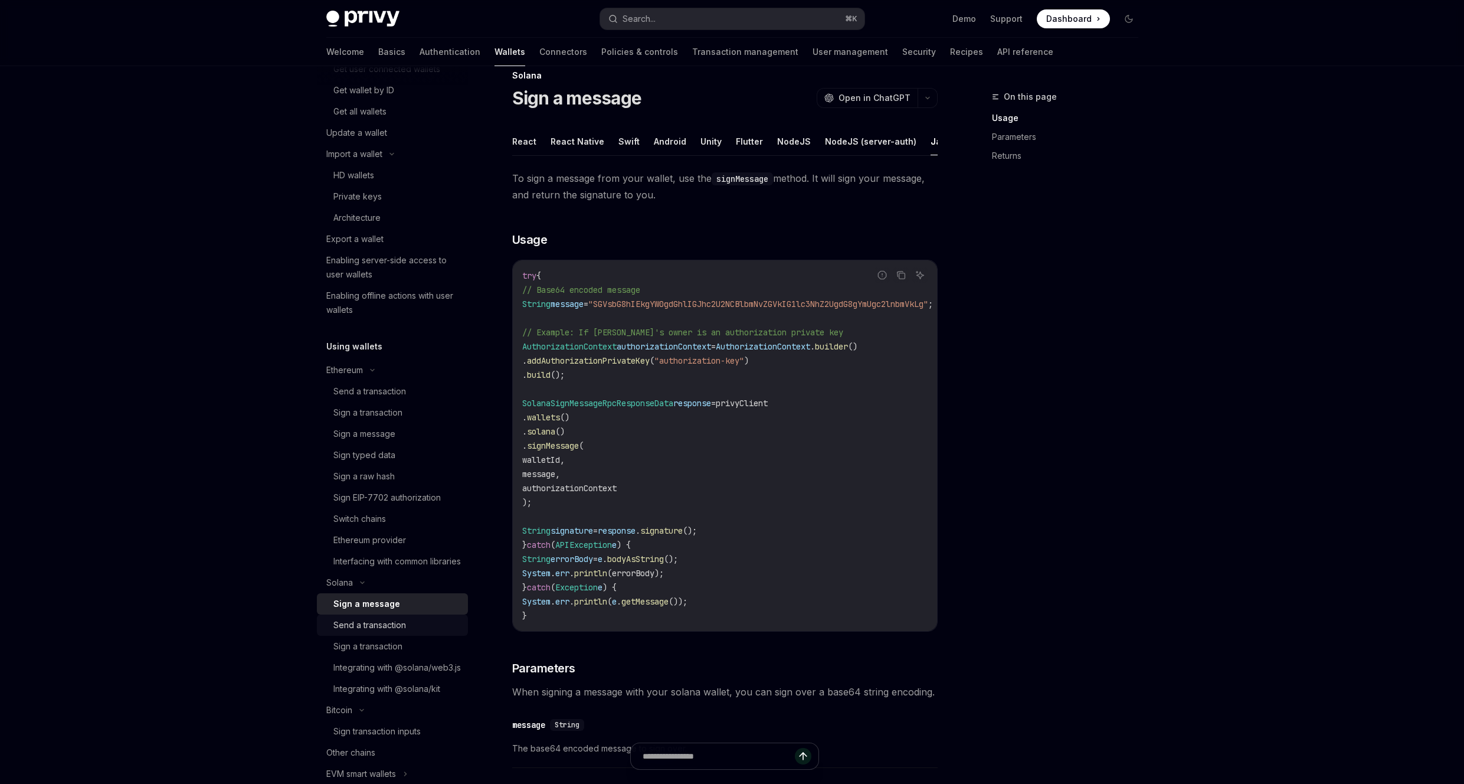
click at [386, 632] on div "Send a transaction" at bounding box center [369, 625] width 73 height 14
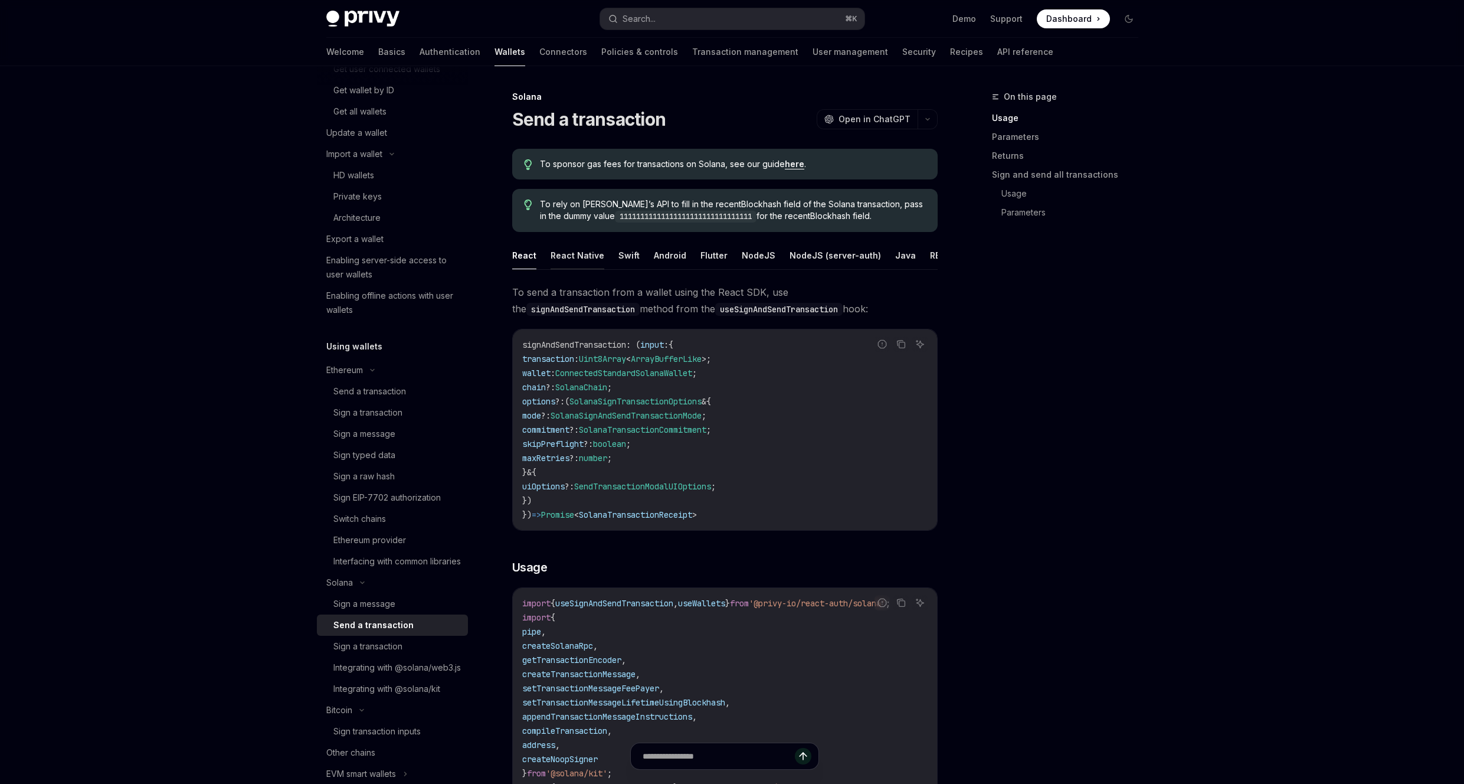
click at [574, 254] on button "React Native" at bounding box center [577, 255] width 54 height 28
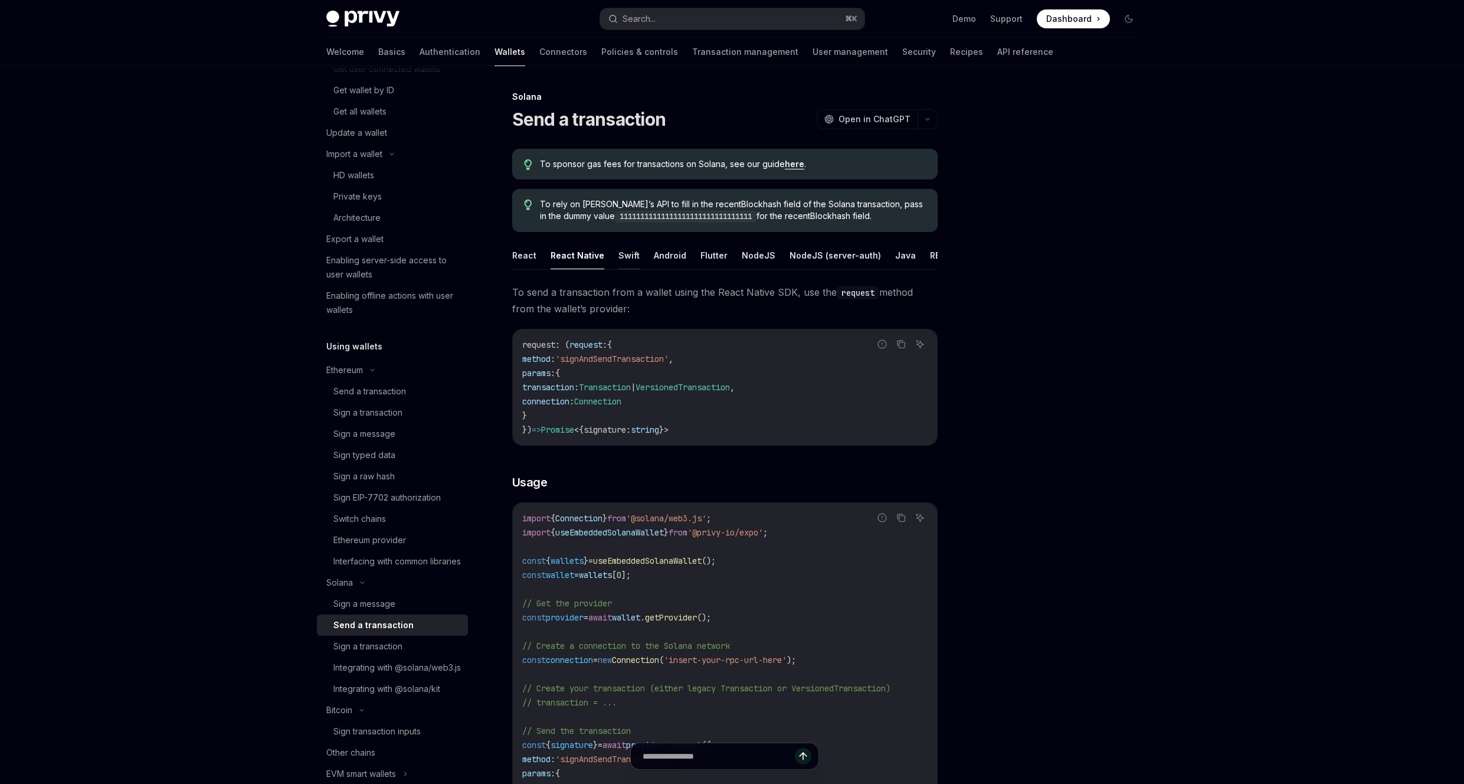
click at [618, 254] on button "Swift" at bounding box center [628, 255] width 21 height 28
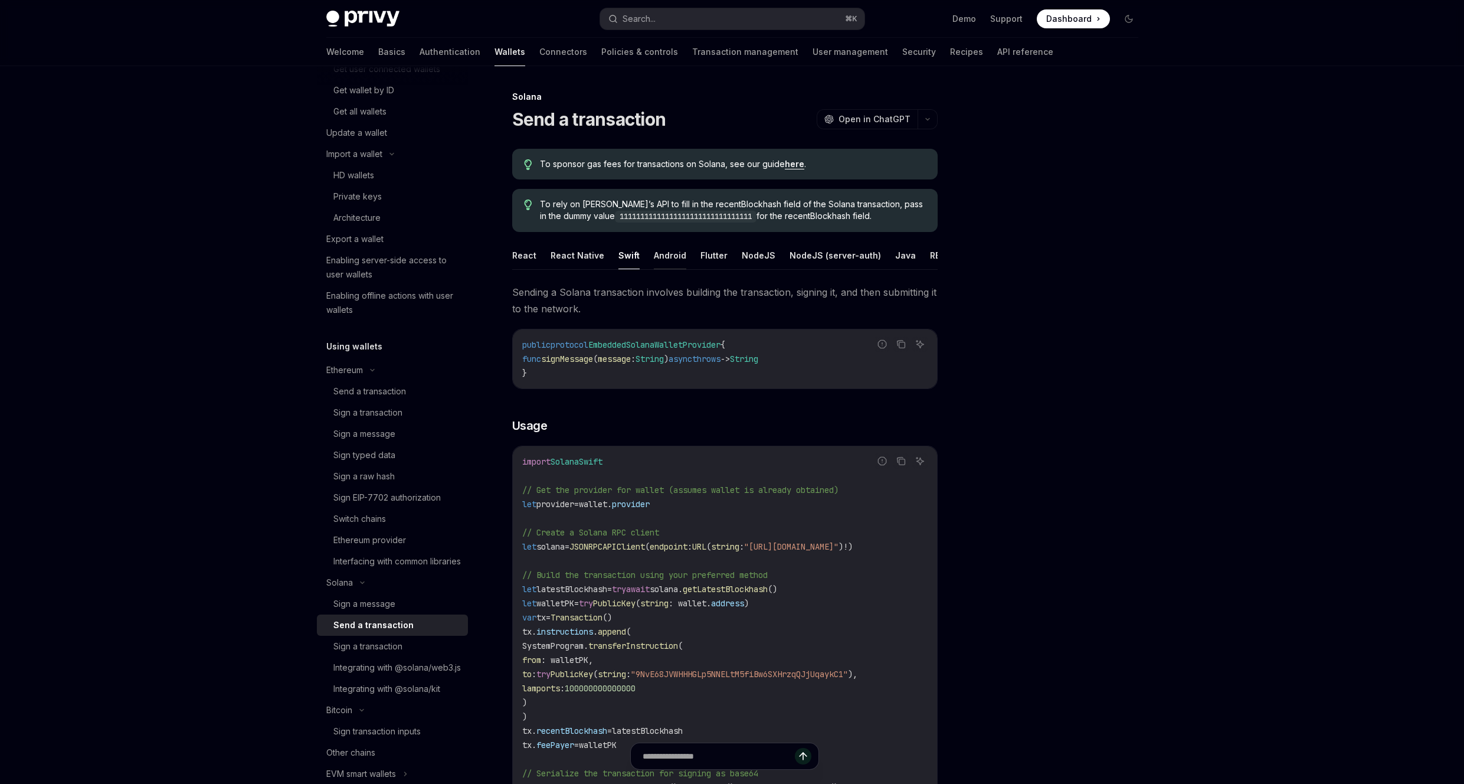
click at [669, 256] on button "Android" at bounding box center [670, 255] width 32 height 28
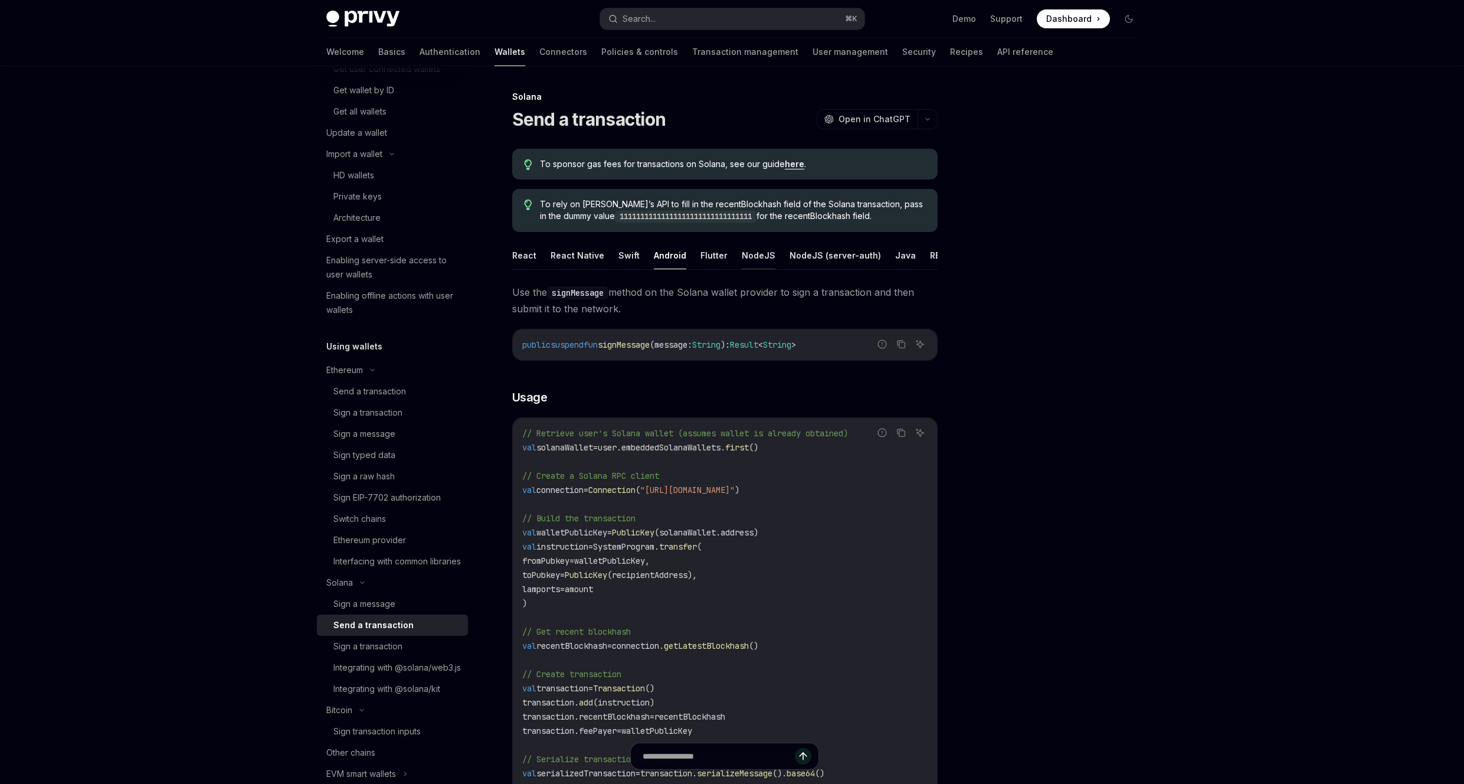
click at [762, 258] on button "NodeJS" at bounding box center [759, 255] width 34 height 28
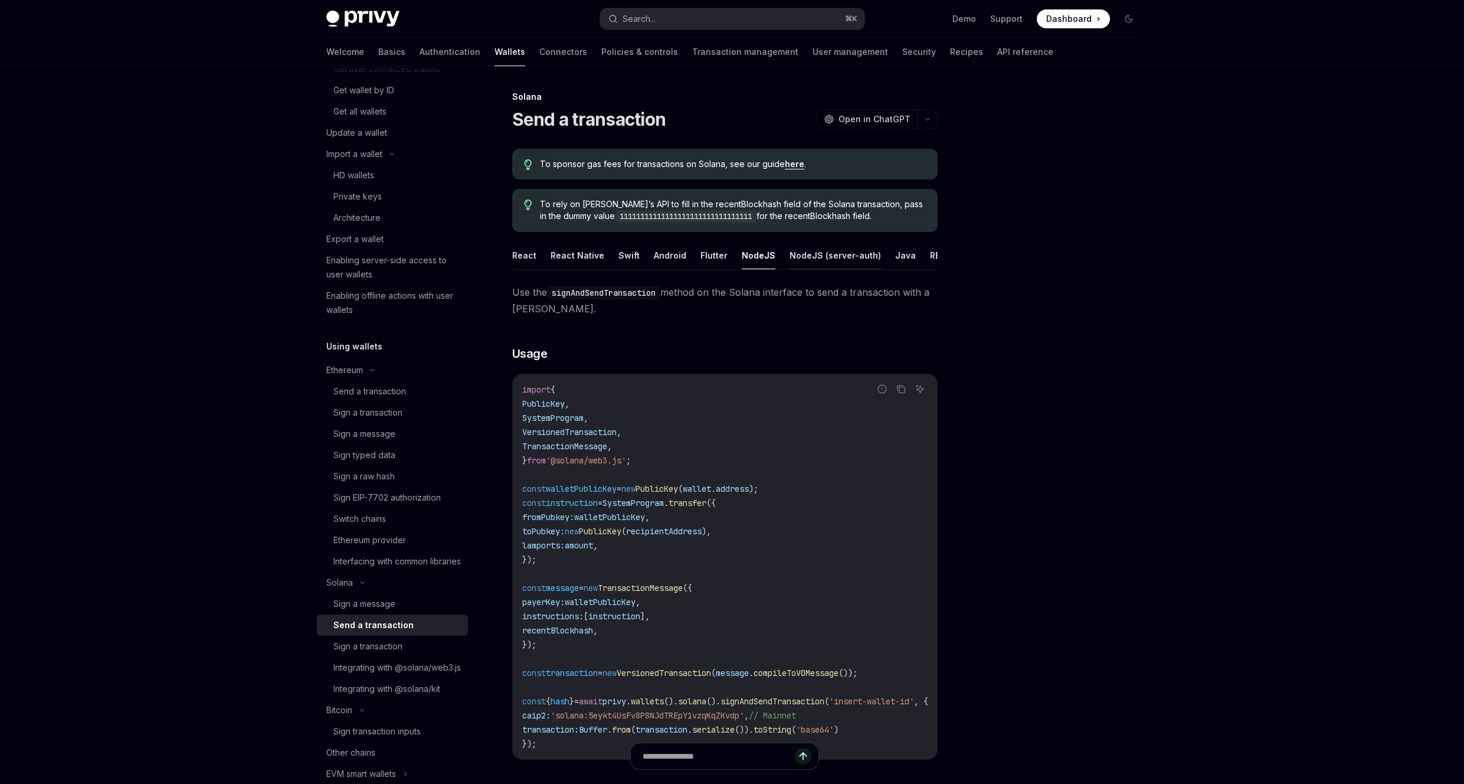
click at [812, 261] on button "NodeJS (server-auth)" at bounding box center [834, 255] width 91 height 28
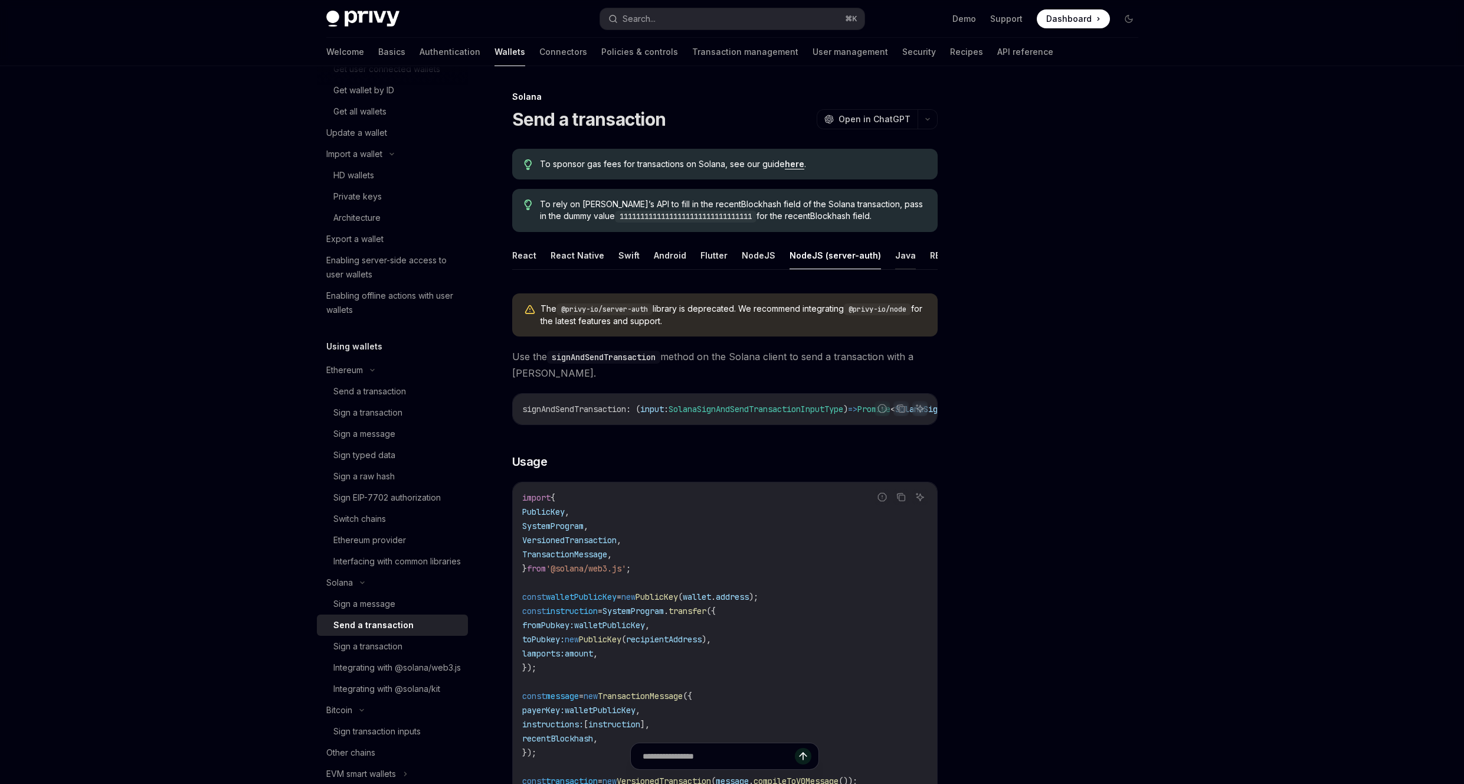
click at [895, 261] on button "Java" at bounding box center [905, 255] width 21 height 28
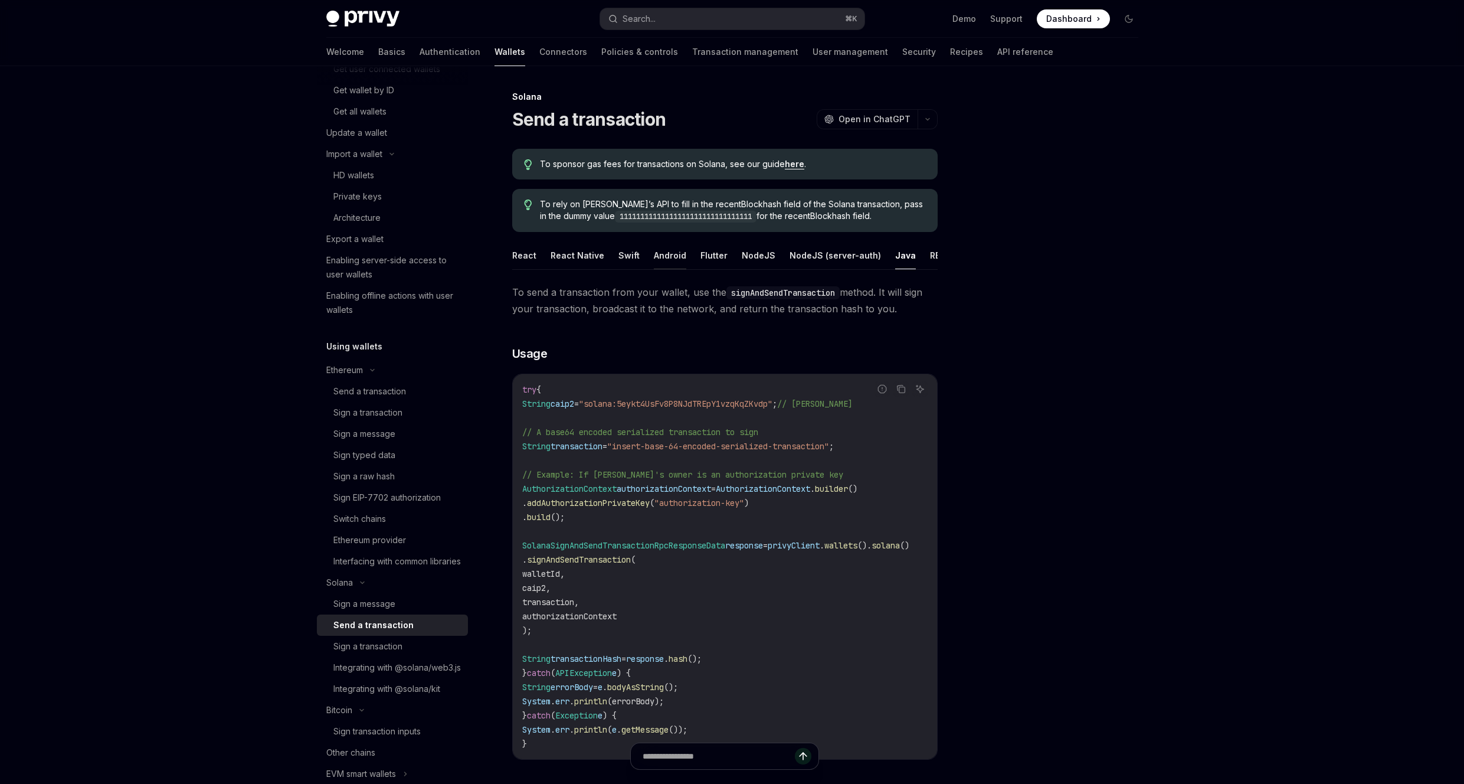
click at [654, 254] on button "Android" at bounding box center [670, 255] width 32 height 28
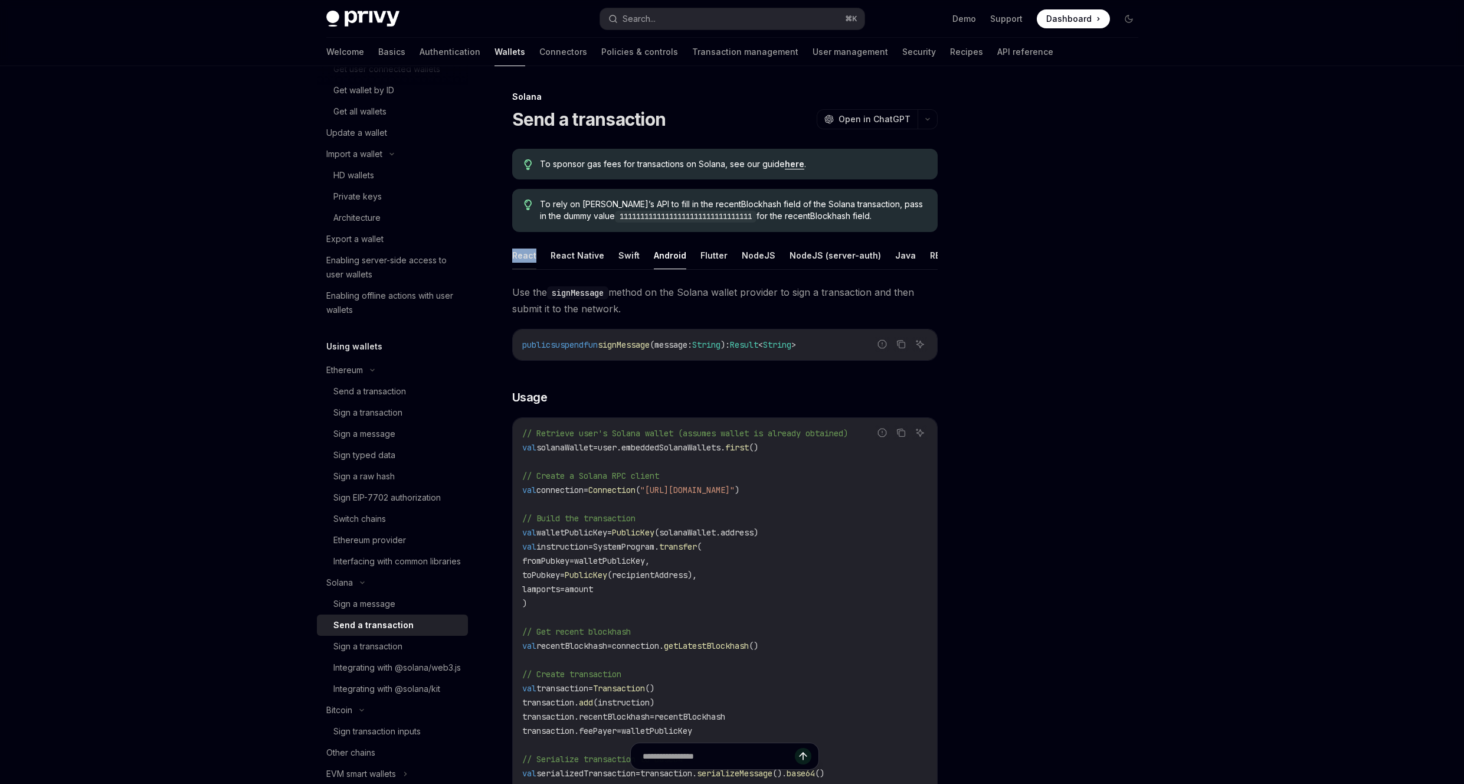
drag, startPoint x: 542, startPoint y: 247, endPoint x: 533, endPoint y: 254, distance: 11.3
click at [535, 251] on ul "React React Native Swift Android Flutter NodeJS NodeJS (server-auth) Java REST …" at bounding box center [724, 255] width 425 height 28
click at [532, 254] on button "React" at bounding box center [524, 255] width 24 height 28
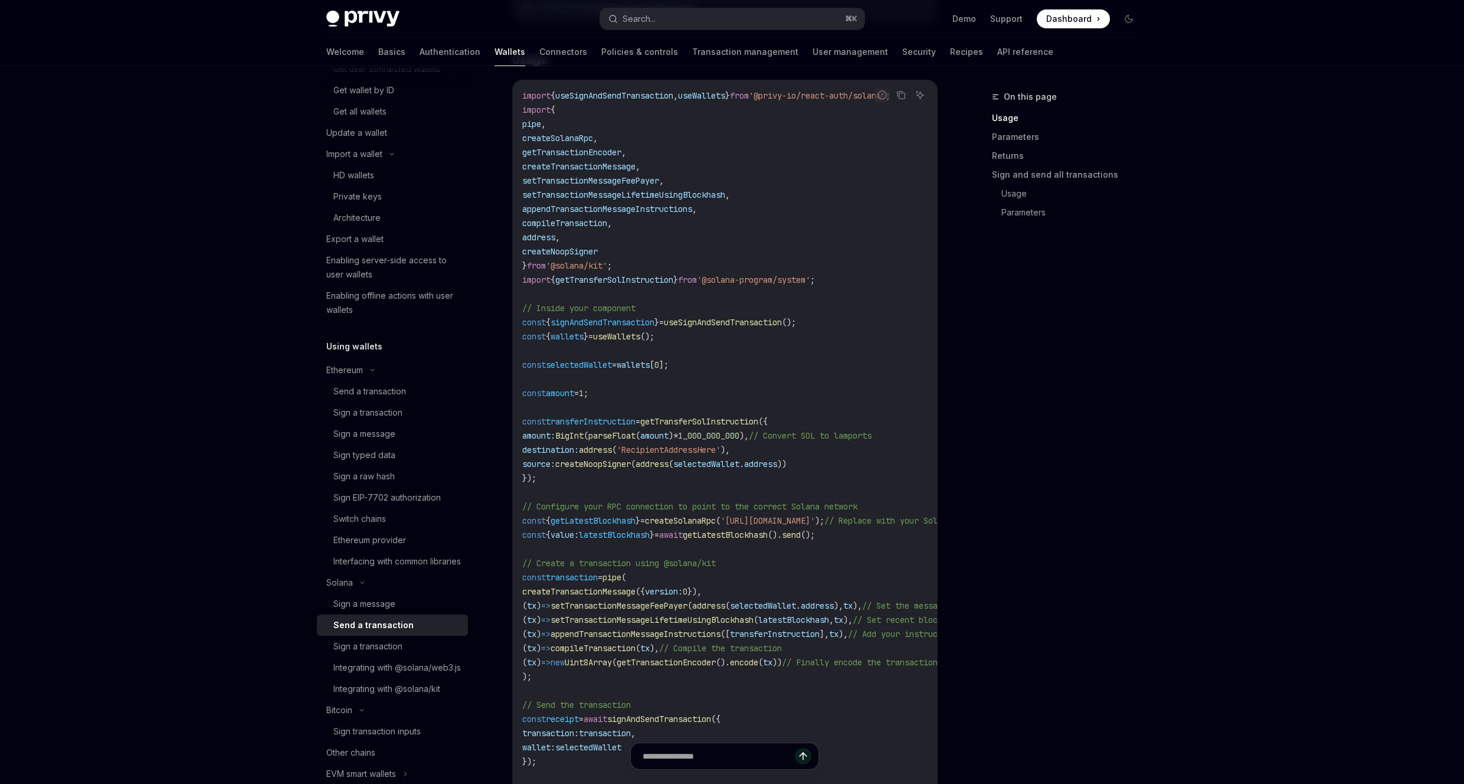
scroll to position [517, 0]
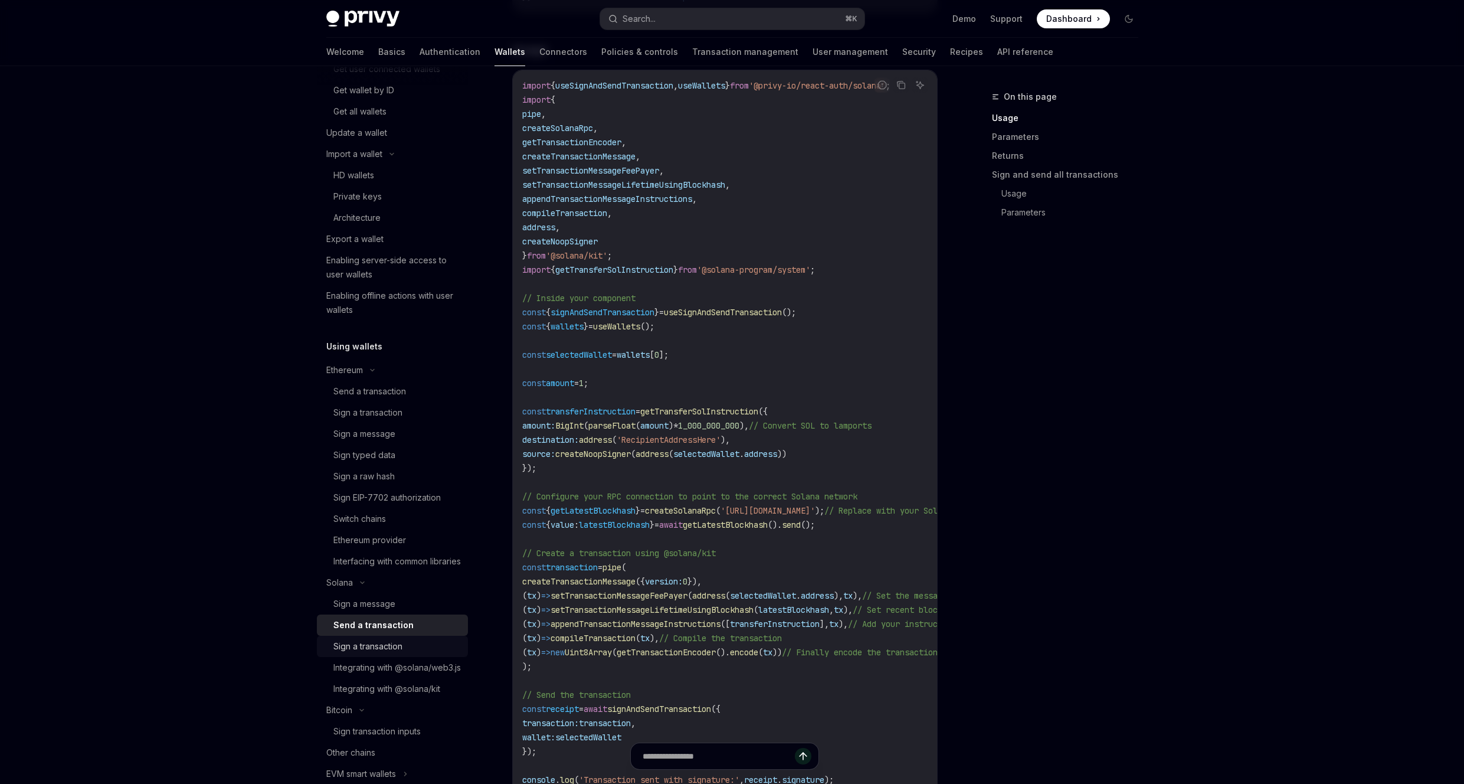
click at [378, 653] on div "Sign a transaction" at bounding box center [367, 646] width 69 height 14
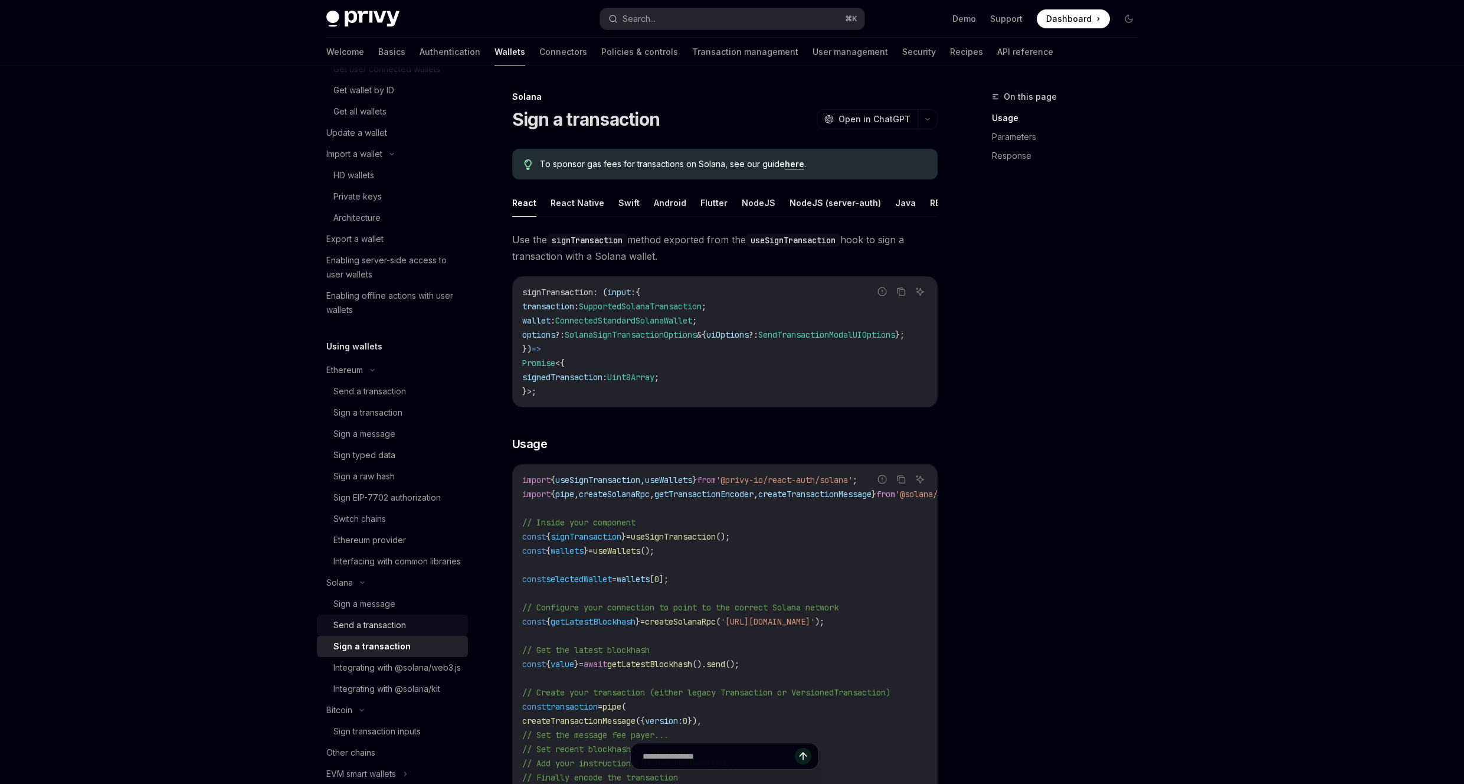
click at [426, 632] on div "Send a transaction" at bounding box center [396, 625] width 127 height 14
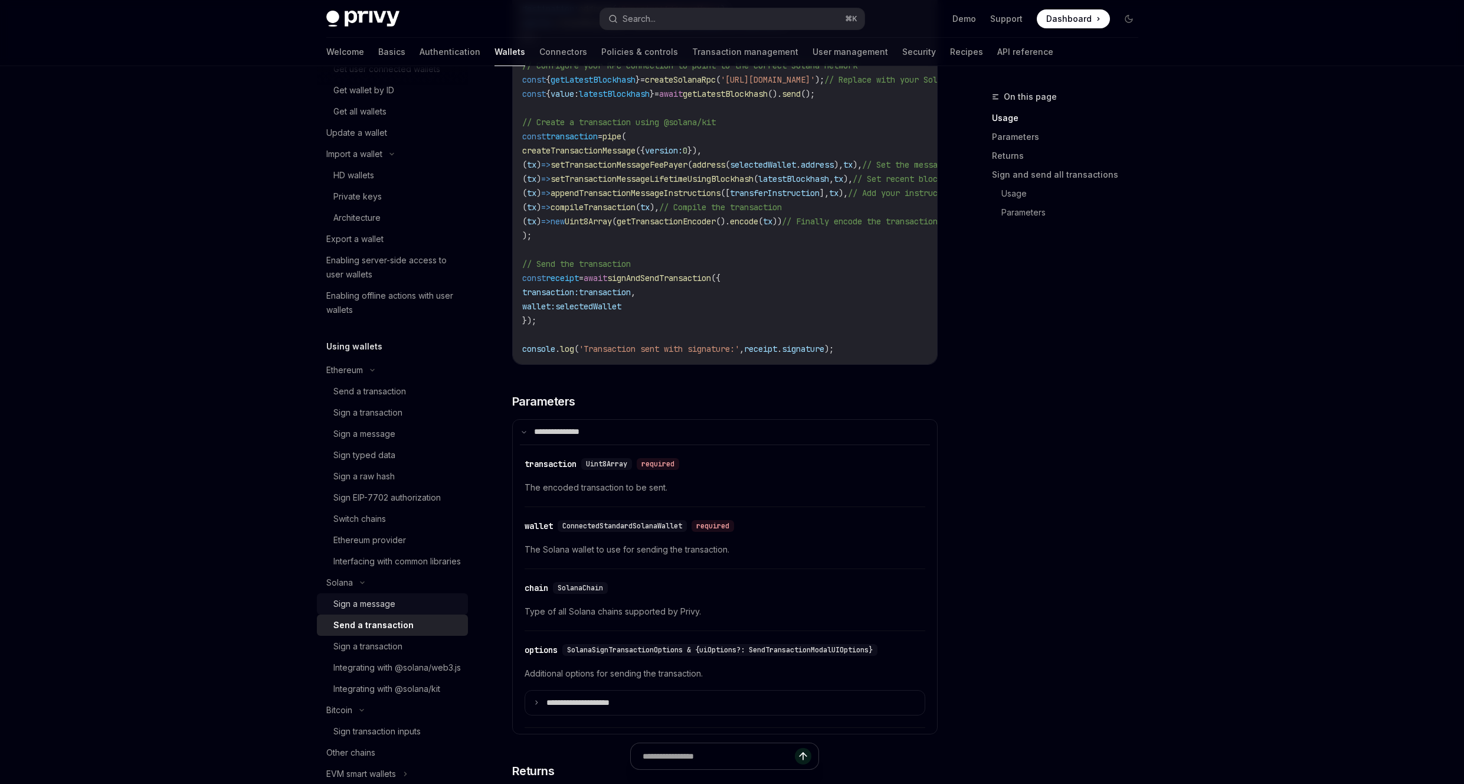
scroll to position [572, 0]
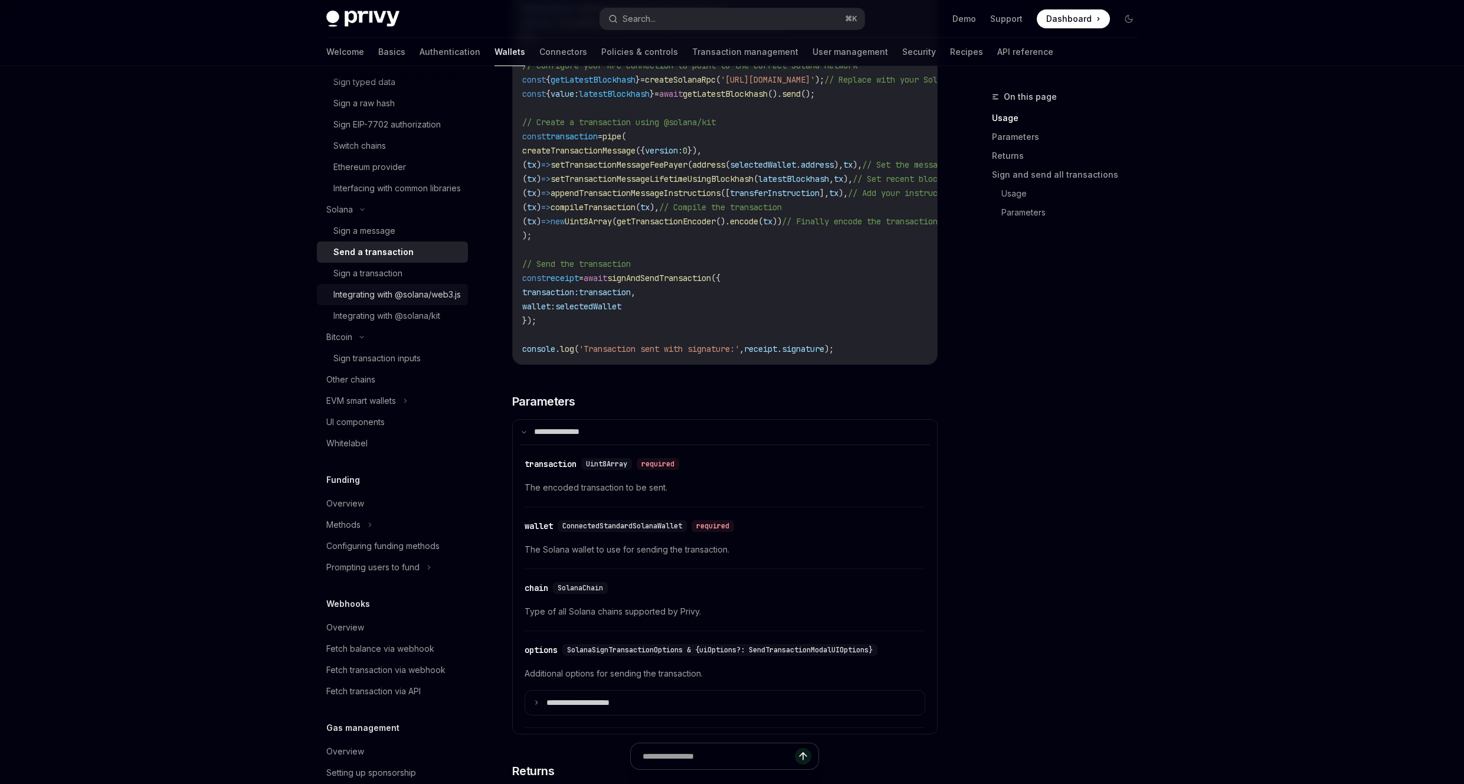
click at [394, 301] on div "Integrating with @solana/web3.js" at bounding box center [396, 294] width 127 height 14
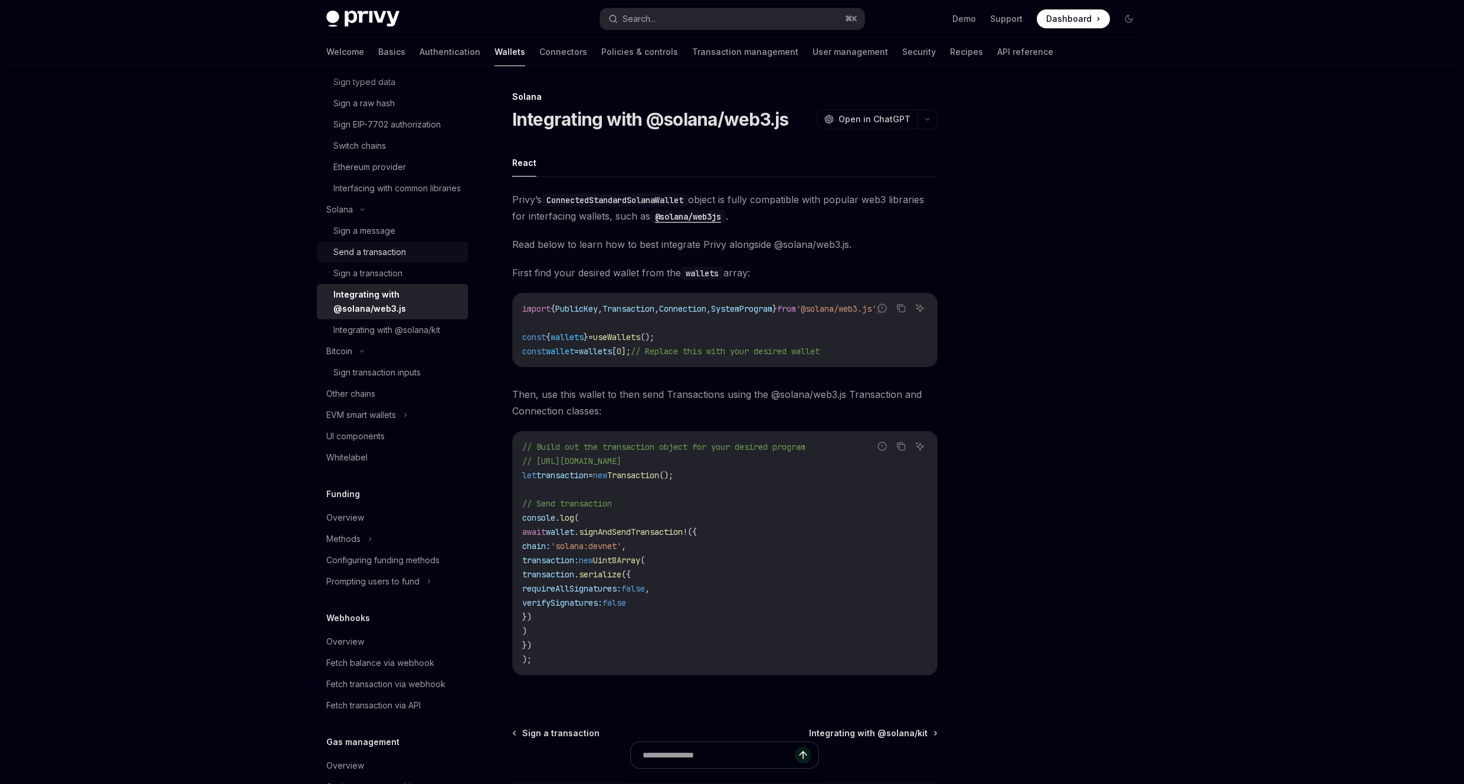
click at [399, 276] on ul "Sign a message Send a transaction Sign a transaction Integrating with @solana/w…" at bounding box center [392, 280] width 151 height 120
click at [388, 284] on link "Sign a transaction" at bounding box center [392, 273] width 151 height 21
click at [389, 304] on div "Integrating with @solana/web3.js" at bounding box center [396, 301] width 127 height 28
click at [403, 277] on link "Sign a transaction" at bounding box center [392, 273] width 151 height 21
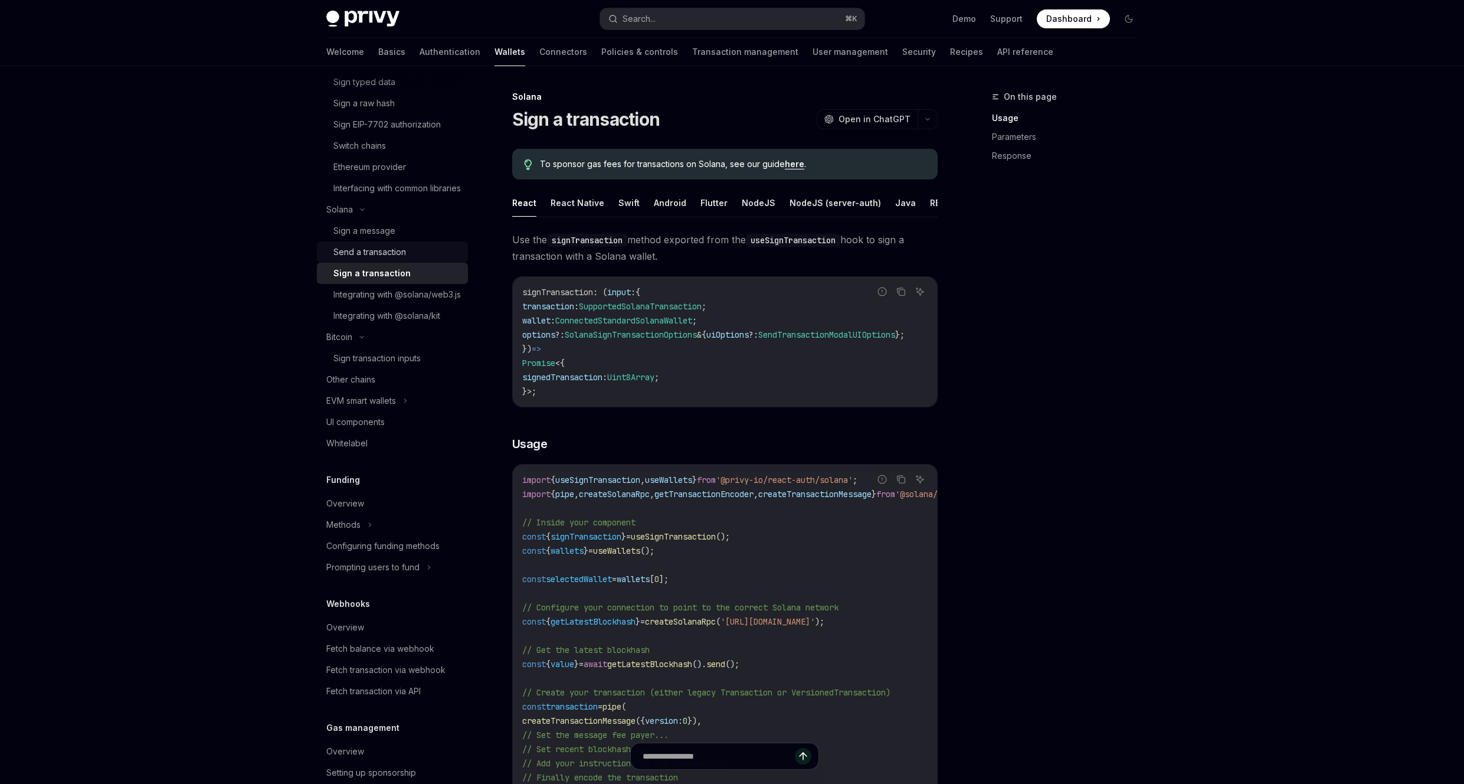
click at [404, 259] on div "Send a transaction" at bounding box center [369, 252] width 73 height 14
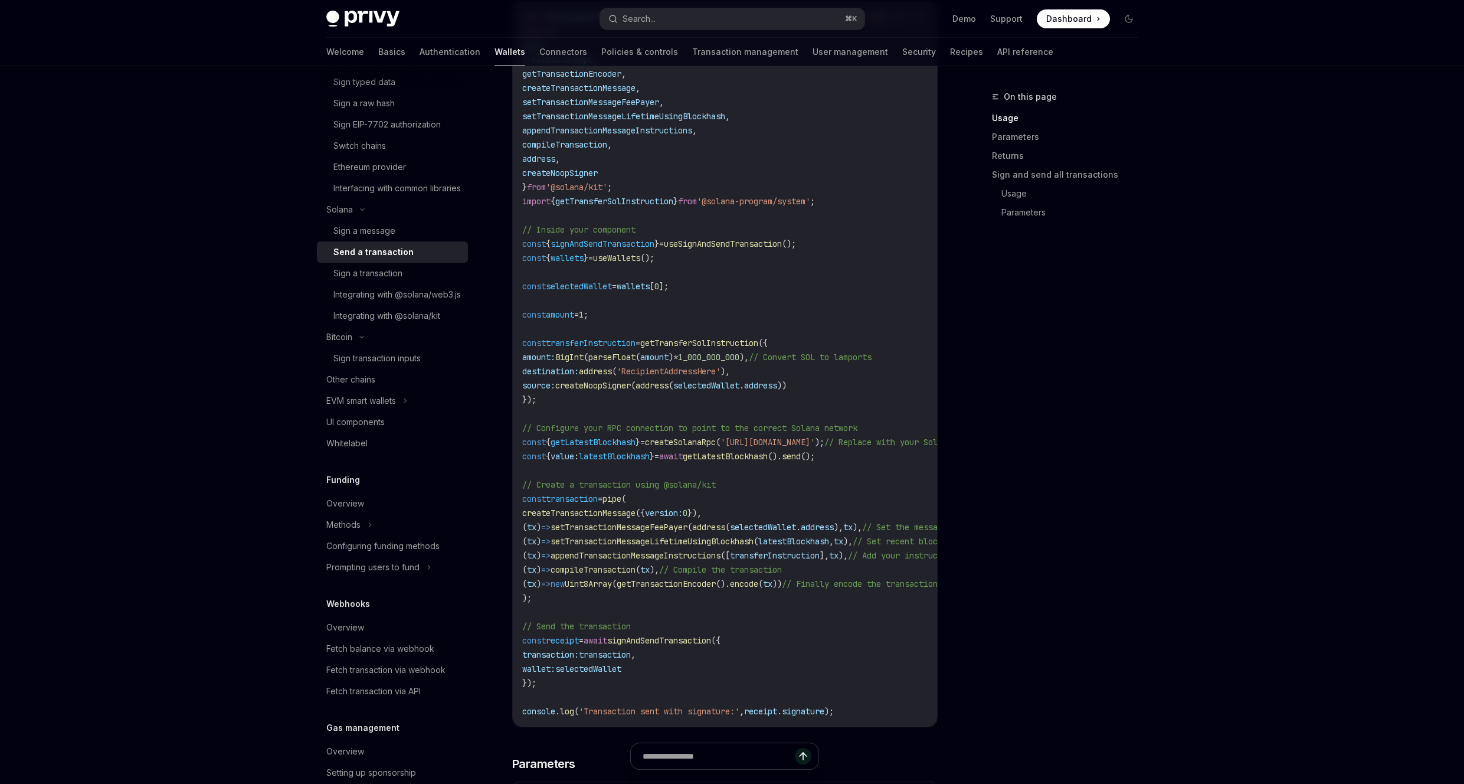
scroll to position [625, 0]
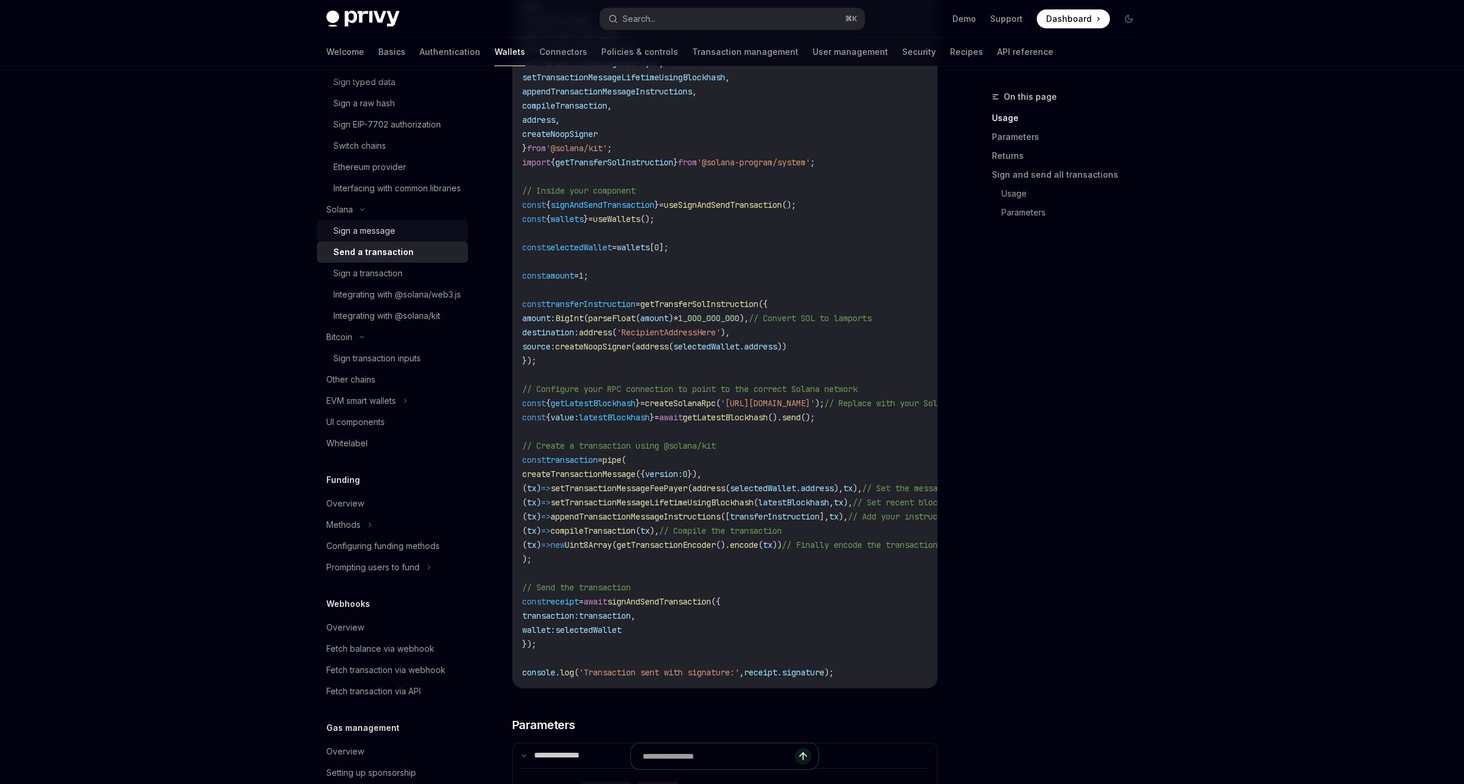
click at [384, 241] on link "Sign a message" at bounding box center [392, 230] width 151 height 21
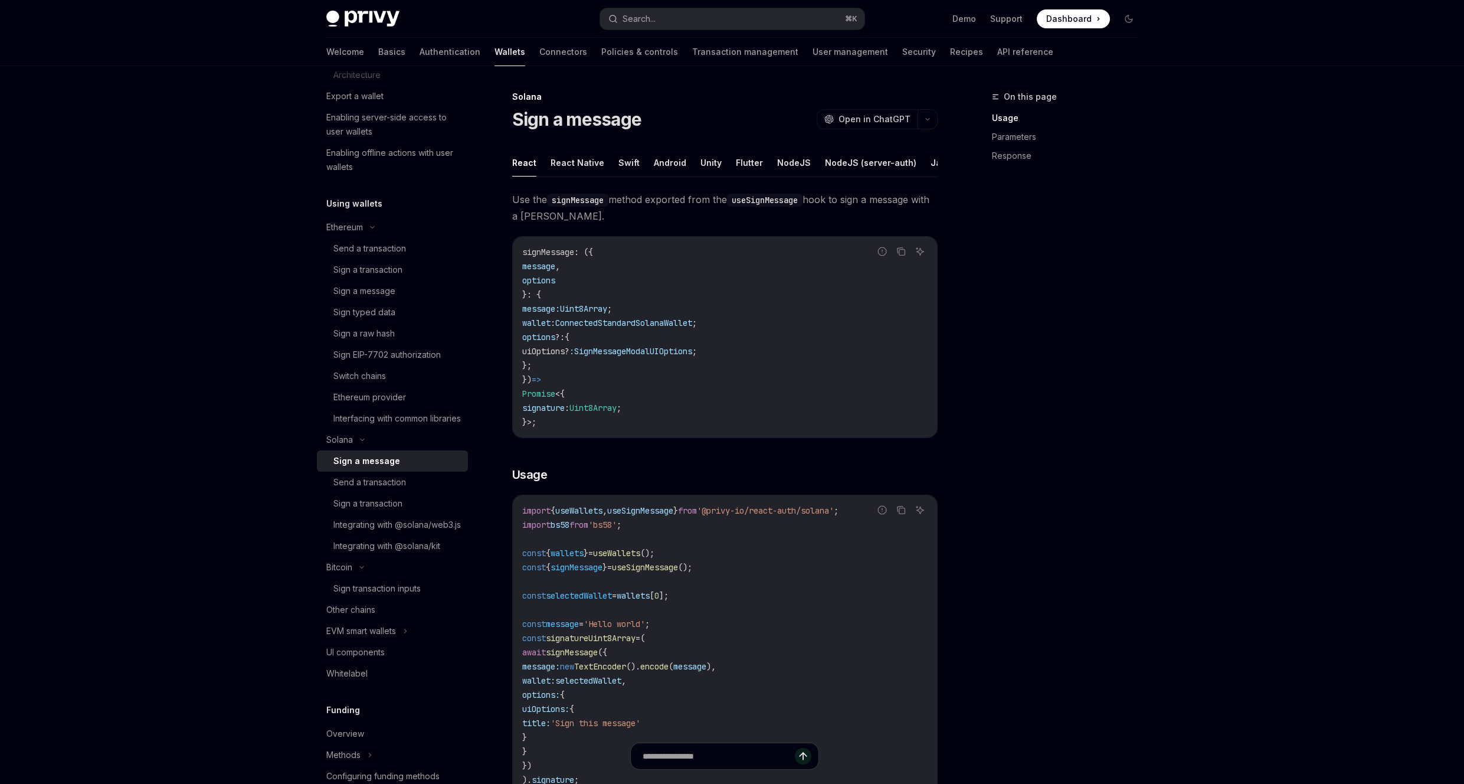
scroll to position [340, 0]
drag, startPoint x: 391, startPoint y: 276, endPoint x: 399, endPoint y: 268, distance: 11.3
click at [391, 276] on div "Sign a transaction" at bounding box center [367, 271] width 69 height 14
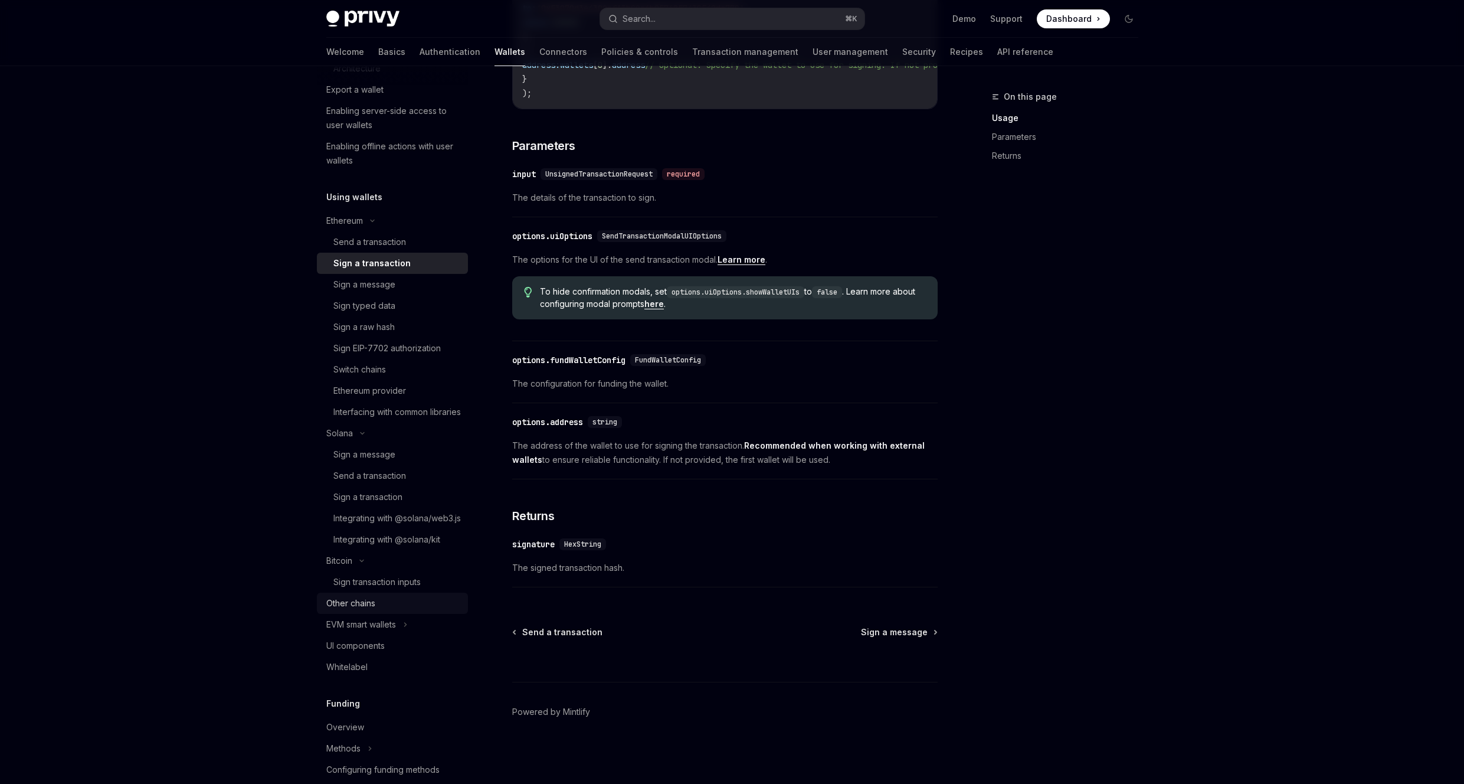
scroll to position [358, 0]
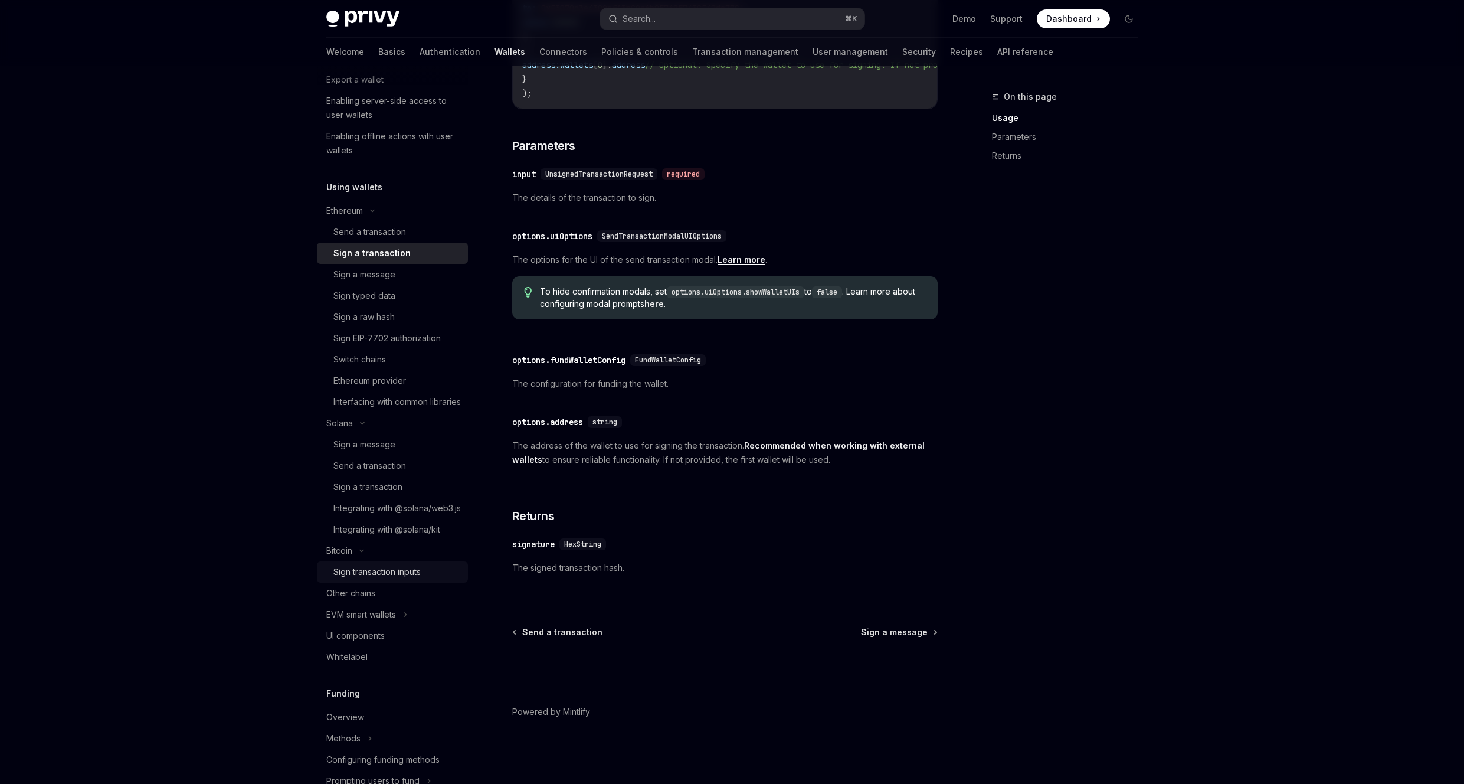
click at [413, 579] on div "Sign transaction inputs" at bounding box center [376, 572] width 87 height 14
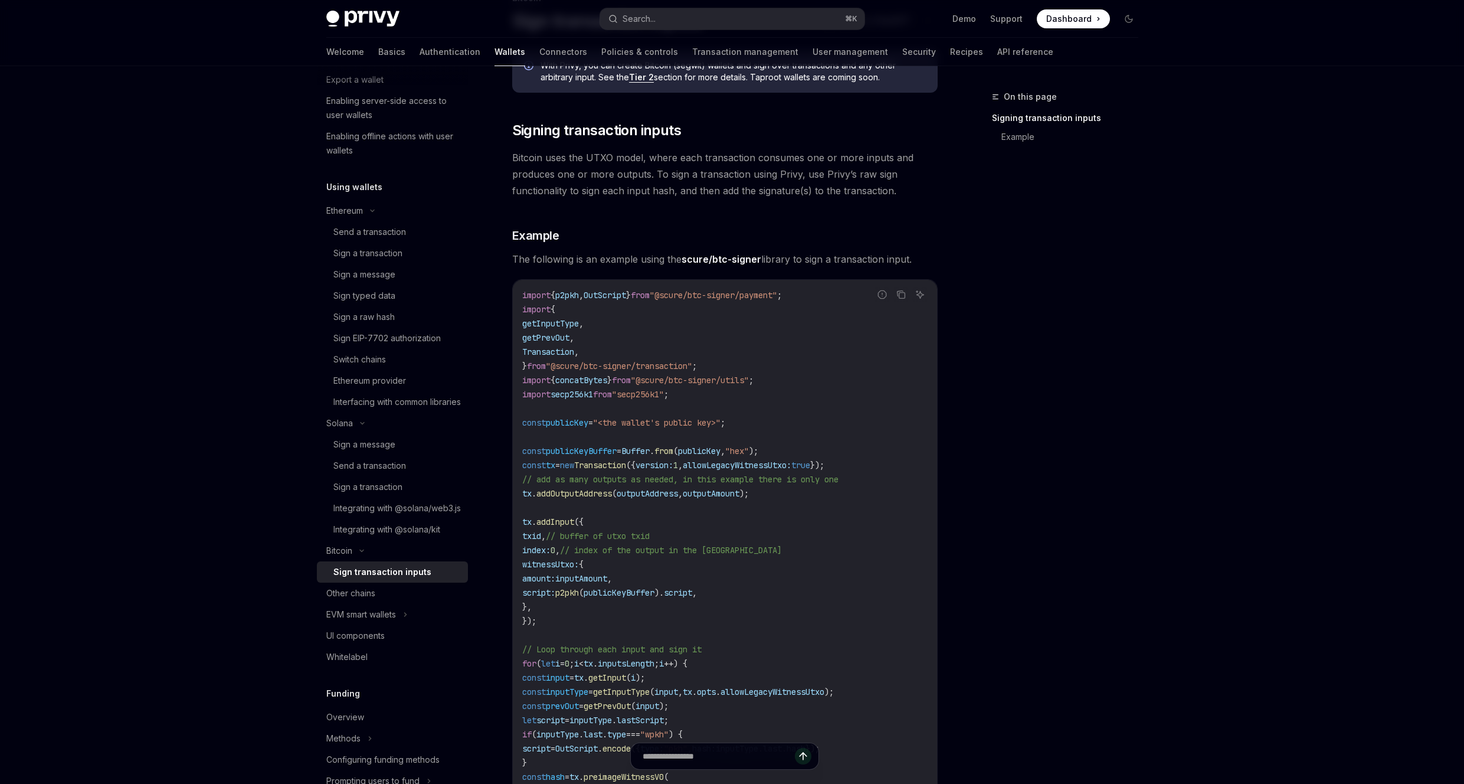
scroll to position [126, 0]
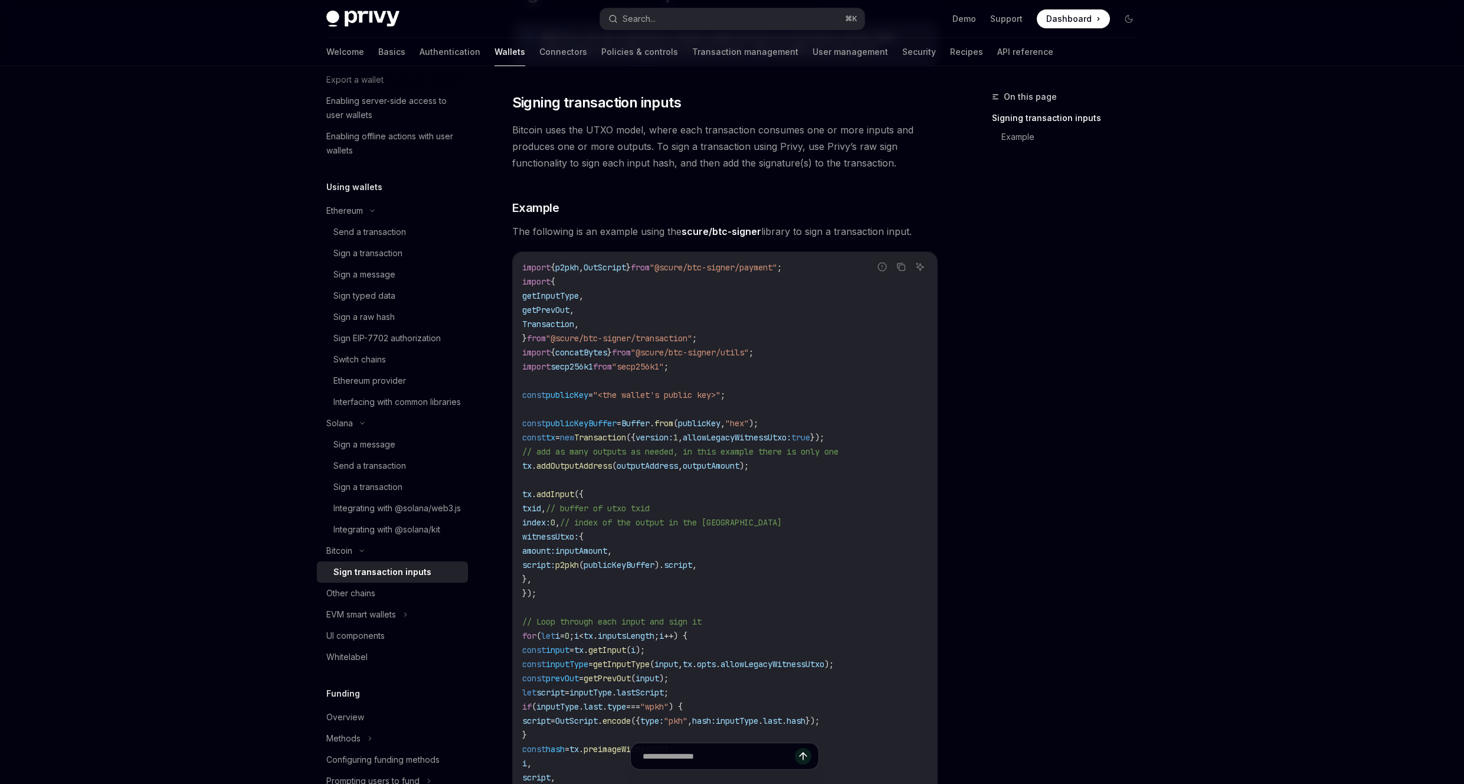
click at [607, 550] on span "inputAmount" at bounding box center [581, 550] width 52 height 11
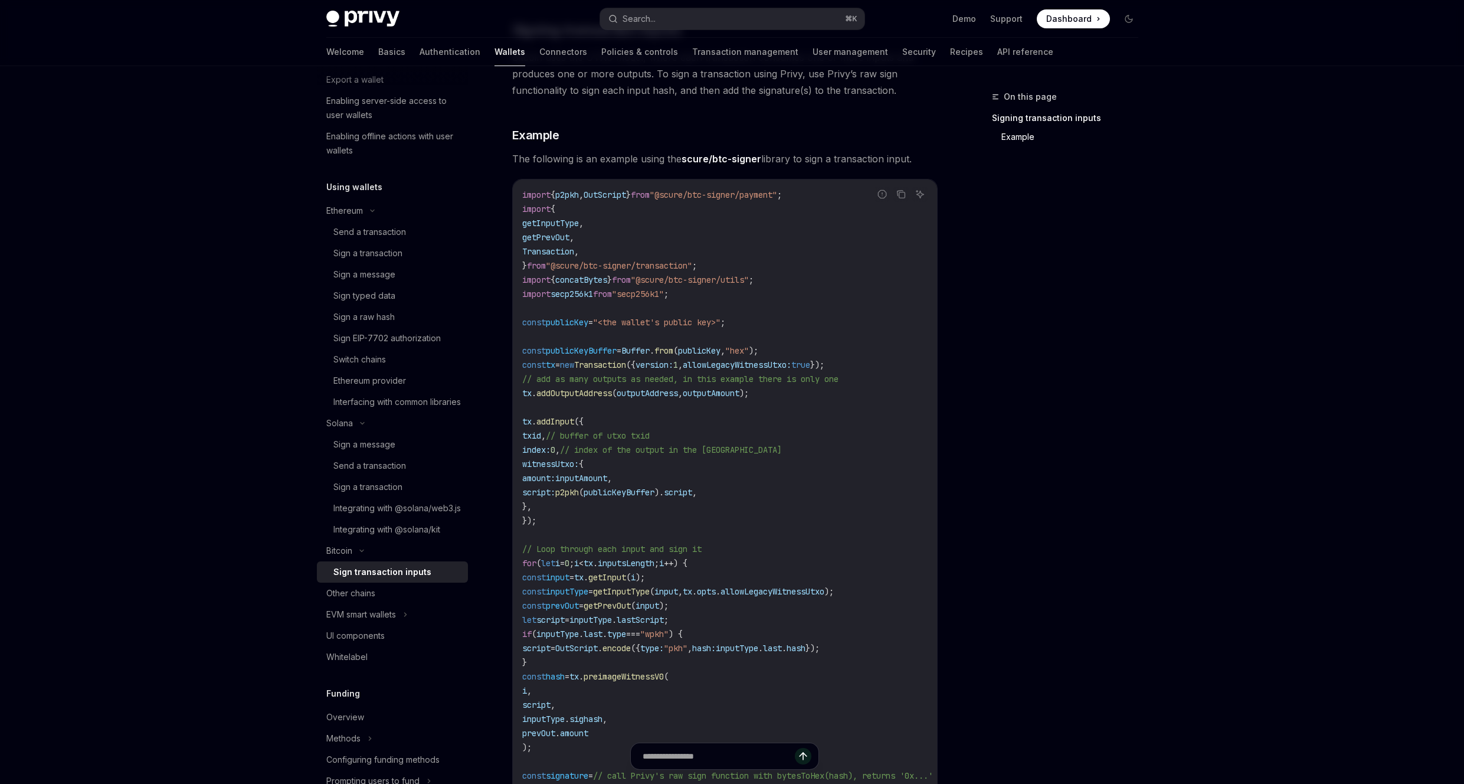
scroll to position [302, 0]
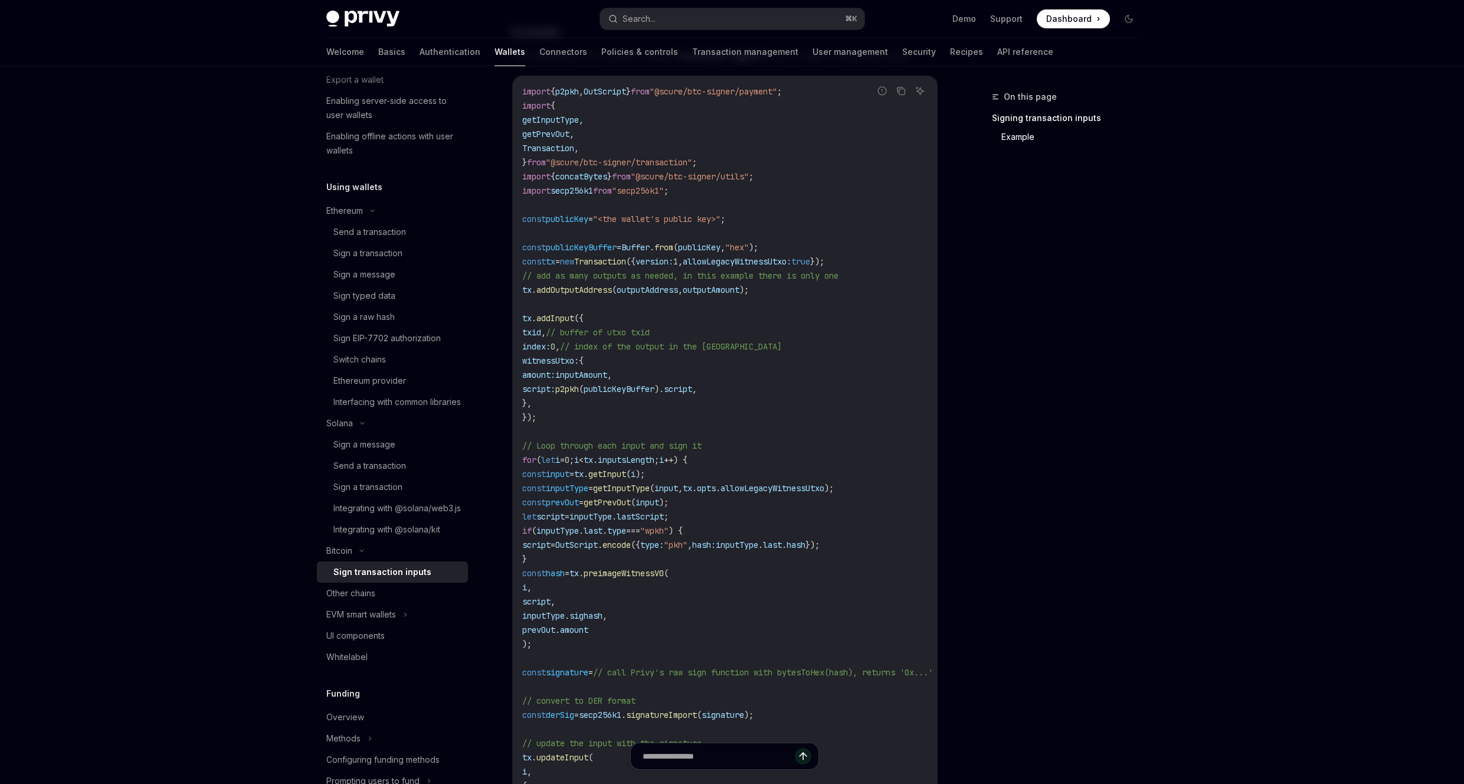
click at [552, 365] on span "witnessUtxo:" at bounding box center [550, 360] width 57 height 11
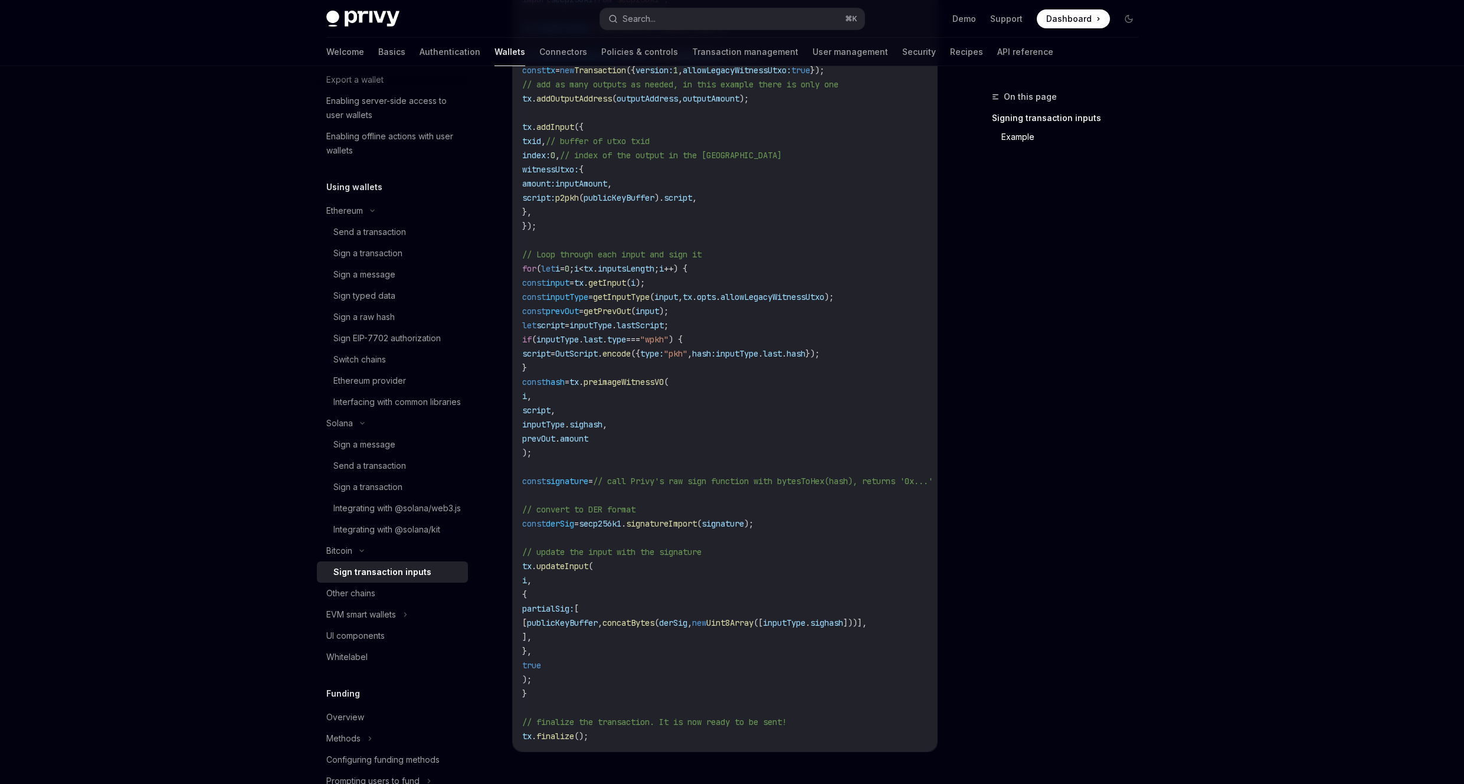
scroll to position [555, 0]
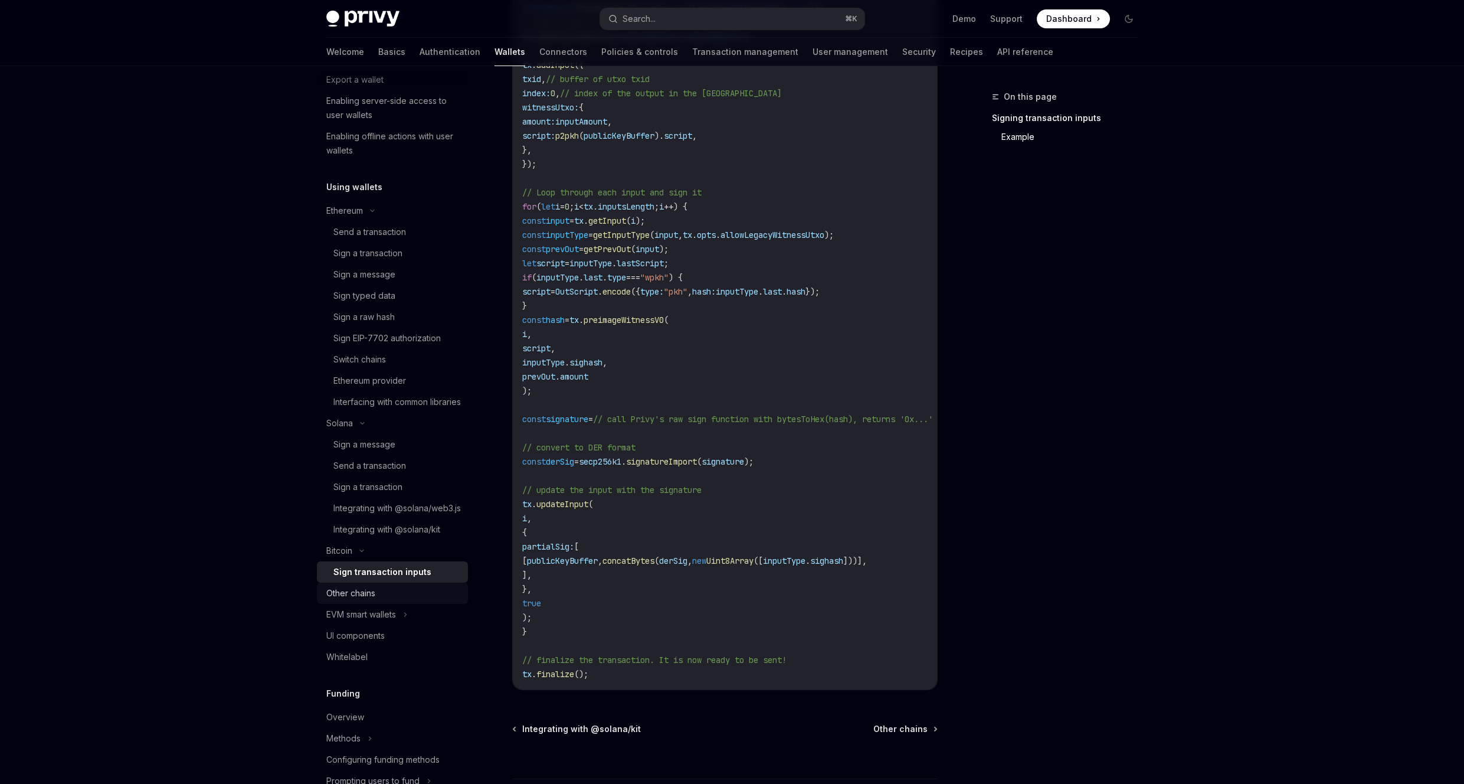
click at [390, 600] on div "Other chains" at bounding box center [393, 593] width 135 height 14
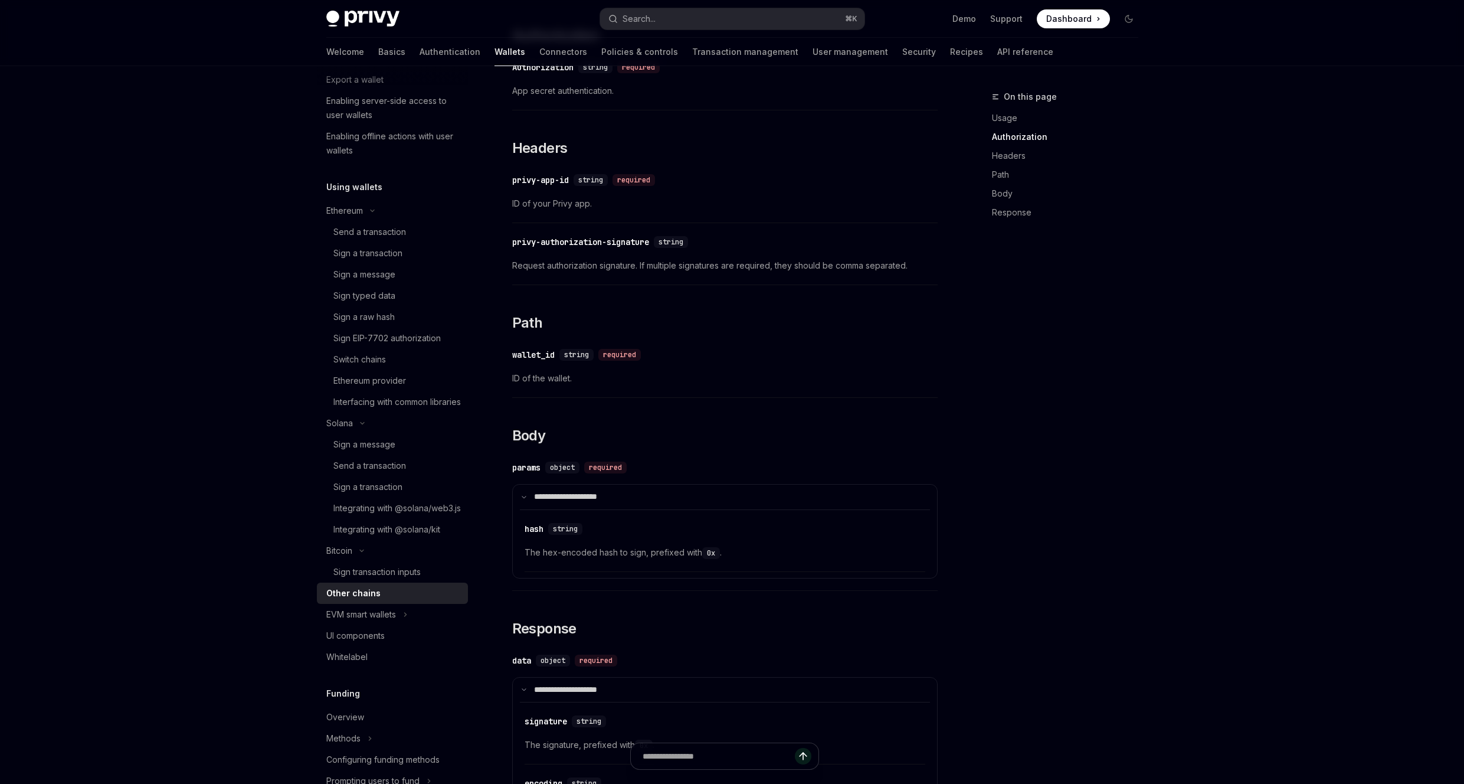
scroll to position [765, 0]
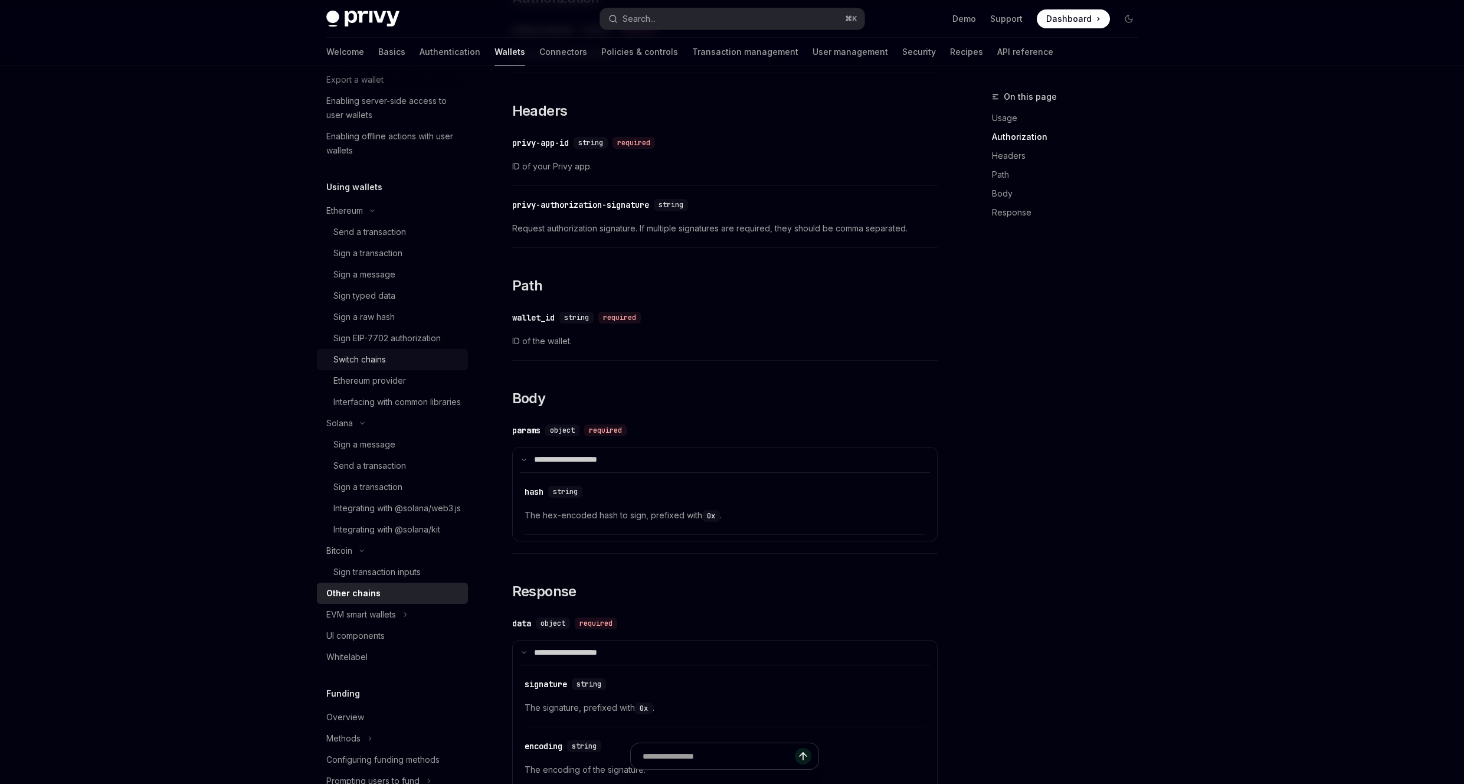
click at [409, 356] on div "Switch chains" at bounding box center [396, 359] width 127 height 14
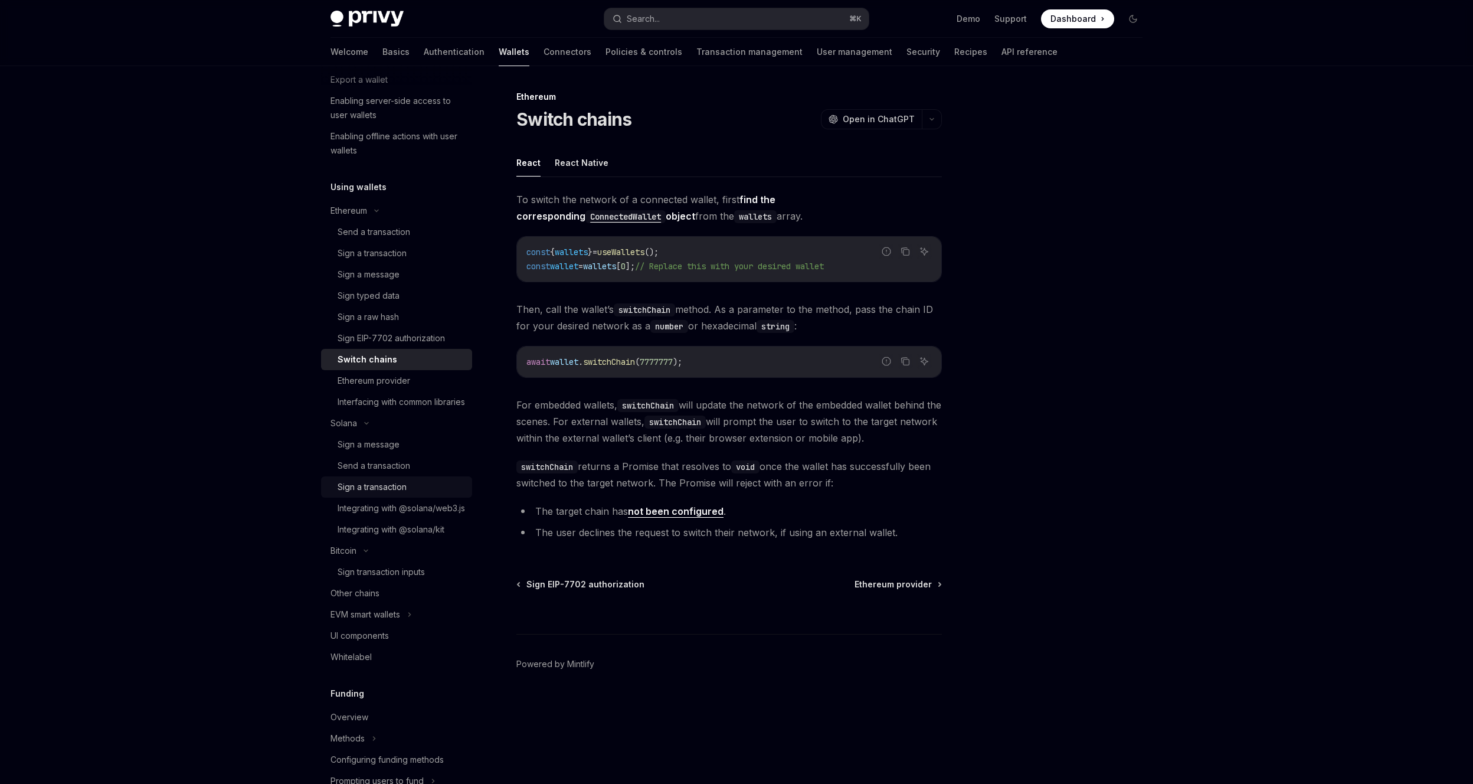
click at [392, 494] on div "Sign a transaction" at bounding box center [371, 487] width 69 height 14
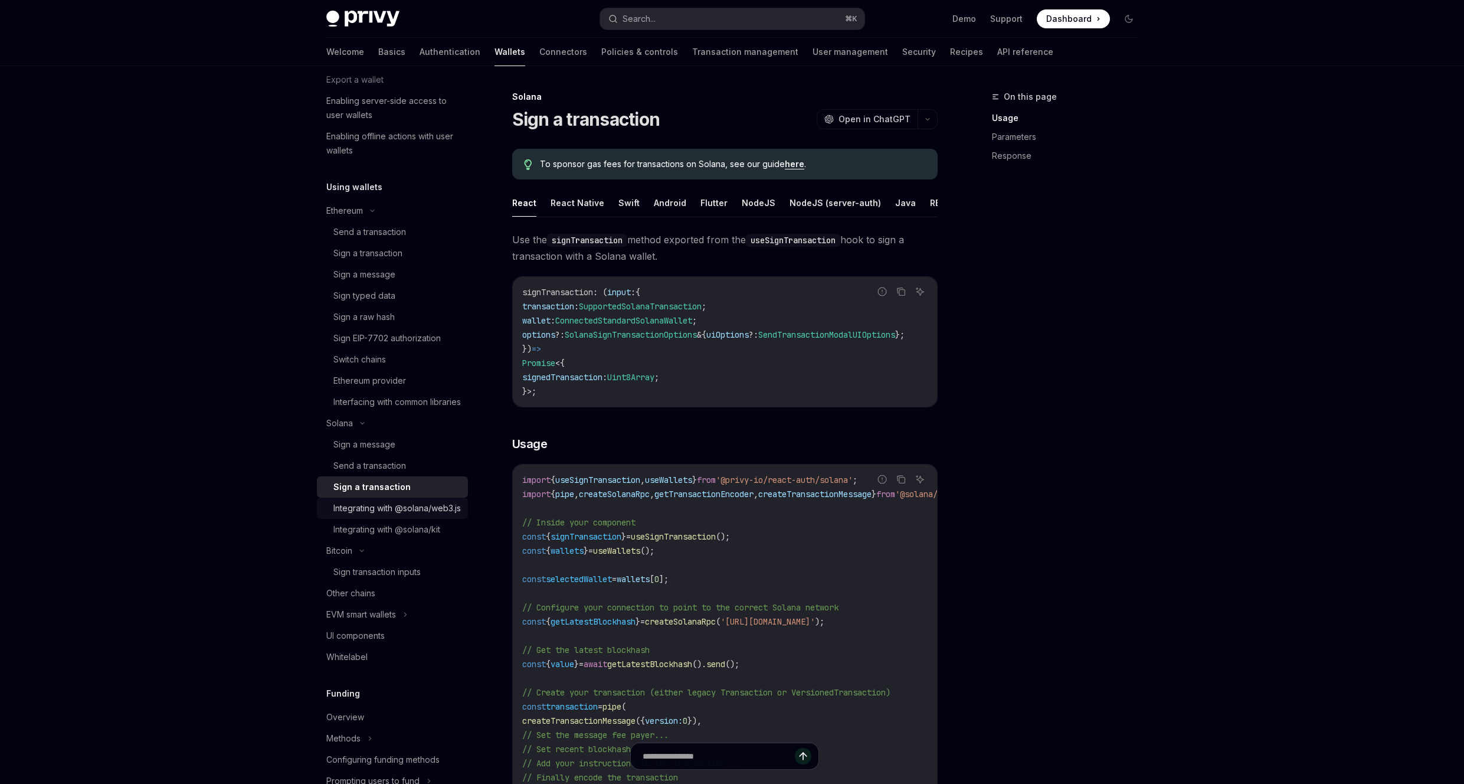
click at [419, 515] on div "Integrating with @solana/web3.js" at bounding box center [396, 508] width 127 height 14
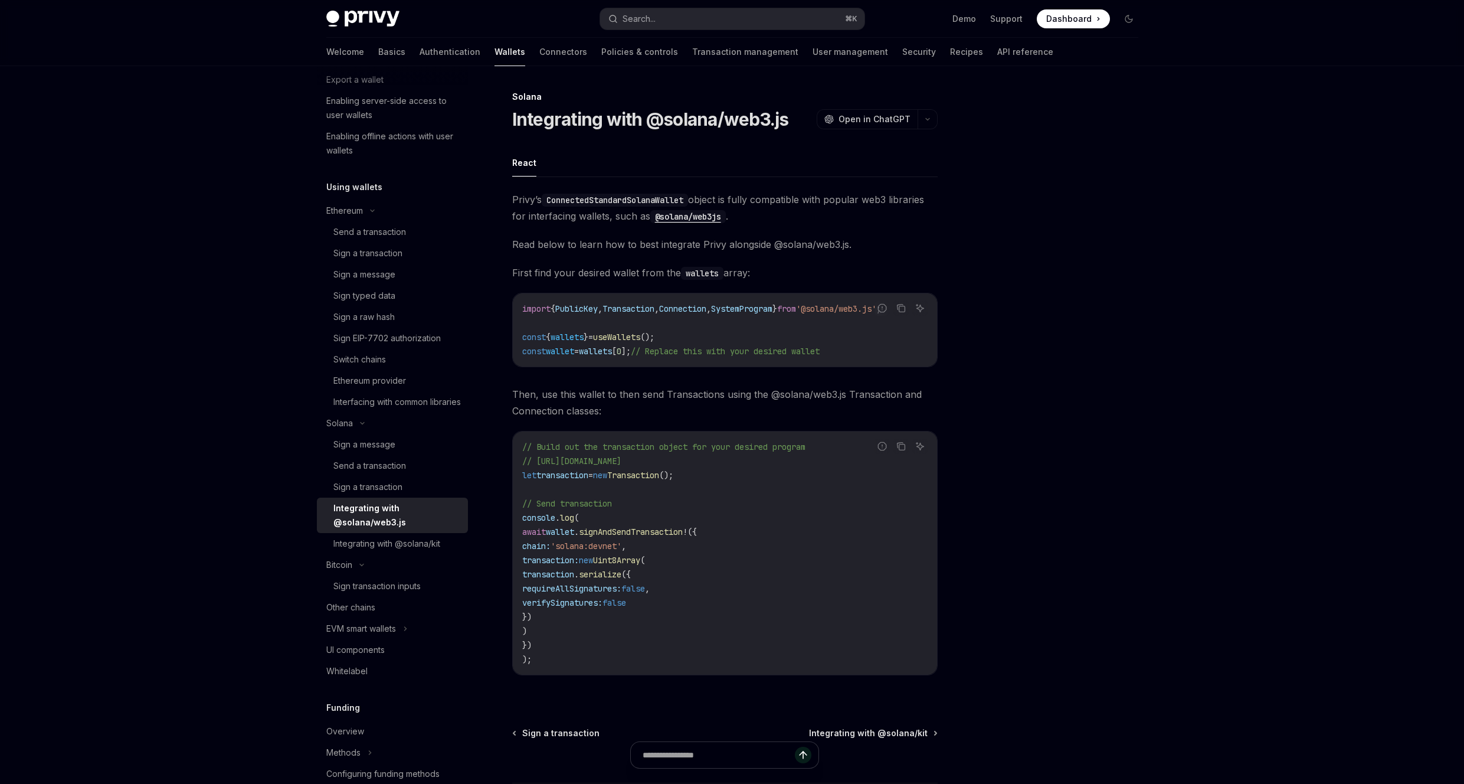
click at [458, 554] on div "Wallets overview Chain support Embedded wallets Create a wallet Create a wallet…" at bounding box center [402, 424] width 170 height 717
click at [450, 550] on div "Integrating with @solana/kit" at bounding box center [396, 543] width 127 height 14
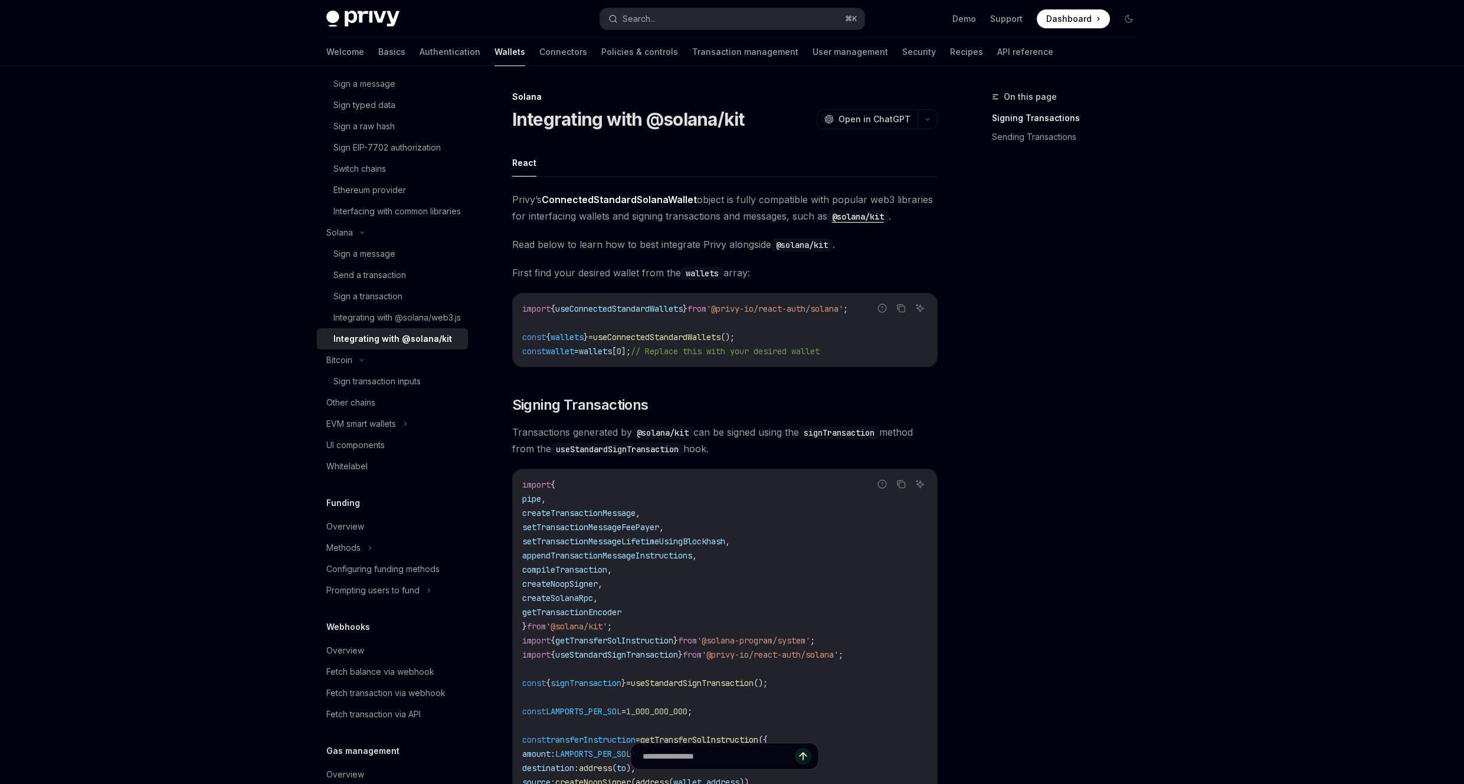
scroll to position [747, 0]
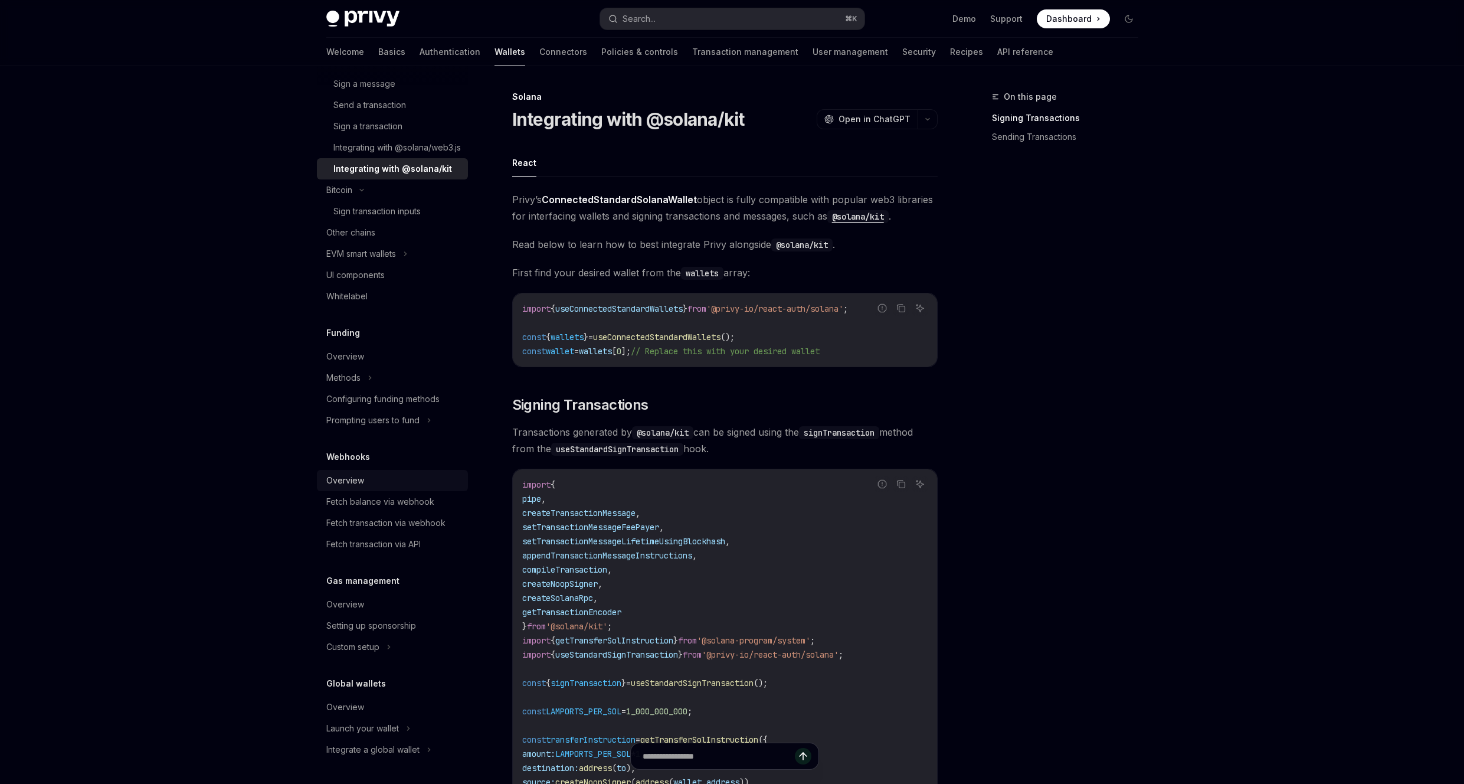
click at [417, 488] on link "Overview" at bounding box center [392, 480] width 151 height 21
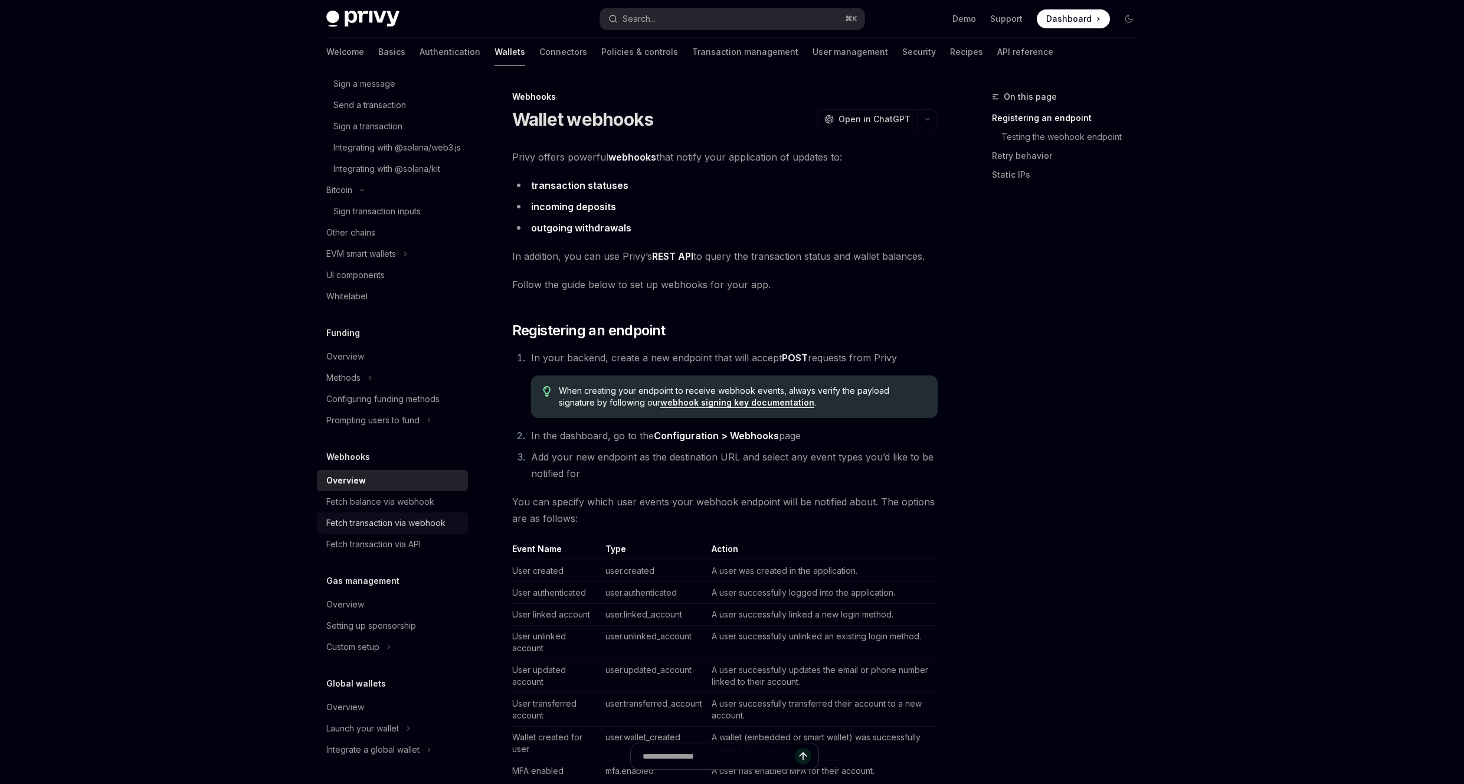
click at [426, 518] on div "Fetch transaction via webhook" at bounding box center [385, 523] width 119 height 14
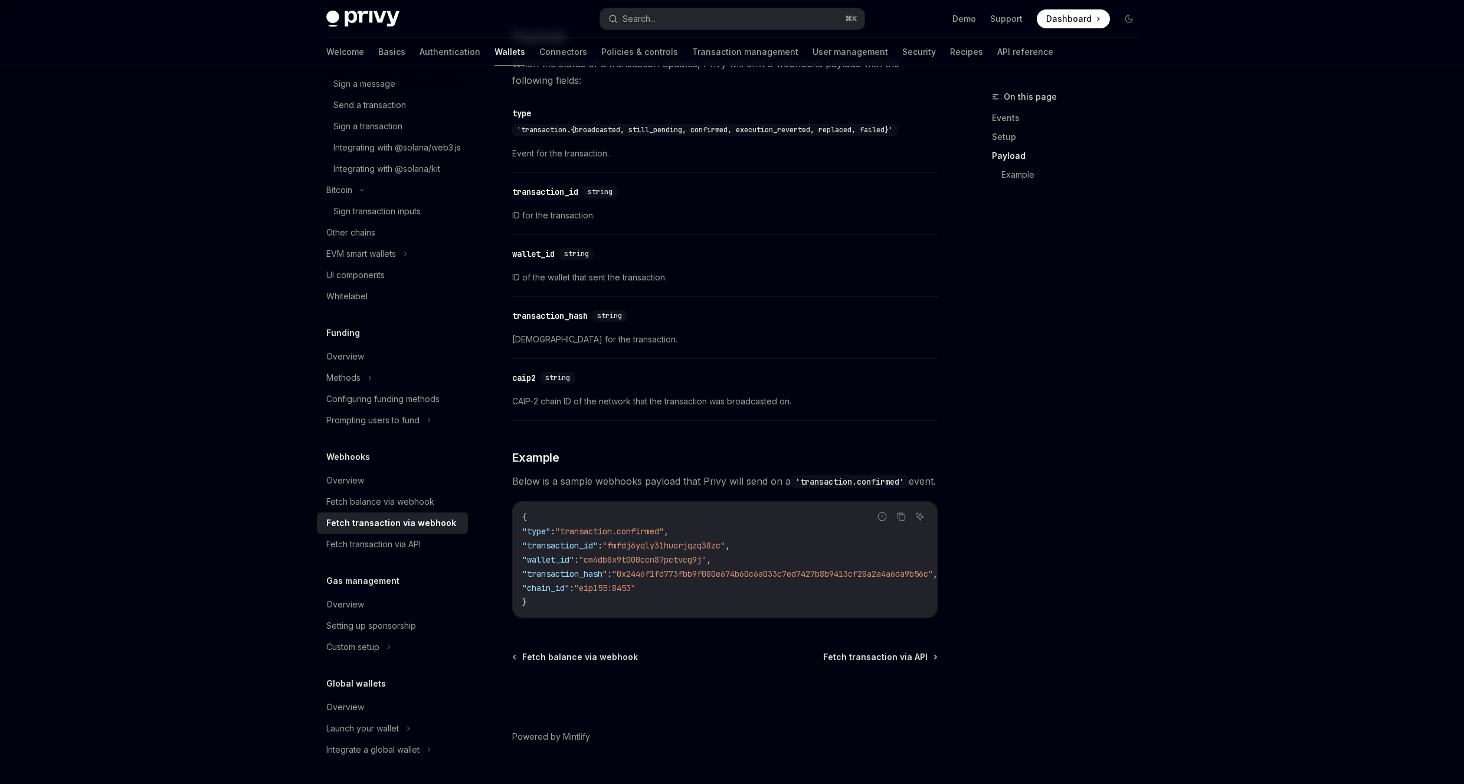
scroll to position [1001, 0]
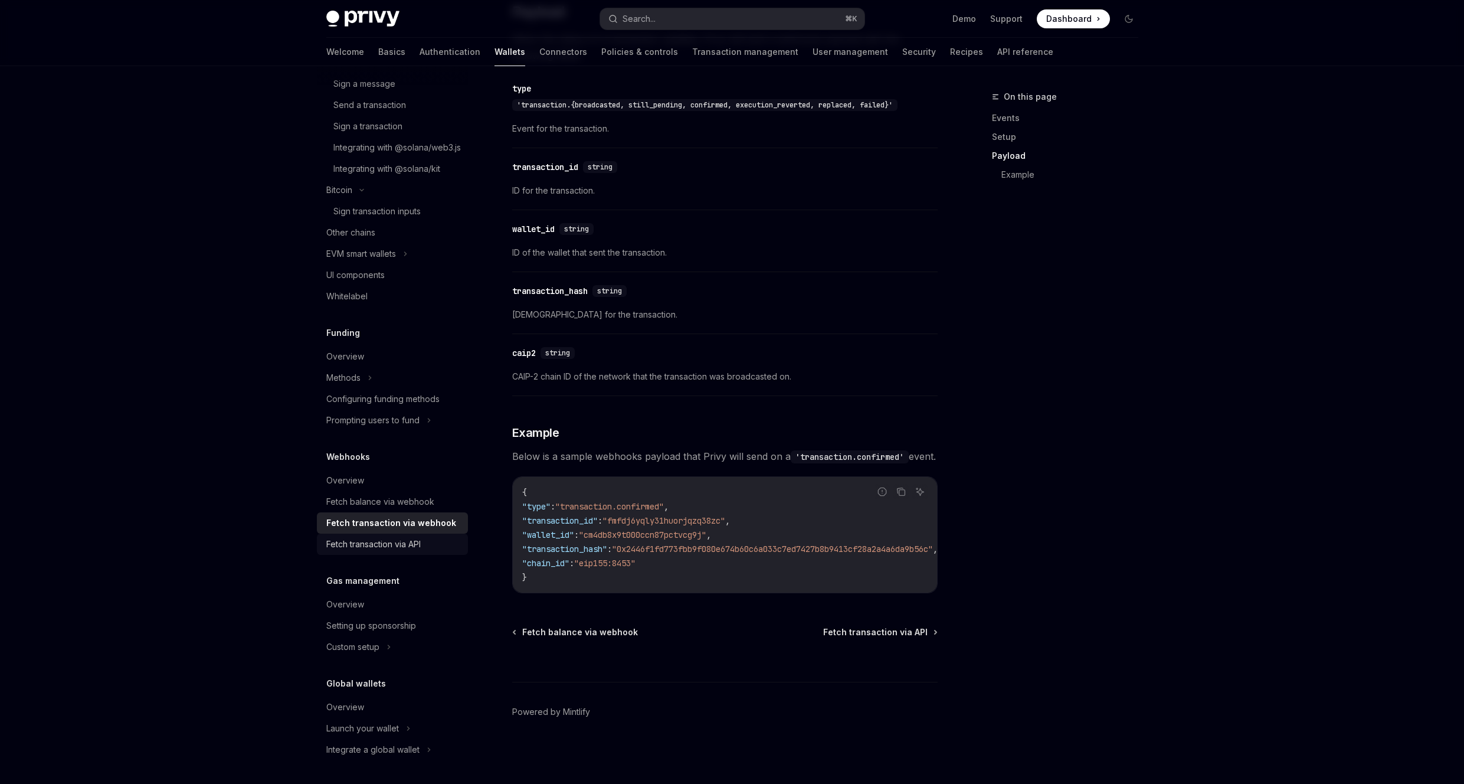
click at [413, 543] on div "Fetch transaction via API" at bounding box center [373, 544] width 94 height 14
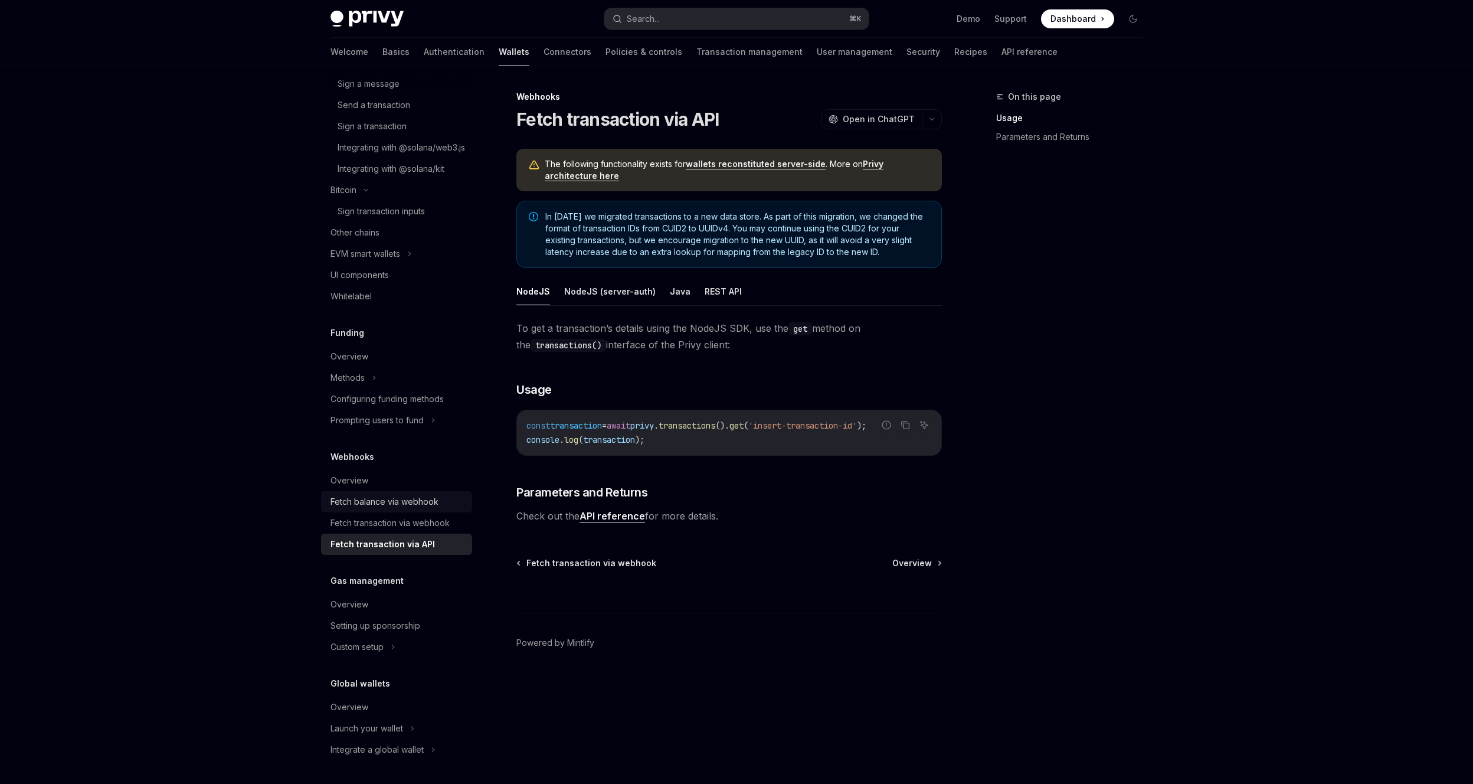
click at [432, 504] on div "Fetch balance via webhook" at bounding box center [384, 501] width 108 height 14
type textarea "*"
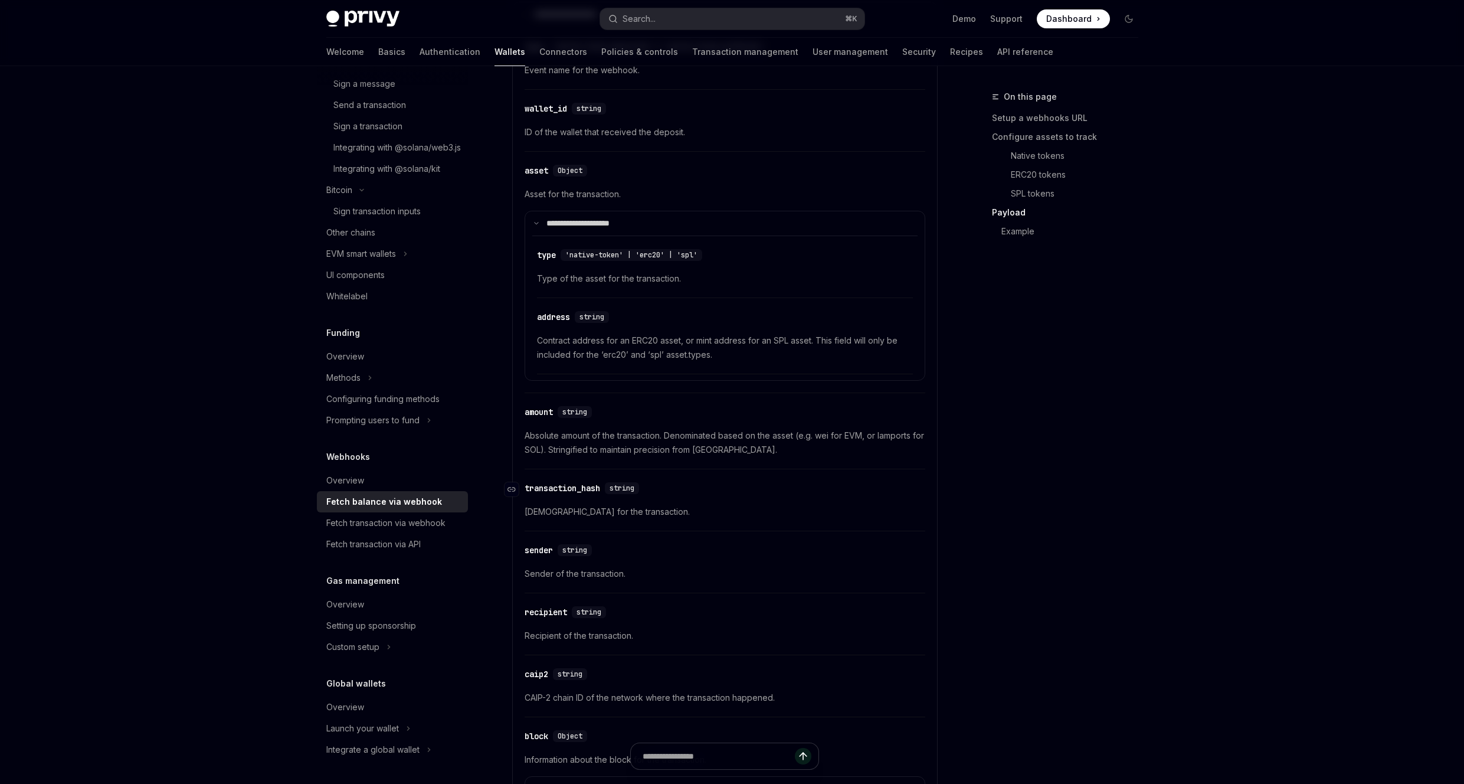
scroll to position [1183, 0]
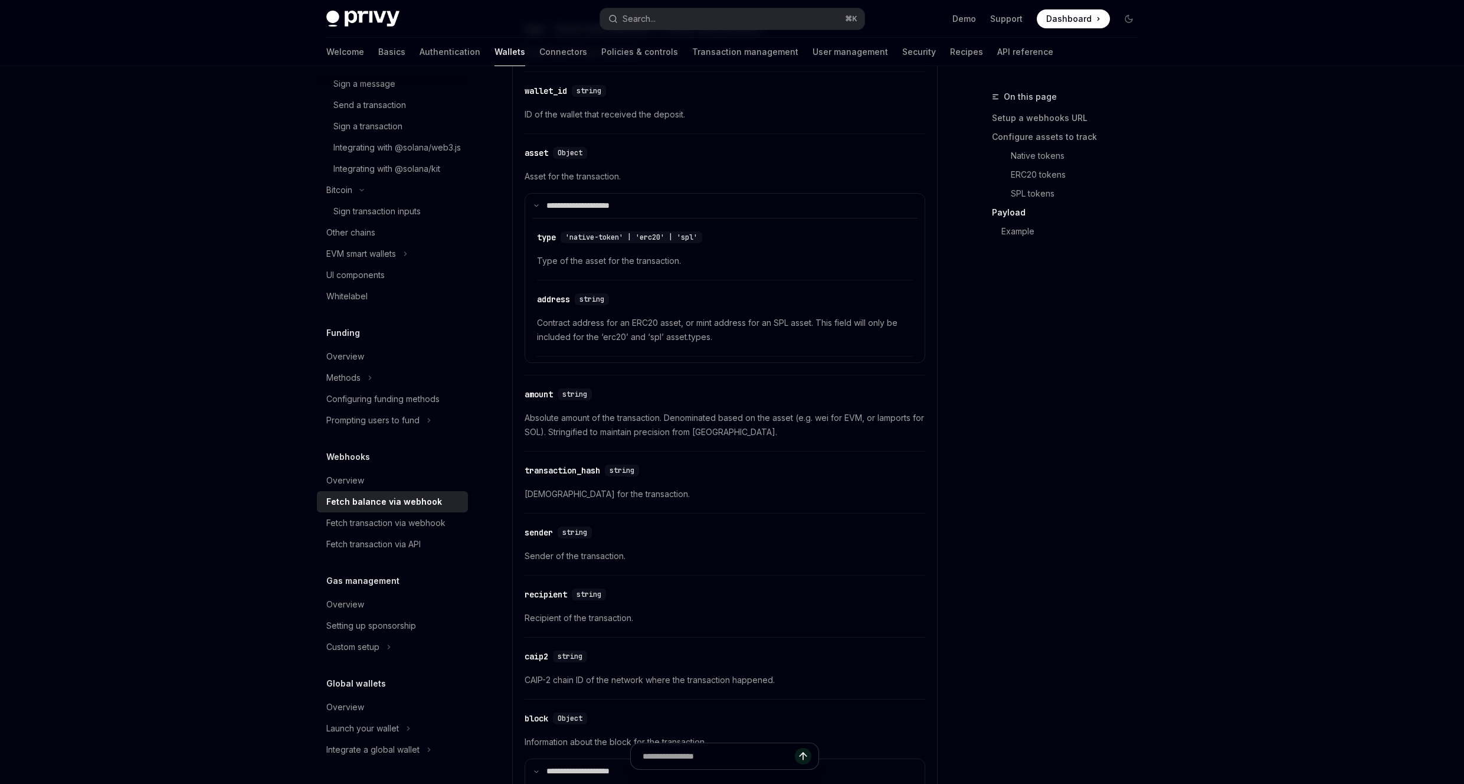
click at [682, 419] on span "Absolute amount of the transaction. Denominated based on the asset (e.g. wei fo…" at bounding box center [725, 425] width 401 height 28
click at [606, 435] on span "Absolute amount of the transaction. Denominated based on the asset (e.g. wei fo…" at bounding box center [725, 425] width 401 height 28
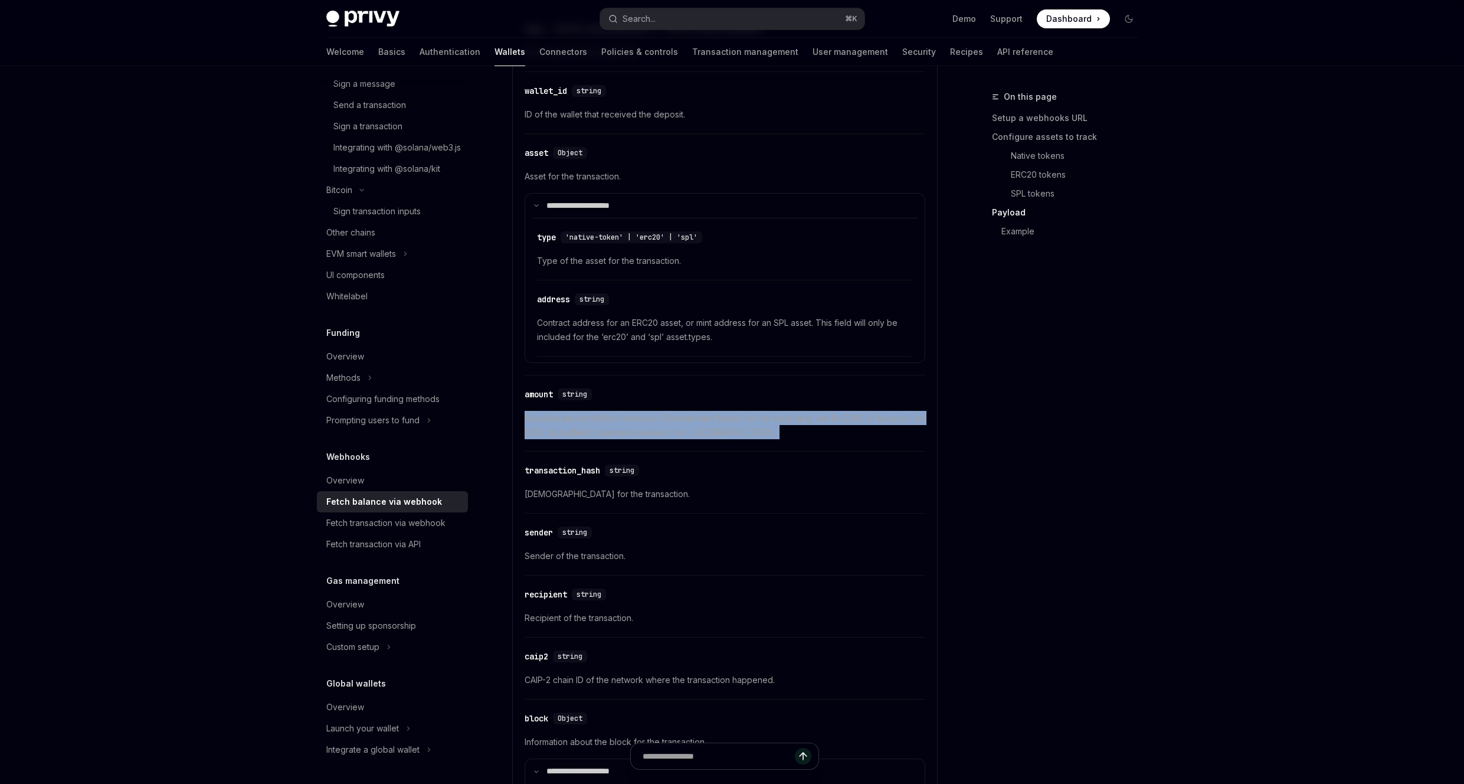
click at [606, 435] on span "Absolute amount of the transaction. Denominated based on the asset (e.g. wei fo…" at bounding box center [725, 425] width 401 height 28
click at [994, 412] on div "On this page Setup a webhooks URL Configure assets to track Native tokens ERC20…" at bounding box center [1057, 437] width 179 height 694
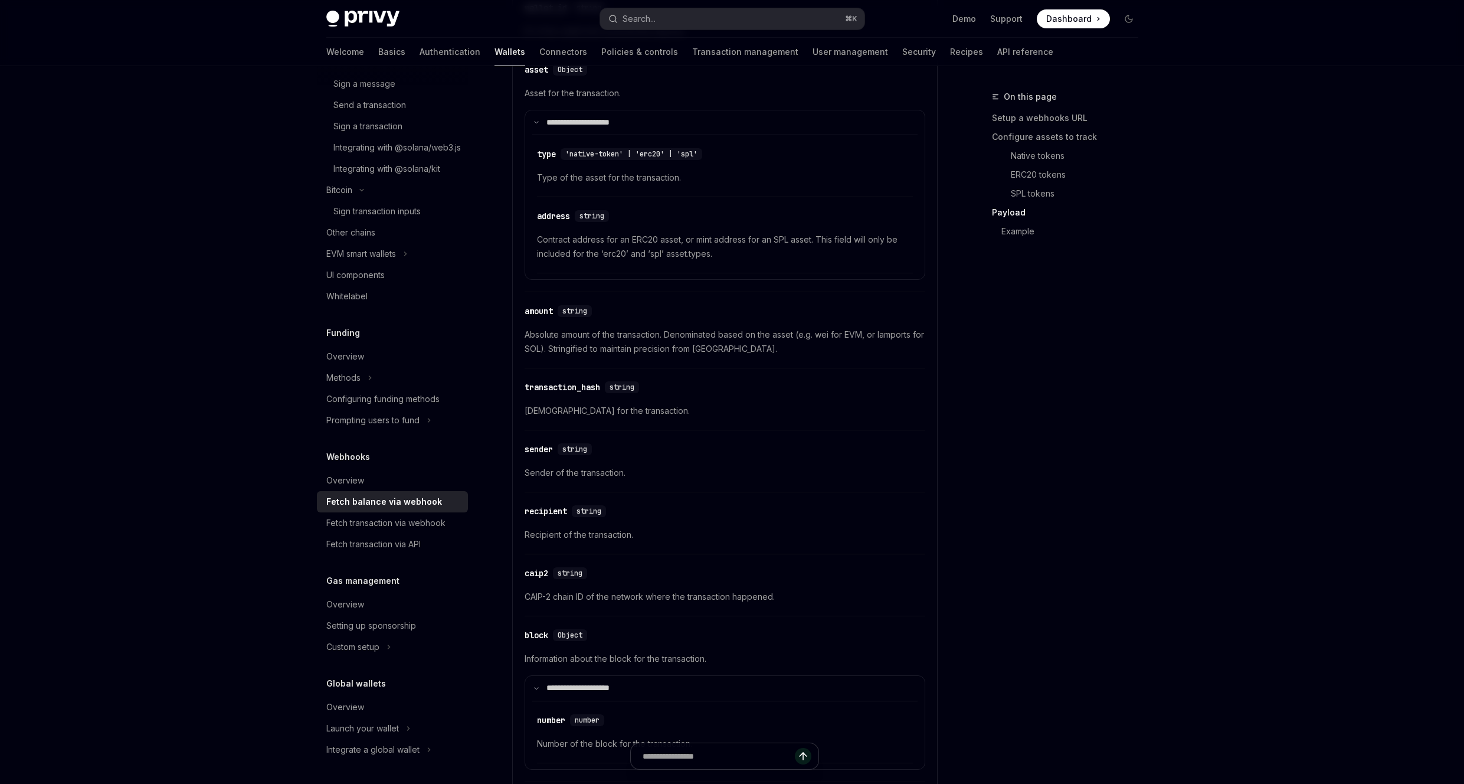
scroll to position [1278, 0]
